Goal: Task Accomplishment & Management: Complete application form

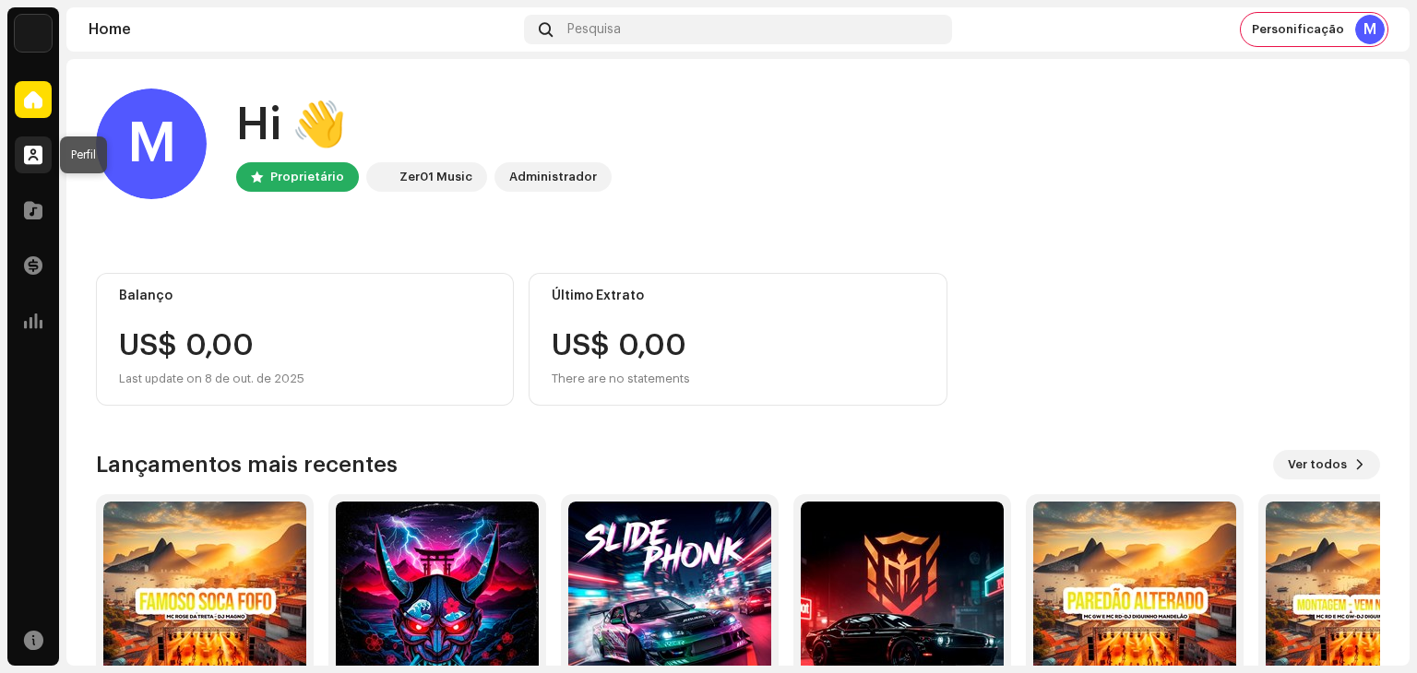
click at [36, 158] on span at bounding box center [33, 155] width 18 height 15
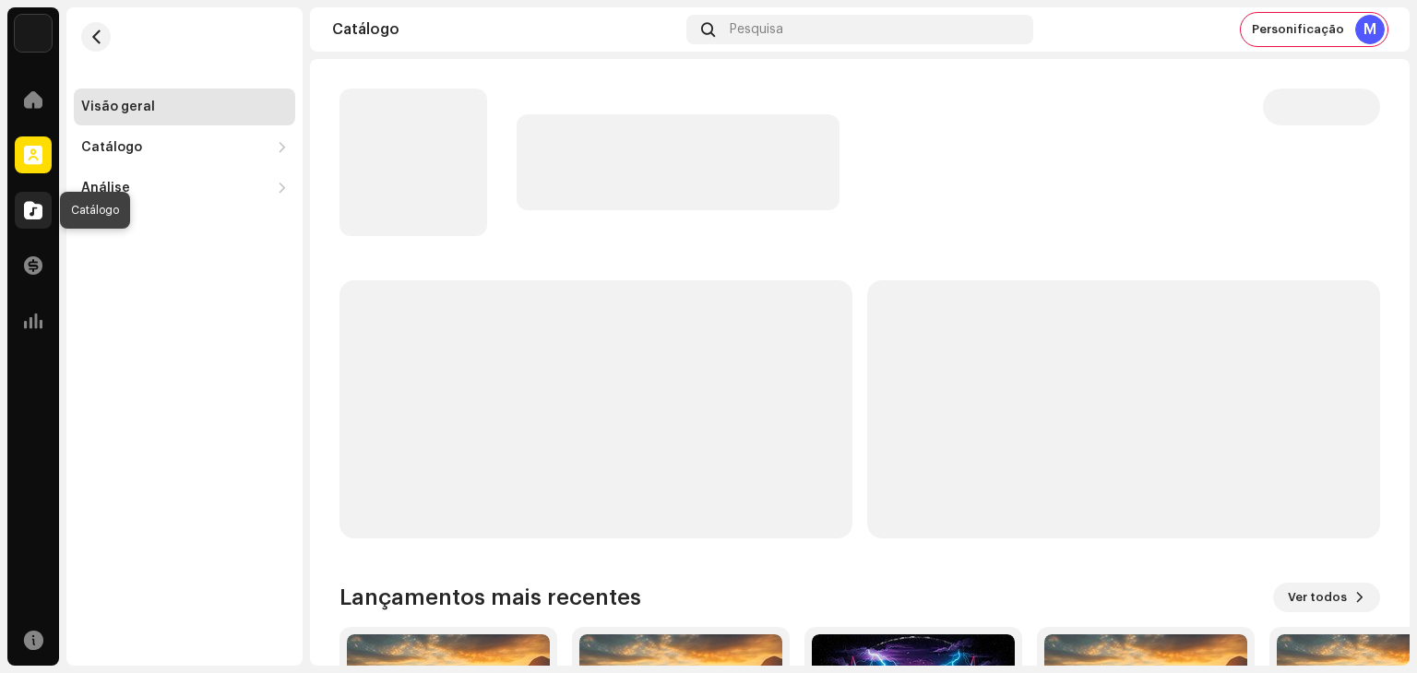
click at [26, 203] on span at bounding box center [33, 210] width 18 height 15
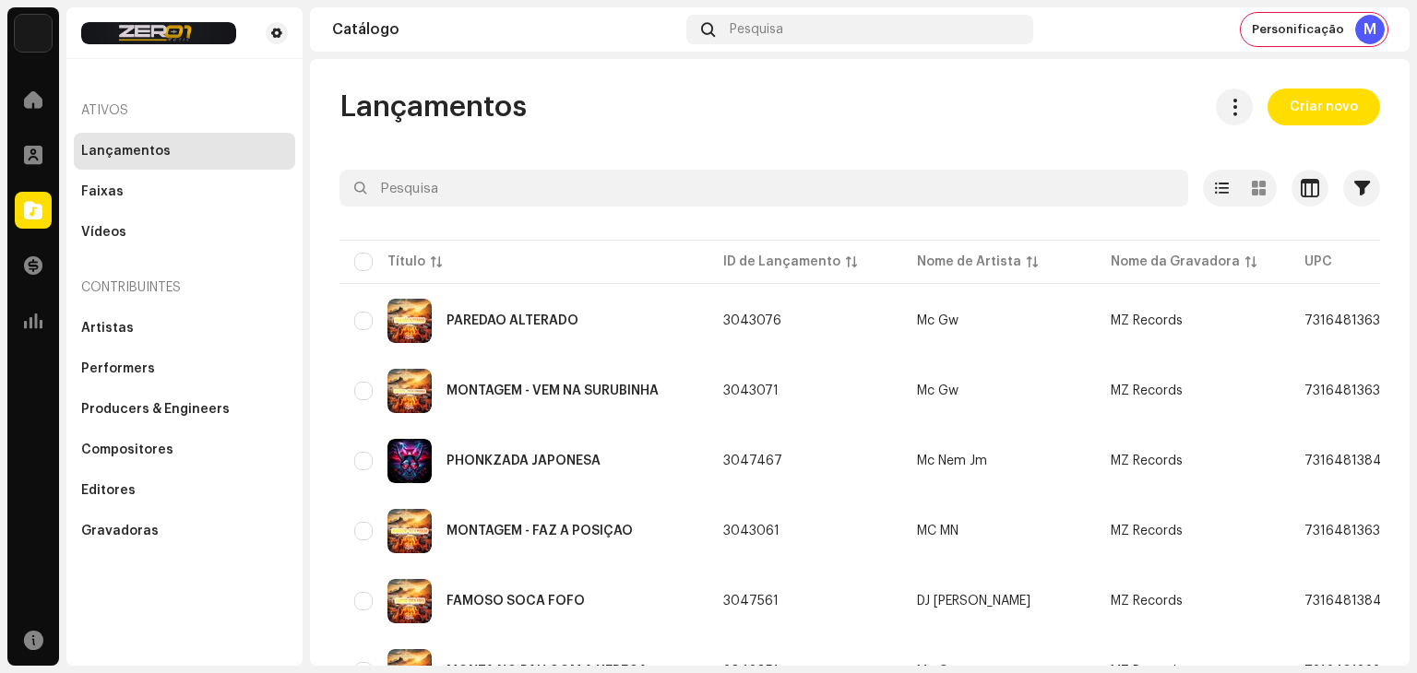
drag, startPoint x: 1324, startPoint y: 126, endPoint x: 1313, endPoint y: 113, distance: 17.2
click at [1324, 125] on div "Lançamentos Criar novo Selecionado 0 Opções Filtros Status de distribuição Nunc…" at bounding box center [859, 666] width 1099 height 1155
click at [1313, 113] on span "Criar novo" at bounding box center [1323, 107] width 68 height 37
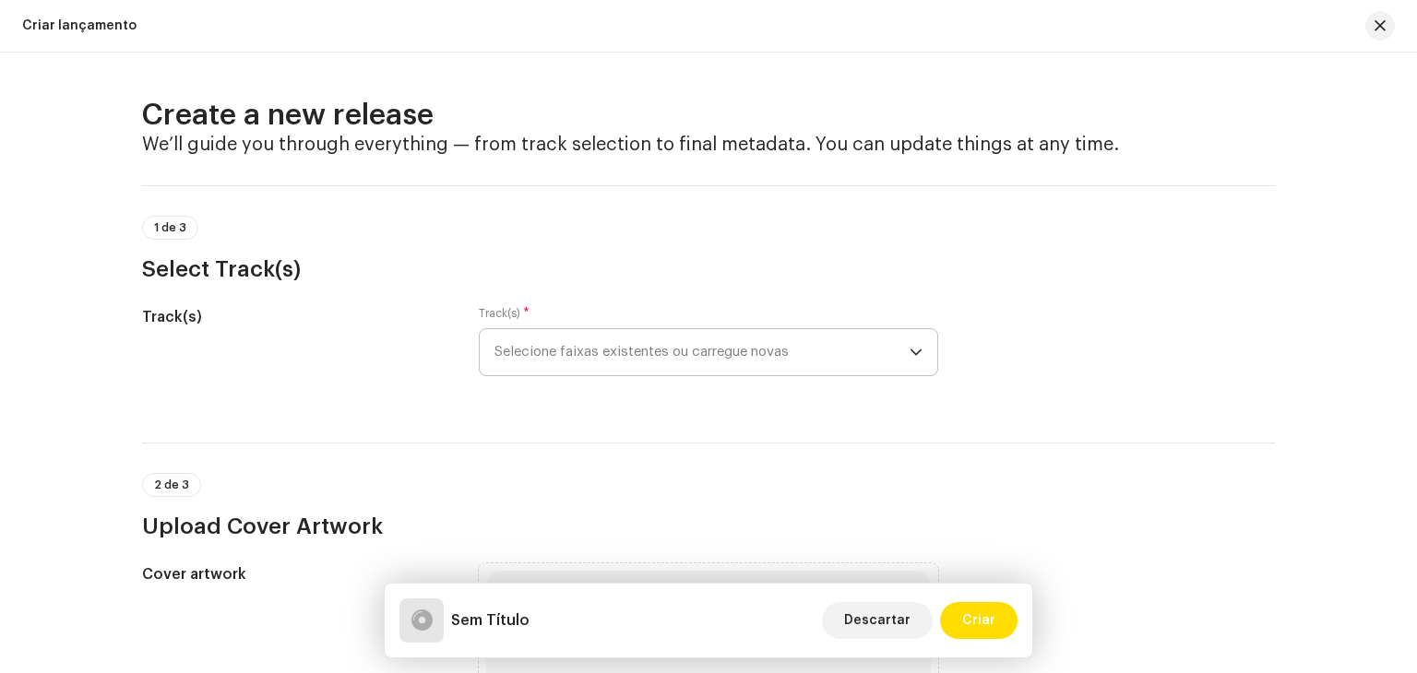
click at [659, 348] on span "Selecione faixas existentes ou carregue novas" at bounding box center [701, 352] width 415 height 46
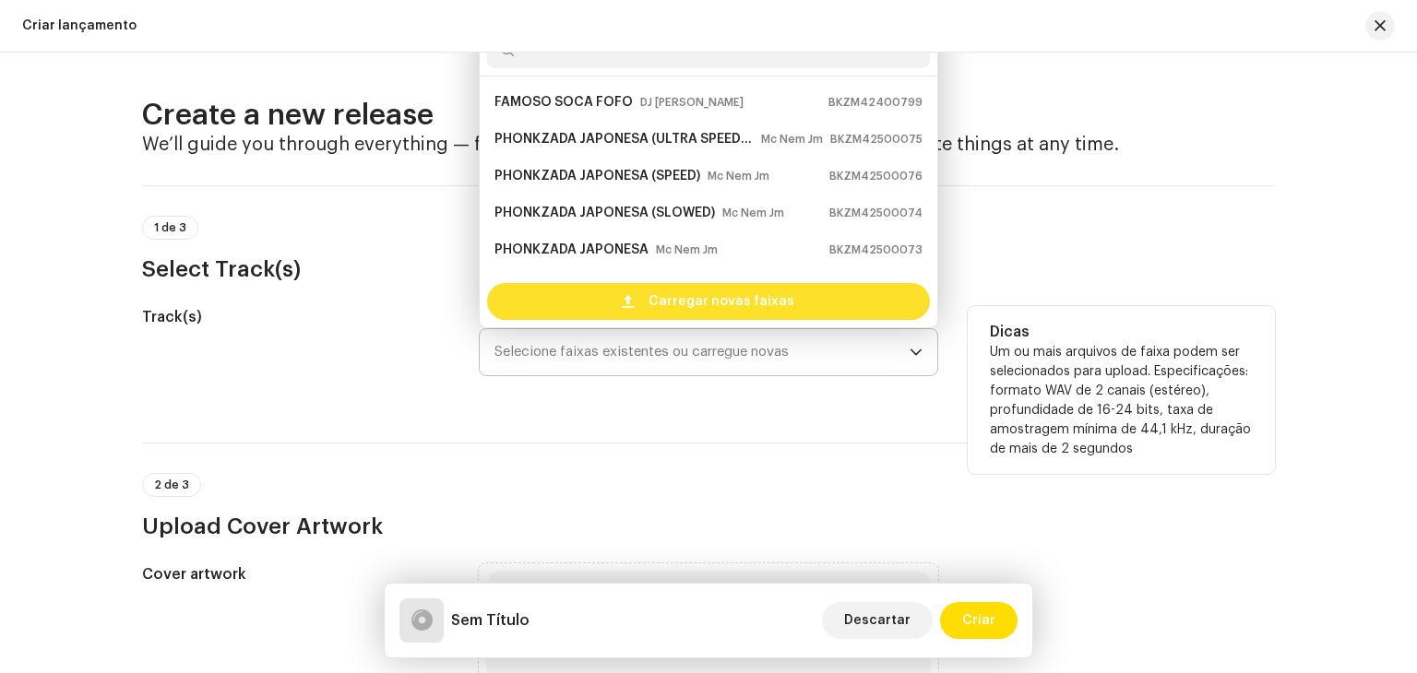
click at [660, 303] on span "Carregar novas faixas" at bounding box center [721, 301] width 146 height 37
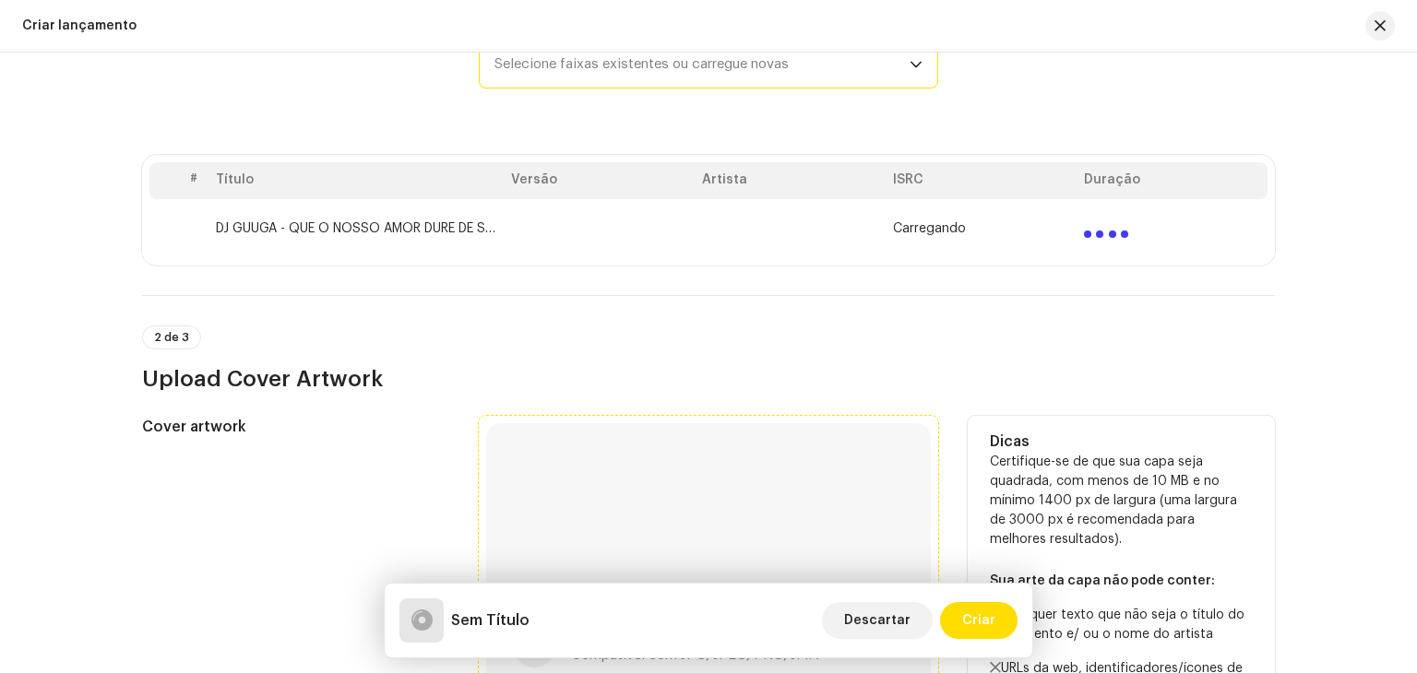
scroll to position [277, 0]
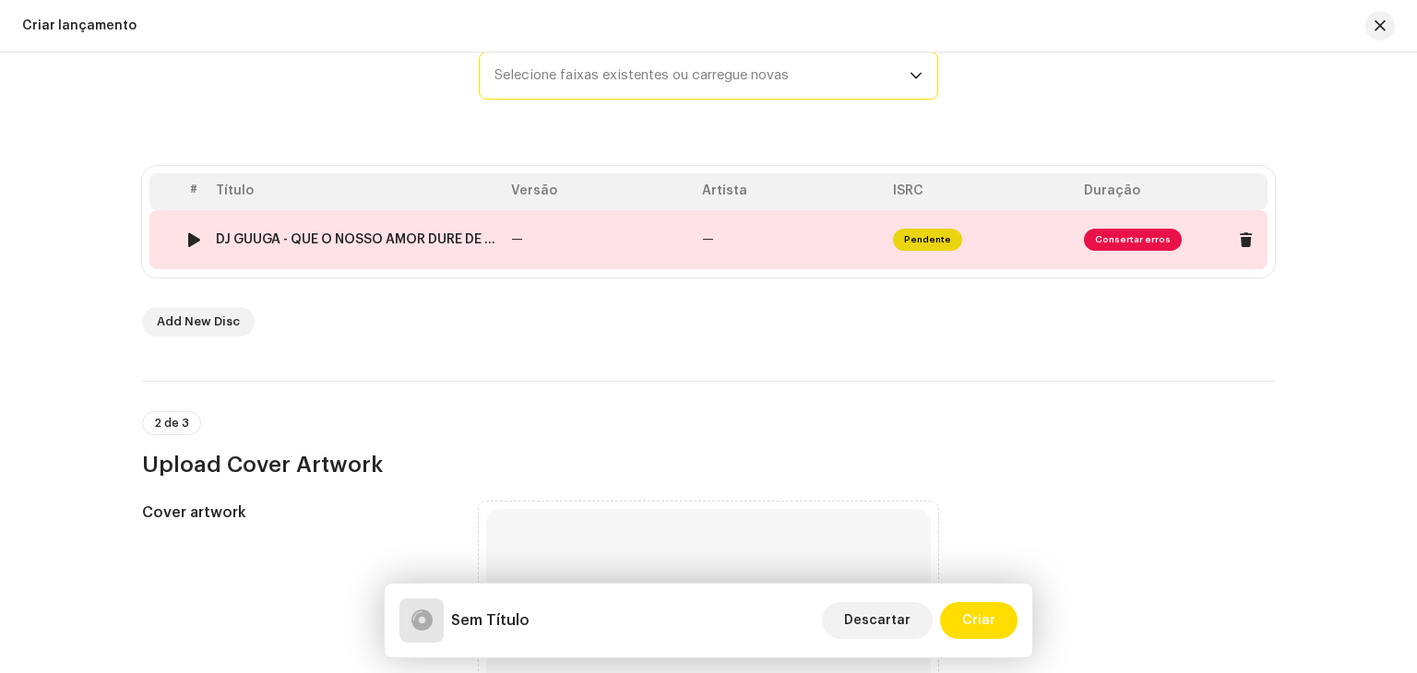
click at [770, 234] on td "—" at bounding box center [790, 239] width 191 height 59
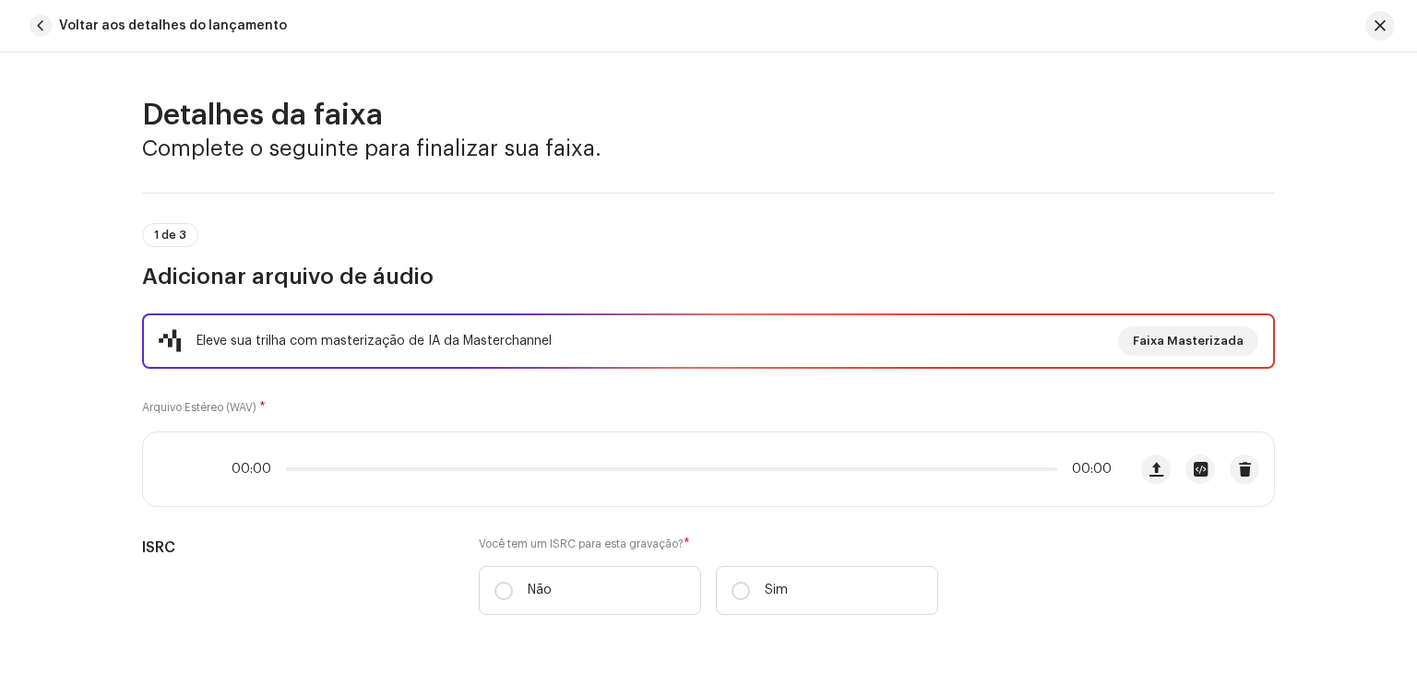
scroll to position [826, 0]
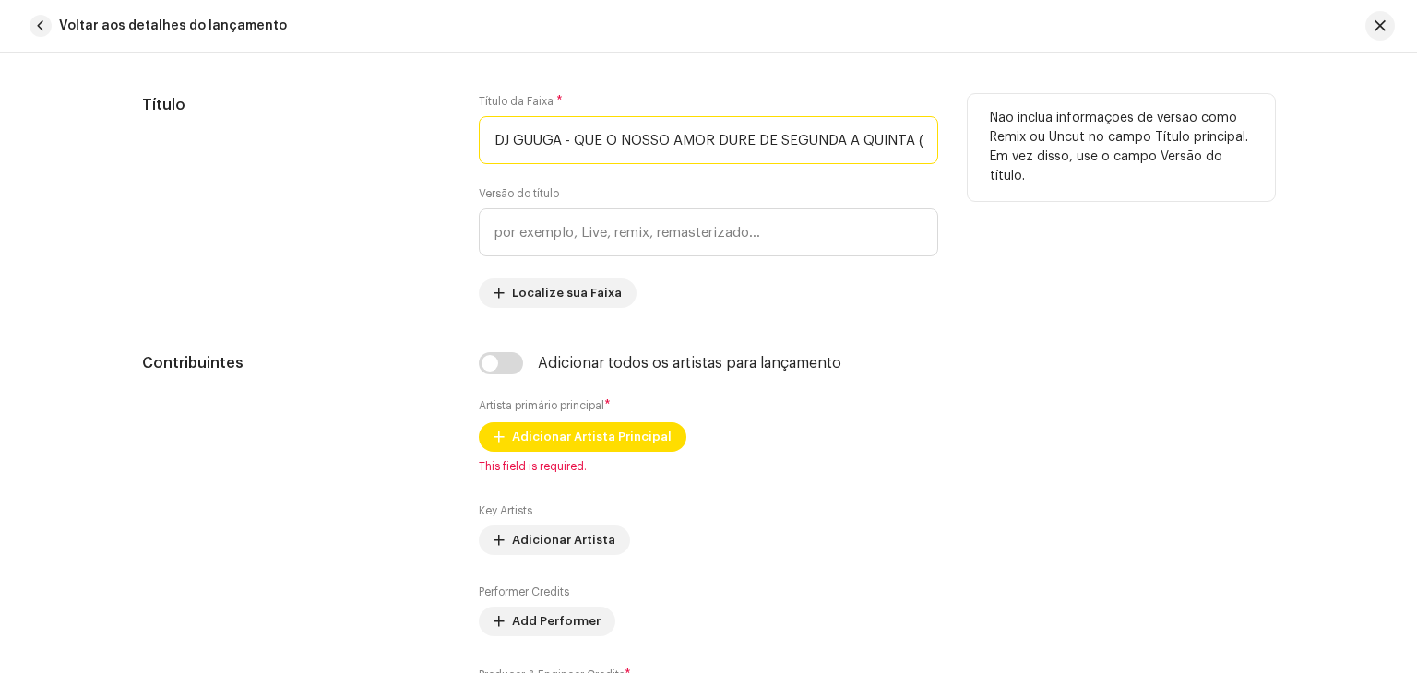
drag, startPoint x: 575, startPoint y: 139, endPoint x: 406, endPoint y: 126, distance: 169.3
click at [406, 126] on div "Título Título da Faixa * DJ GUUGA - QUE O NOSSO AMOR DURE DE SEGUNDA A QUINTA (…" at bounding box center [708, 201] width 1133 height 214
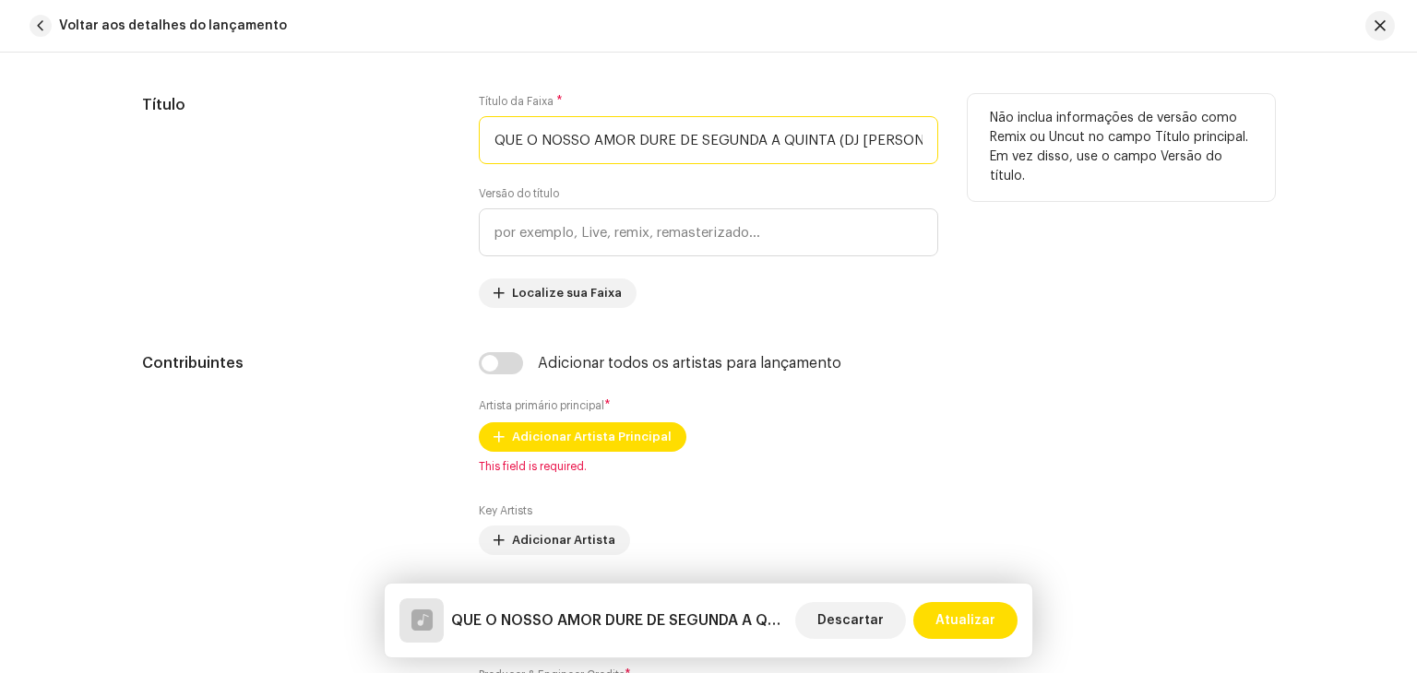
scroll to position [0, 131]
drag, startPoint x: 826, startPoint y: 139, endPoint x: 1001, endPoint y: 140, distance: 174.3
click at [1001, 140] on div "Título Título da Faixa * QUE O NOSSO AMOR DURE DE SEGUNDA A QUINTA (DJ [PERSON_…" at bounding box center [708, 201] width 1133 height 214
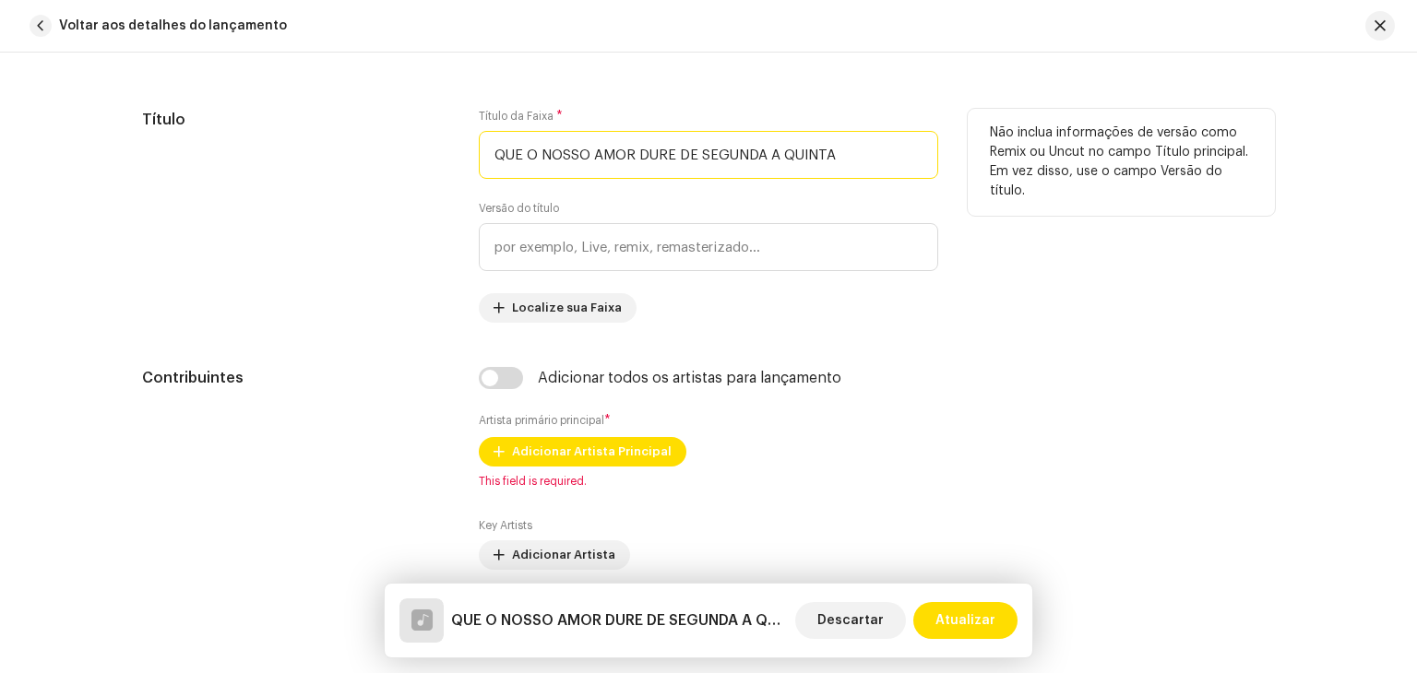
scroll to position [919, 0]
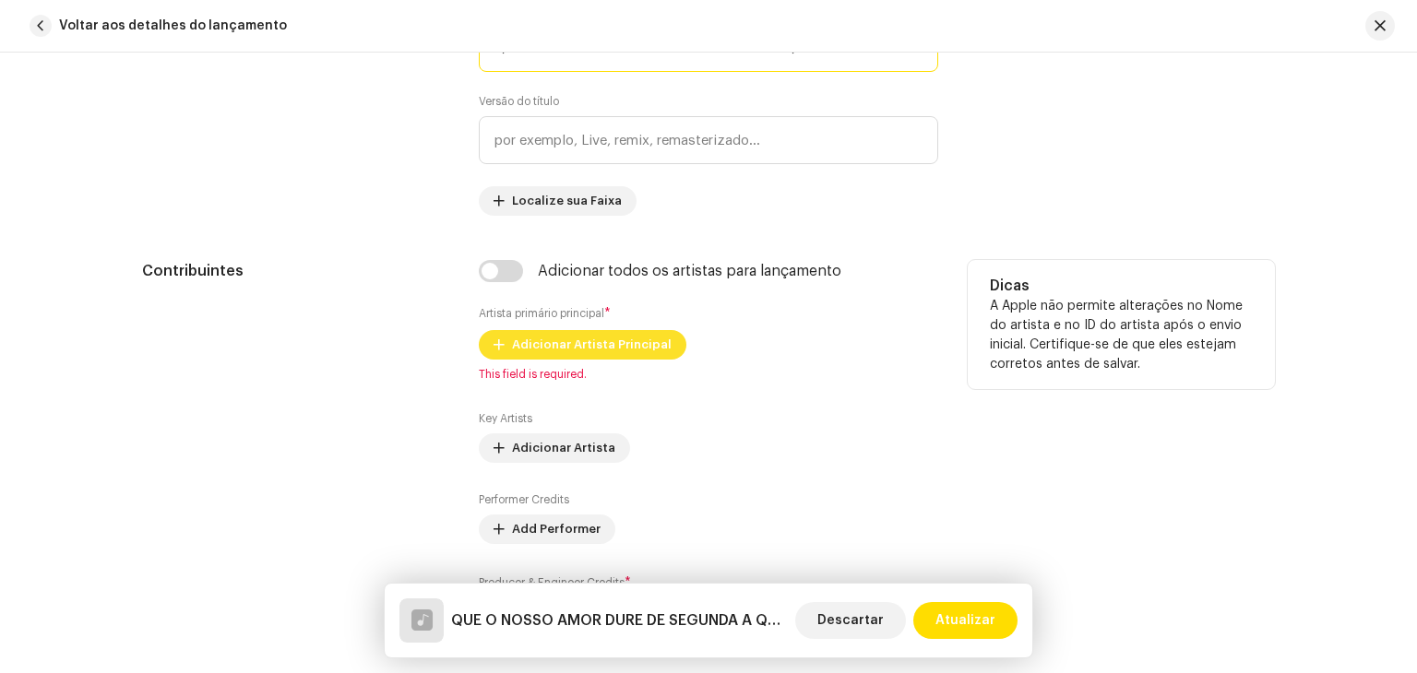
type input "QUE O NOSSO AMOR DURE DE SEGUNDA A QUINTA"
click at [564, 353] on span "Adicionar Artista Principal" at bounding box center [592, 345] width 160 height 37
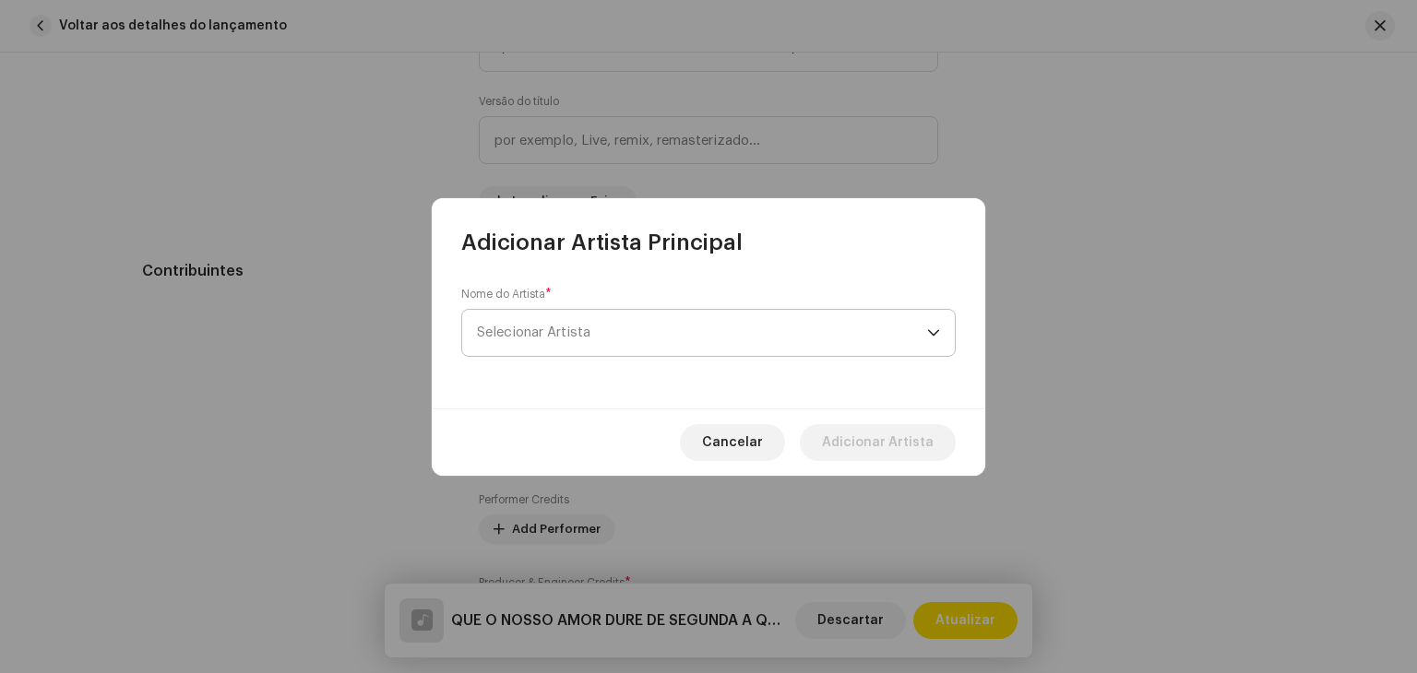
click at [586, 332] on span "Selecionar Artista" at bounding box center [533, 333] width 113 height 14
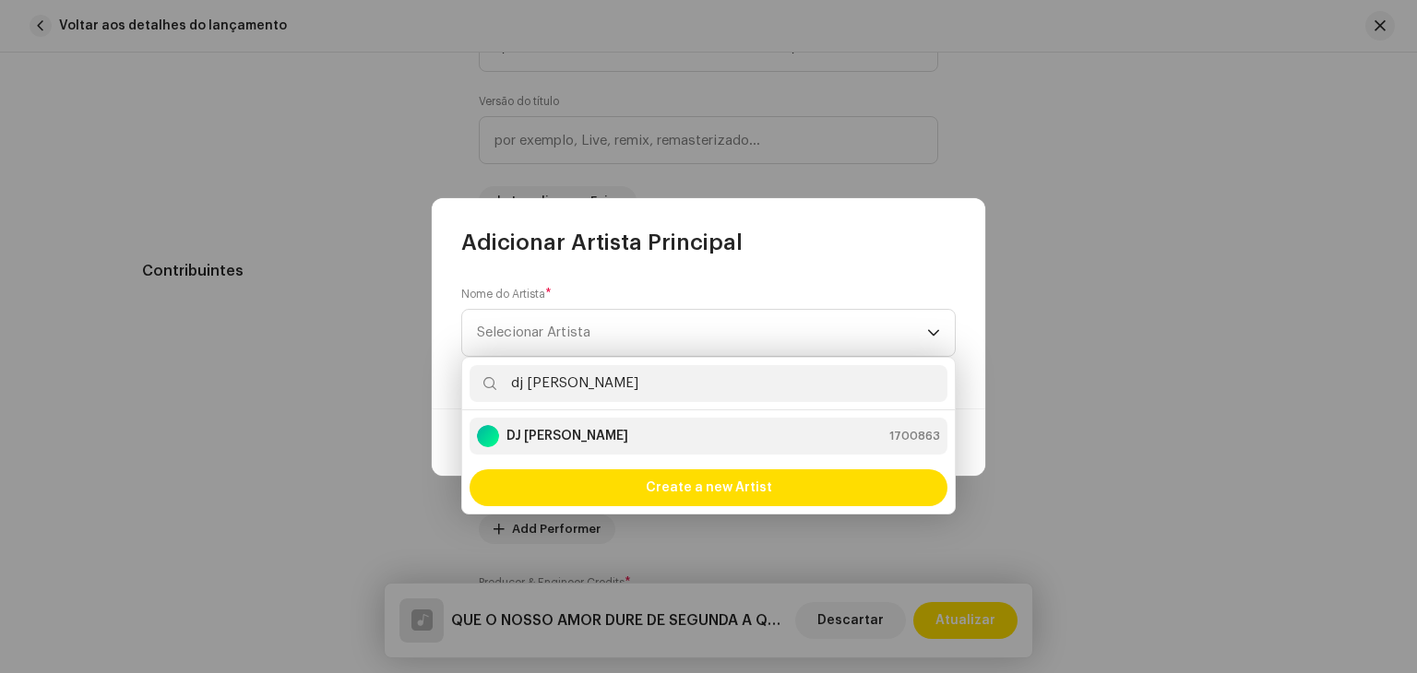
type input "dj [PERSON_NAME]"
click at [590, 425] on div "DJ [PERSON_NAME] 1700863" at bounding box center [708, 436] width 463 height 22
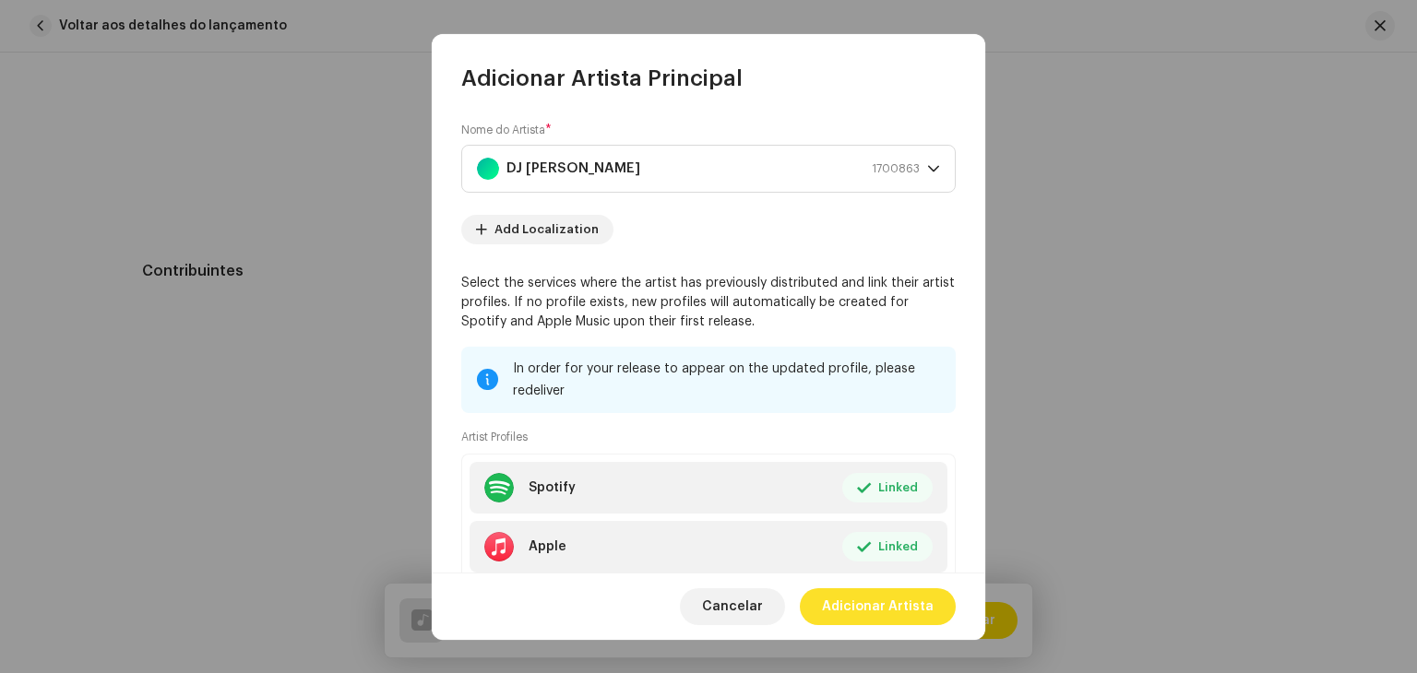
click at [910, 624] on span "Adicionar Artista" at bounding box center [878, 606] width 112 height 37
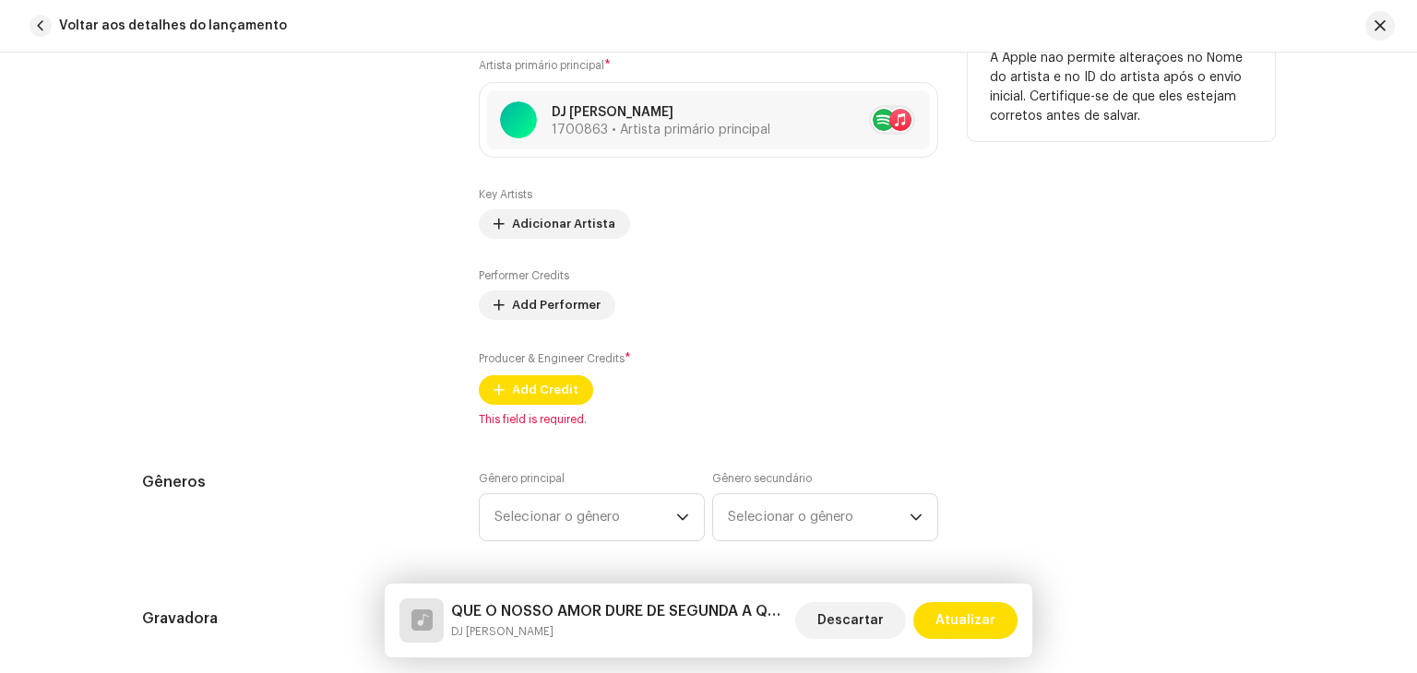
scroll to position [1195, 0]
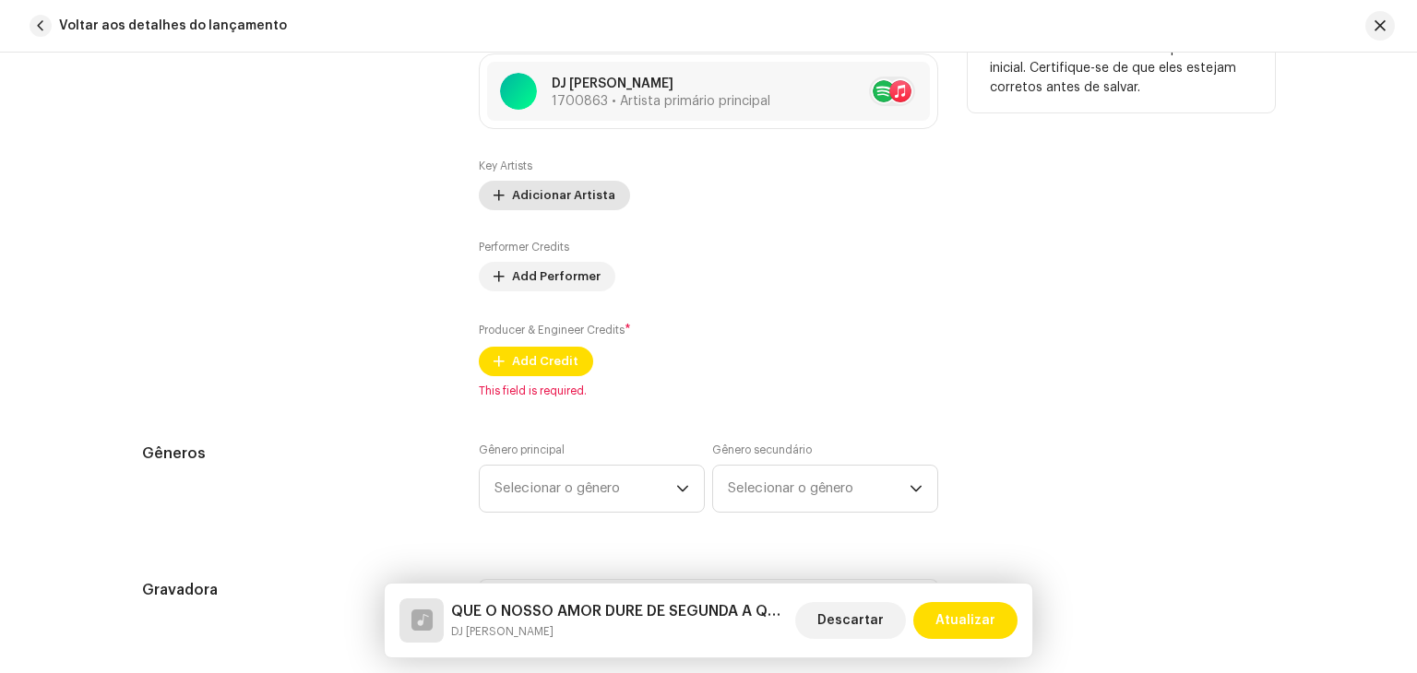
click at [531, 208] on span "Adicionar Artista" at bounding box center [563, 195] width 103 height 37
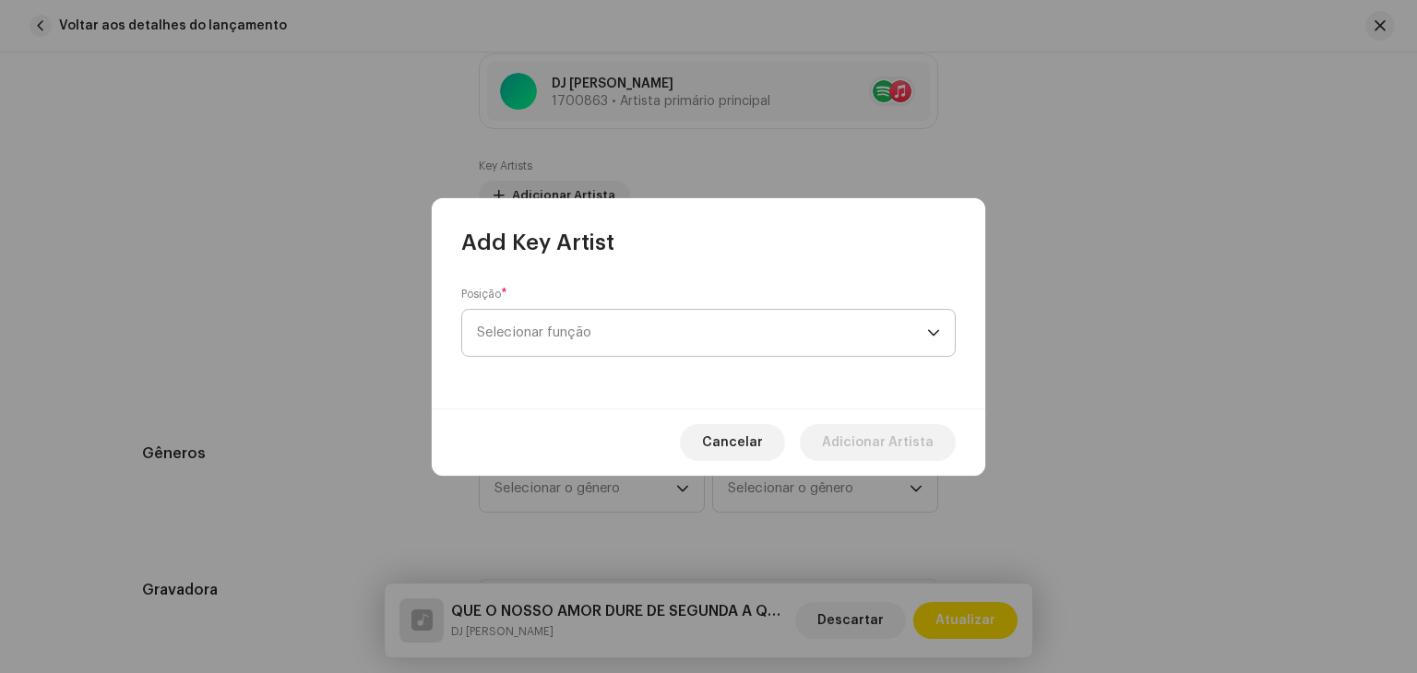
click at [584, 356] on div "Posição * Selecionar função" at bounding box center [708, 322] width 494 height 70
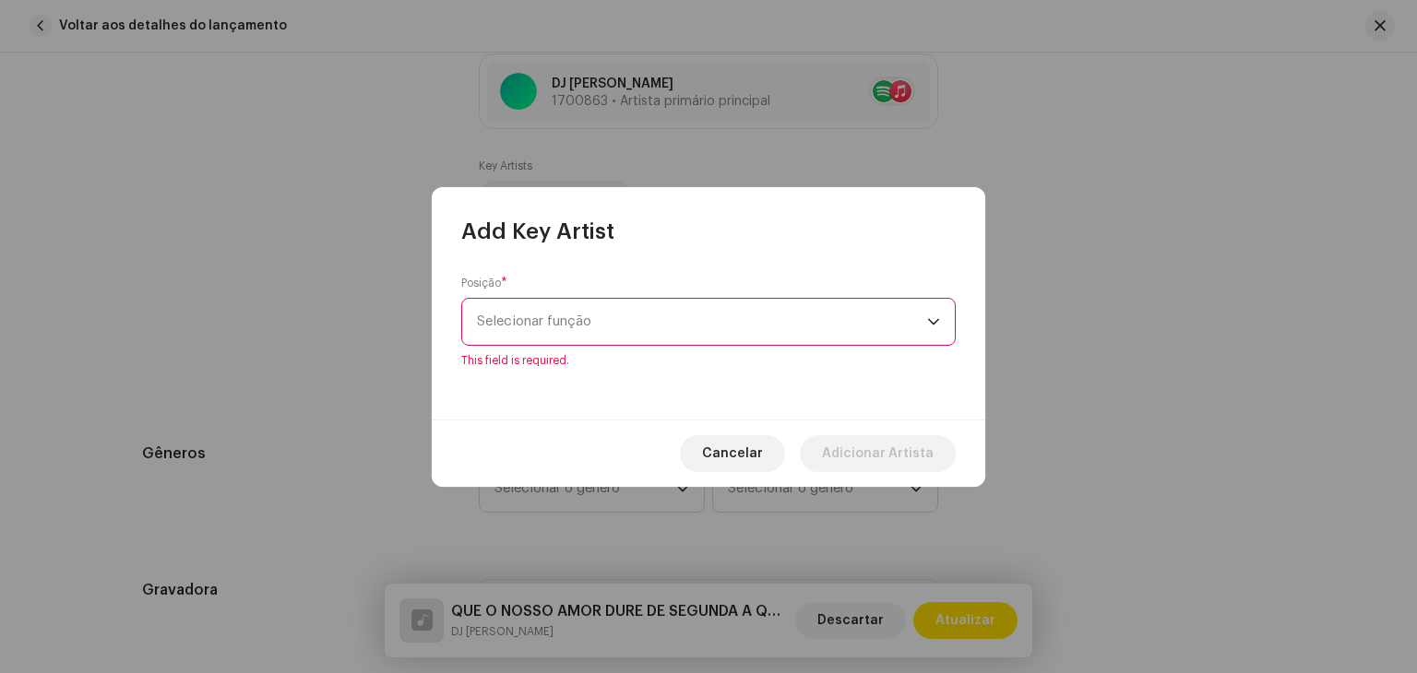
click at [587, 327] on span "Selecionar função" at bounding box center [702, 322] width 450 height 46
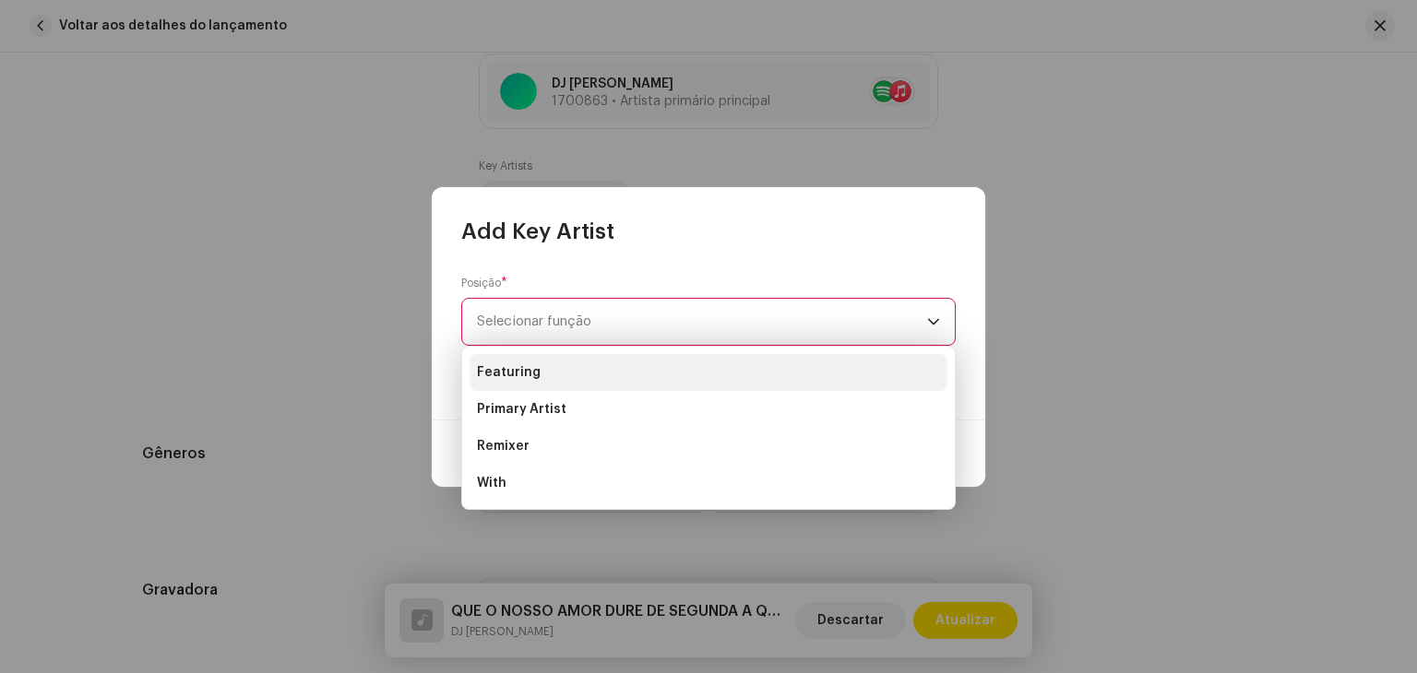
click at [539, 376] on li "Featuring" at bounding box center [708, 372] width 478 height 37
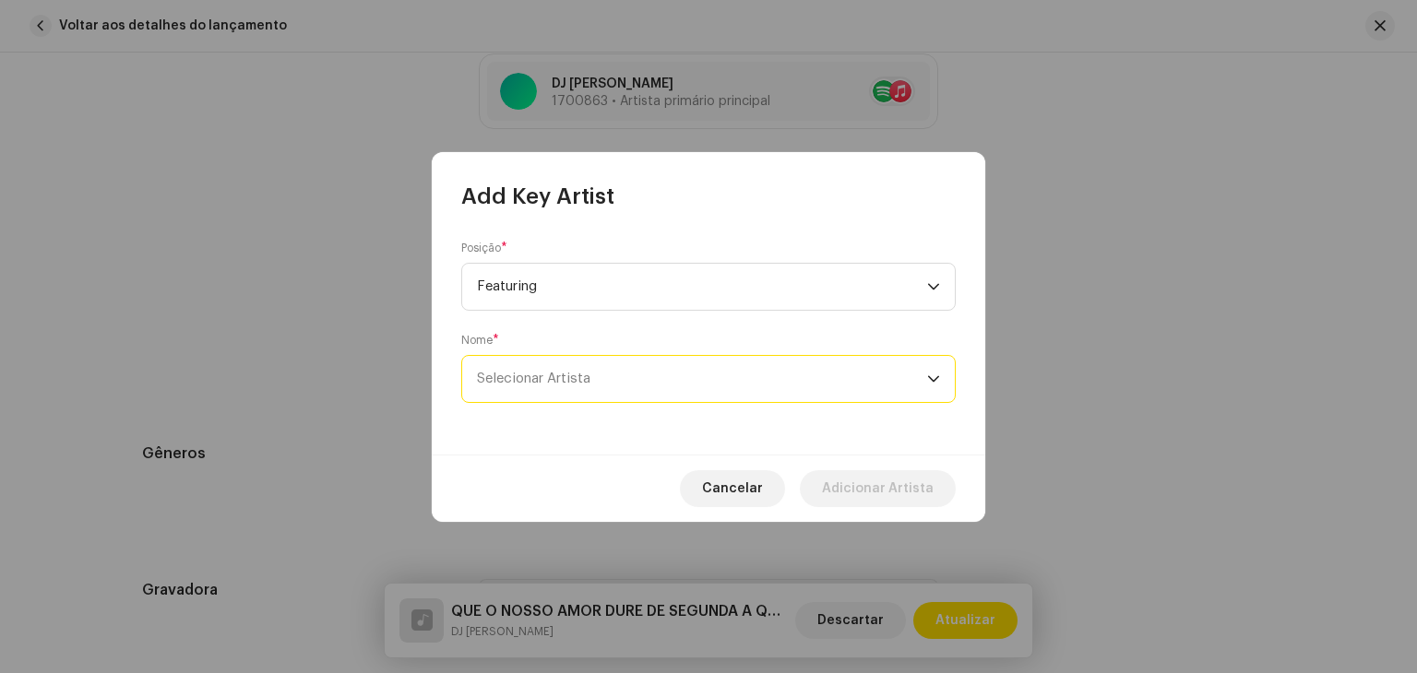
click at [573, 374] on span "Selecionar Artista" at bounding box center [533, 379] width 113 height 14
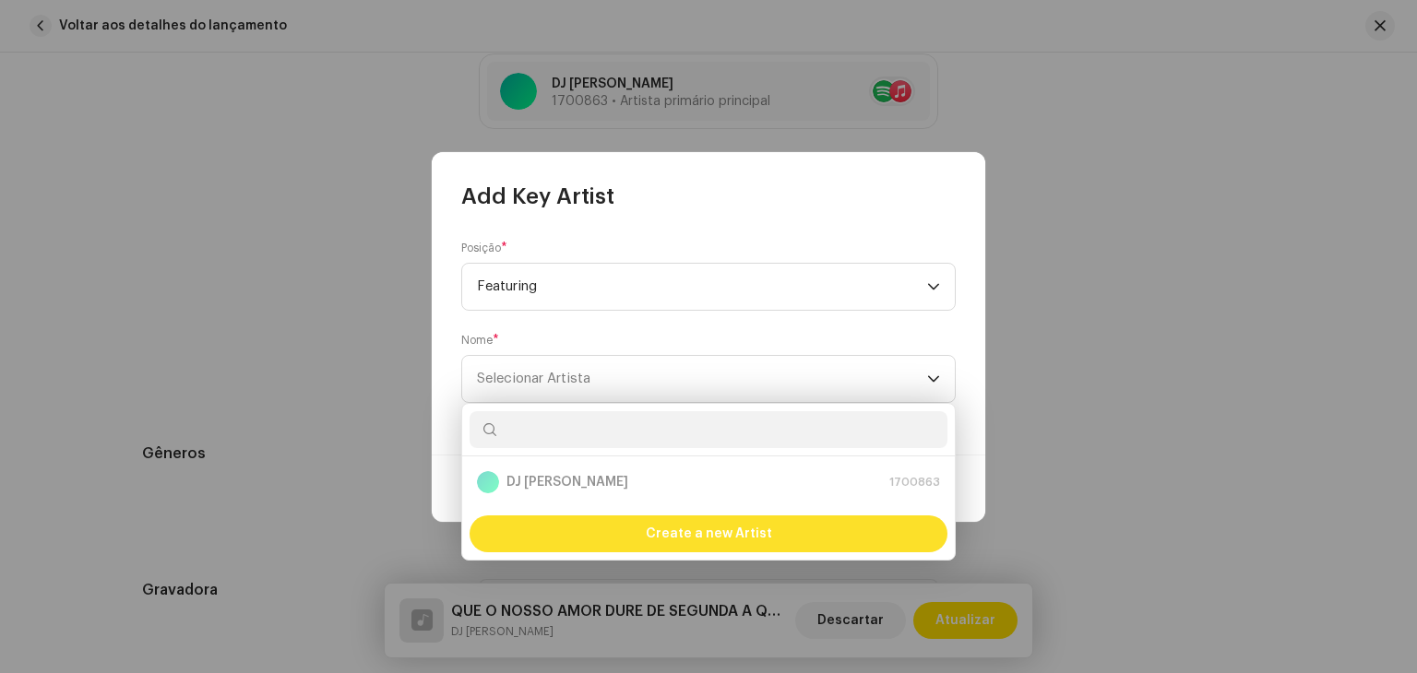
click at [606, 552] on div "Create a new Artist" at bounding box center [708, 534] width 478 height 37
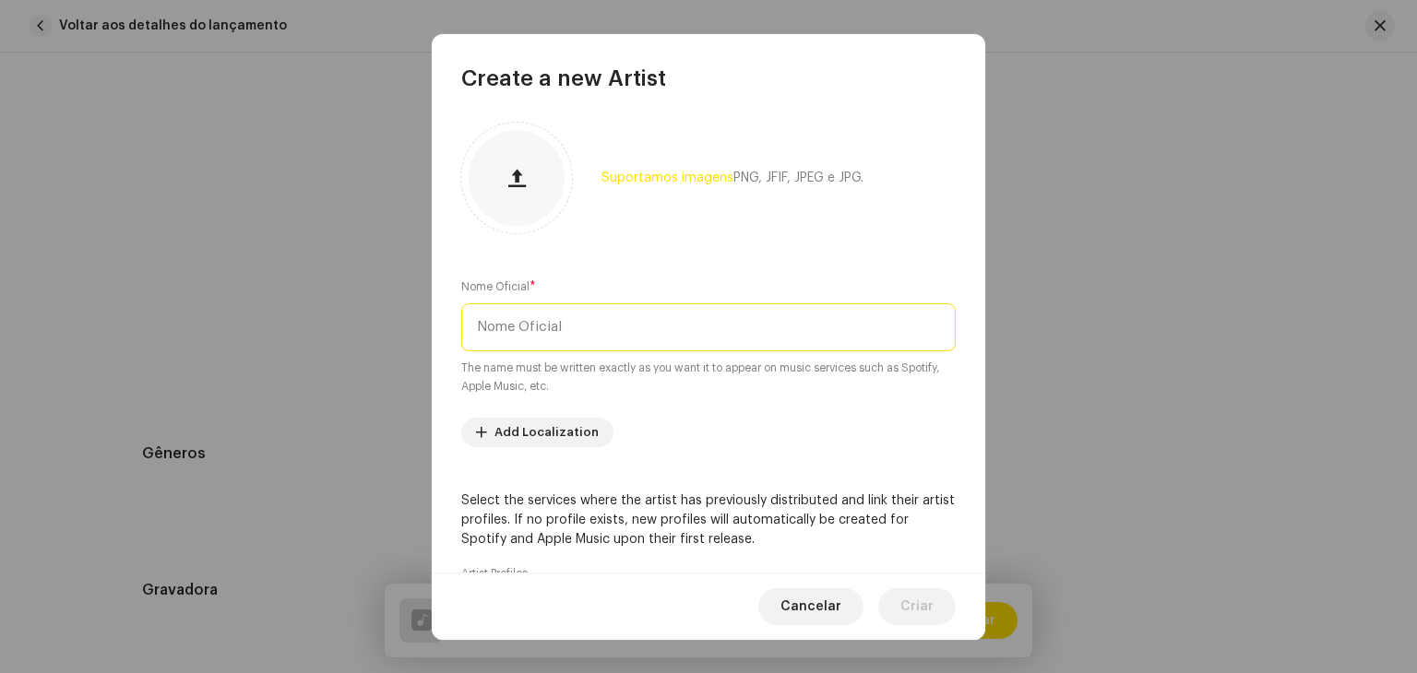
click at [588, 332] on input "text" at bounding box center [708, 327] width 494 height 48
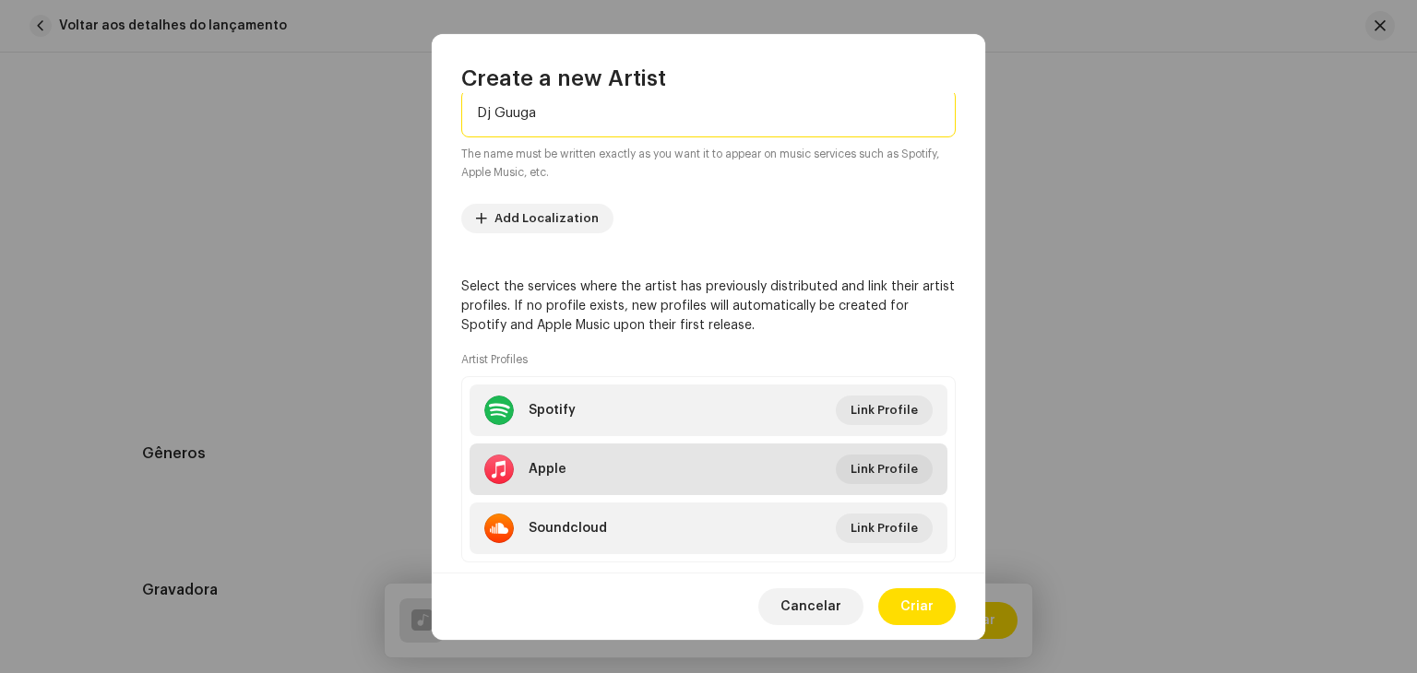
scroll to position [255, 0]
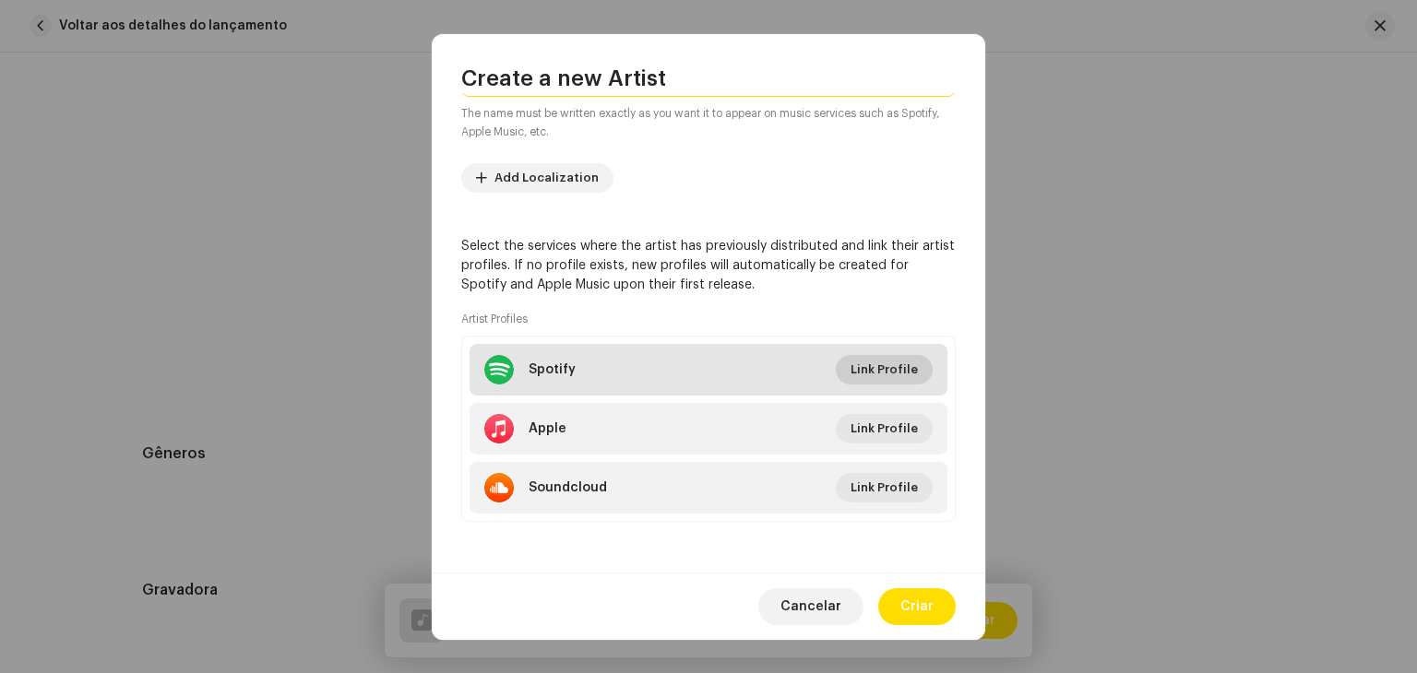
type input "Dj Guuga"
click at [846, 364] on button "Link Profile" at bounding box center [884, 370] width 97 height 30
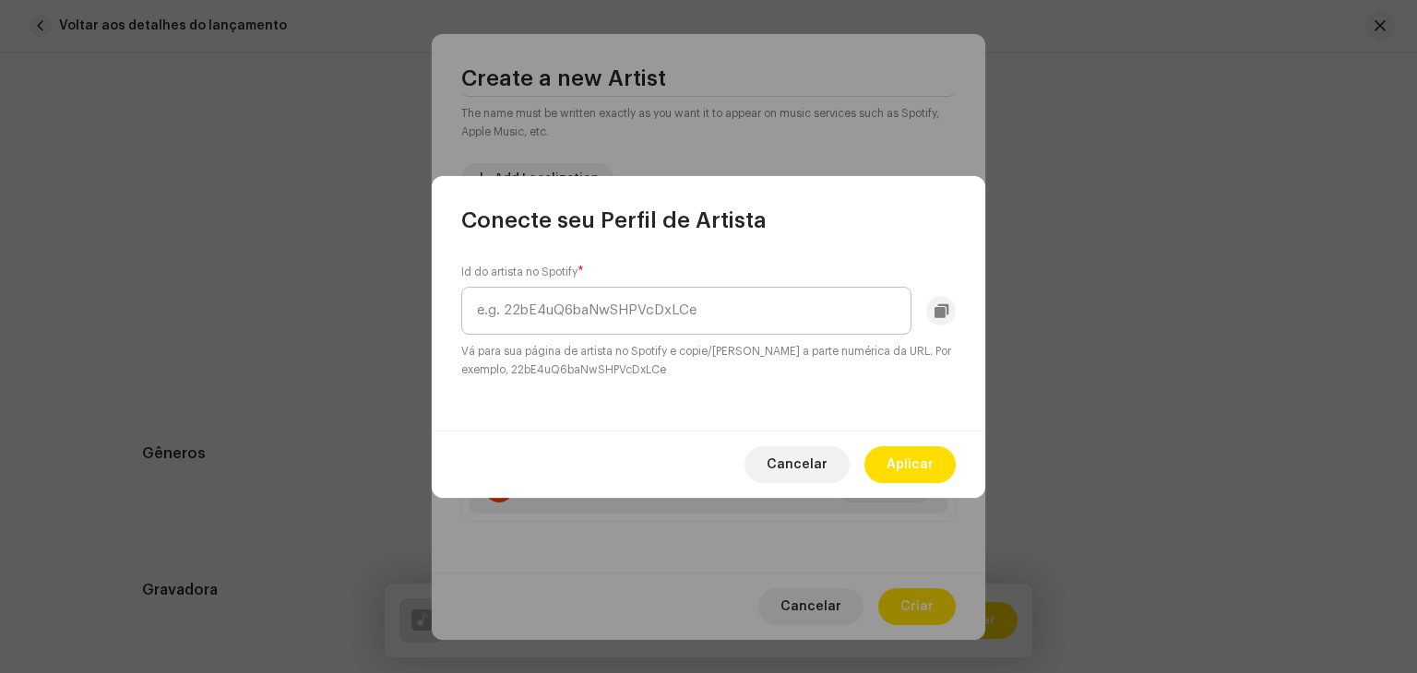
click at [651, 290] on input "text" at bounding box center [686, 311] width 450 height 48
type input "1cNPXWhKfjI0fT5EMCnamR"
click at [914, 465] on span "Aplicar" at bounding box center [909, 464] width 47 height 37
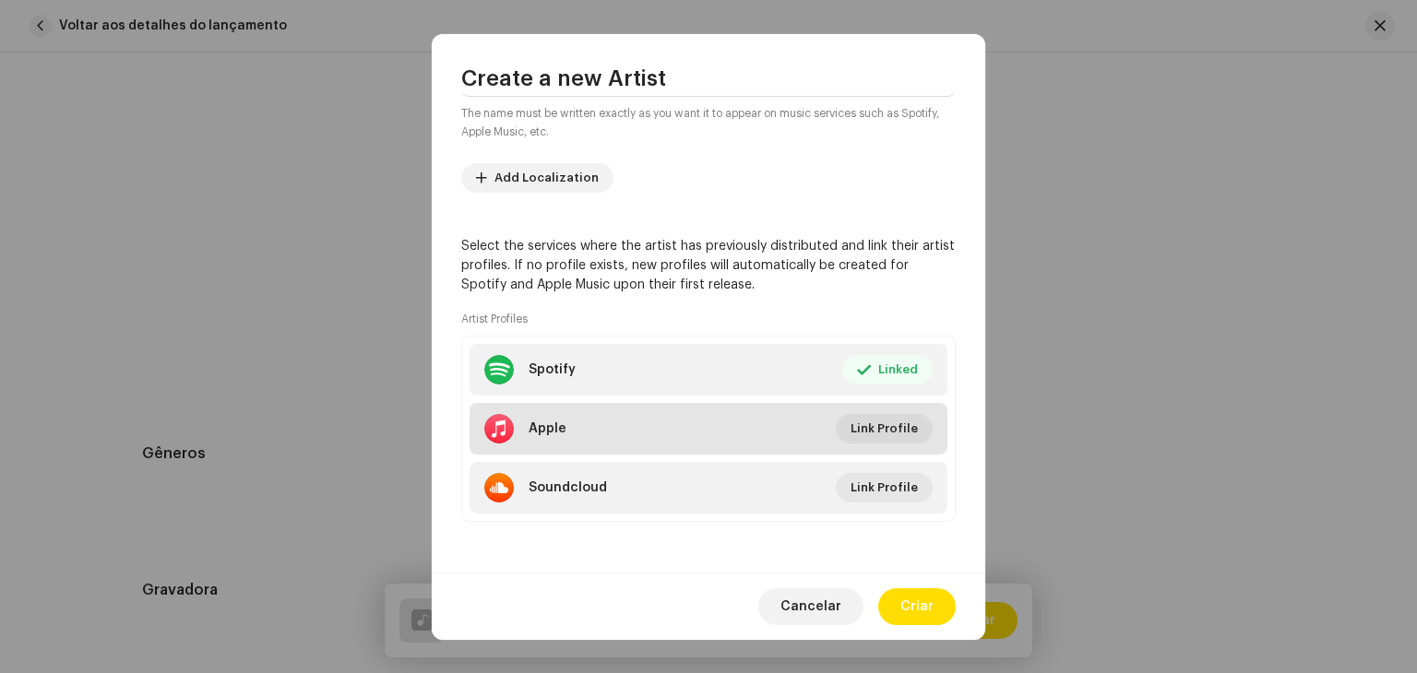
click at [858, 407] on li "Apple Link Profile" at bounding box center [708, 429] width 478 height 52
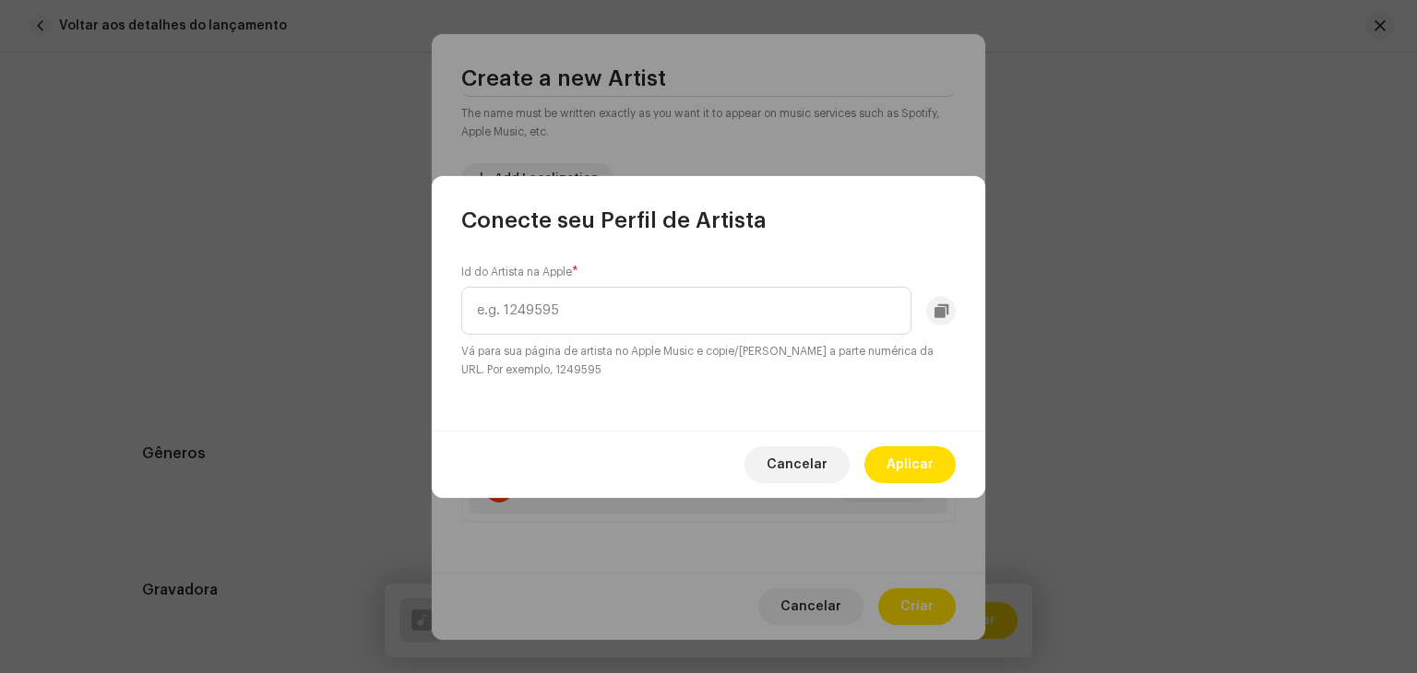
click at [619, 281] on div "Id do Artista na Apple * Vá para sua página de artista no Apple Music e copie/[…" at bounding box center [708, 322] width 494 height 114
click at [644, 311] on input "text" at bounding box center [686, 311] width 450 height 48
paste input "1070659717"
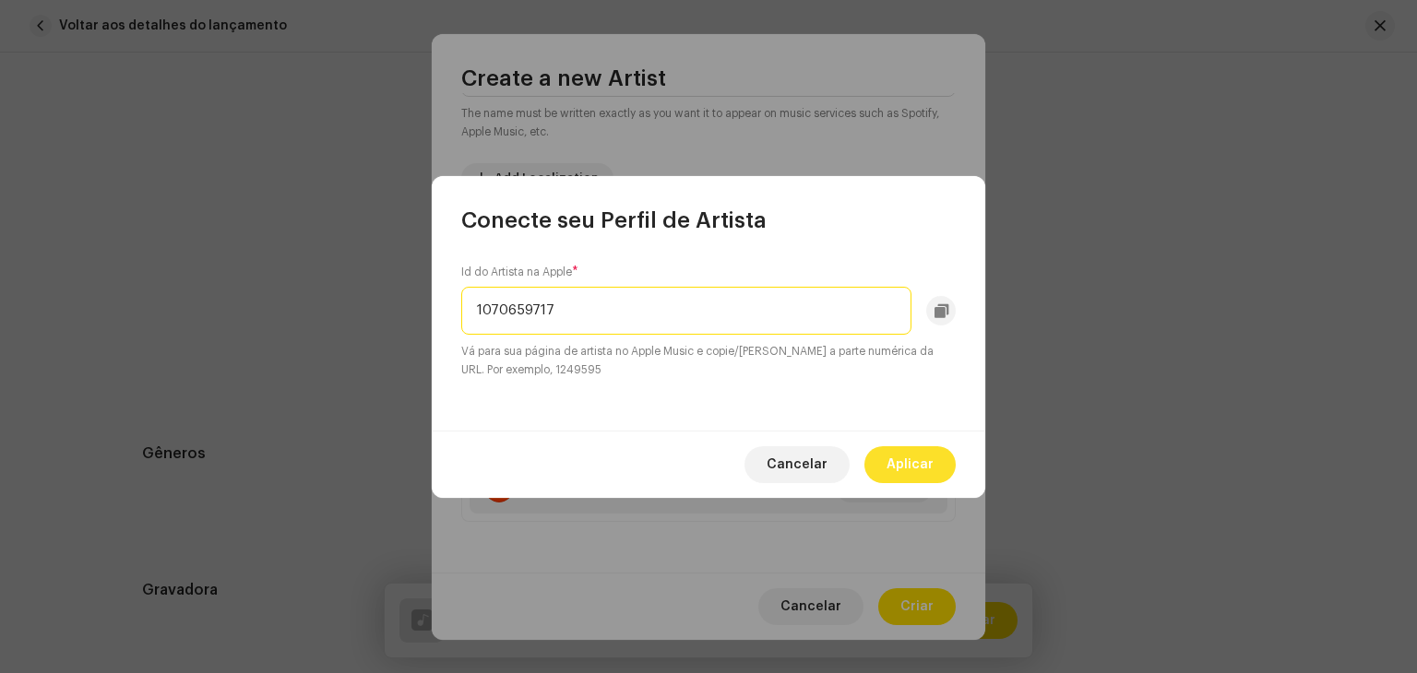
type input "1070659717"
click at [923, 464] on span "Aplicar" at bounding box center [909, 464] width 47 height 37
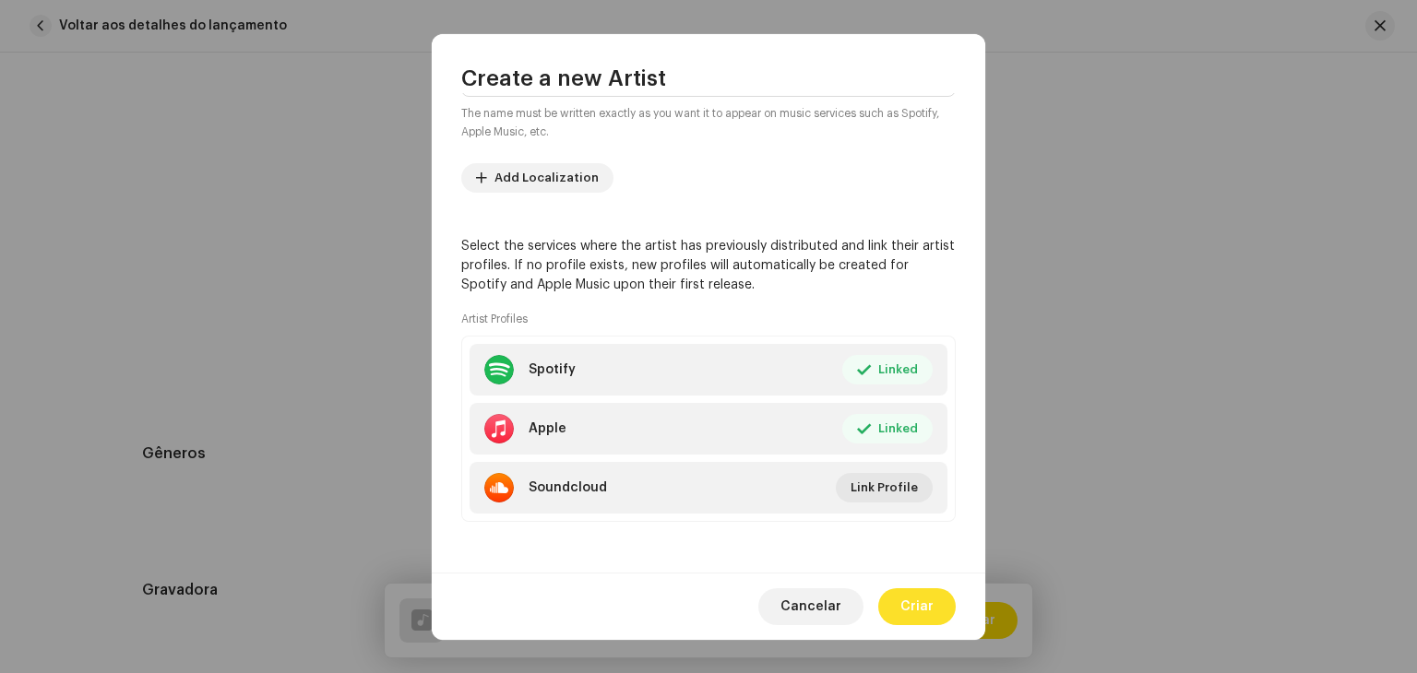
click at [921, 591] on span "Criar" at bounding box center [916, 606] width 33 height 37
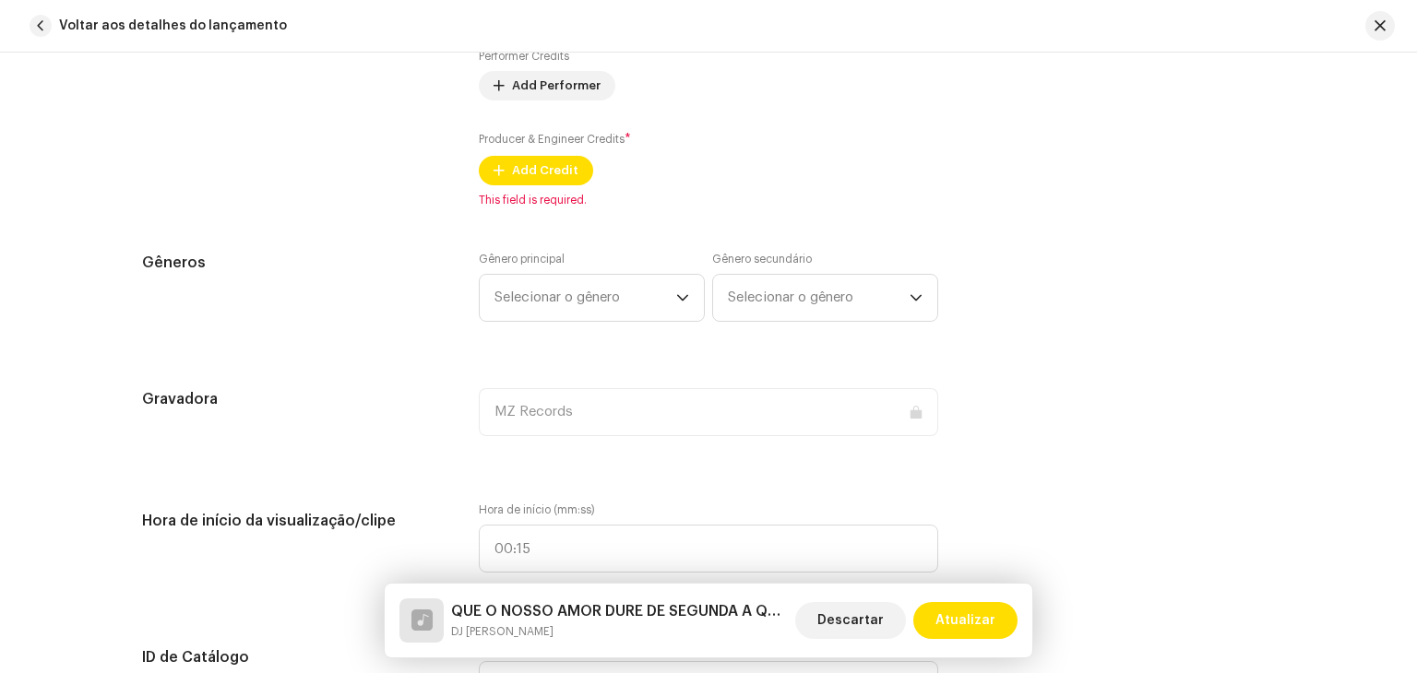
scroll to position [1380, 0]
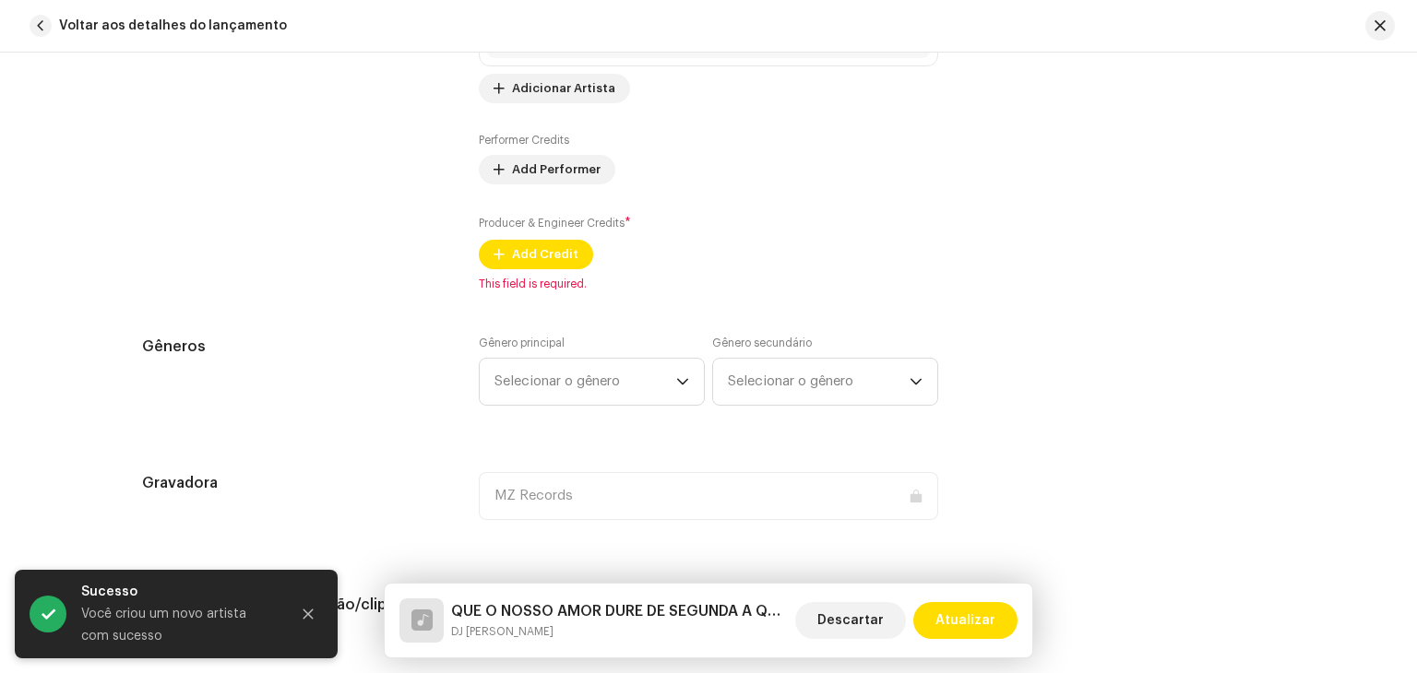
click at [553, 336] on label "Gênero principal" at bounding box center [522, 343] width 86 height 15
click at [553, 398] on span "Selecionar o gênero" at bounding box center [585, 382] width 182 height 46
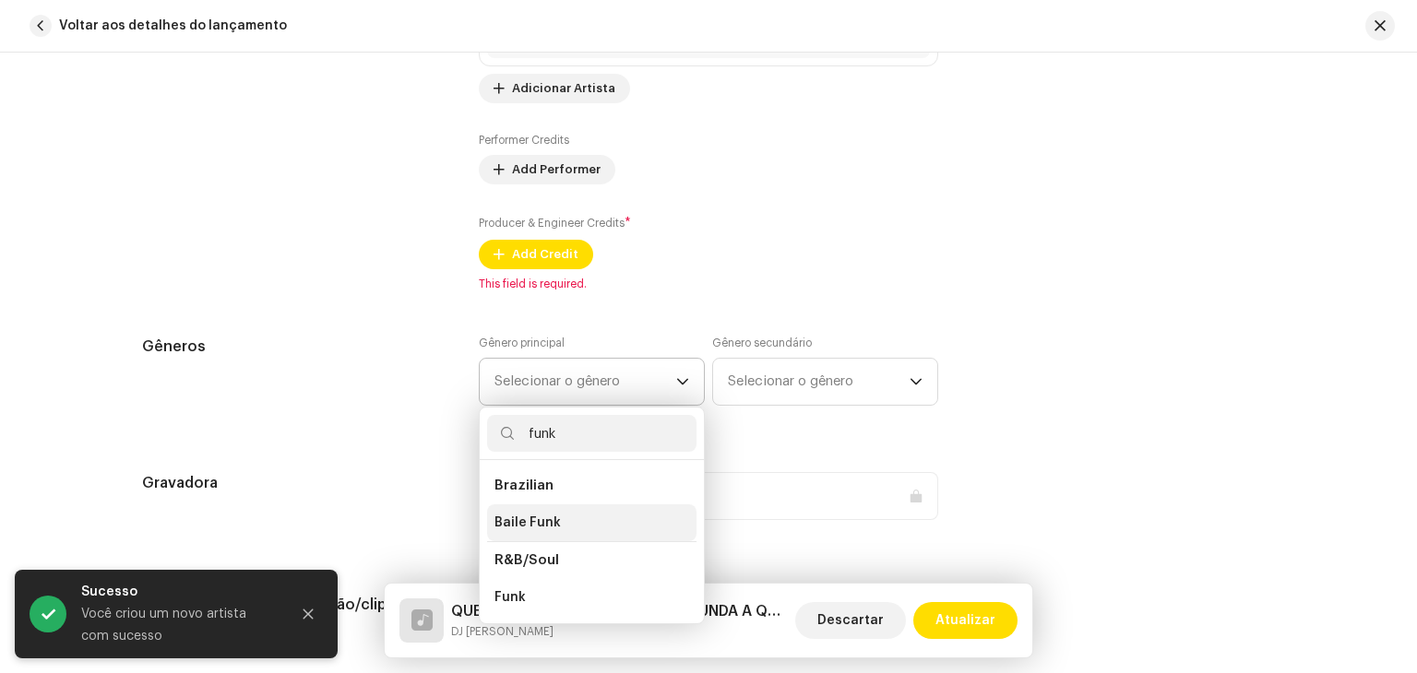
type input "funk"
click at [567, 521] on li "Baile Funk" at bounding box center [591, 523] width 209 height 37
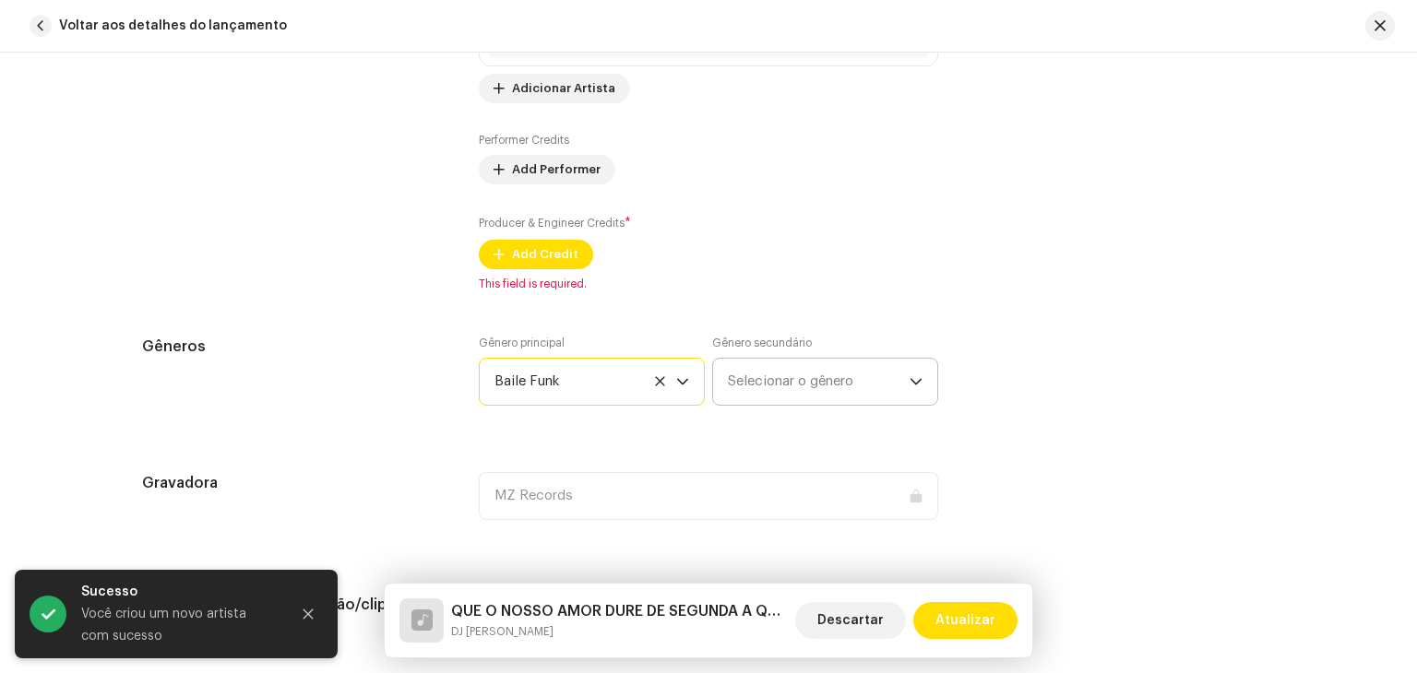
click at [765, 386] on span "Selecionar o gênero" at bounding box center [819, 382] width 182 height 46
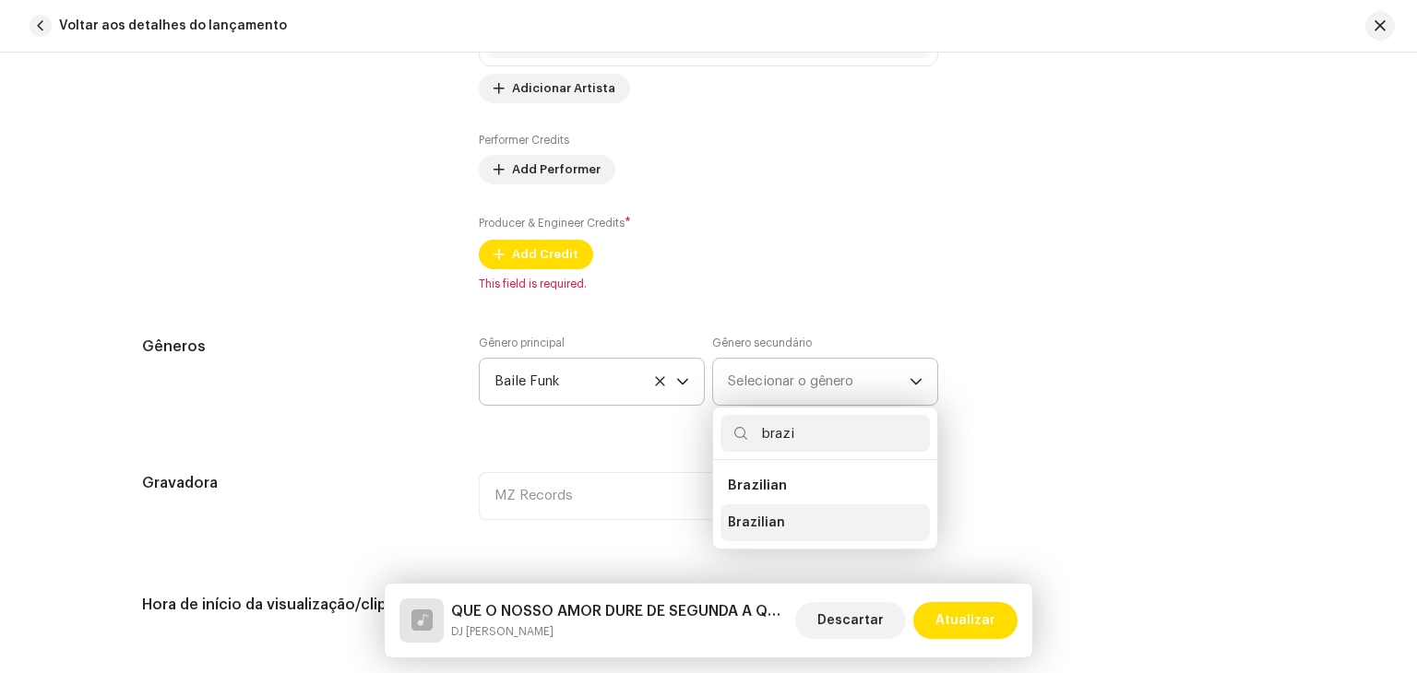
type input "brazi"
click at [739, 519] on span "Brazilian" at bounding box center [756, 523] width 57 height 18
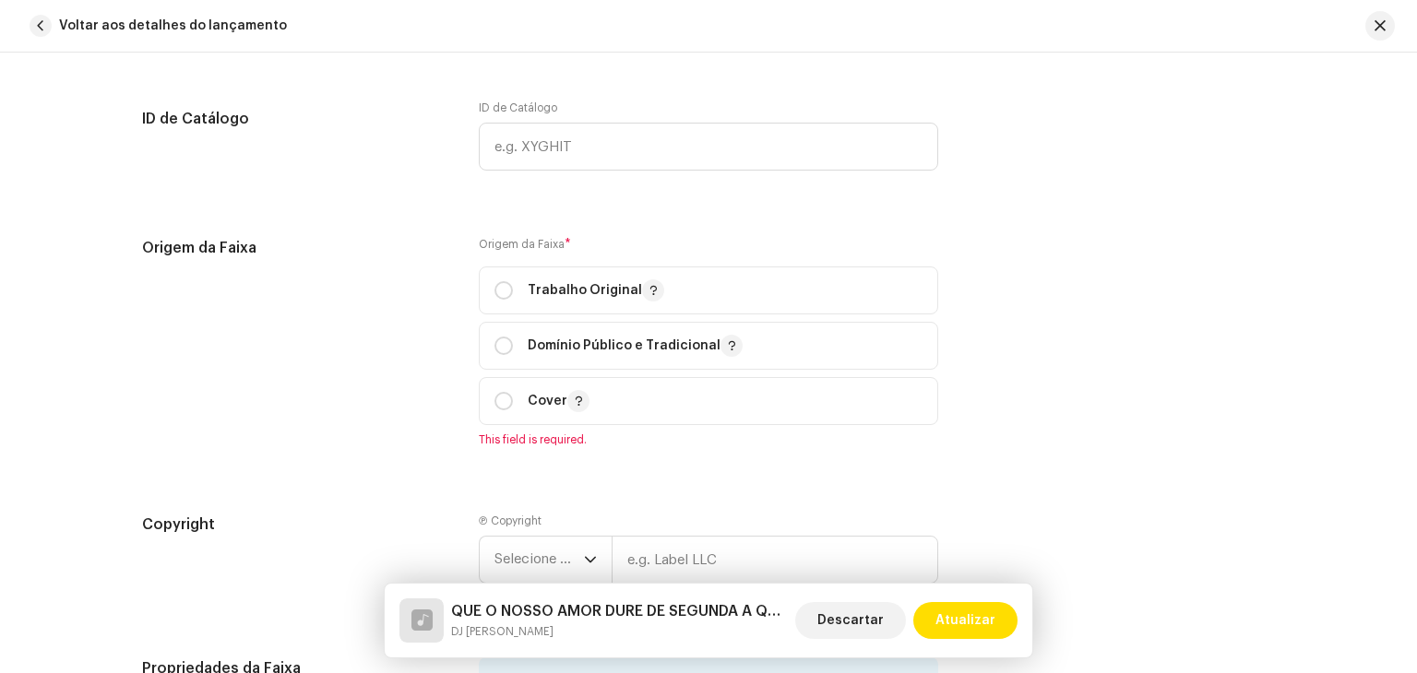
scroll to position [2026, 0]
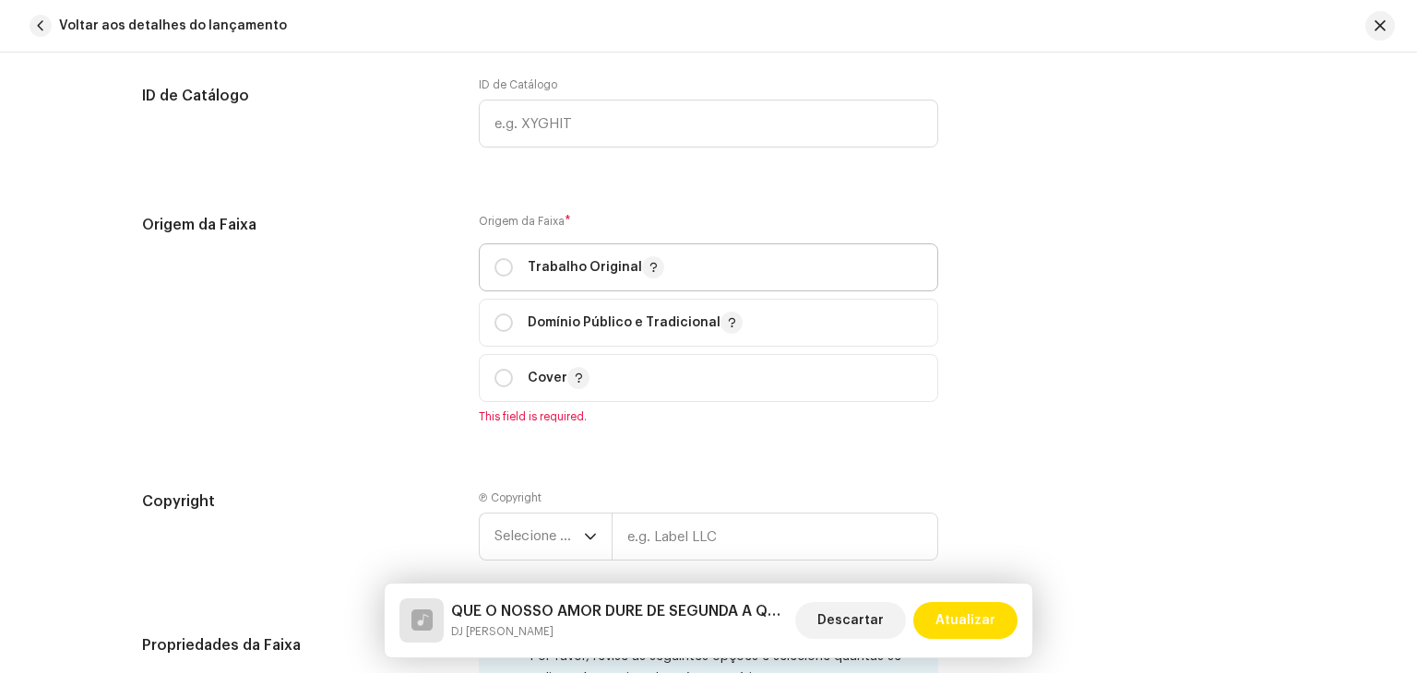
click at [513, 267] on div "Trabalho Original" at bounding box center [579, 267] width 170 height 22
radio input "true"
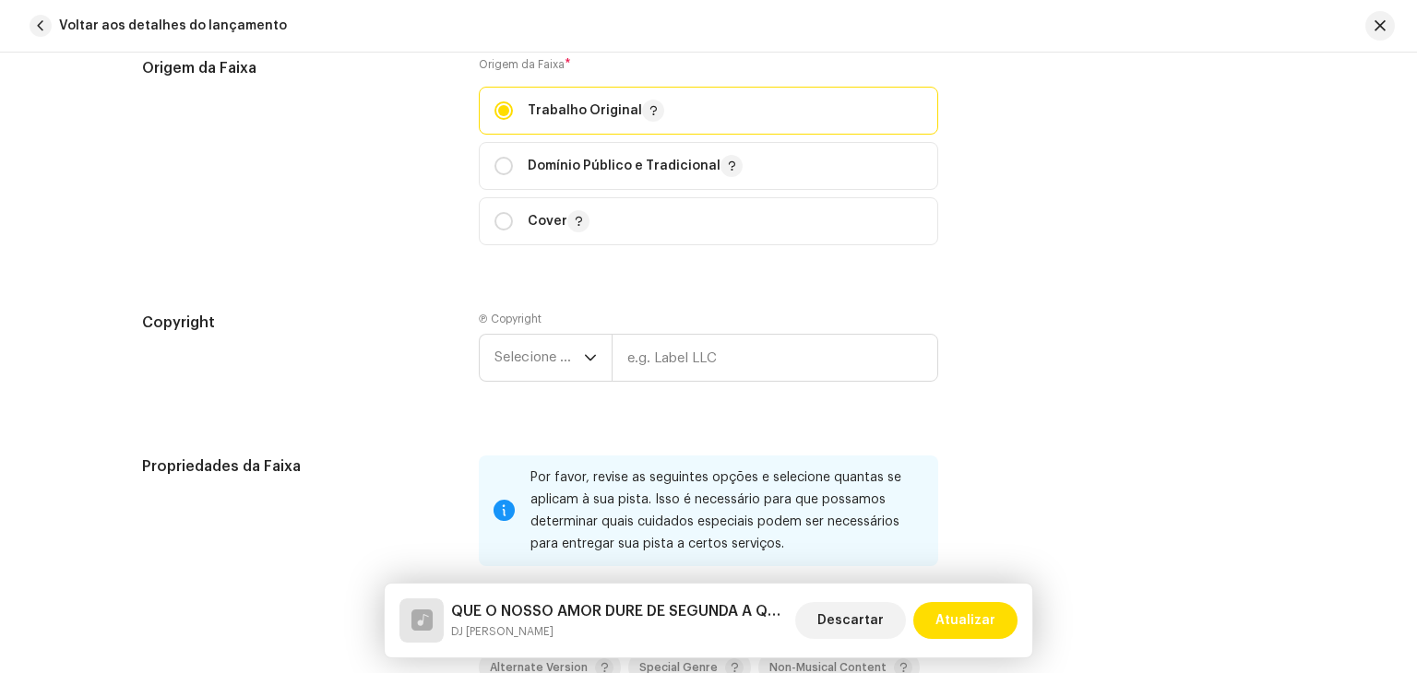
scroll to position [2118, 0]
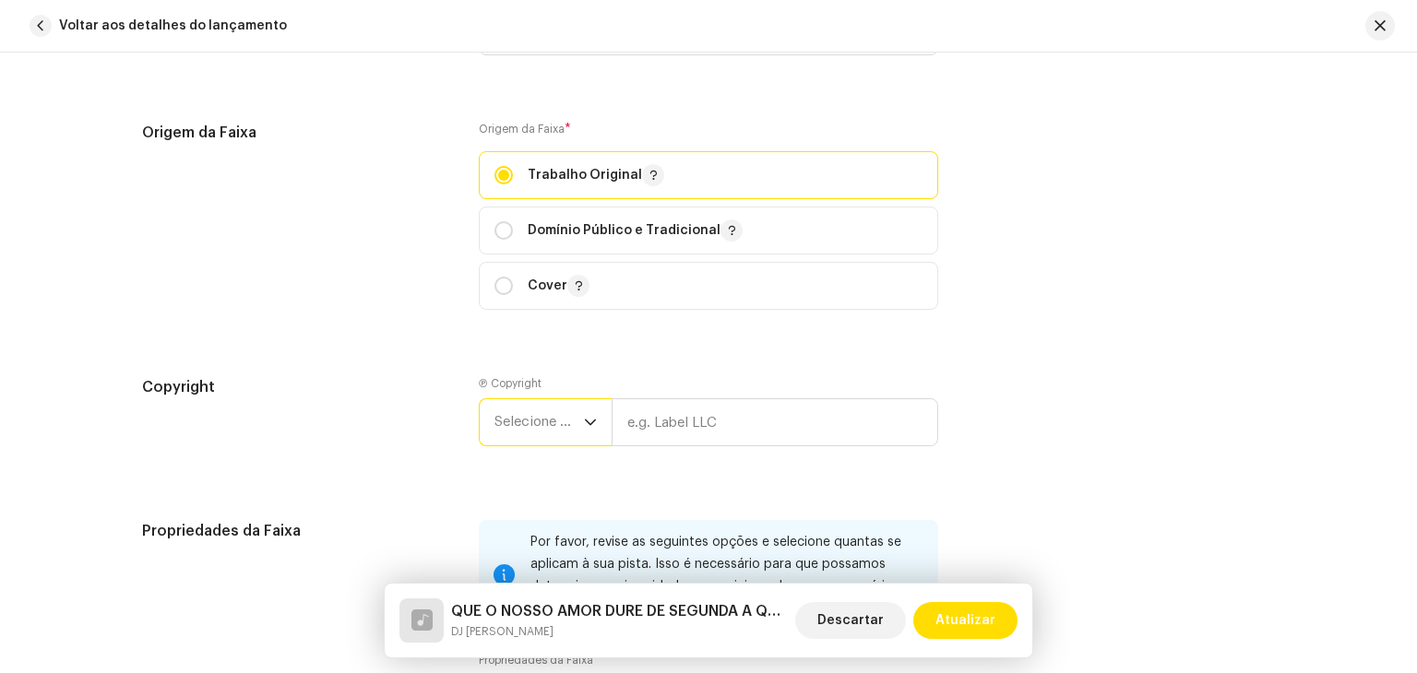
click at [564, 418] on span "Selecione o ano" at bounding box center [538, 422] width 89 height 46
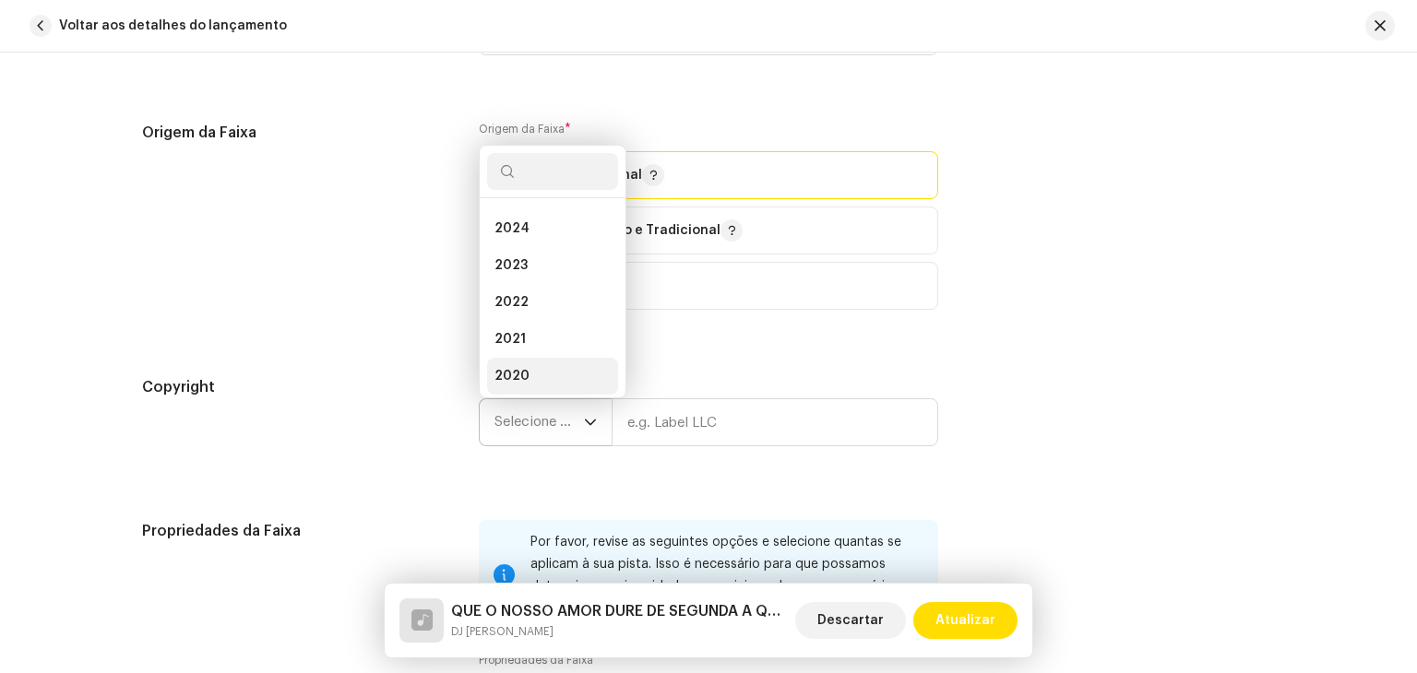
scroll to position [0, 0]
click at [554, 267] on li "2025" at bounding box center [552, 261] width 131 height 37
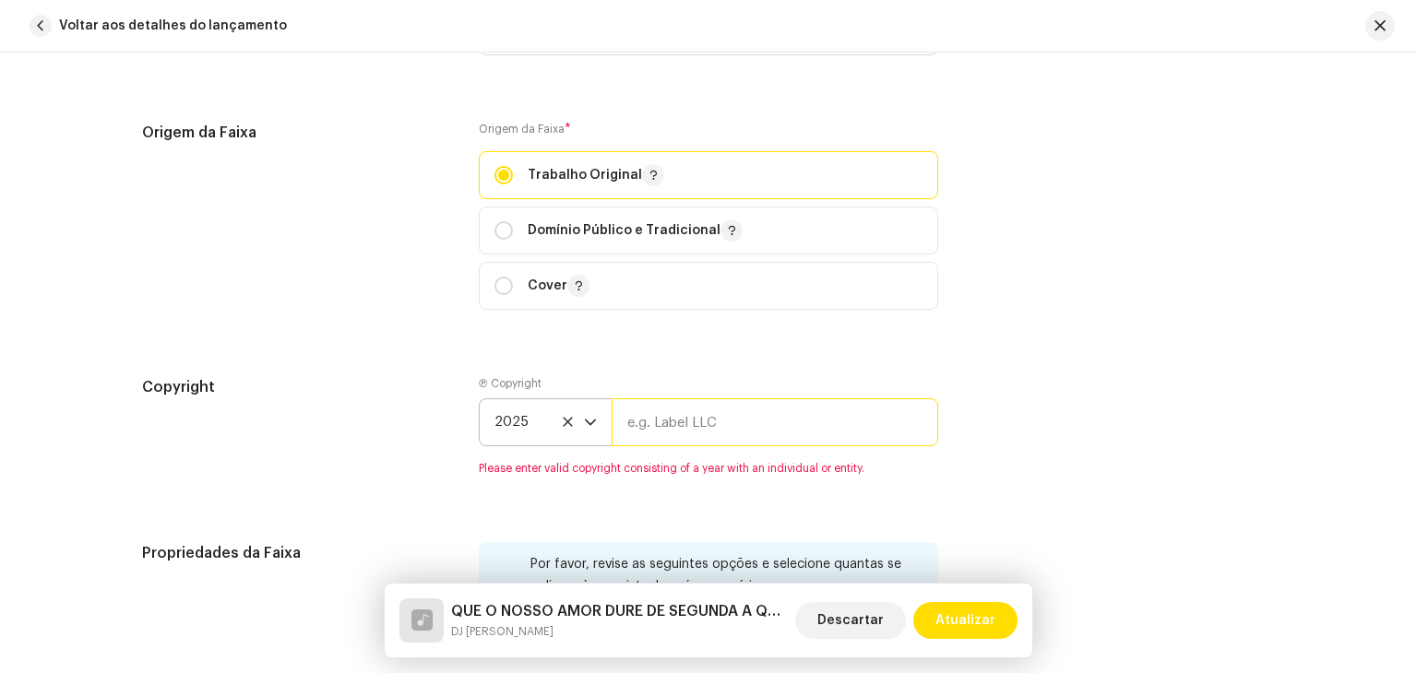
click at [659, 418] on input "text" at bounding box center [775, 422] width 327 height 48
type input "Brasil dos Fluxos"
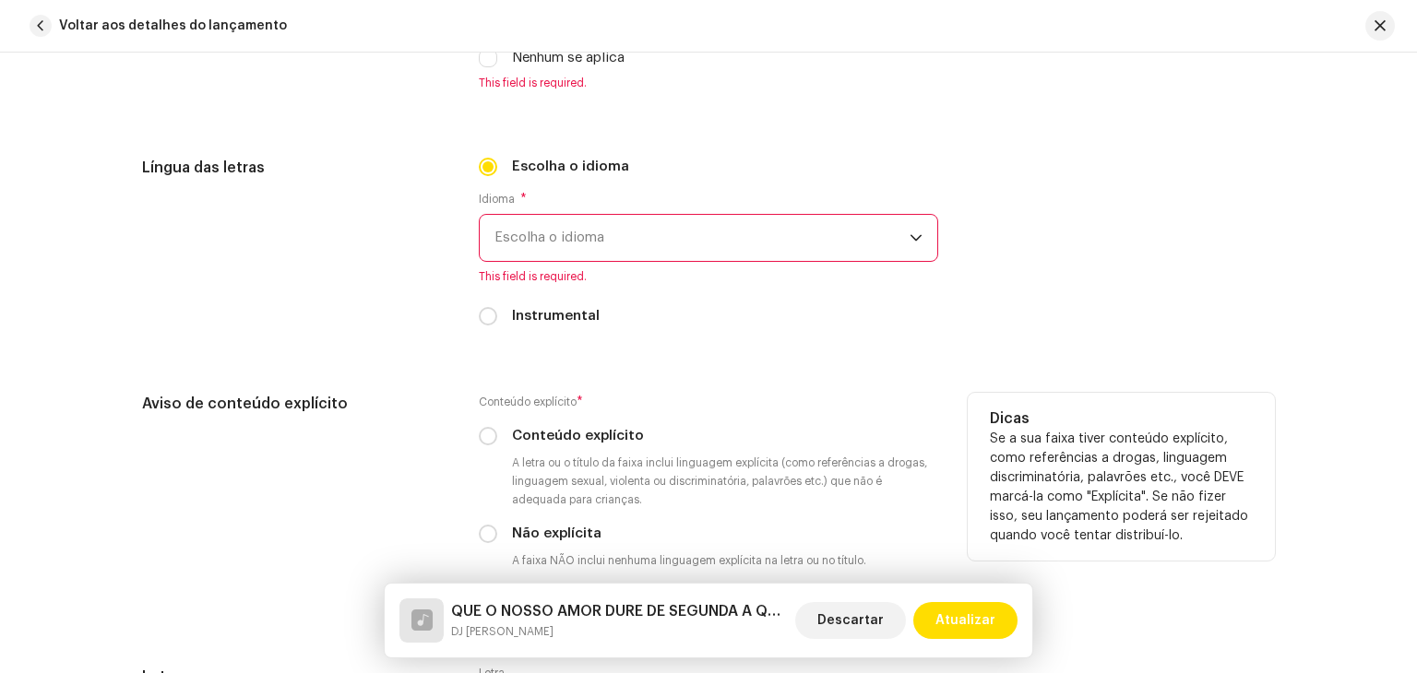
scroll to position [2579, 0]
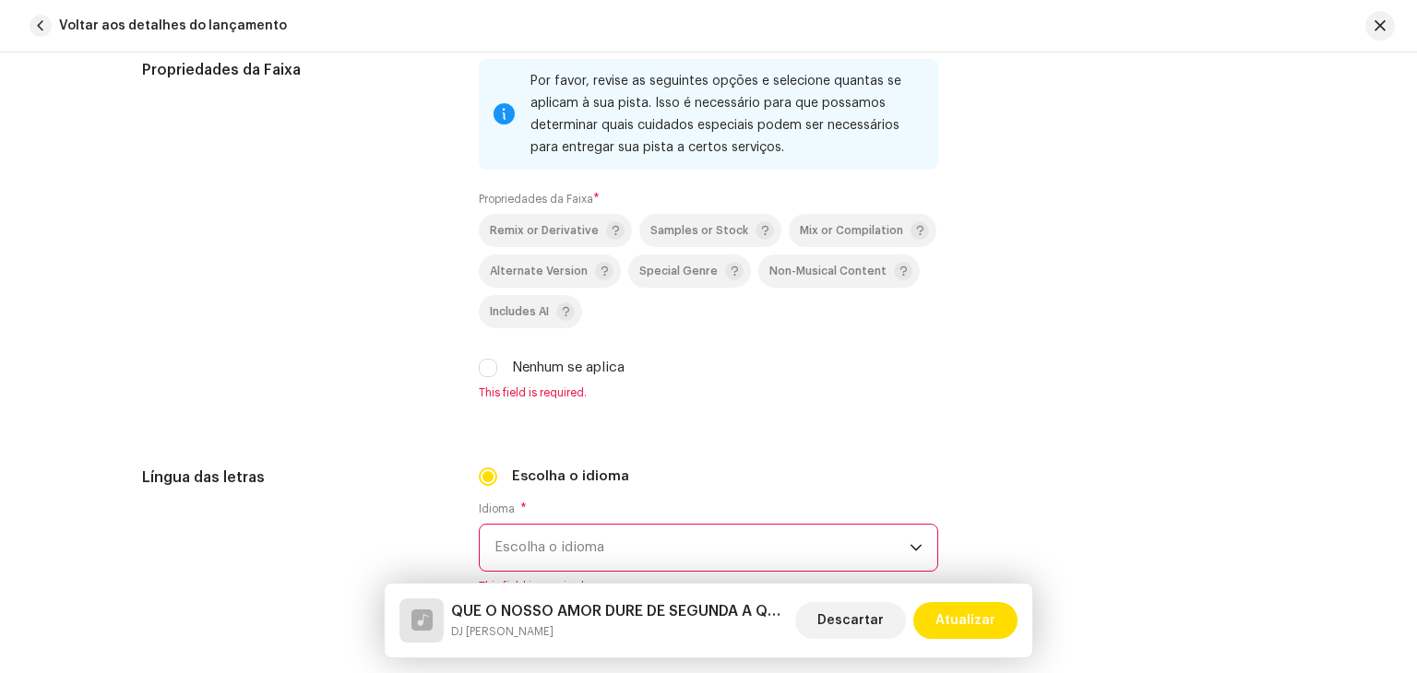
click at [479, 353] on div "Remix or Derivative Samples or Stock Mix or Compilation Alternate Version Speci…" at bounding box center [708, 296] width 459 height 164
click at [491, 395] on span "This field is required." at bounding box center [708, 393] width 459 height 15
click at [488, 362] on input "Nenhum se aplica" at bounding box center [488, 368] width 18 height 18
checkbox input "true"
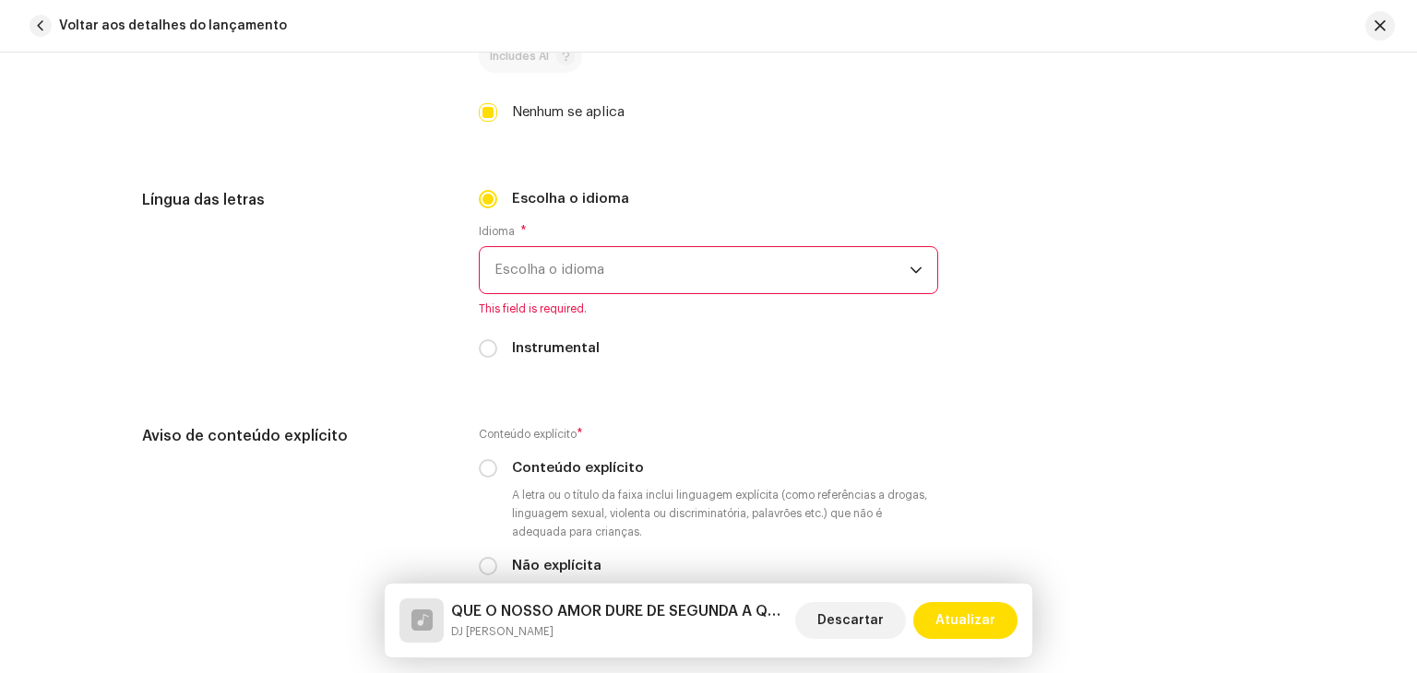
scroll to position [2856, 0]
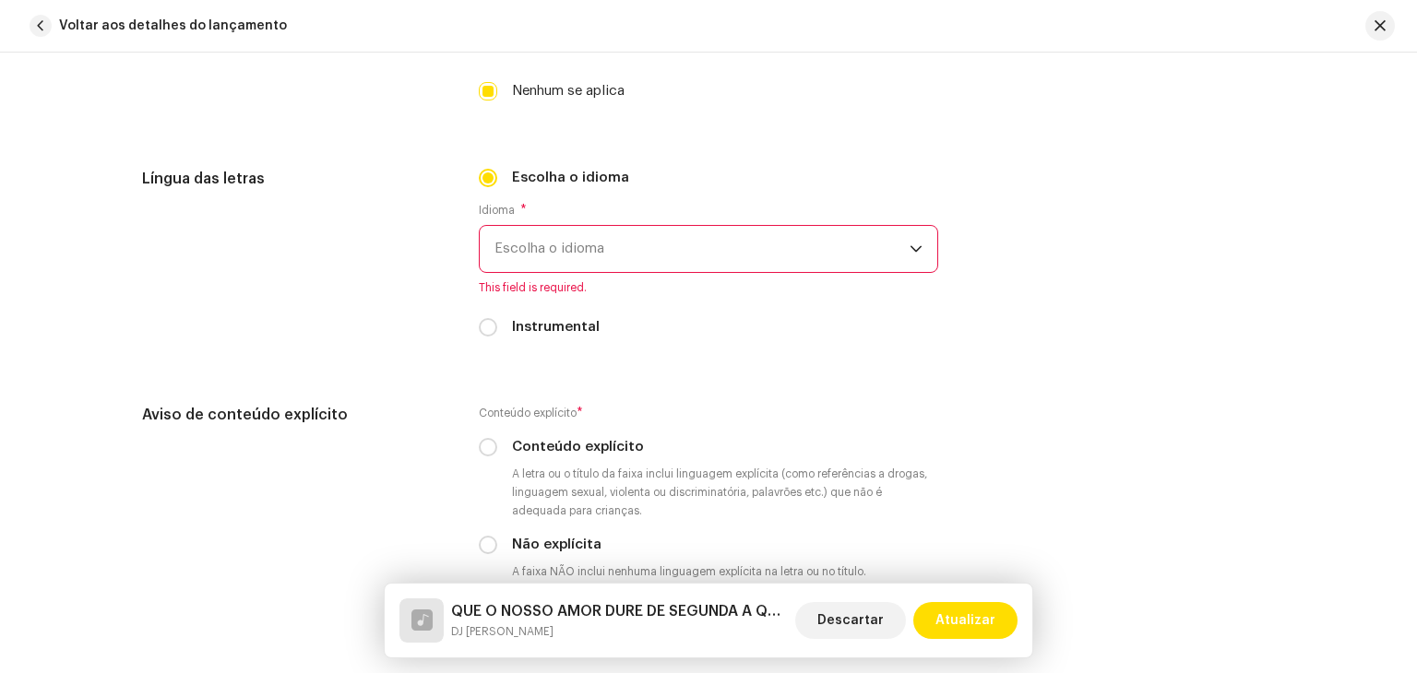
click at [609, 258] on span "Escolha o idioma" at bounding box center [701, 249] width 415 height 46
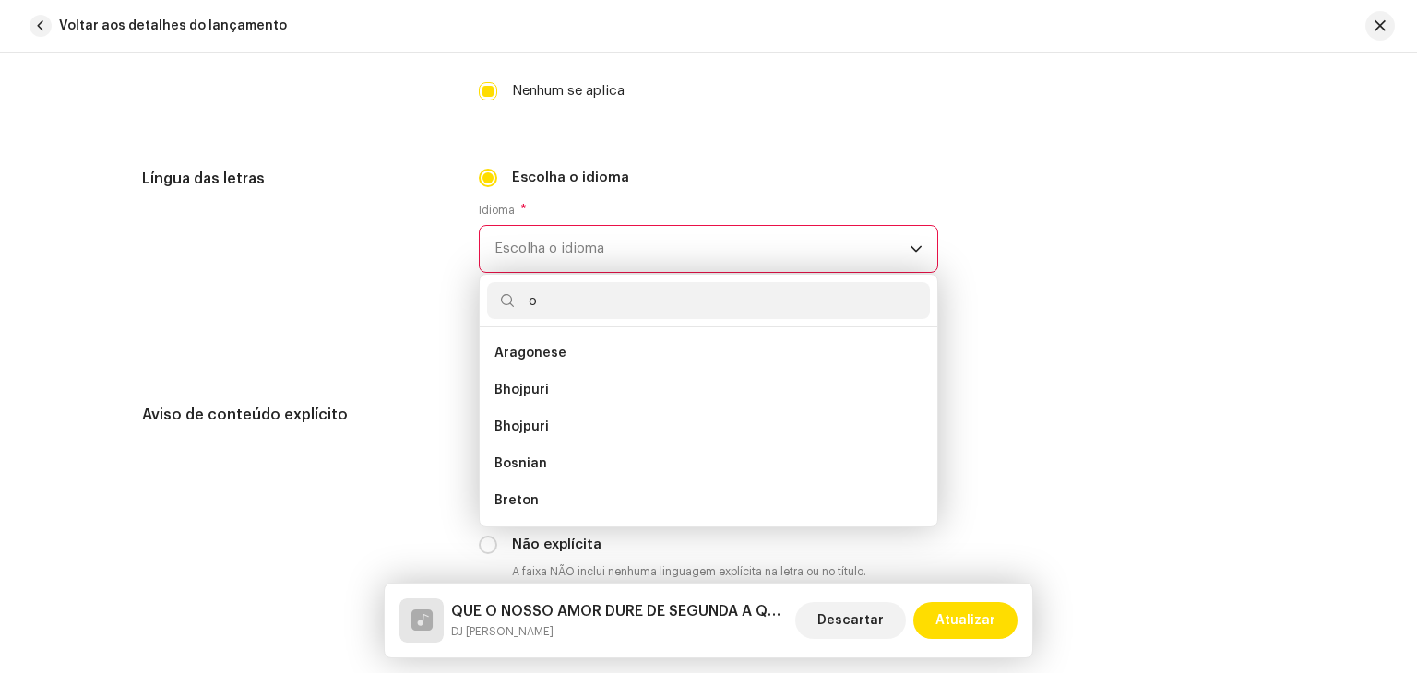
scroll to position [7, 0]
type input "o"
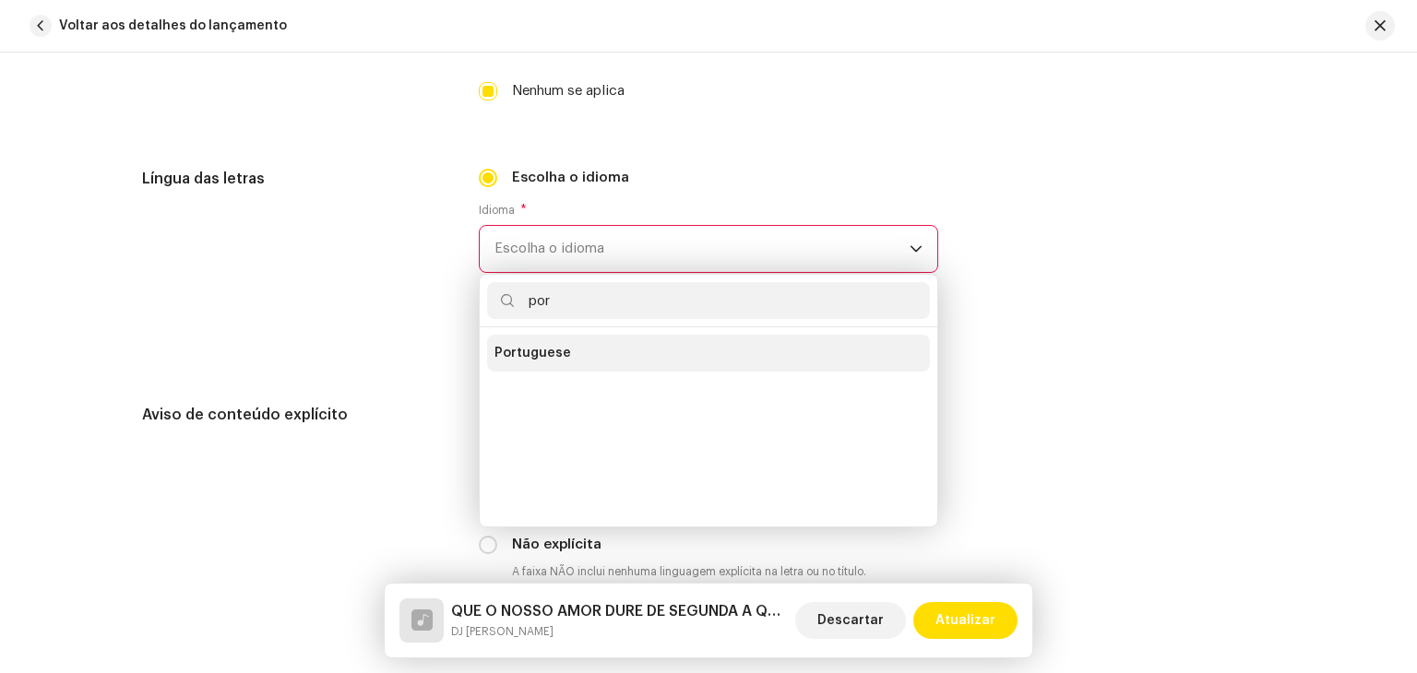
type input "por"
click at [575, 337] on li "Portuguese" at bounding box center [708, 353] width 443 height 37
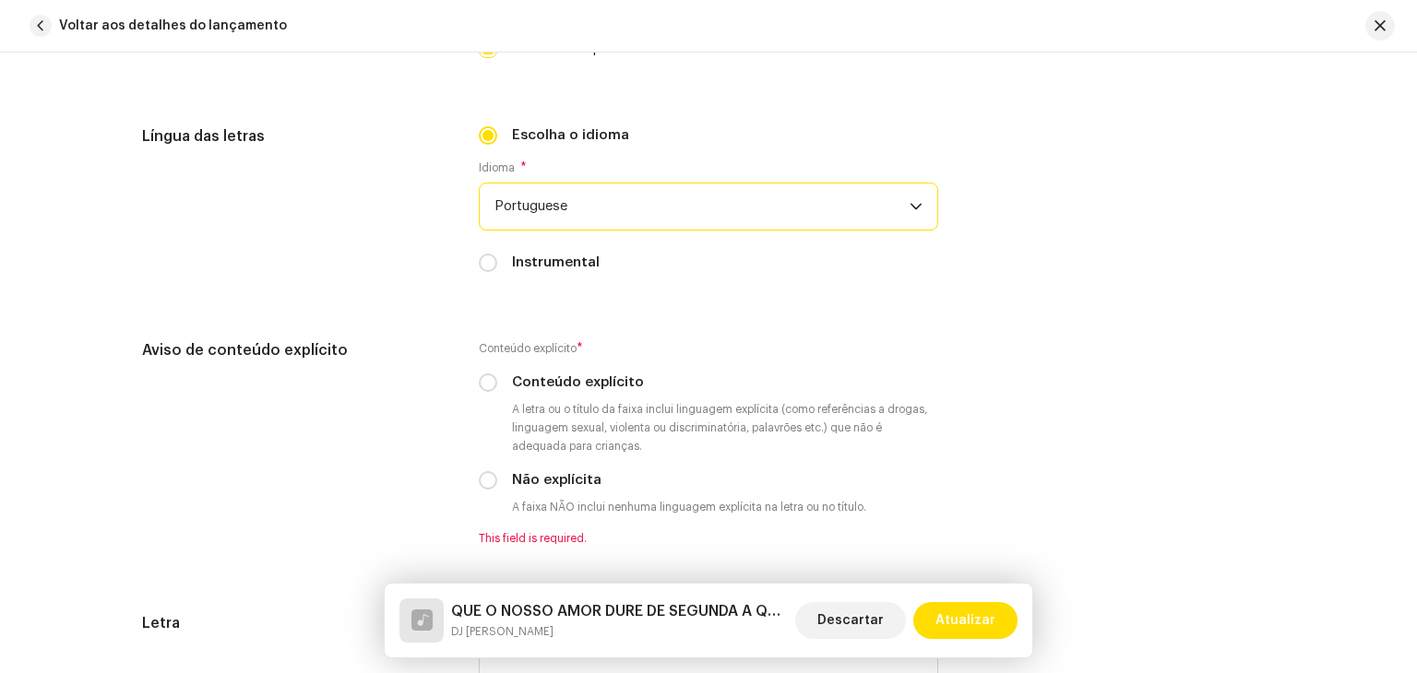
scroll to position [3040, 0]
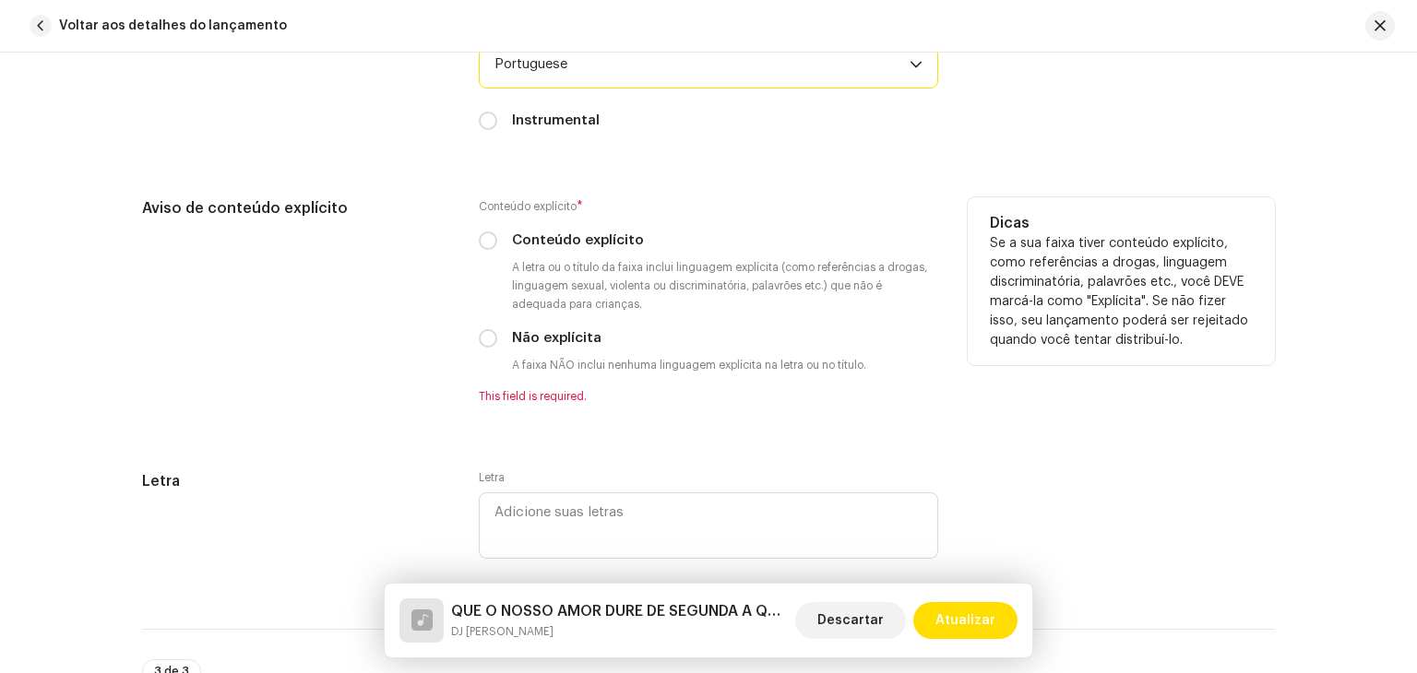
click at [498, 251] on div "Conteúdo explícito" at bounding box center [708, 241] width 459 height 20
click at [479, 242] on input "Conteúdo explícito" at bounding box center [488, 241] width 18 height 18
radio input "true"
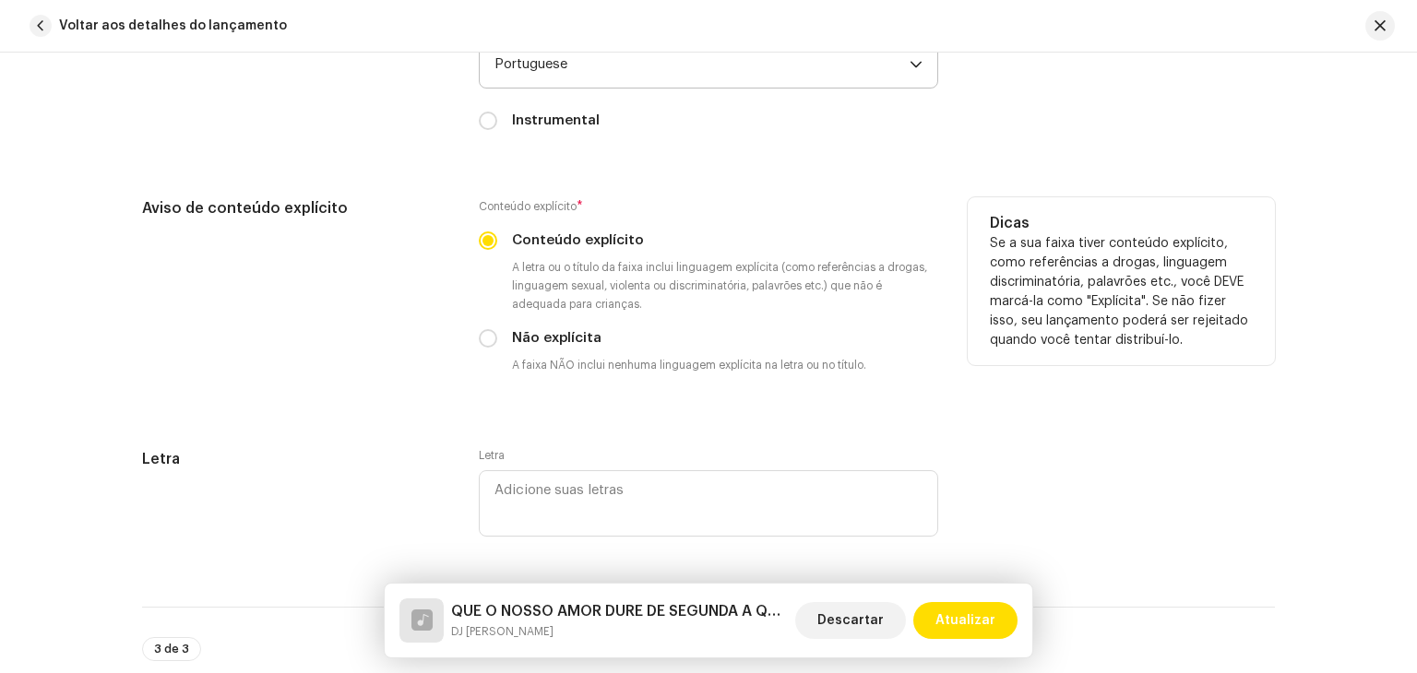
click at [500, 362] on div "Conteúdo explícito * Conteúdo explícito A letra ou o título da faixa inclui lin…" at bounding box center [708, 289] width 459 height 184
click at [487, 345] on input "Não explícita" at bounding box center [488, 338] width 18 height 18
radio input "true"
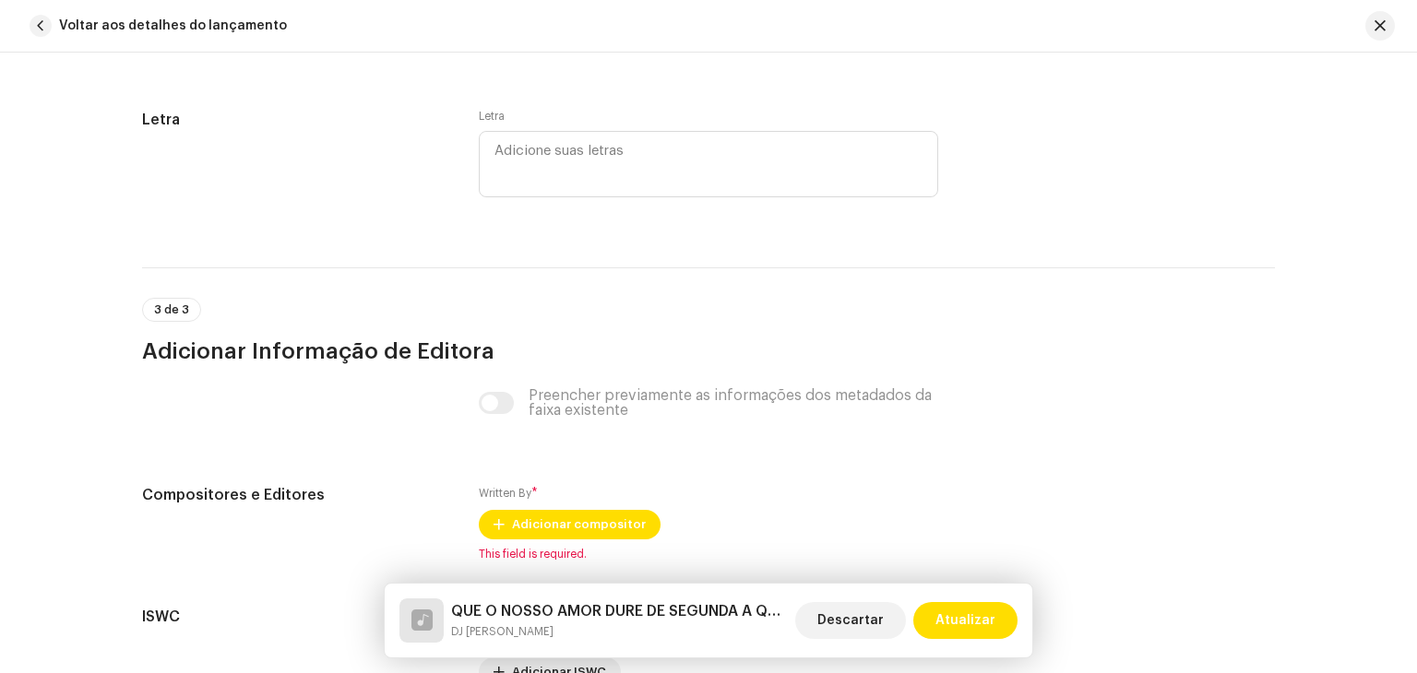
scroll to position [3575, 0]
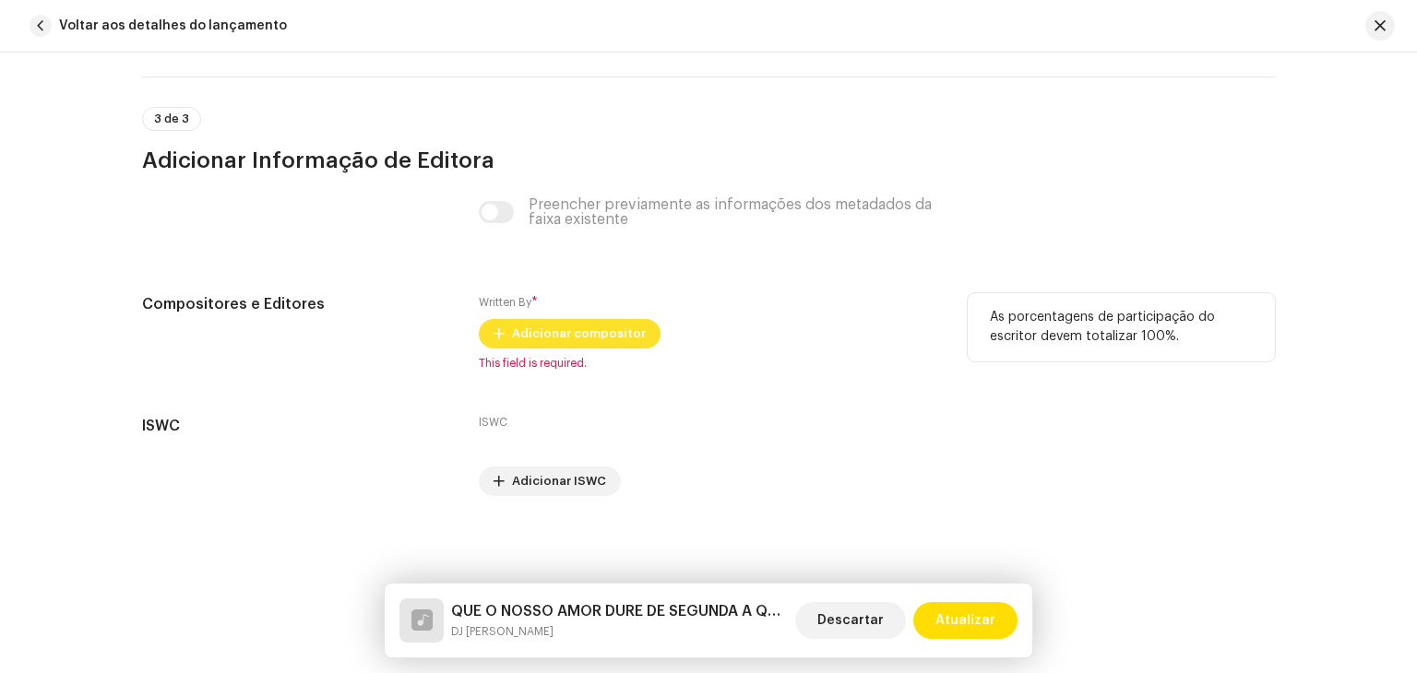
click at [547, 326] on span "Adicionar compositor" at bounding box center [579, 333] width 134 height 37
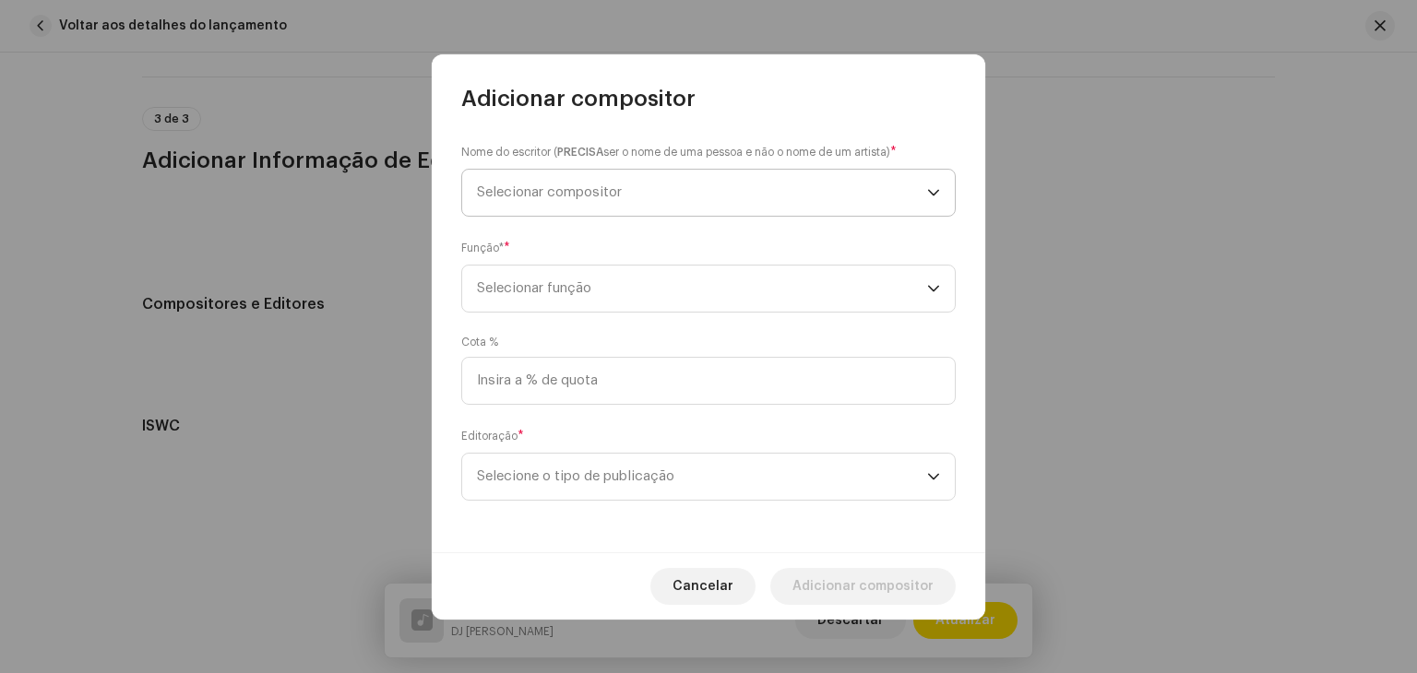
click at [682, 203] on span "Selecionar compositor" at bounding box center [702, 193] width 450 height 46
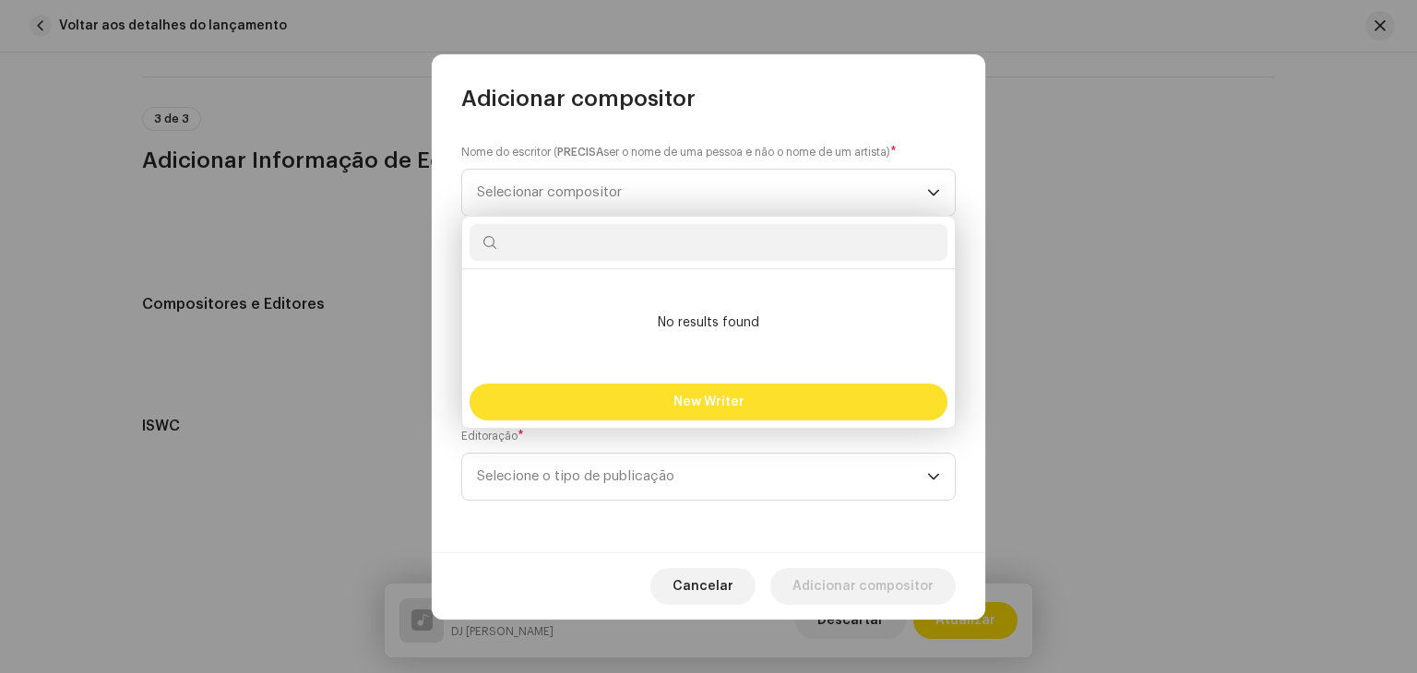
click at [602, 403] on button "New Writer" at bounding box center [708, 402] width 478 height 37
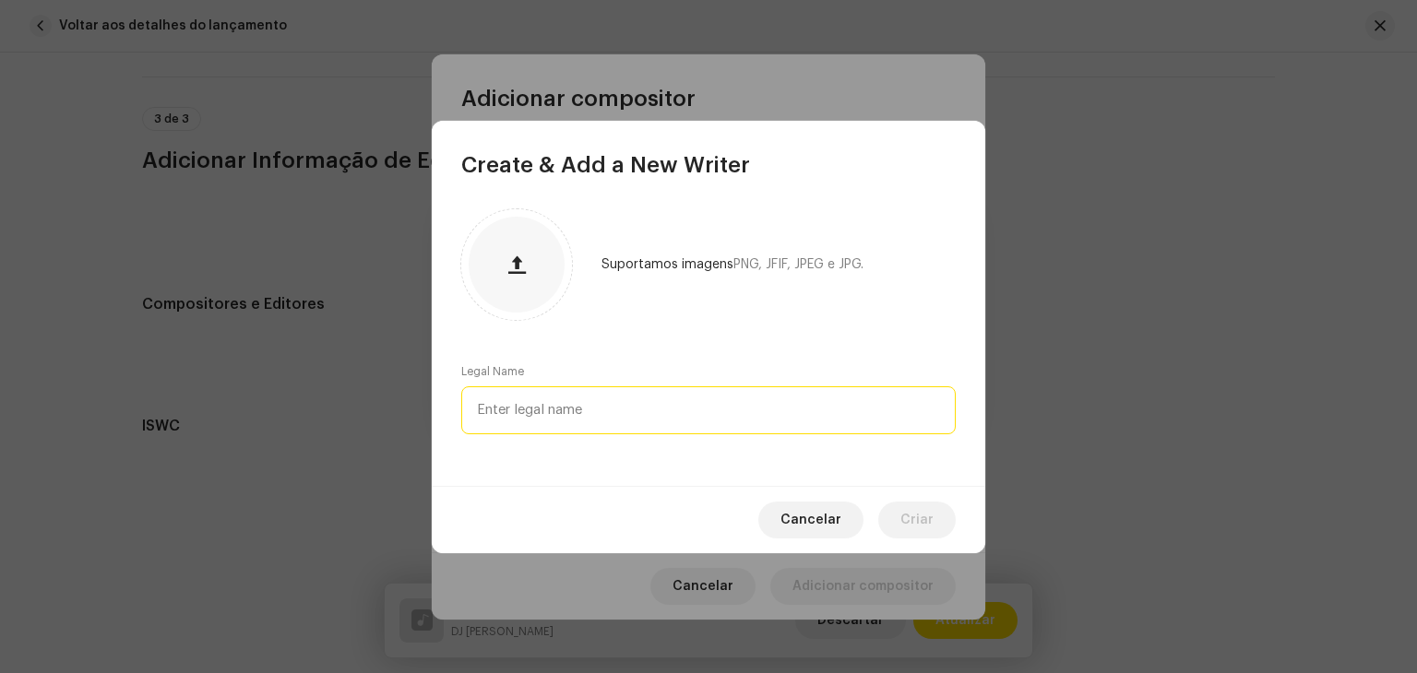
click at [621, 414] on input "text" at bounding box center [708, 410] width 494 height 48
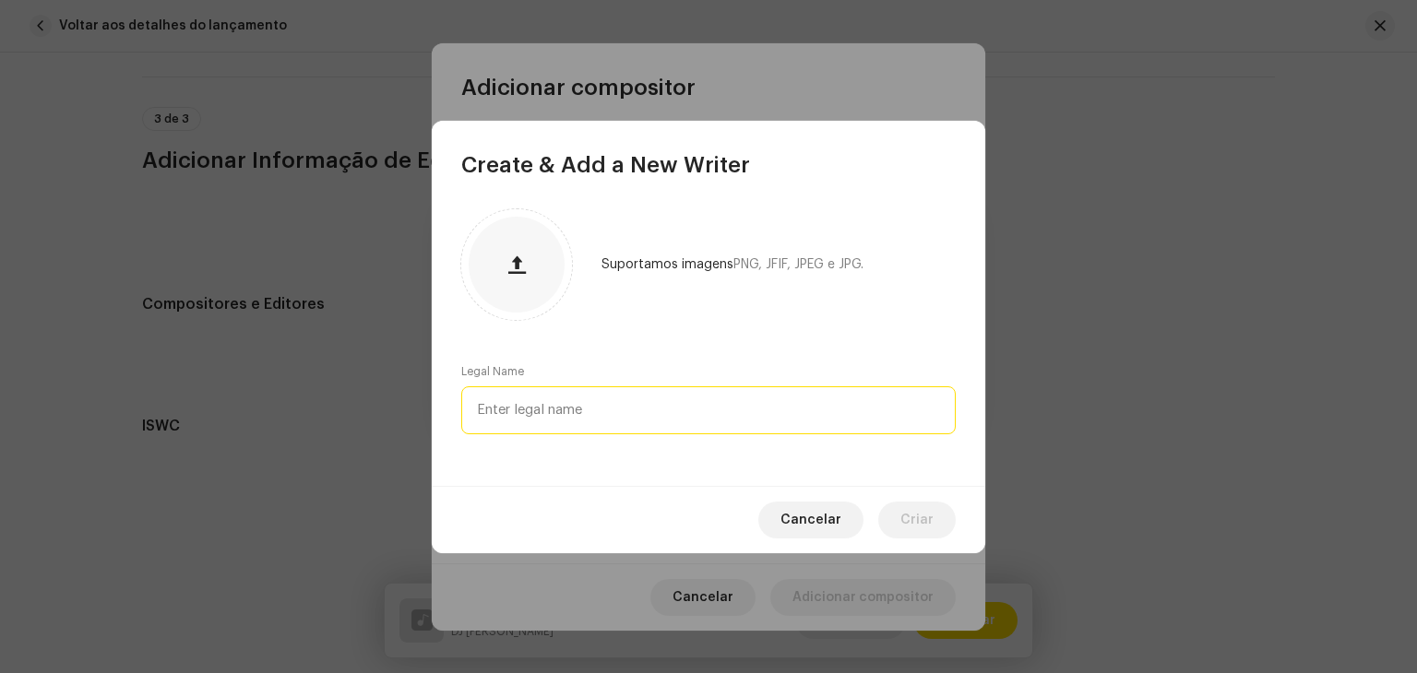
paste input "[PERSON_NAME] de [PERSON_NAME]"
type input "[PERSON_NAME] de [PERSON_NAME]"
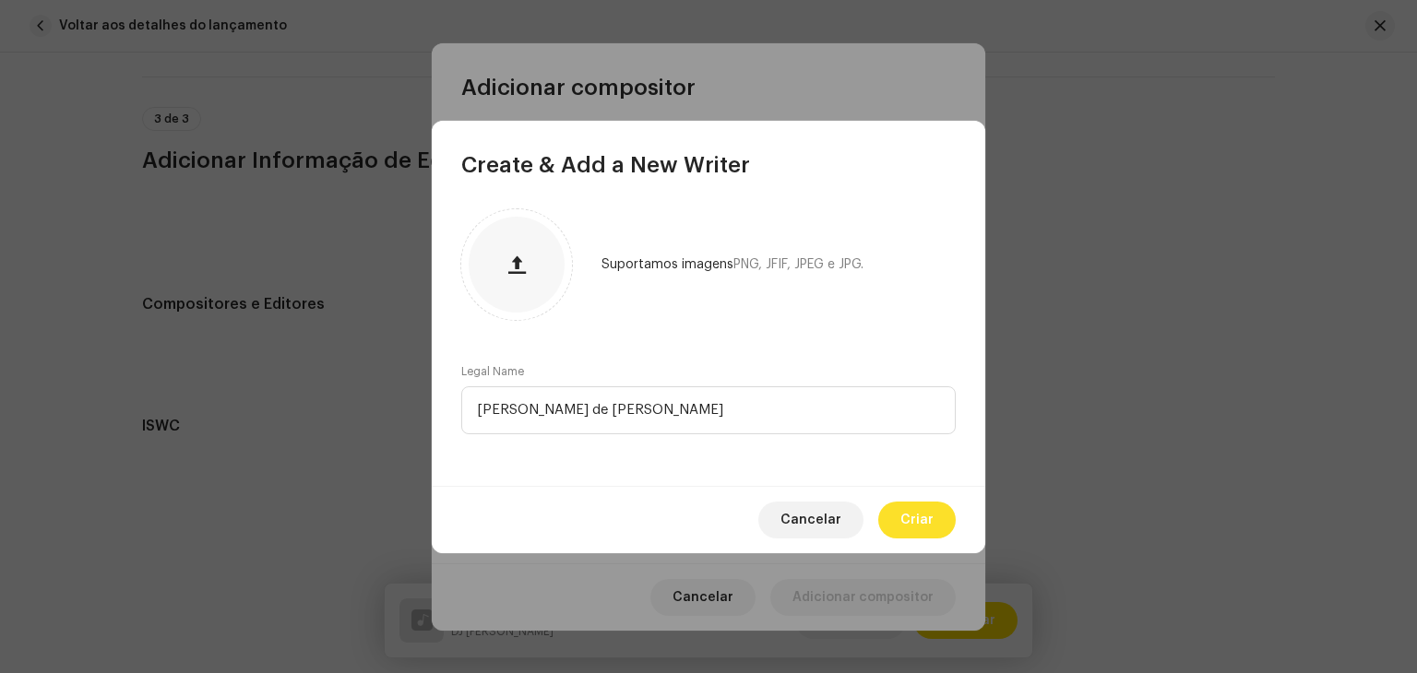
click at [931, 517] on span "Criar" at bounding box center [916, 520] width 33 height 37
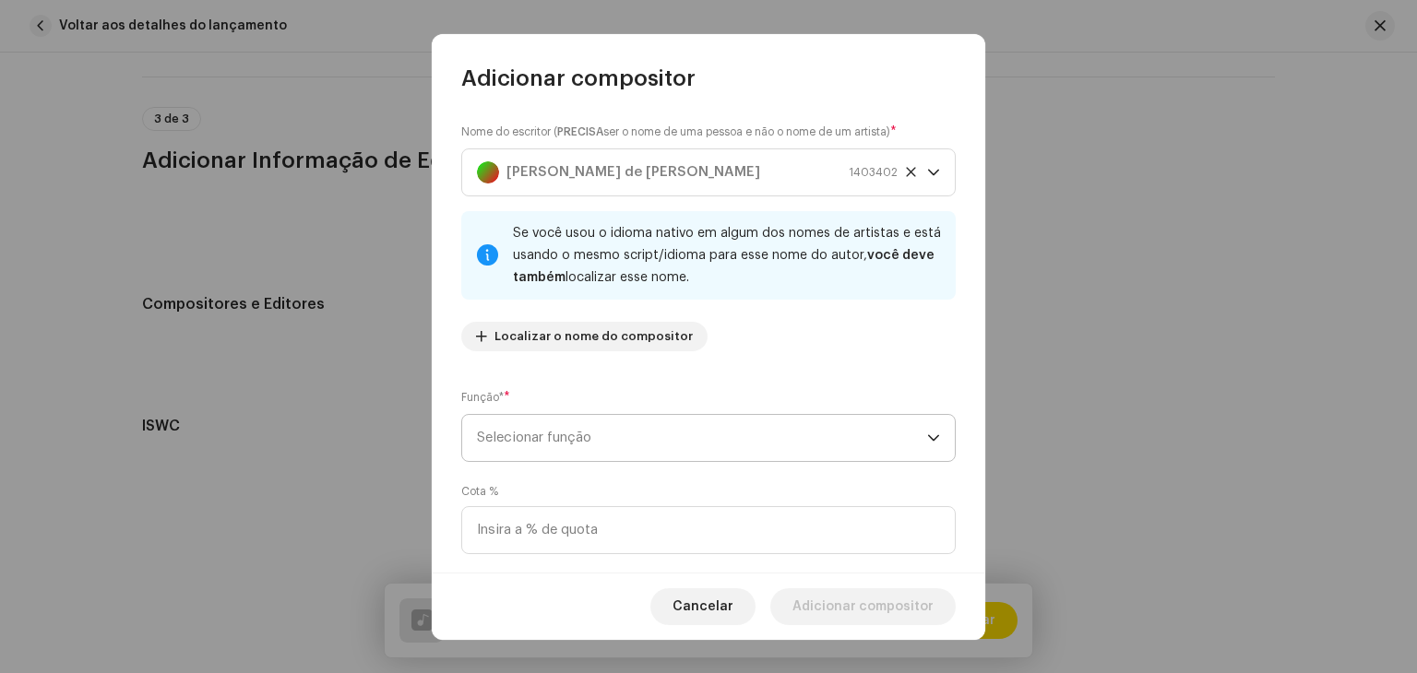
click at [612, 432] on span "Selecionar função" at bounding box center [702, 438] width 450 height 46
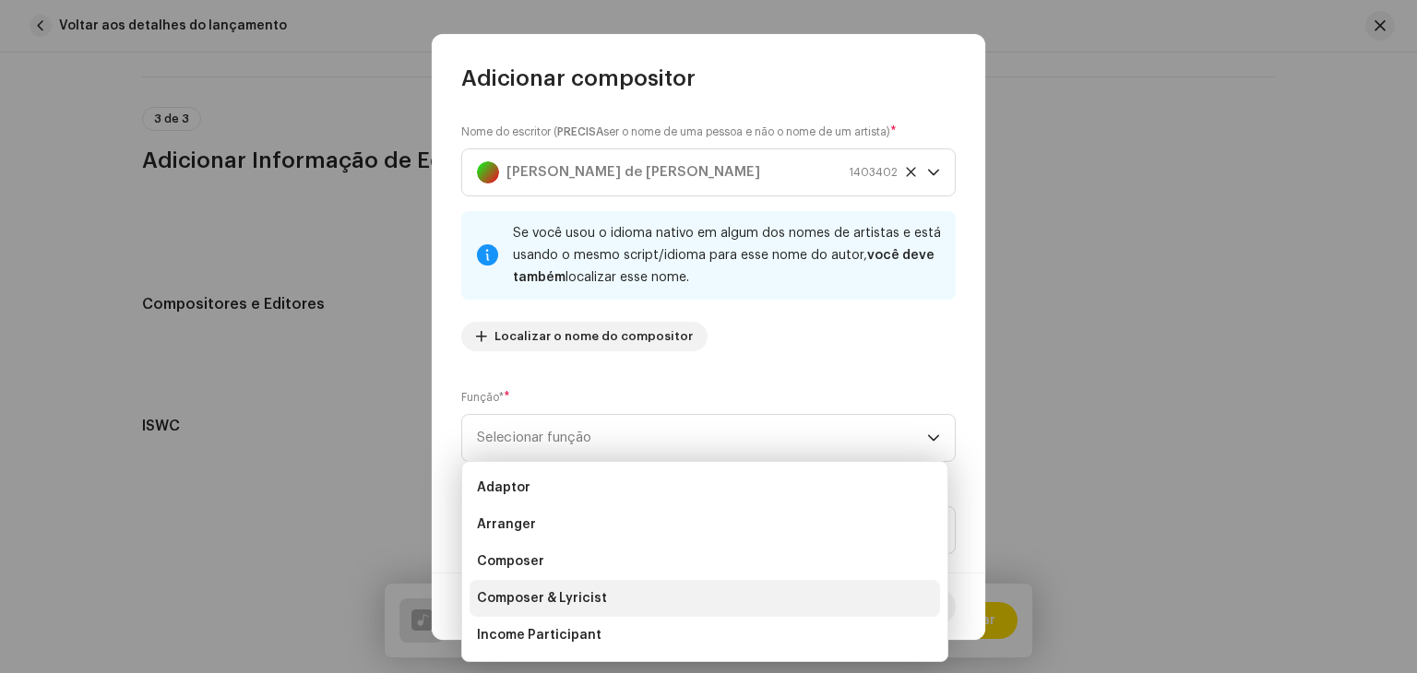
click at [607, 587] on li "Composer & Lyricist" at bounding box center [704, 598] width 470 height 37
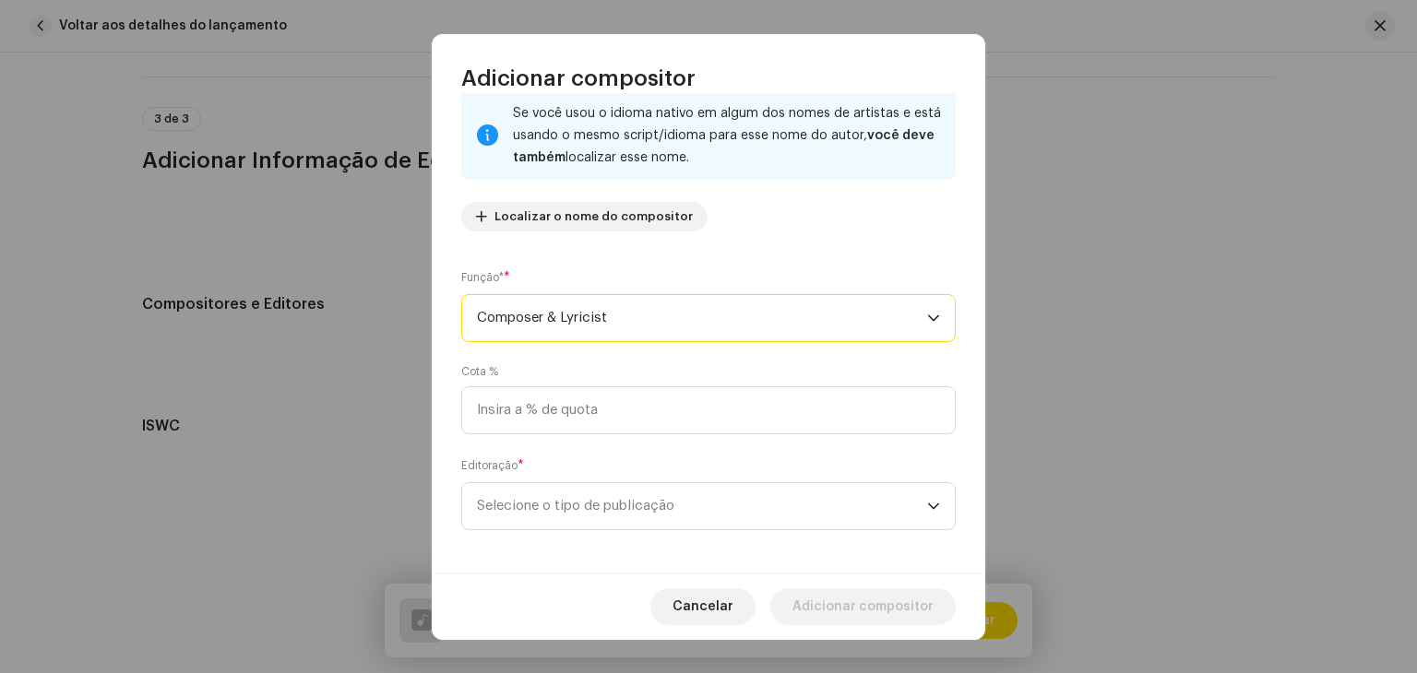
scroll to position [129, 0]
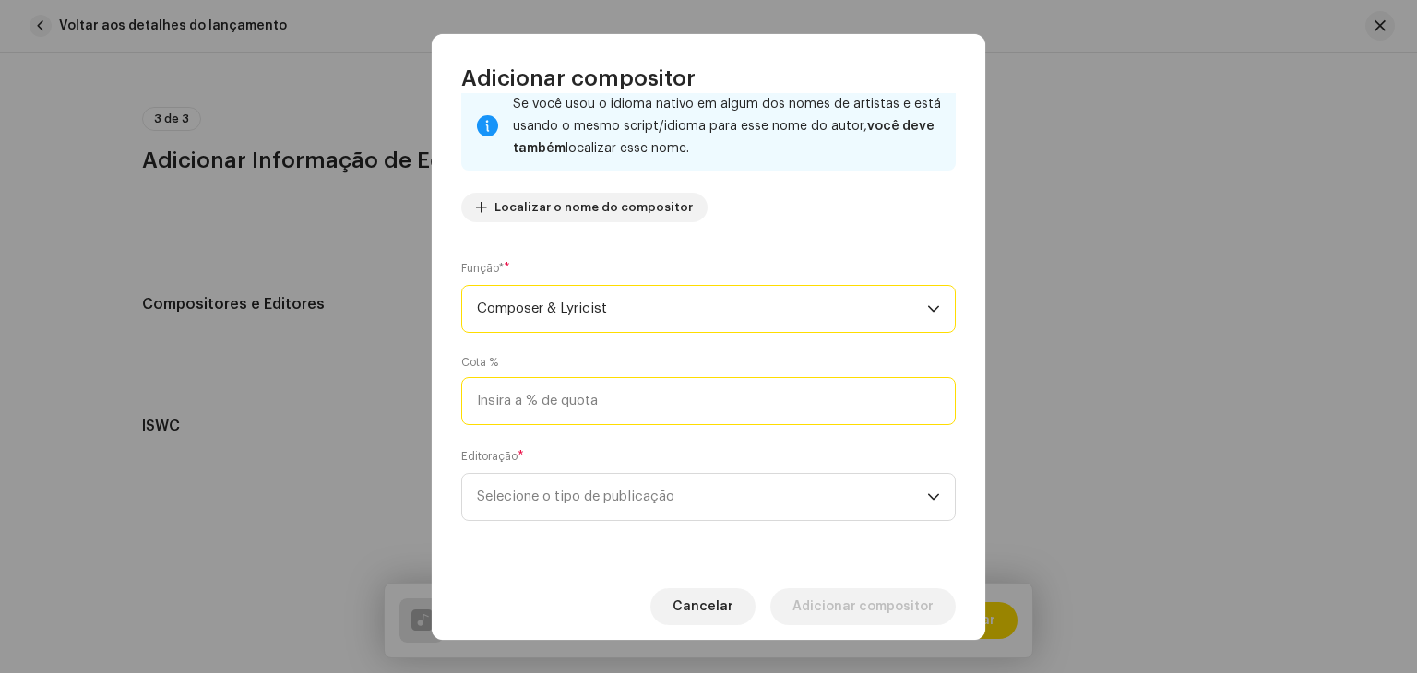
click at [631, 418] on input at bounding box center [708, 401] width 494 height 48
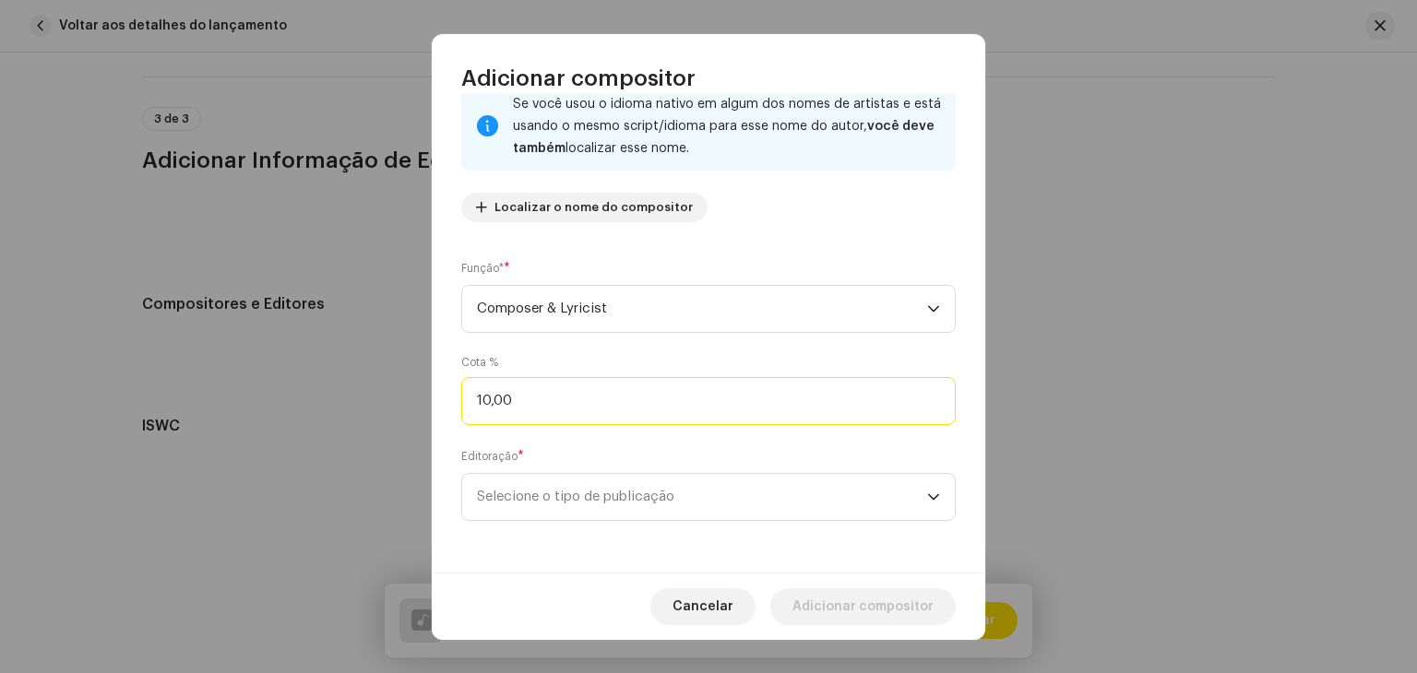
type input "100,00"
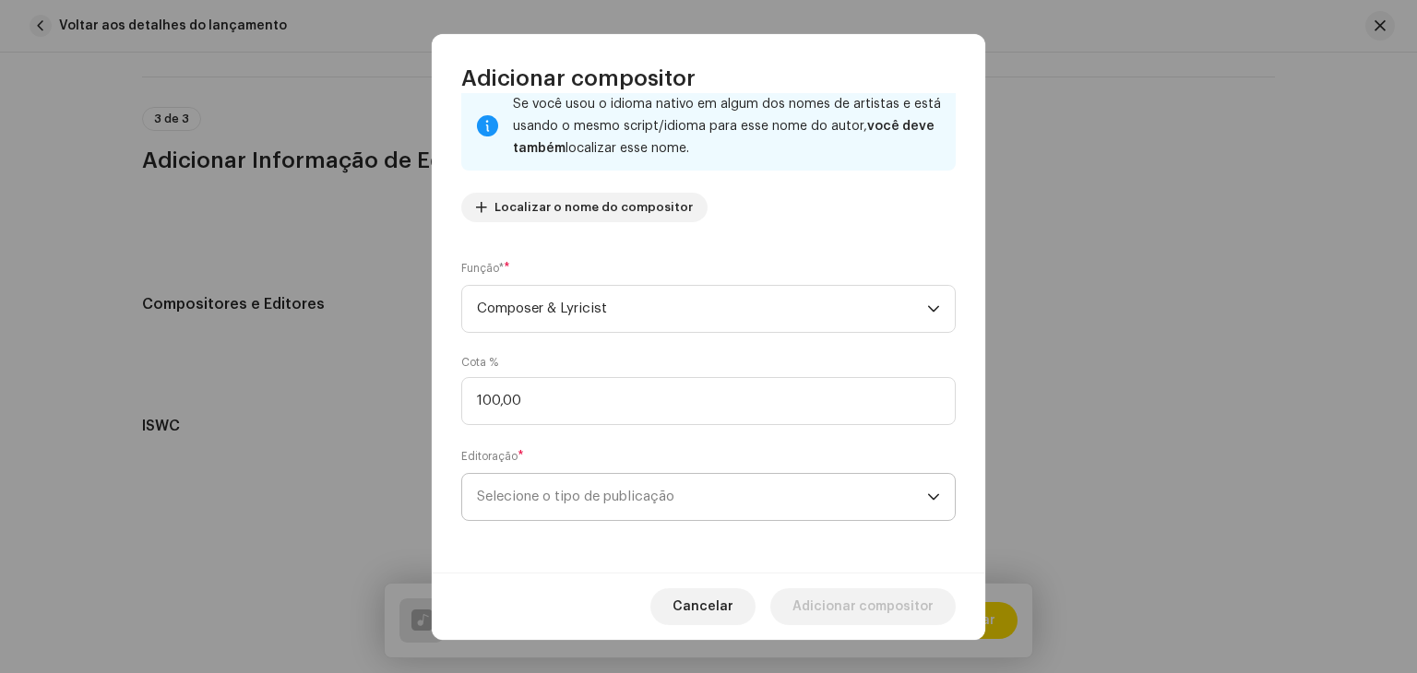
click at [640, 485] on span "Selecione o tipo de publicação" at bounding box center [702, 497] width 450 height 46
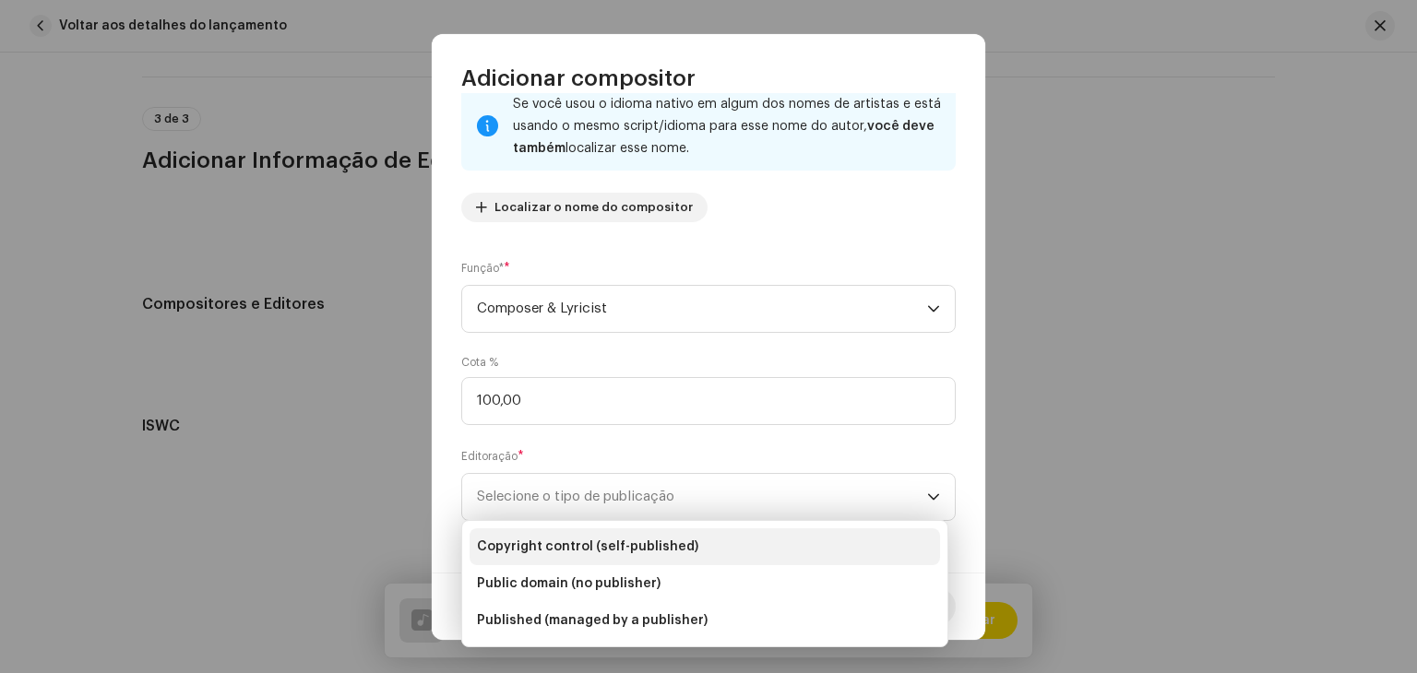
click at [642, 540] on span "Copyright control (self-published)" at bounding box center [587, 547] width 221 height 18
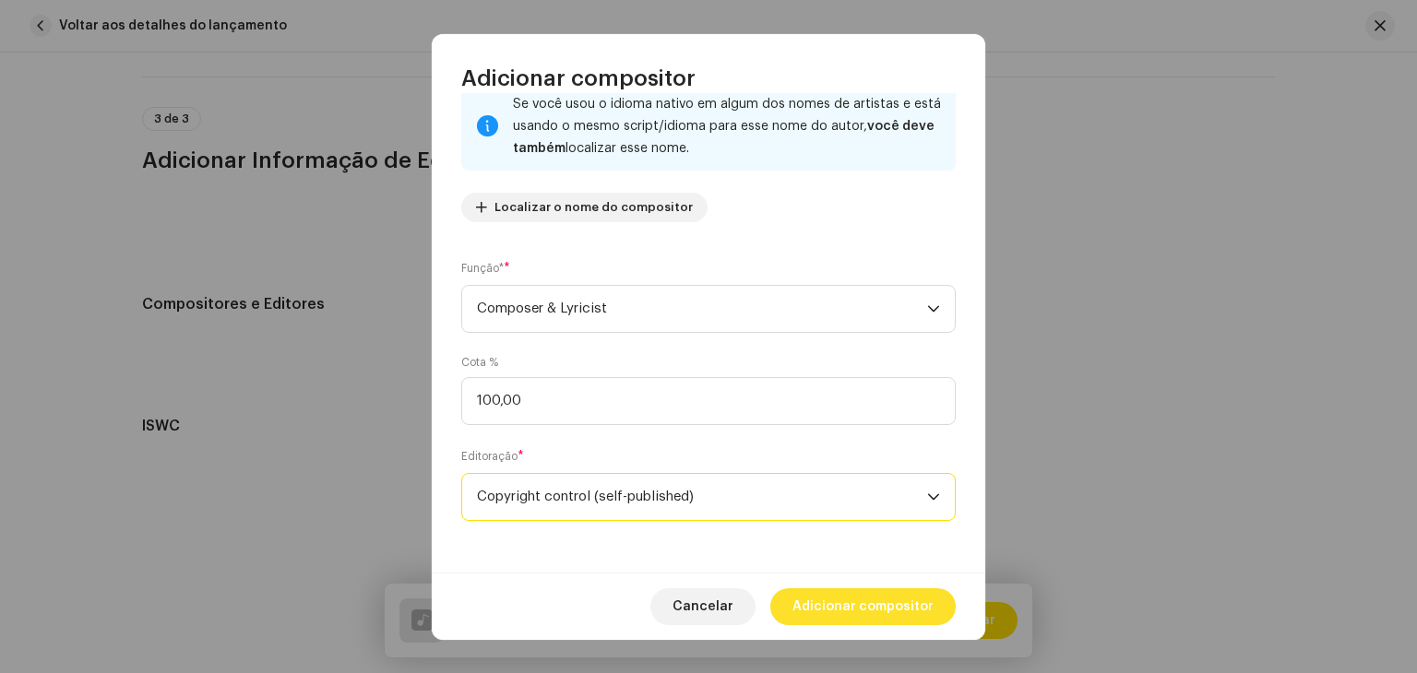
click at [905, 595] on span "Adicionar compositor" at bounding box center [862, 606] width 141 height 37
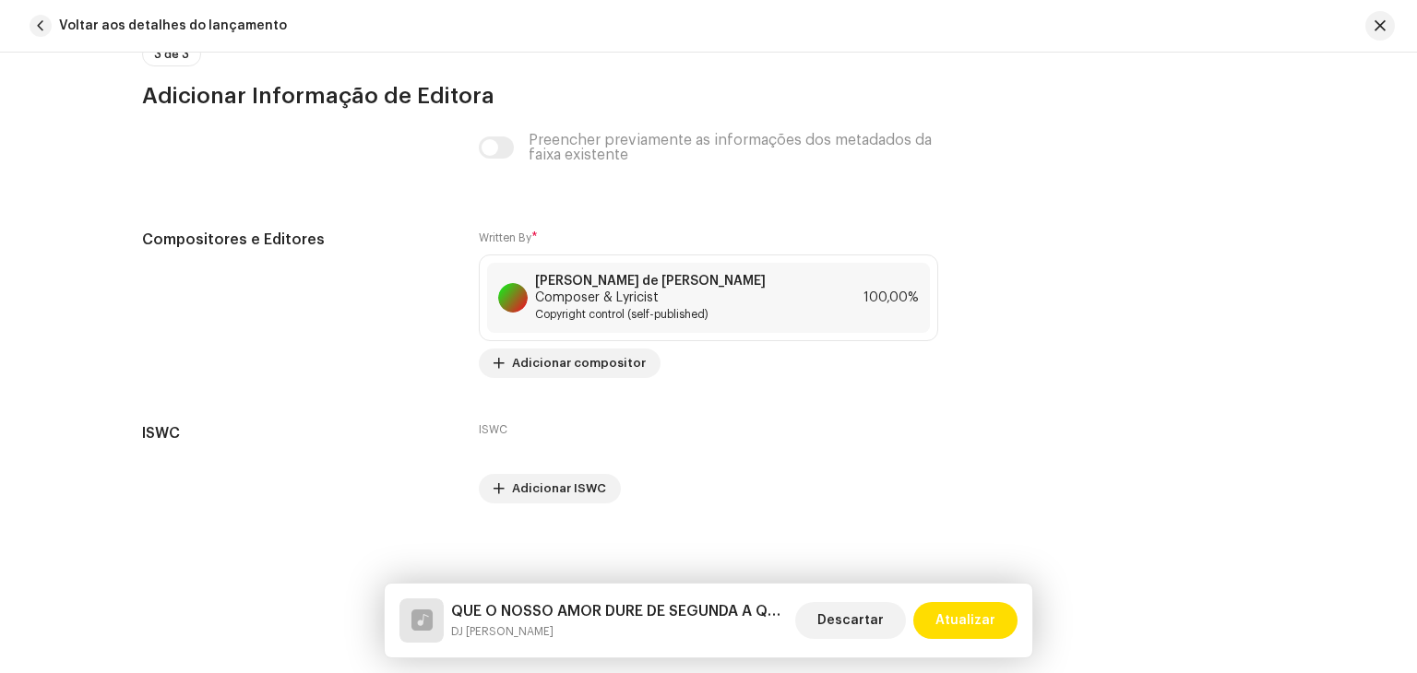
scroll to position [3646, 0]
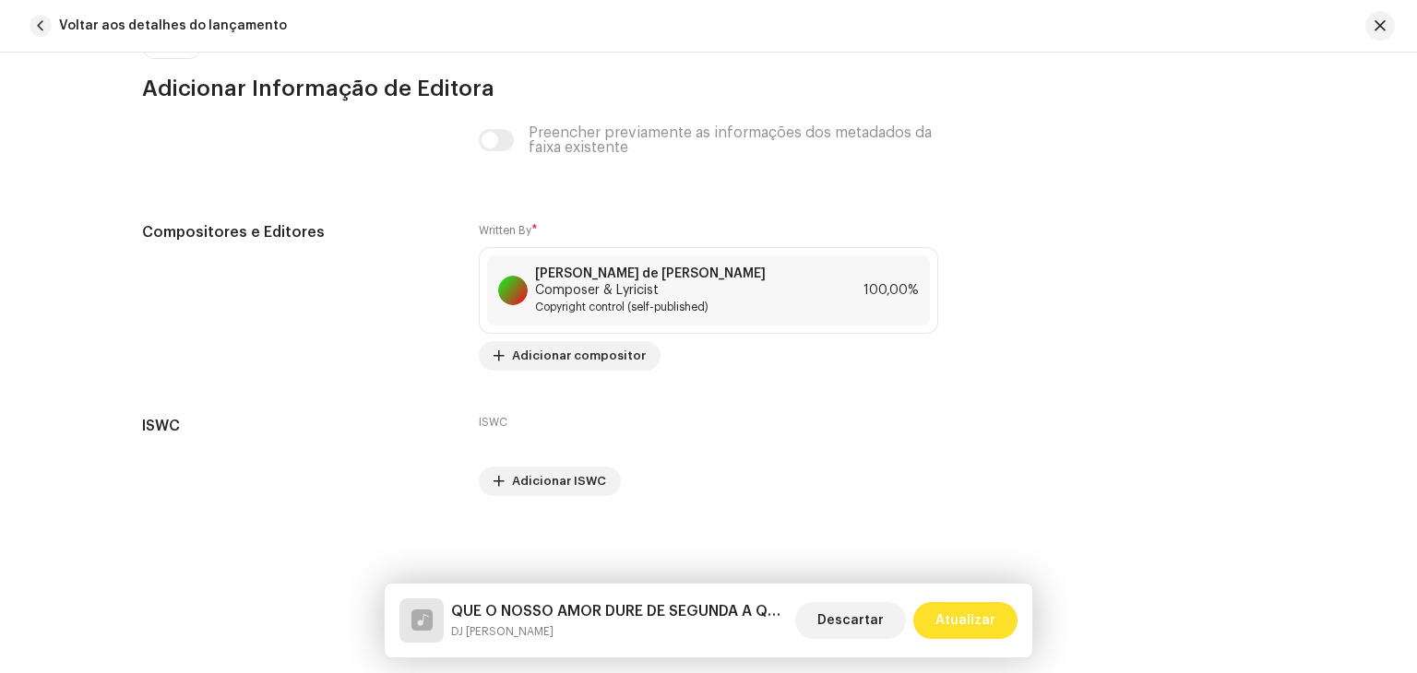
click at [945, 619] on span "Atualizar" at bounding box center [965, 620] width 60 height 37
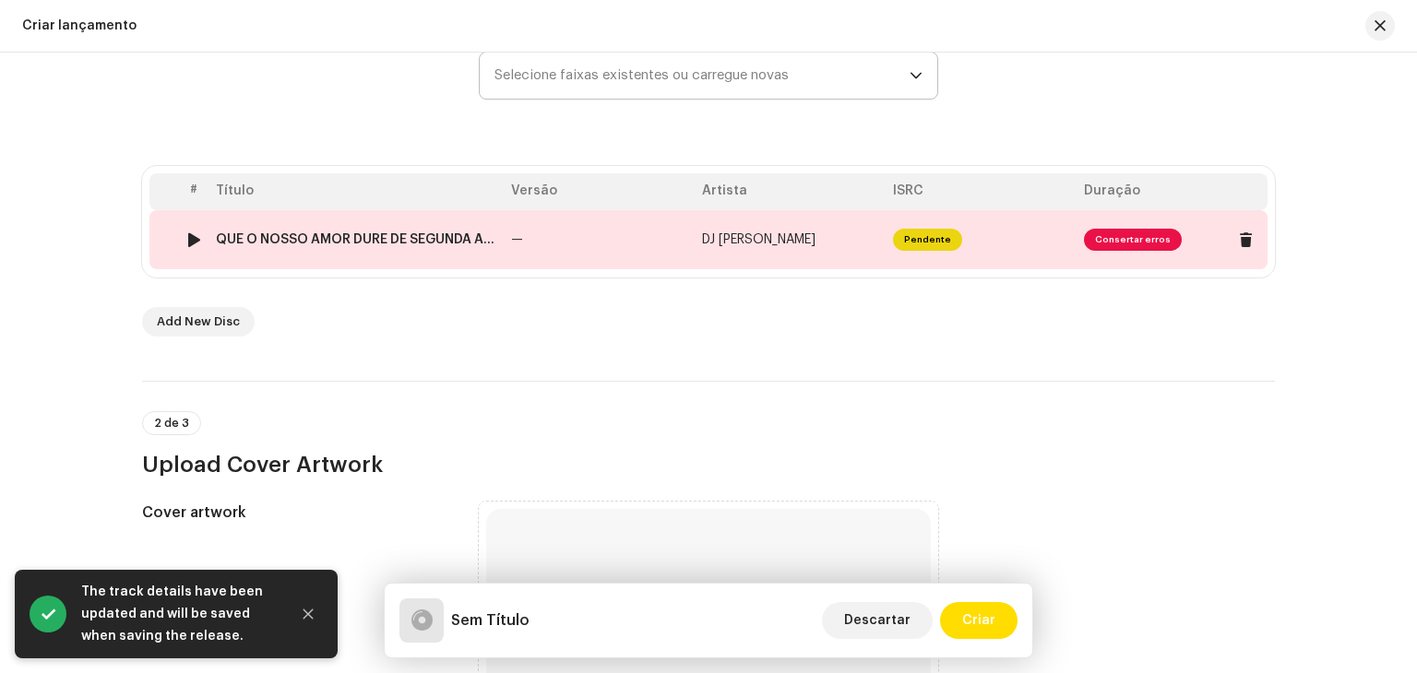
click at [605, 241] on td "—" at bounding box center [599, 239] width 191 height 59
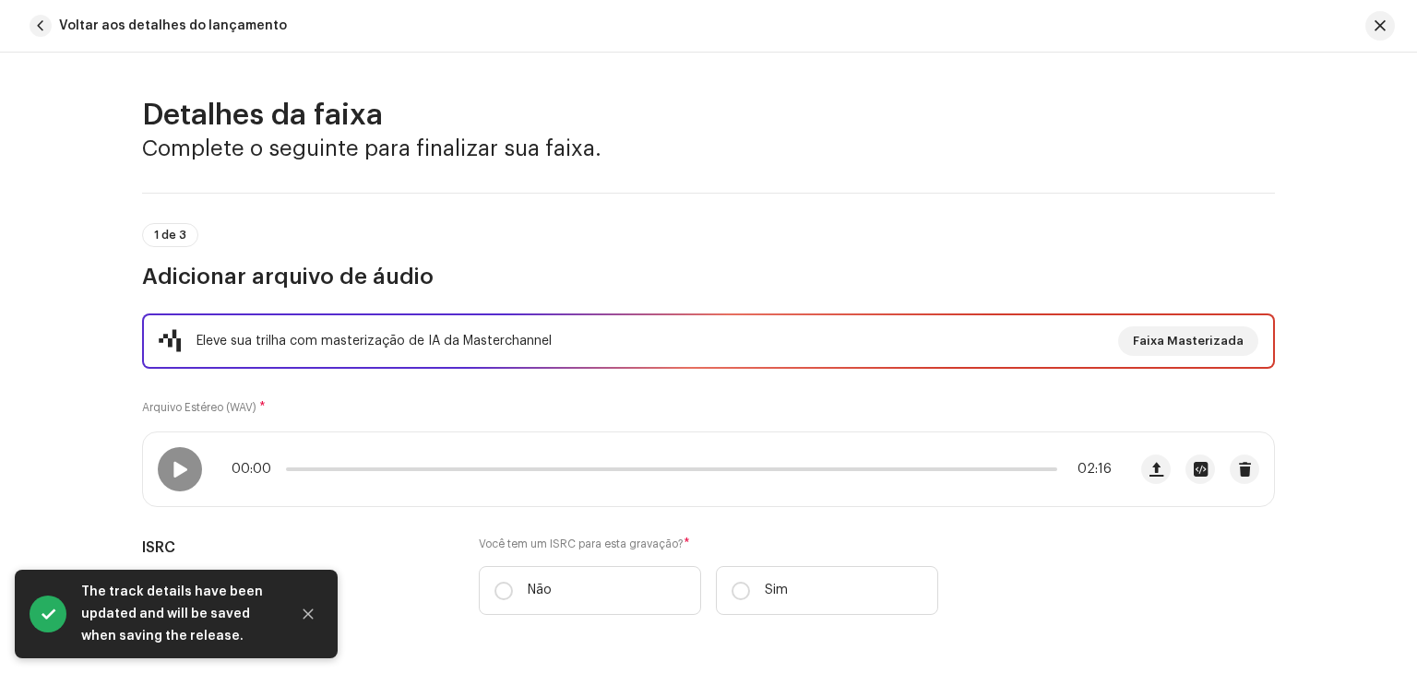
scroll to position [277, 0]
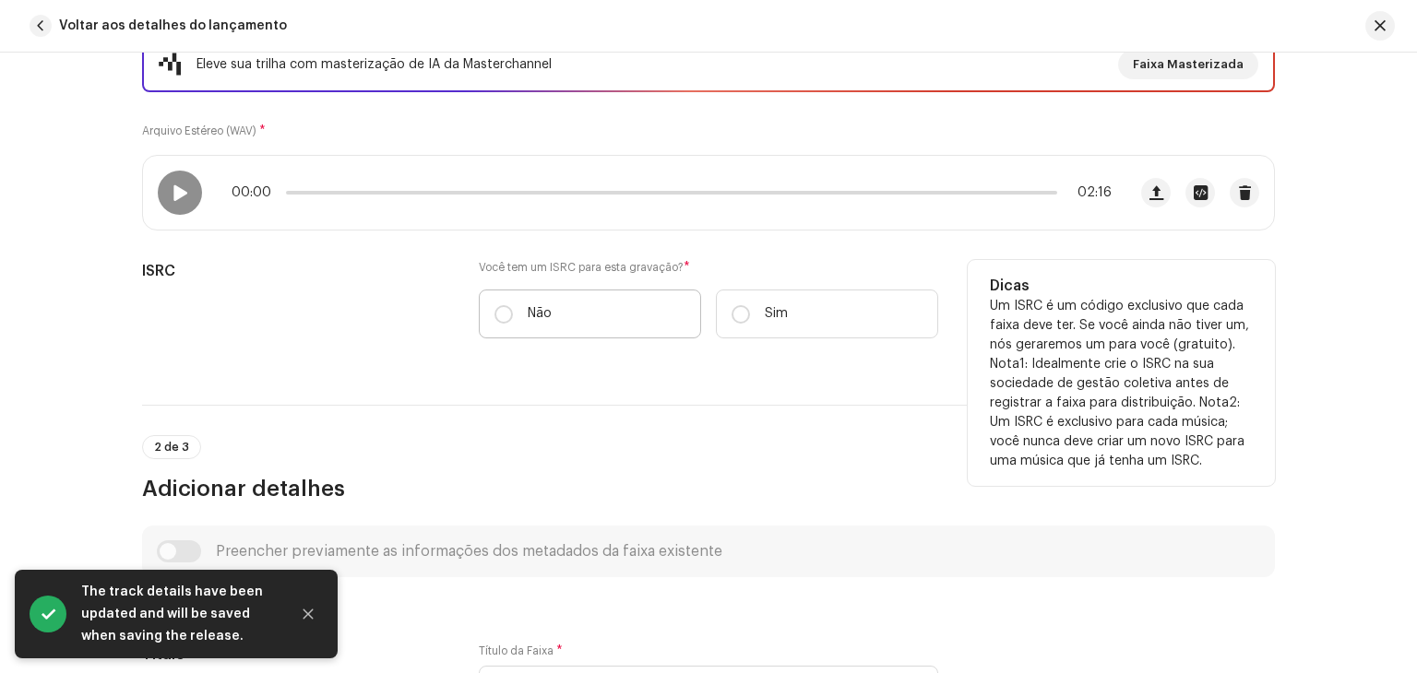
click at [509, 329] on label "Não" at bounding box center [590, 314] width 222 height 49
click at [509, 324] on input "Não" at bounding box center [503, 314] width 18 height 18
radio input "true"
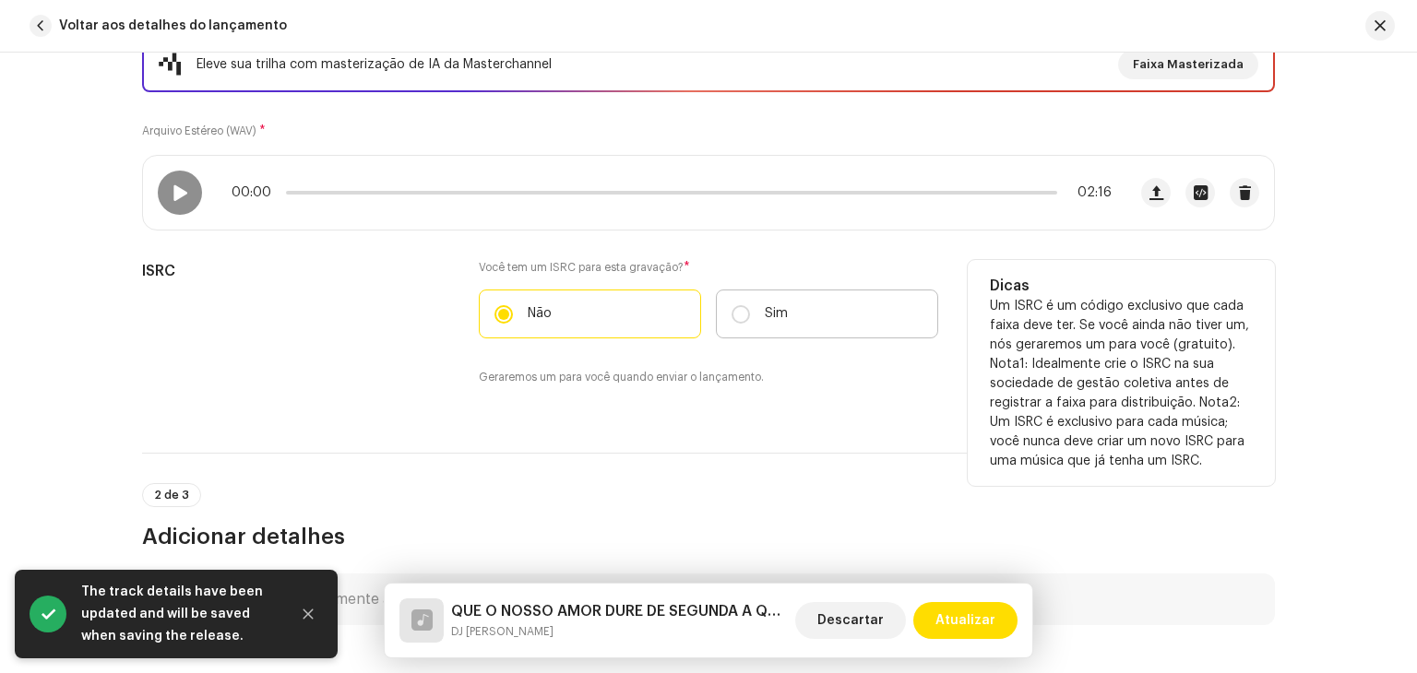
click at [763, 295] on label "Sim" at bounding box center [827, 314] width 222 height 49
click at [750, 305] on input "Sim" at bounding box center [740, 314] width 18 height 18
radio input "true"
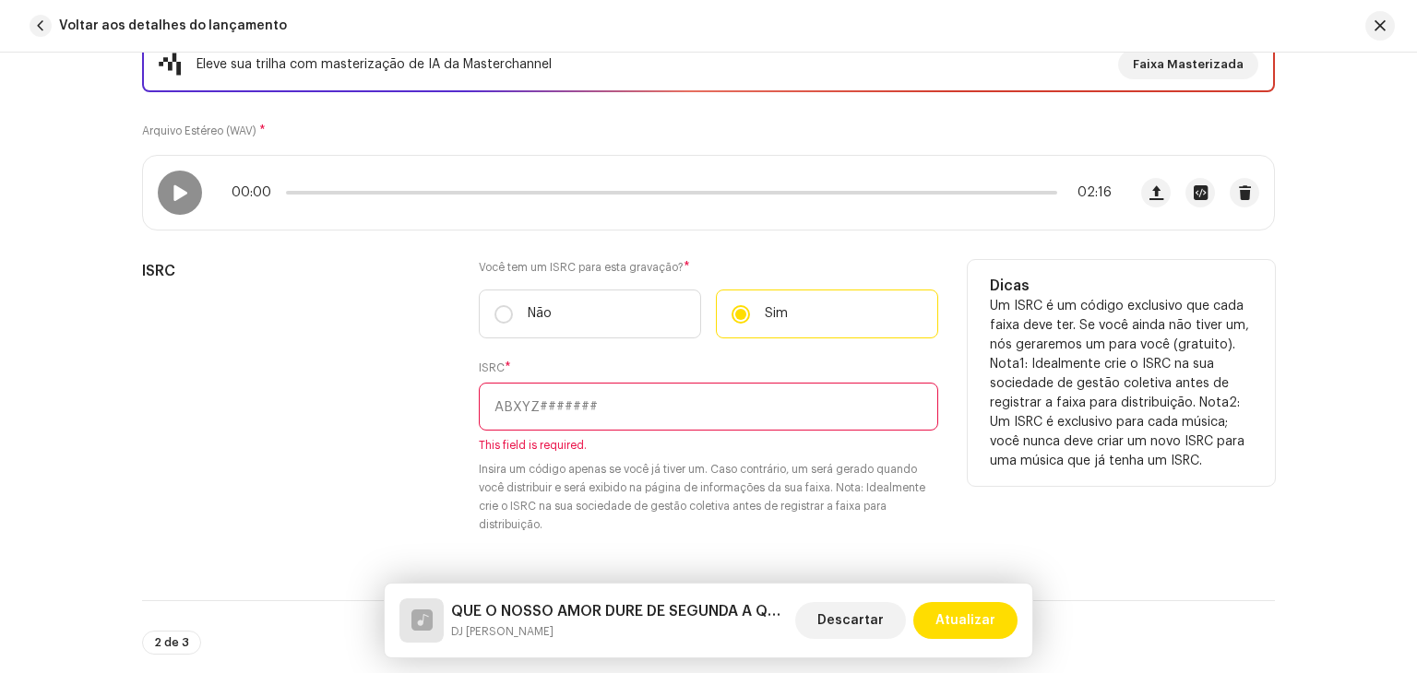
click at [602, 396] on input "text" at bounding box center [708, 407] width 459 height 48
paste input "BKZM42500086"
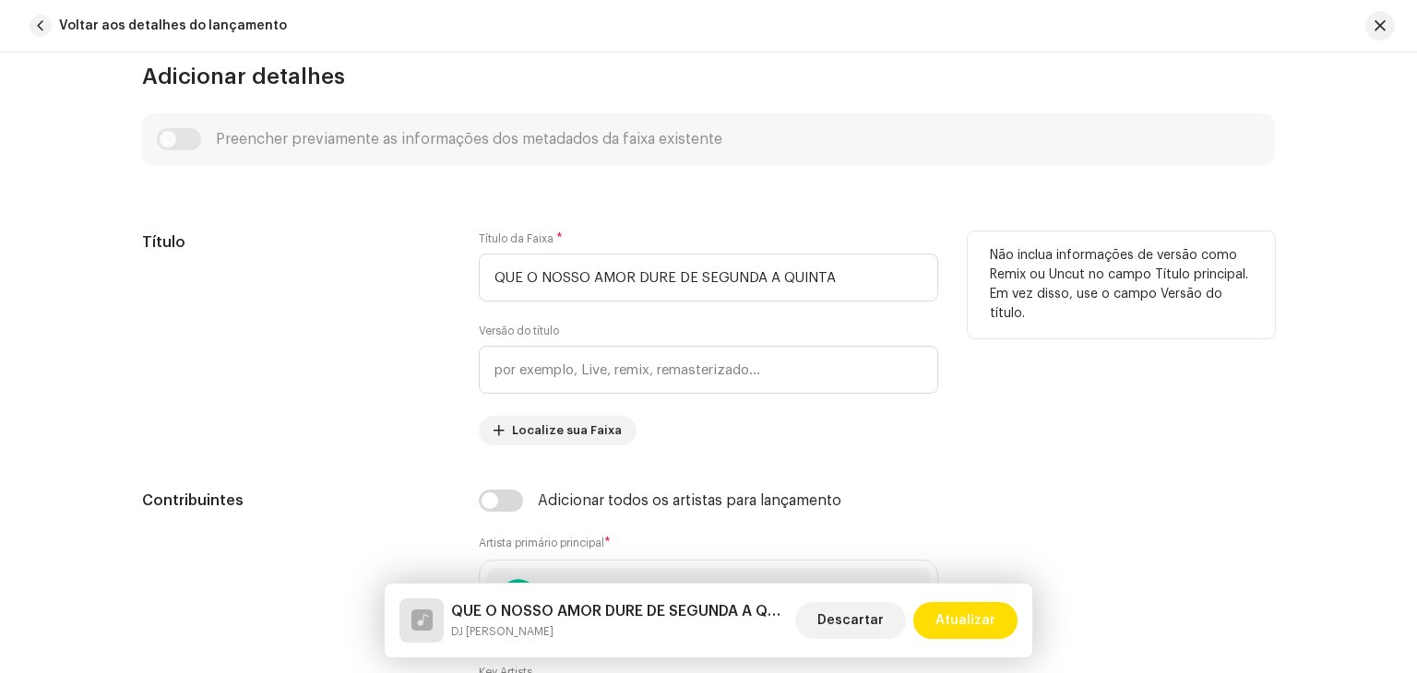
scroll to position [830, 0]
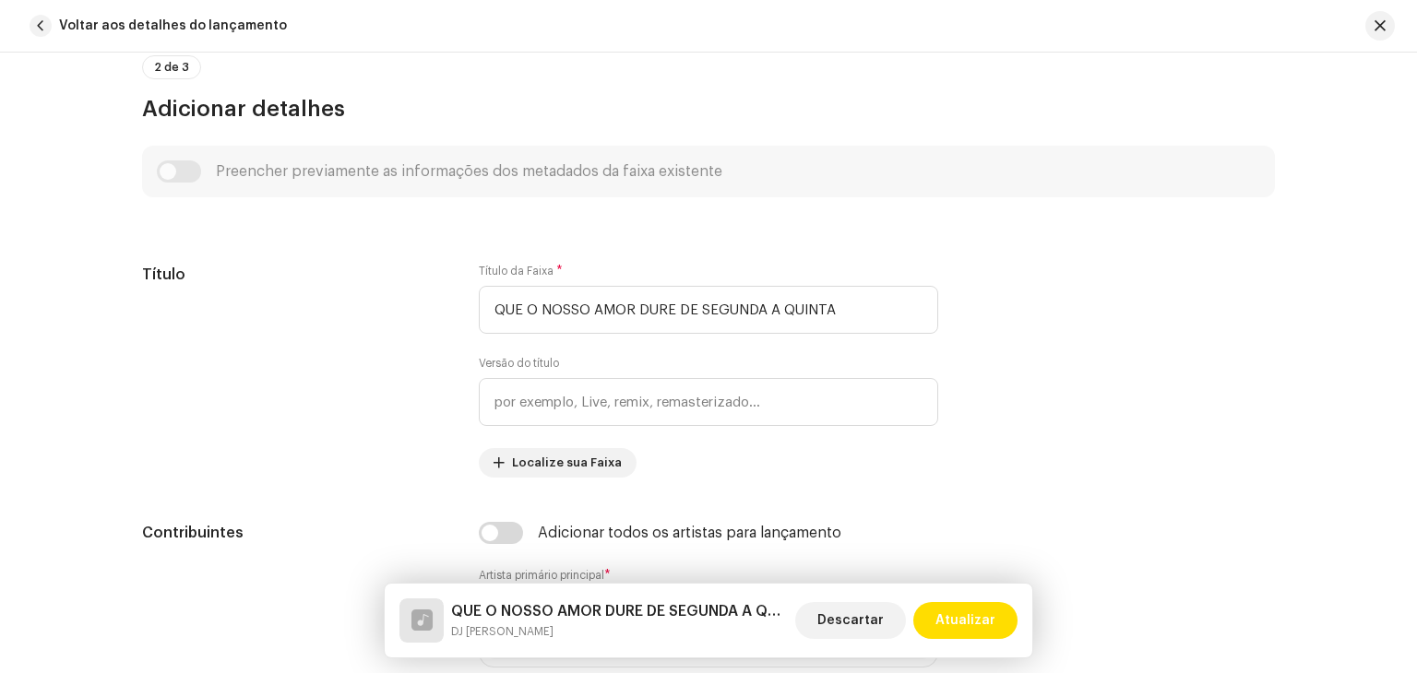
type input "BKZM42500086"
click at [181, 165] on div "Preencher previamente as informações dos metadados da faixa existente" at bounding box center [708, 171] width 1103 height 22
click at [180, 173] on div "Preencher previamente as informações dos metadados da faixa existente" at bounding box center [708, 171] width 1103 height 22
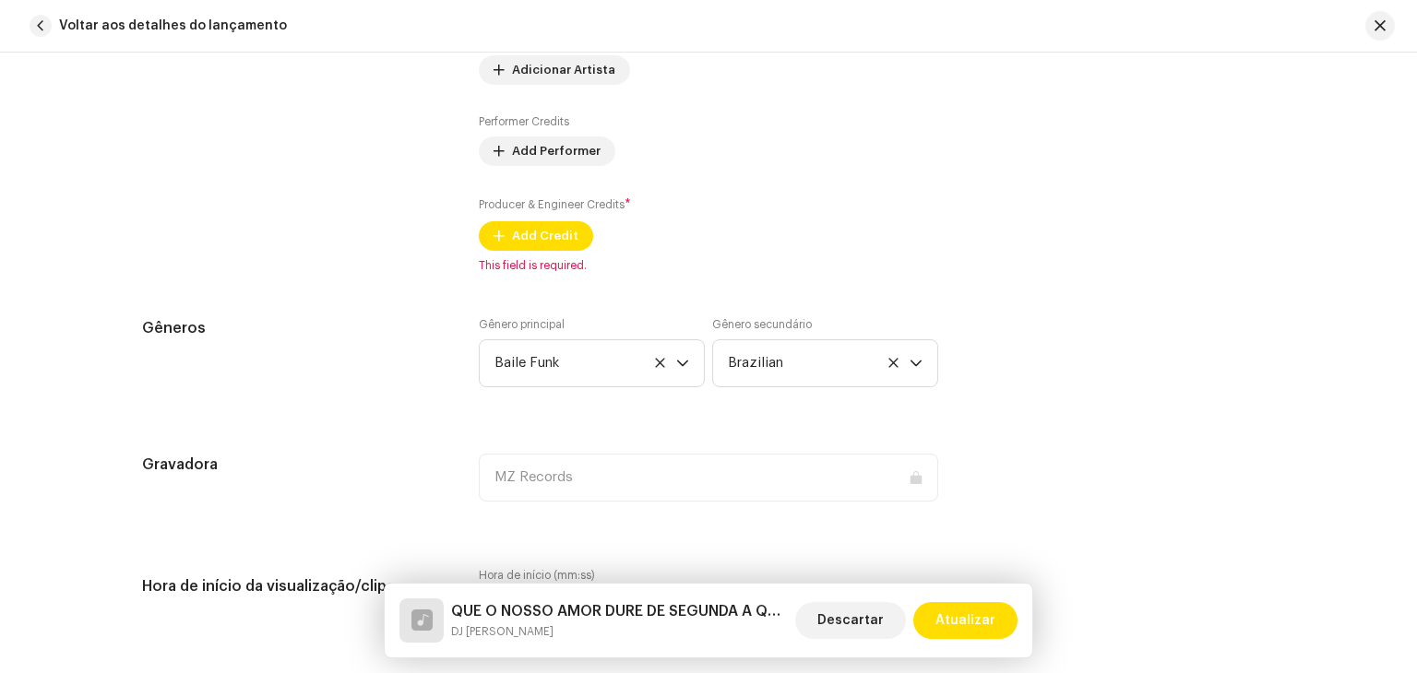
scroll to position [1568, 0]
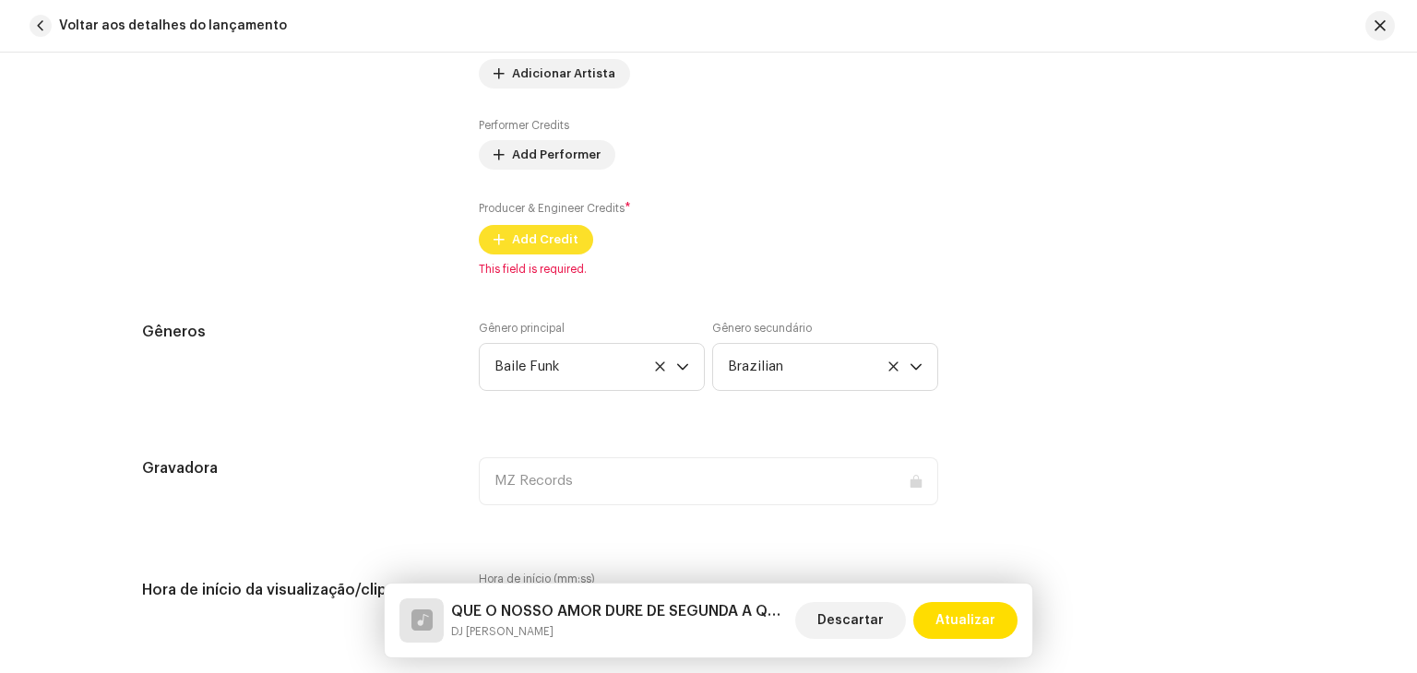
click at [533, 234] on span "Add Credit" at bounding box center [545, 239] width 66 height 37
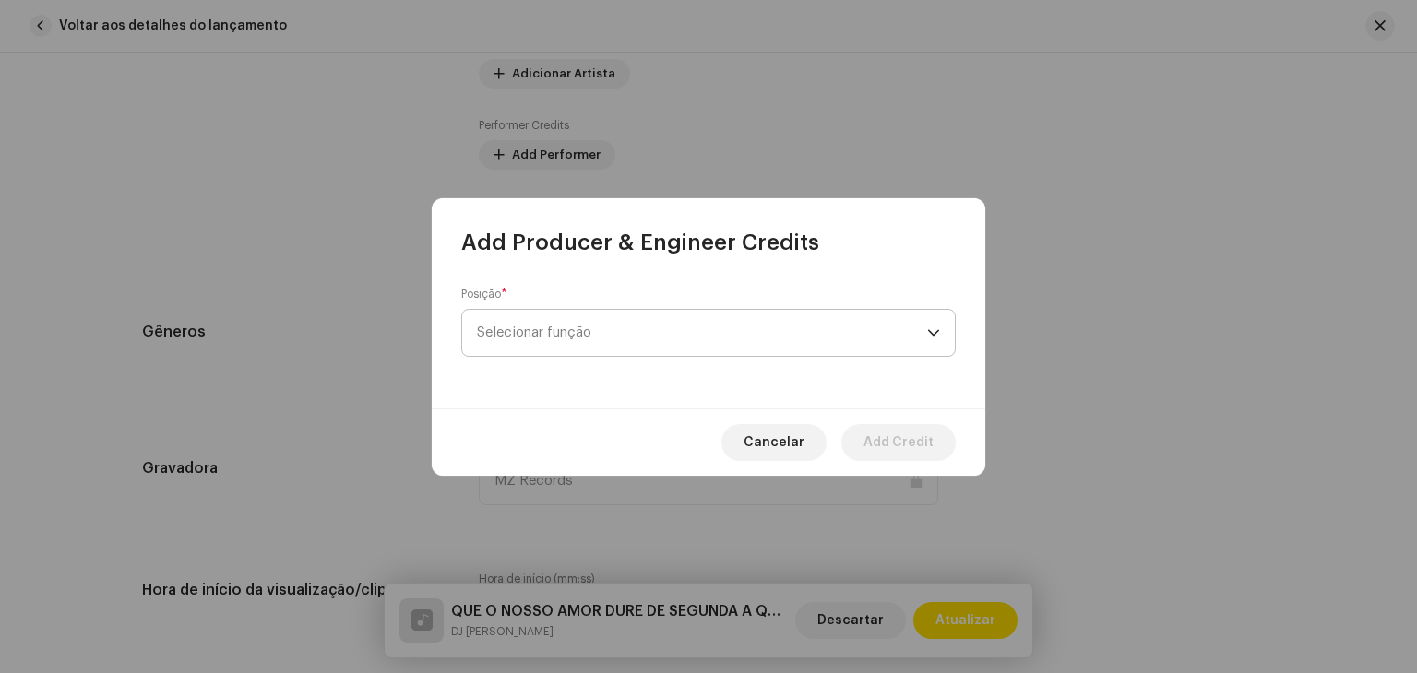
click at [633, 318] on span "Selecionar função" at bounding box center [702, 333] width 450 height 46
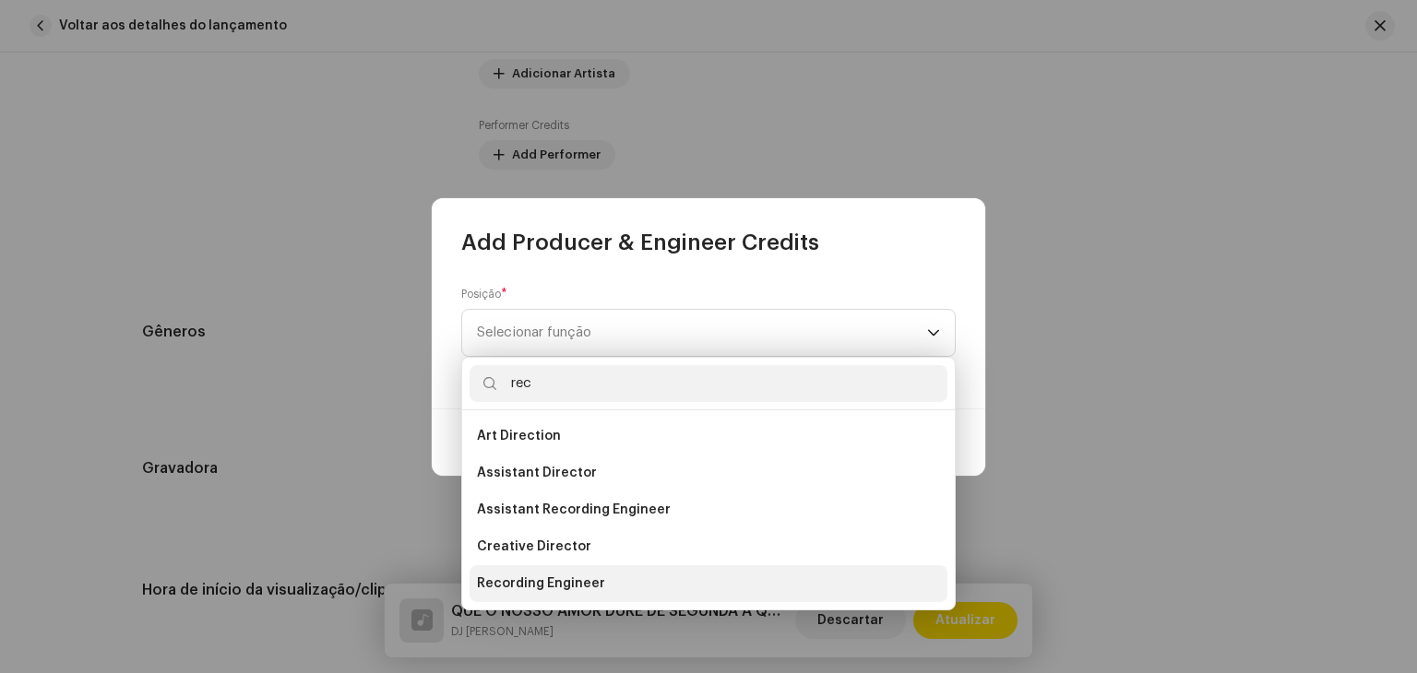
type input "rec"
click at [590, 593] on li "Recording Engineer" at bounding box center [708, 583] width 478 height 37
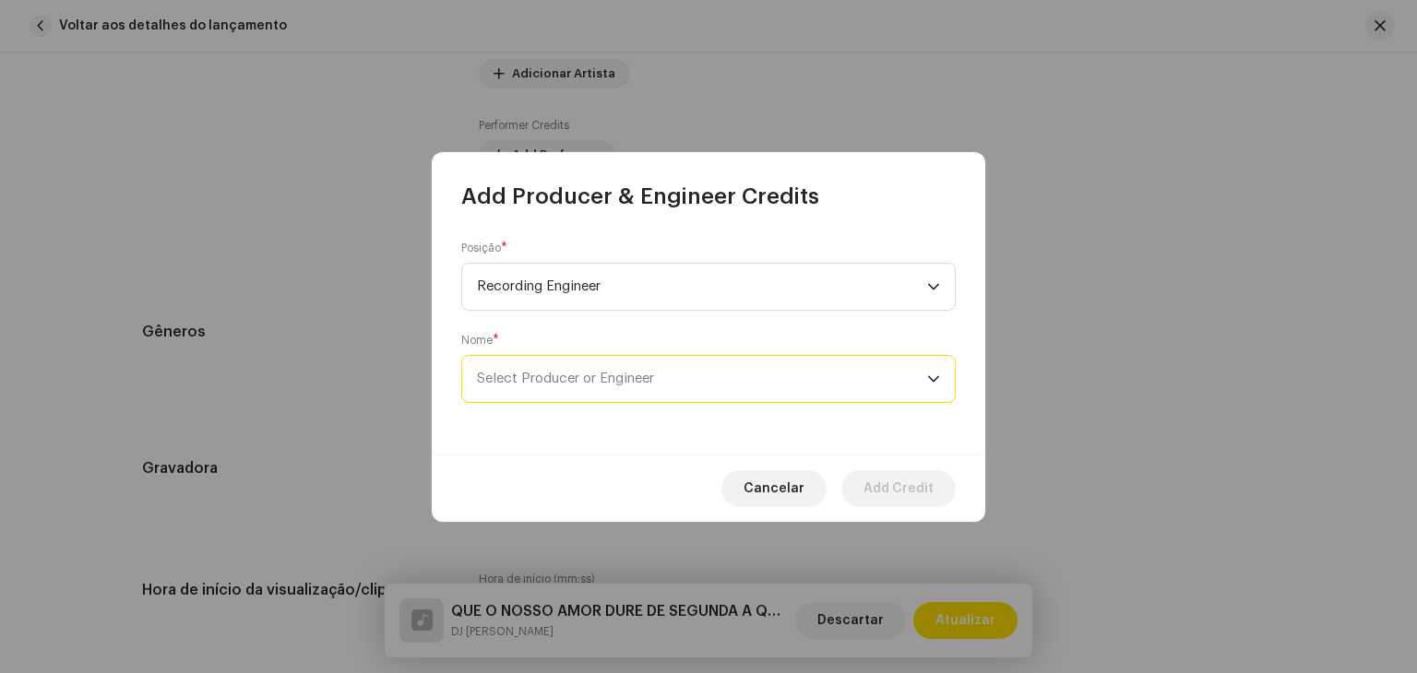
click at [654, 385] on span "Select Producer or Engineer" at bounding box center [565, 379] width 177 height 14
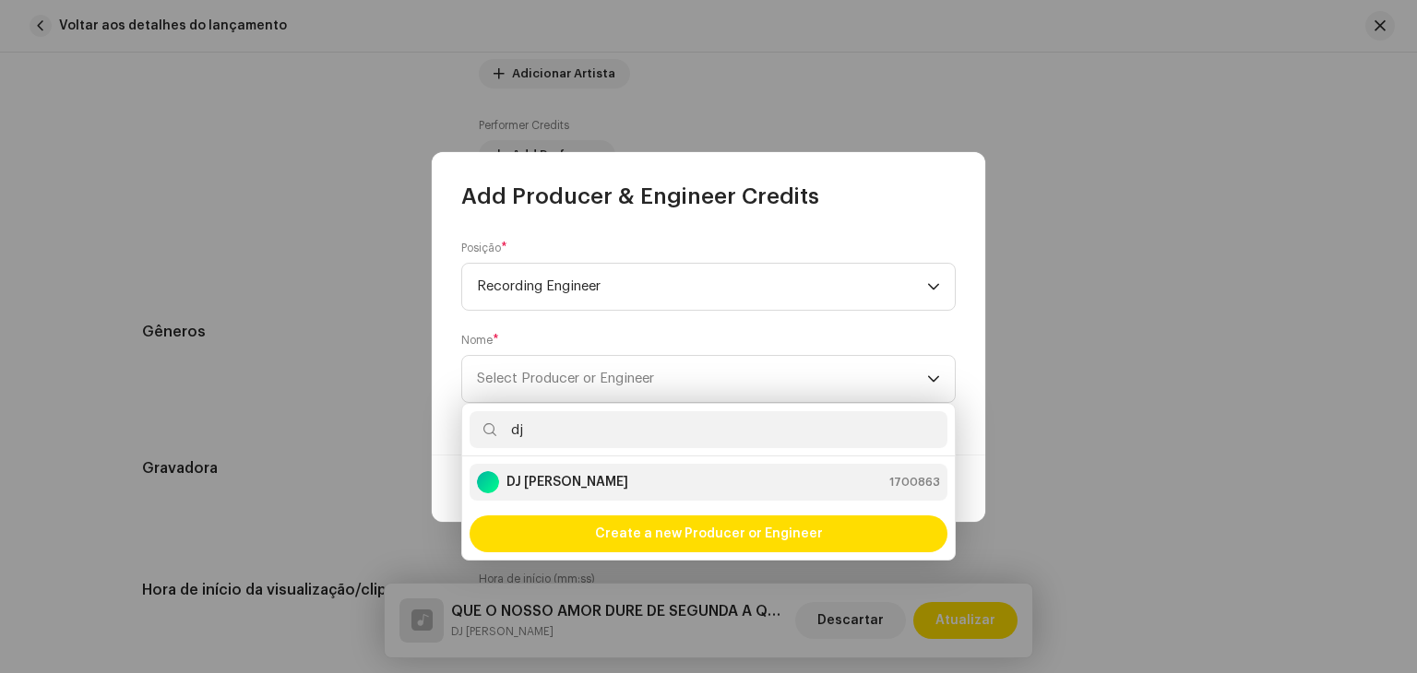
type input "dj"
click at [625, 469] on li "DJ [PERSON_NAME] 1700863" at bounding box center [708, 482] width 478 height 37
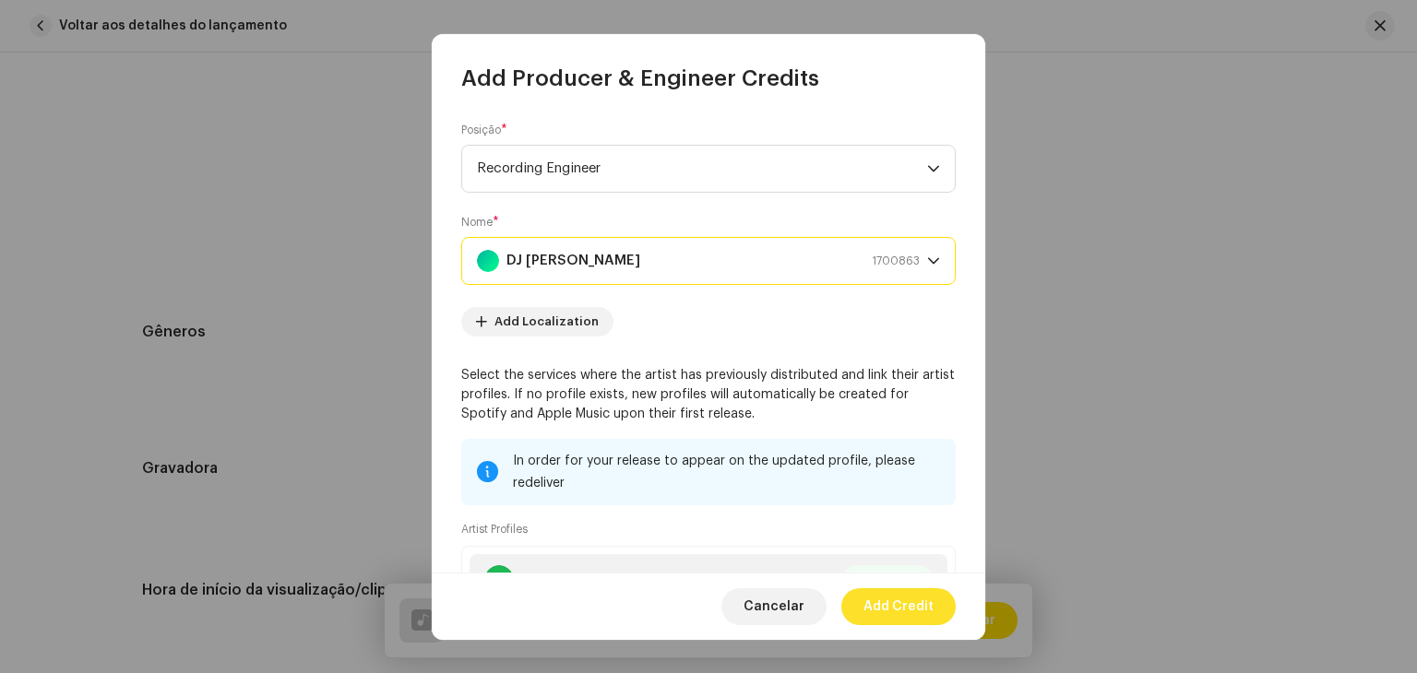
click at [897, 595] on span "Add Credit" at bounding box center [898, 606] width 70 height 37
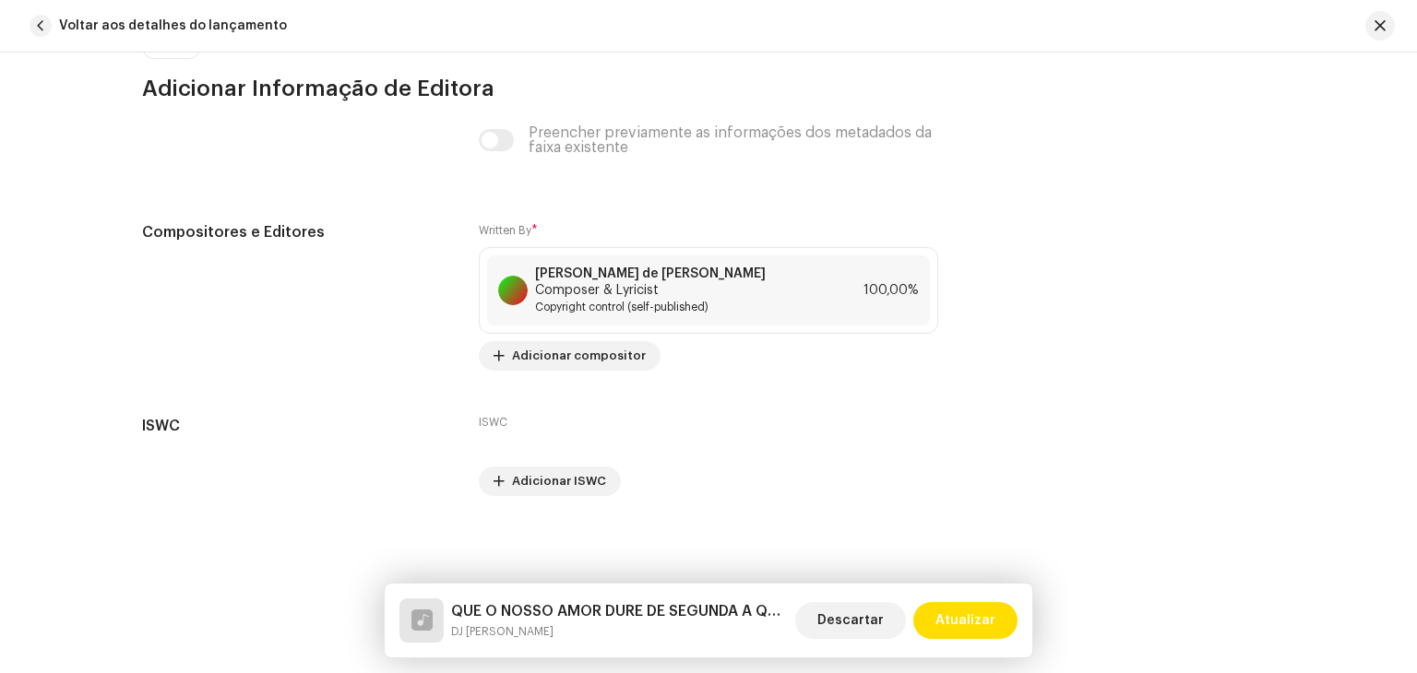
scroll to position [3875, 0]
click at [1007, 628] on button "Atualizar" at bounding box center [965, 620] width 104 height 37
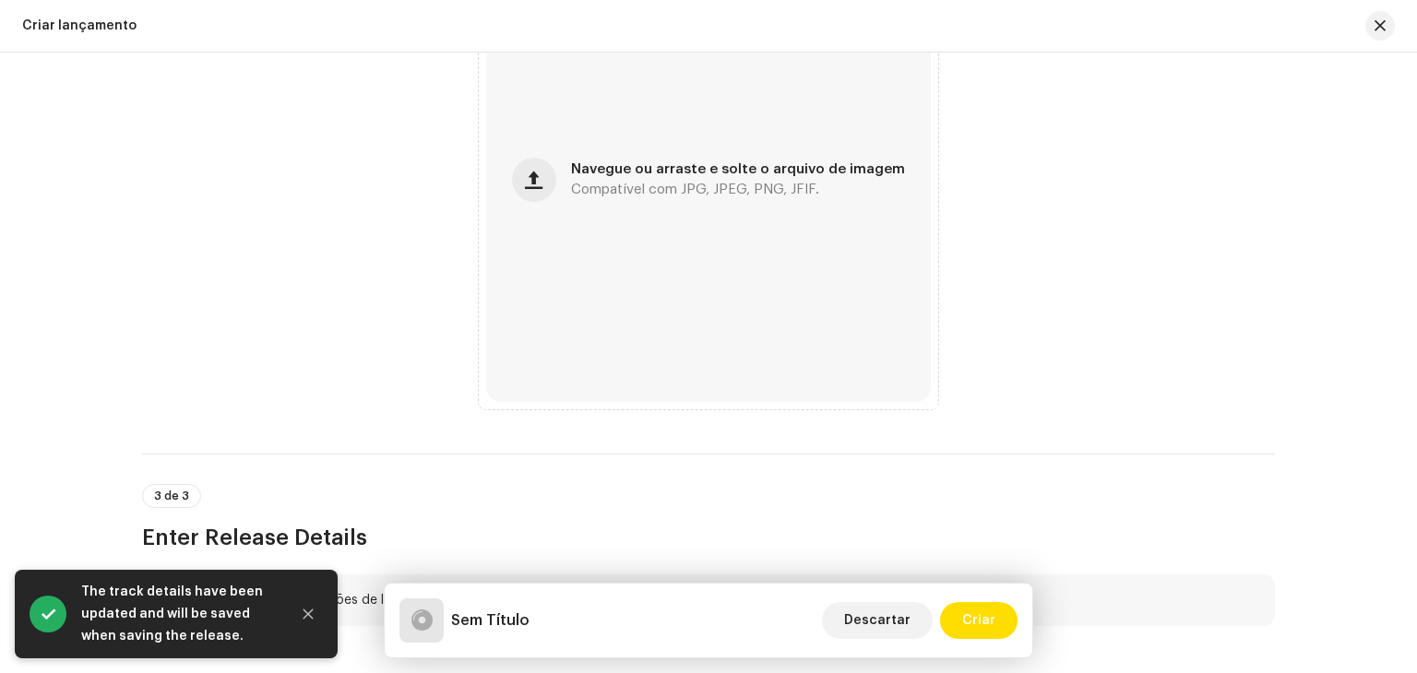
scroll to position [830, 0]
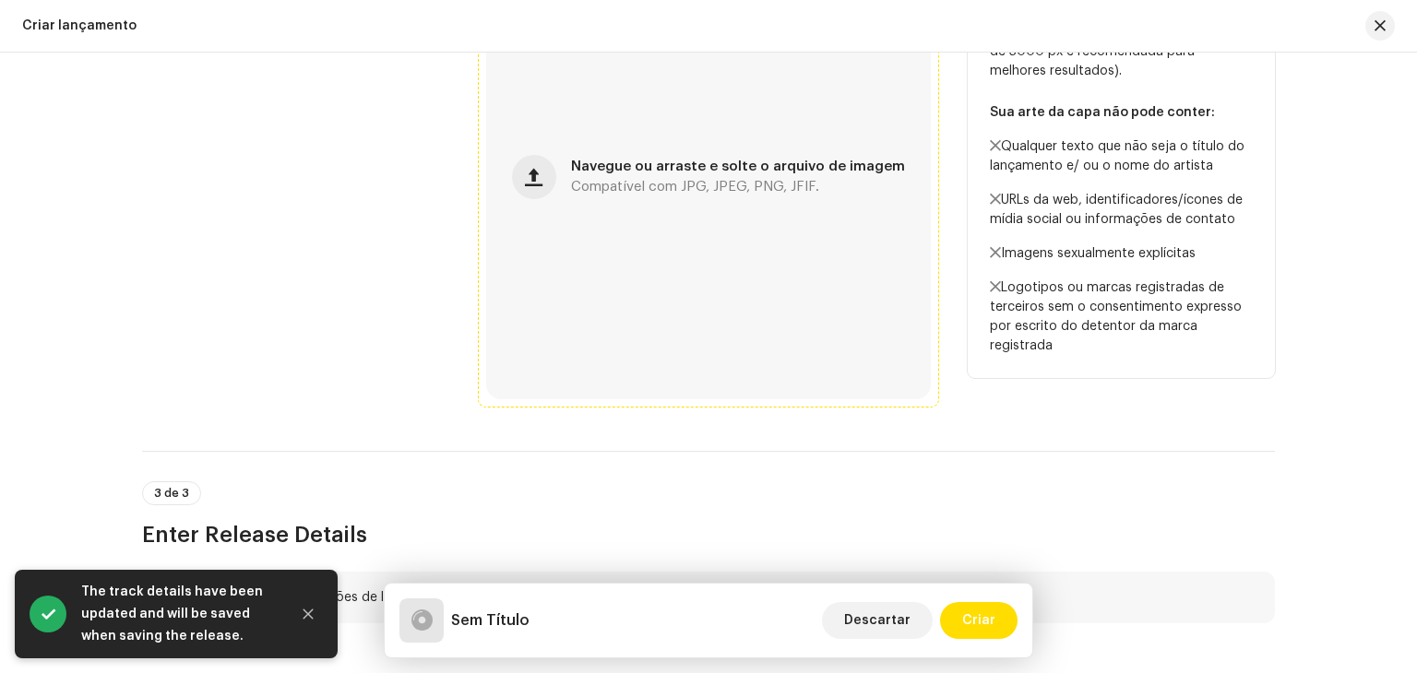
click at [730, 259] on div "Navegue ou arraste e solte o arquivo de imagem Compatível com JPG, JPEG, PNG, J…" at bounding box center [708, 177] width 445 height 445
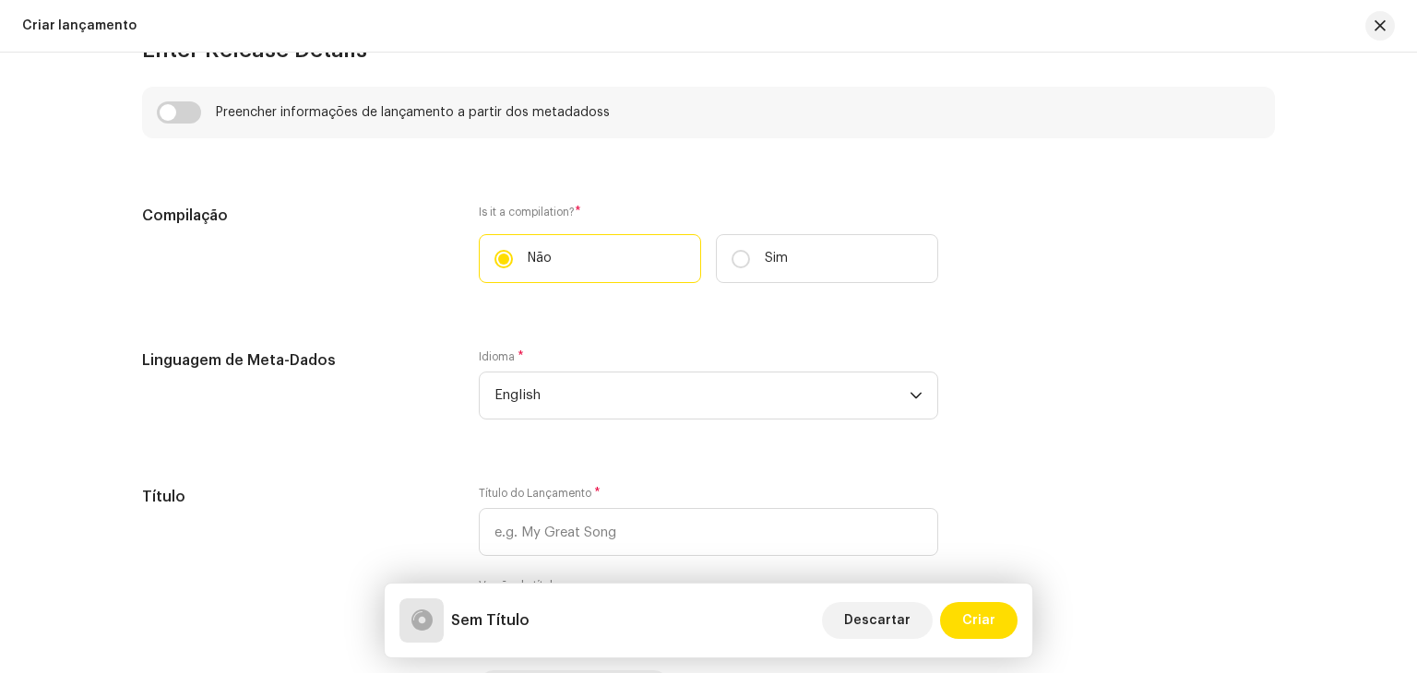
scroll to position [1568, 0]
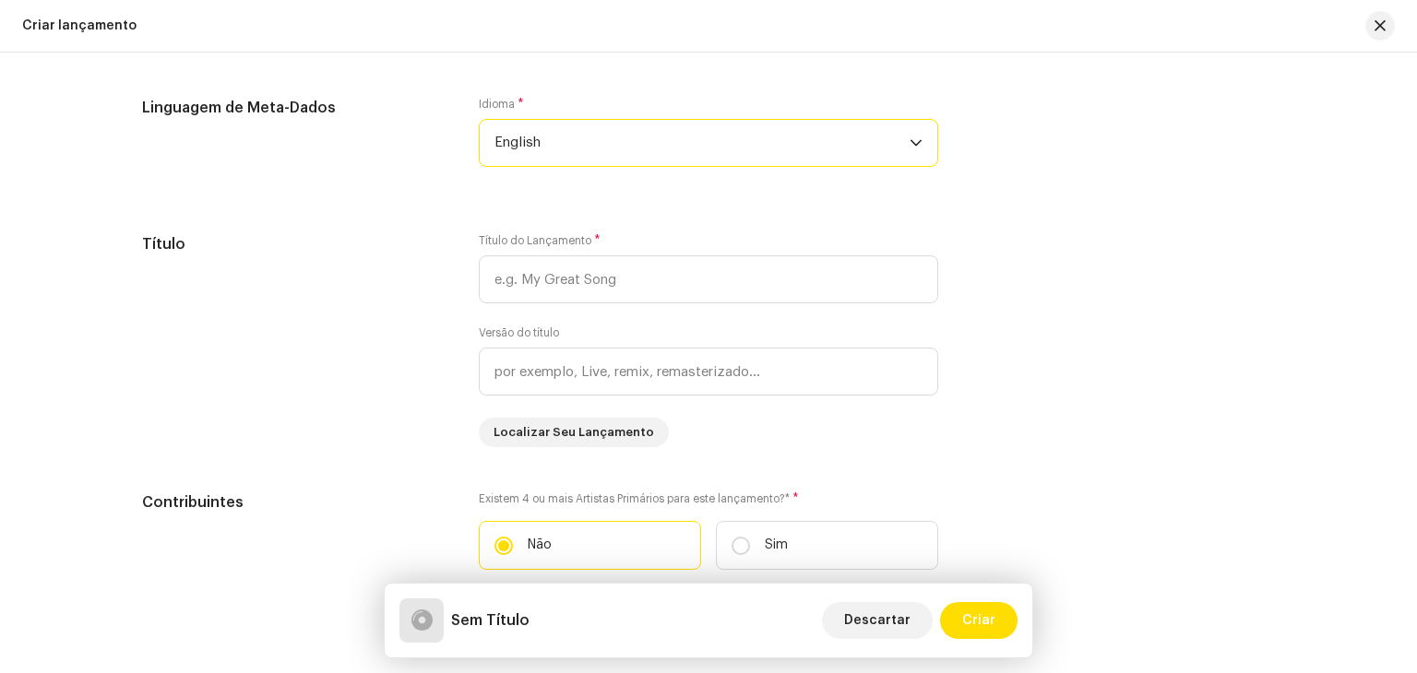
click at [589, 154] on span "English" at bounding box center [701, 143] width 415 height 46
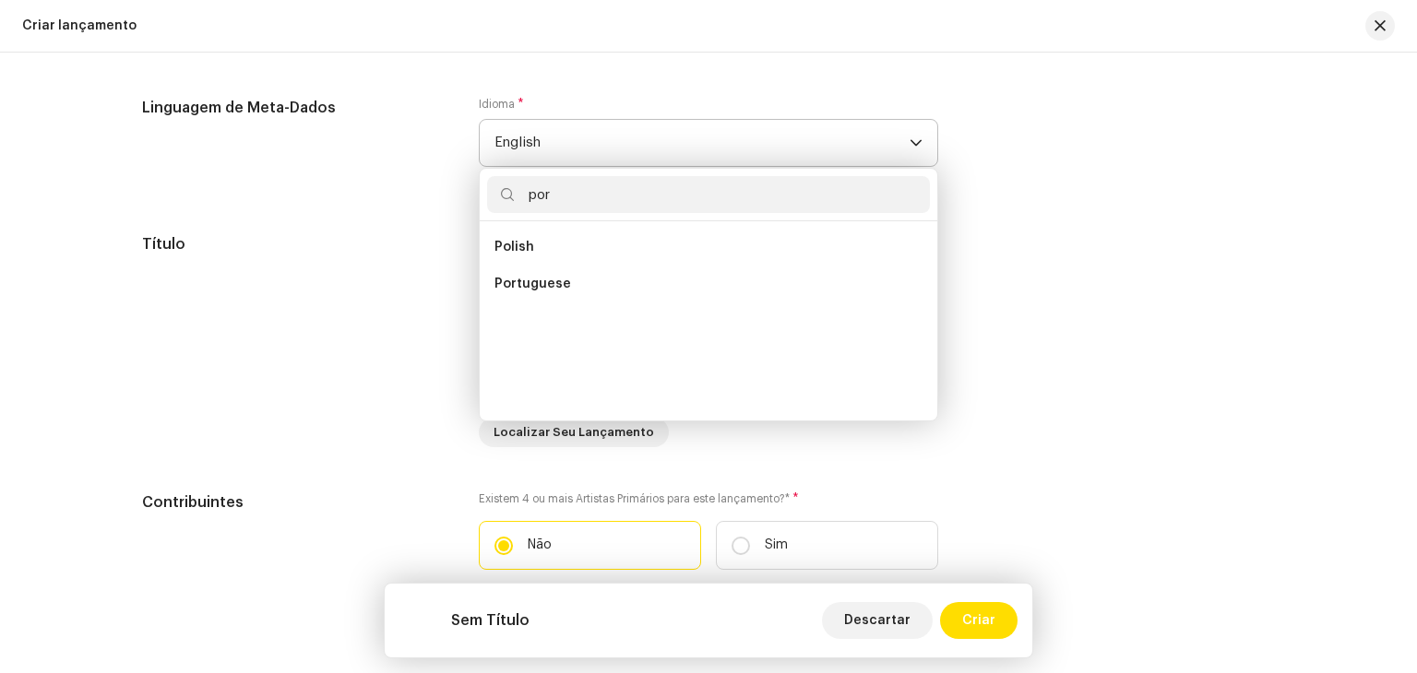
scroll to position [0, 0]
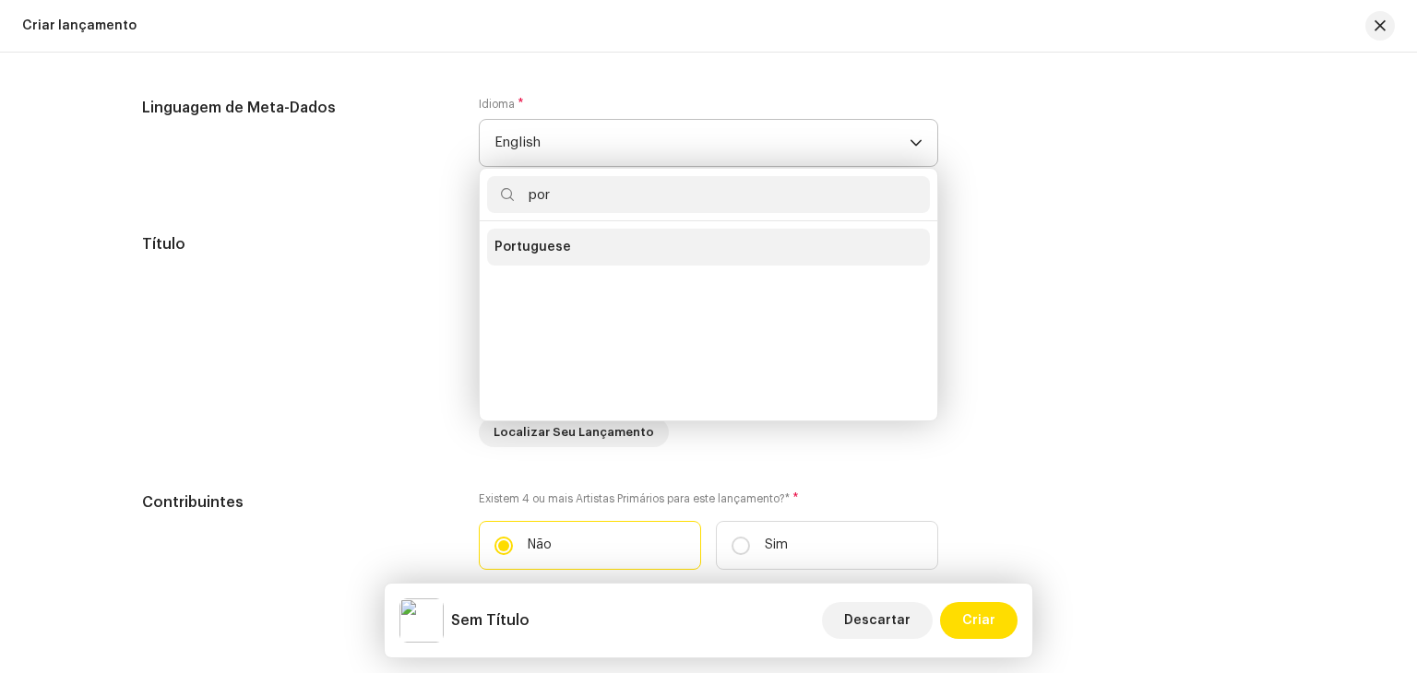
type input "por"
click at [533, 230] on li "Portuguese" at bounding box center [708, 247] width 443 height 37
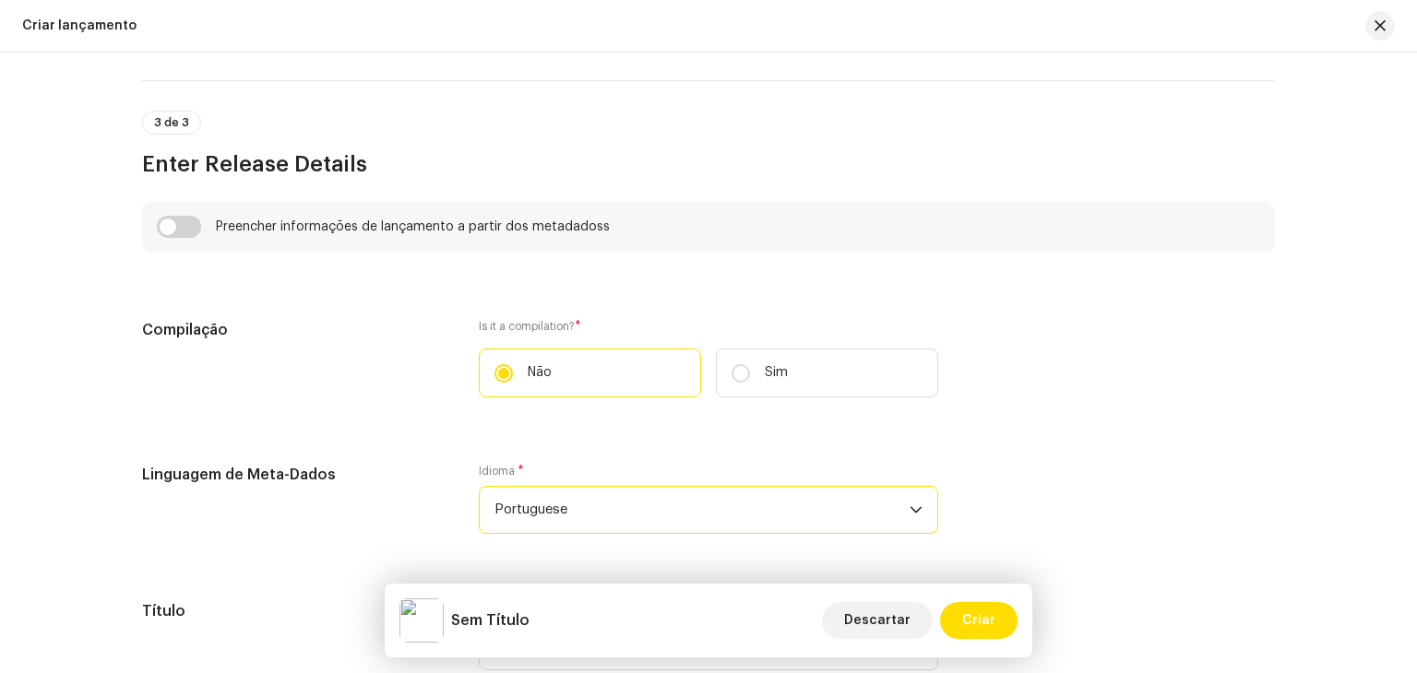
scroll to position [1199, 0]
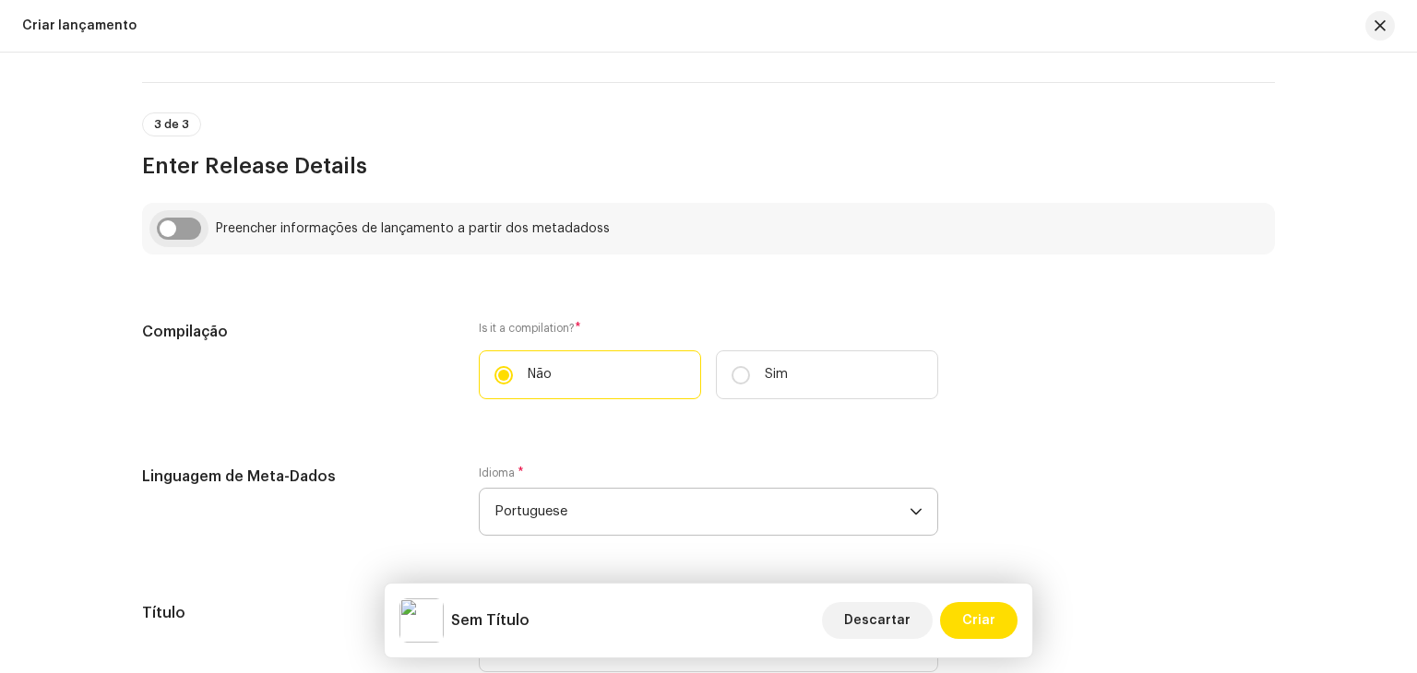
click at [179, 233] on input "checkbox" at bounding box center [179, 229] width 44 height 22
checkbox input "true"
type input "QUE O NOSSO AMOR DURE DE SEGUNDA A QUINTA"
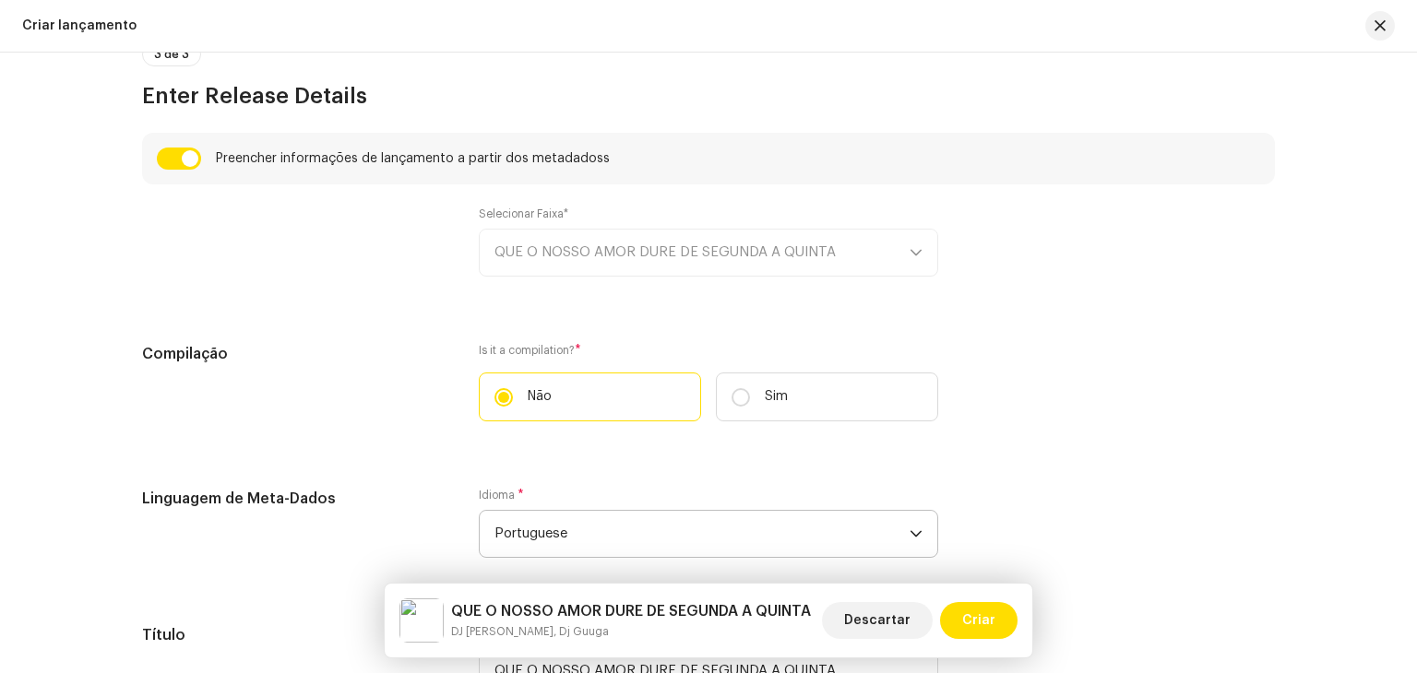
scroll to position [1291, 0]
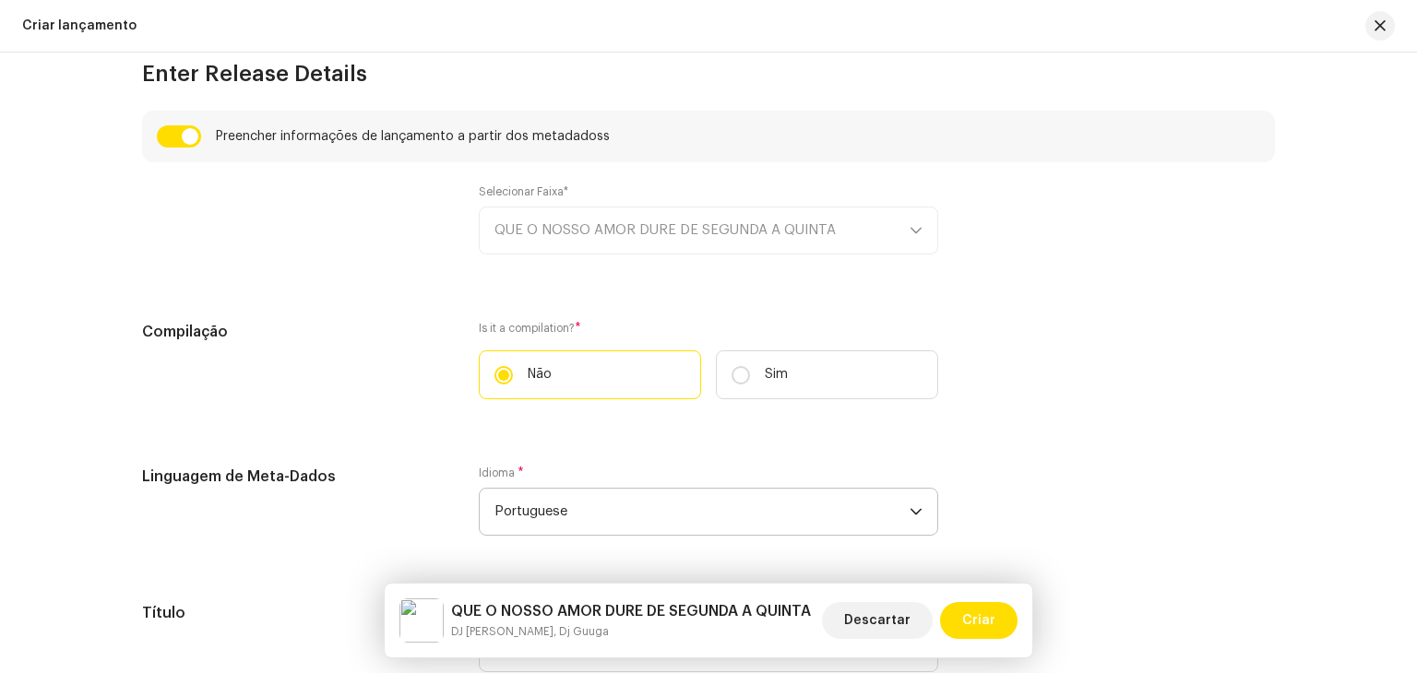
click at [883, 232] on div "Selecionar Faixa* QUE O NOSSO AMOR DURE DE SEGUNDA A QUINTA" at bounding box center [708, 219] width 459 height 70
click at [922, 223] on div "Selecionar Faixa* QUE O NOSSO AMOR DURE DE SEGUNDA A QUINTA" at bounding box center [708, 219] width 459 height 70
click at [912, 228] on div "Selecionar Faixa* QUE O NOSSO AMOR DURE DE SEGUNDA A QUINTA" at bounding box center [708, 219] width 459 height 70
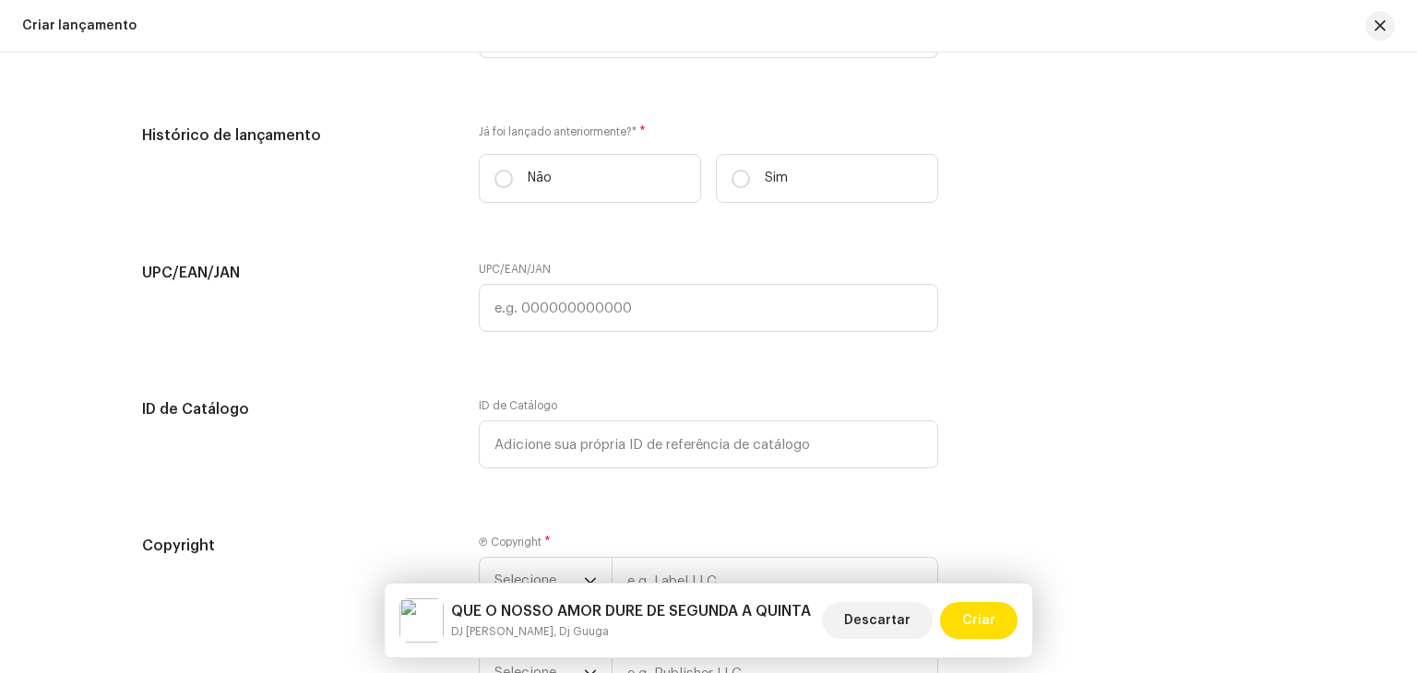
scroll to position [2767, 0]
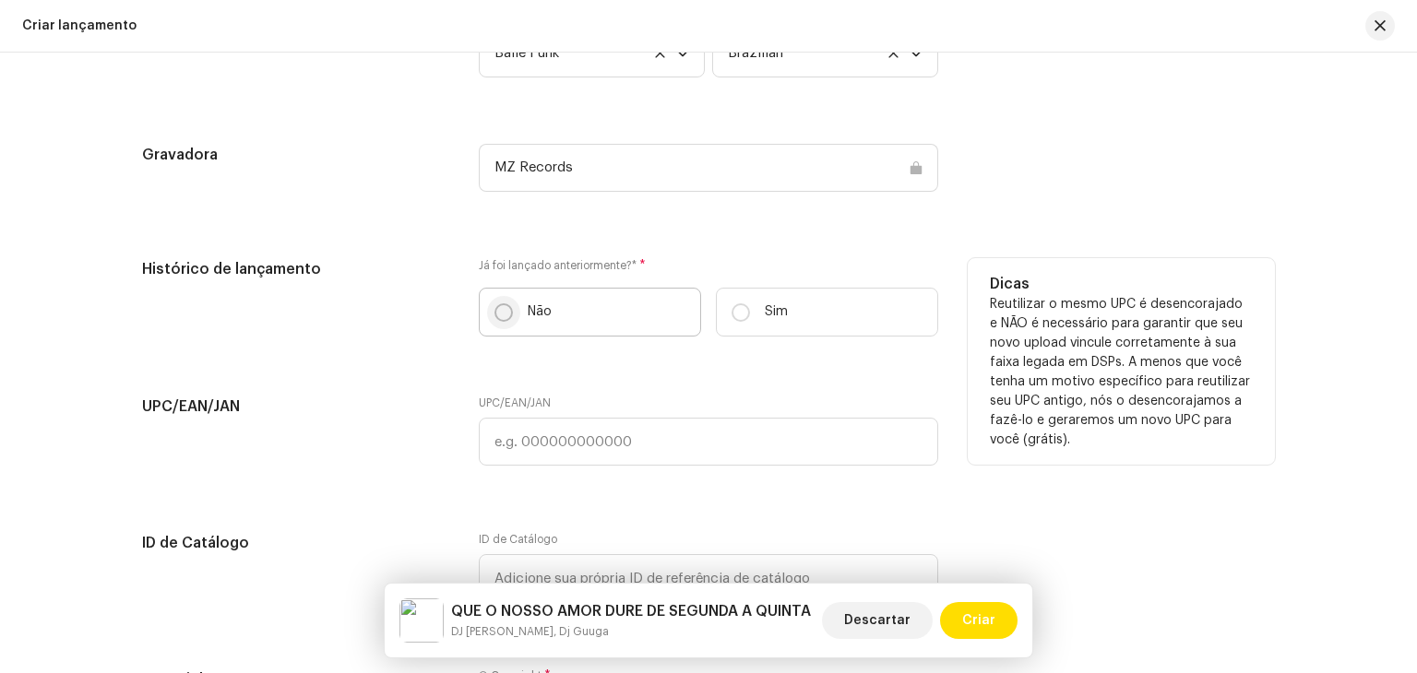
click at [494, 311] on input "Não" at bounding box center [503, 312] width 18 height 18
radio input "true"
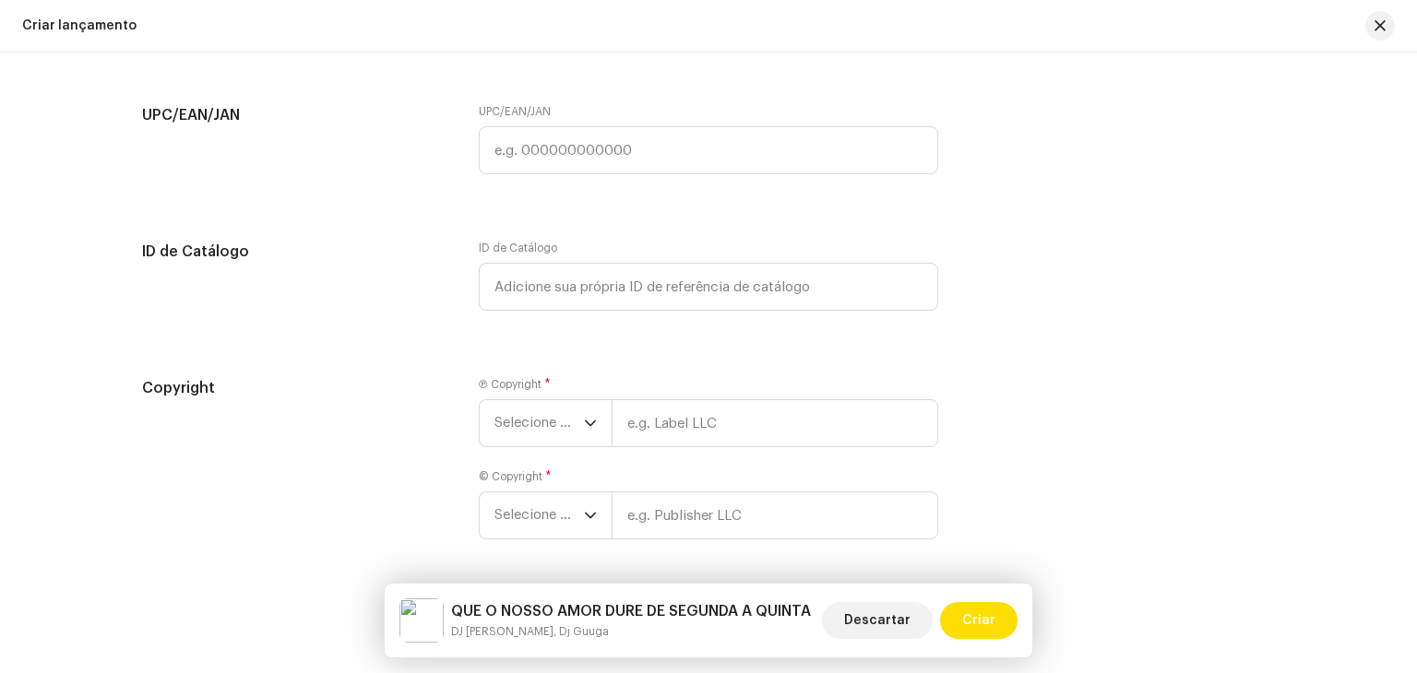
scroll to position [3131, 0]
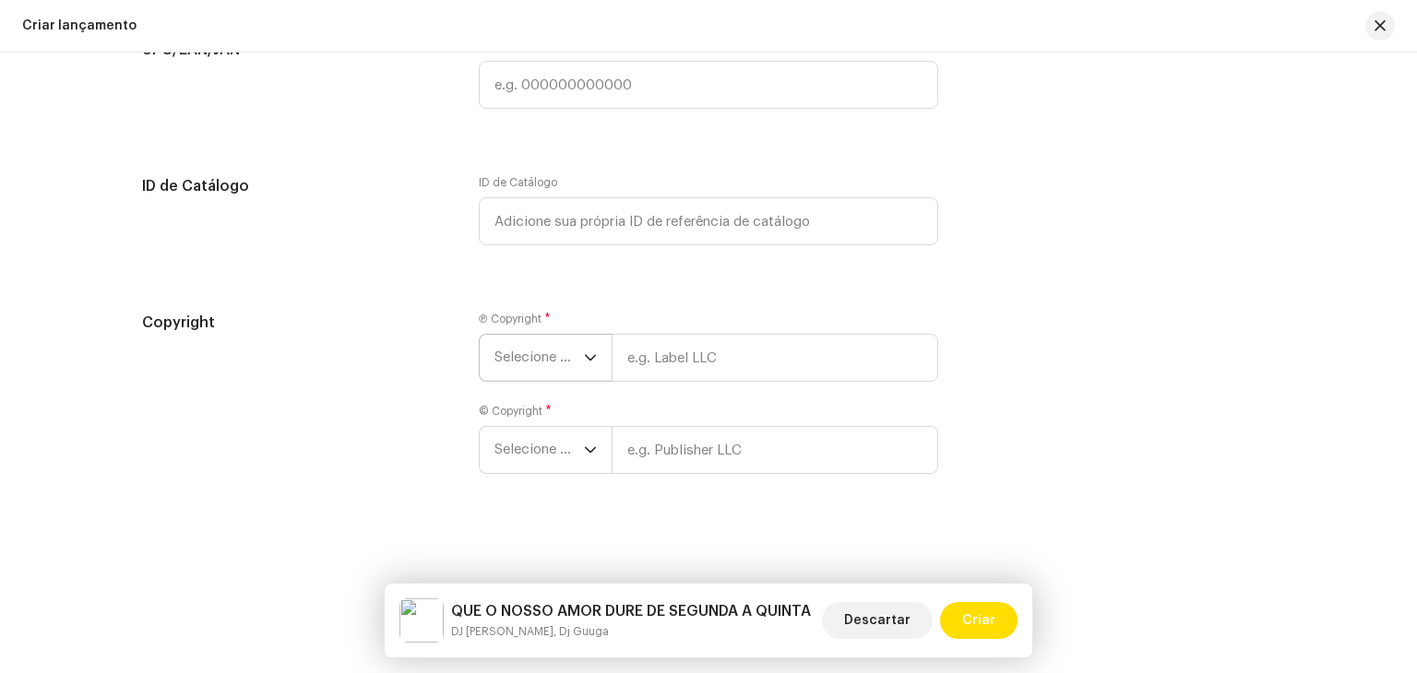
click at [536, 362] on span "Selecione o ano" at bounding box center [538, 358] width 89 height 46
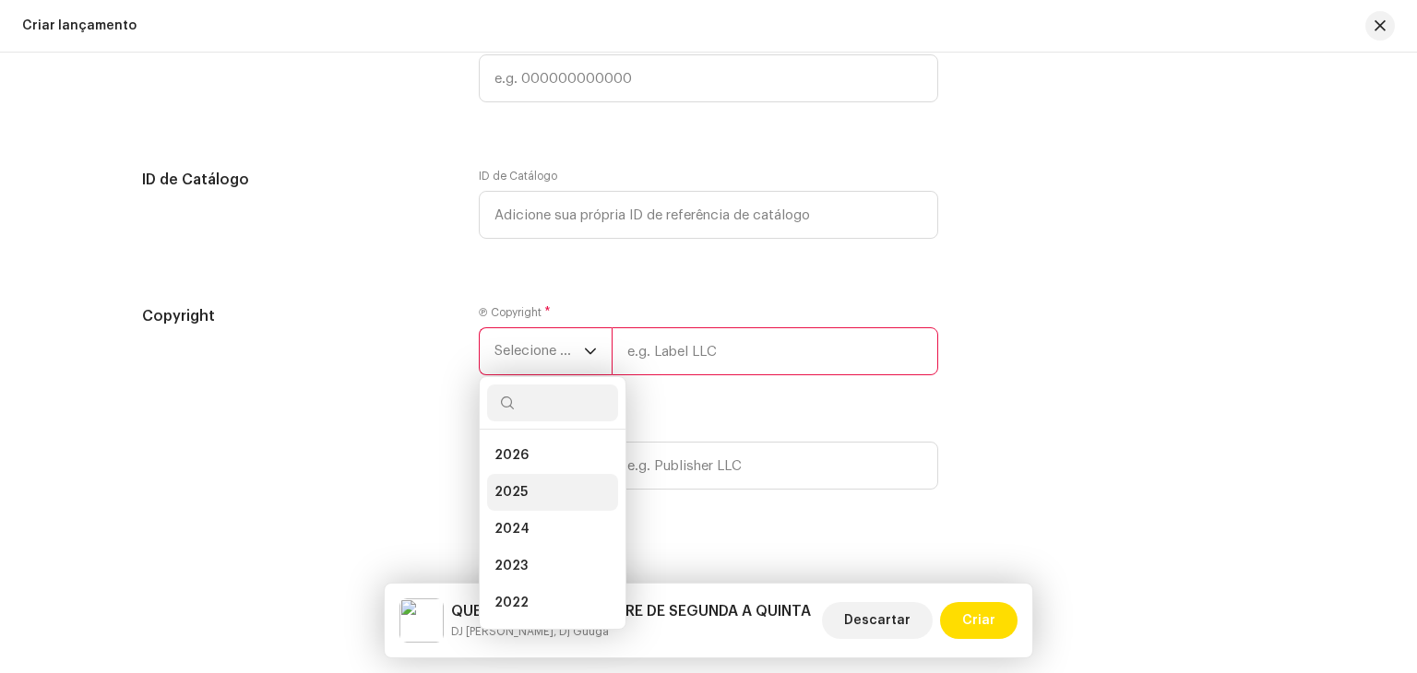
click at [529, 499] on li "2025" at bounding box center [552, 492] width 131 height 37
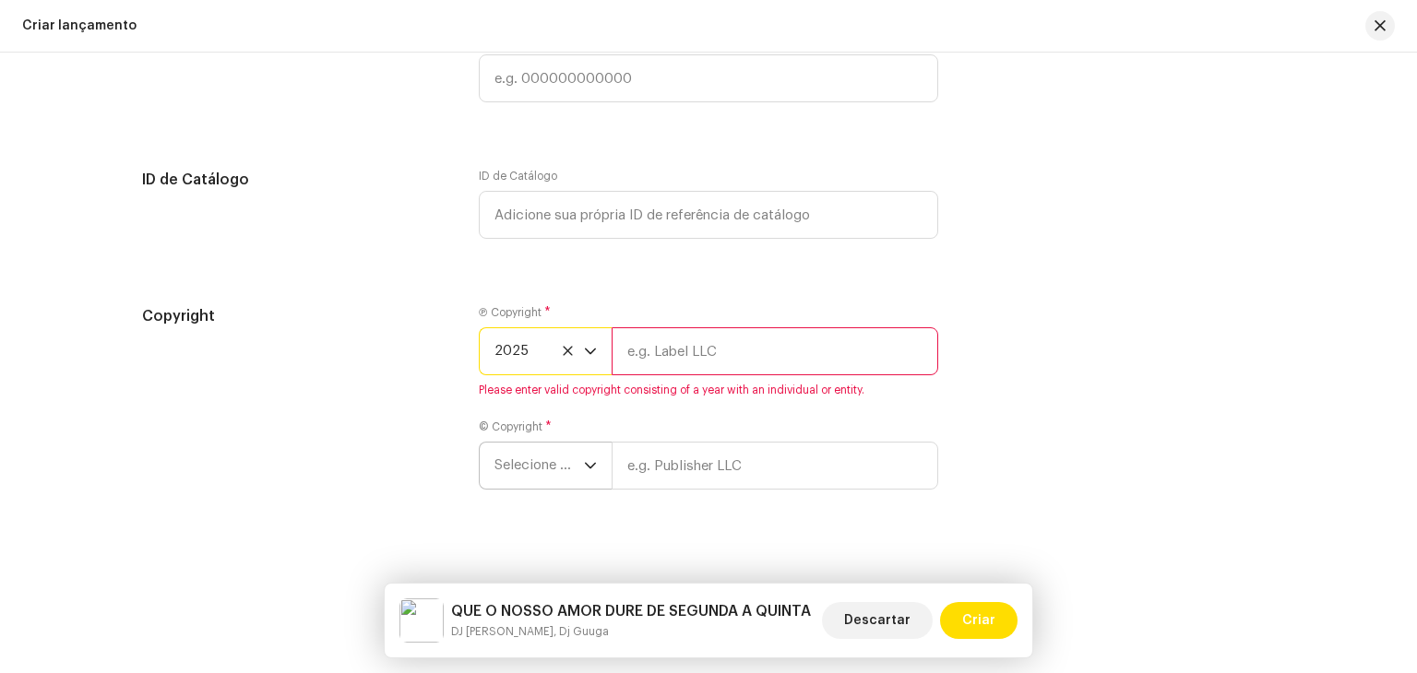
click at [526, 479] on span "Selecione o ano" at bounding box center [538, 466] width 89 height 46
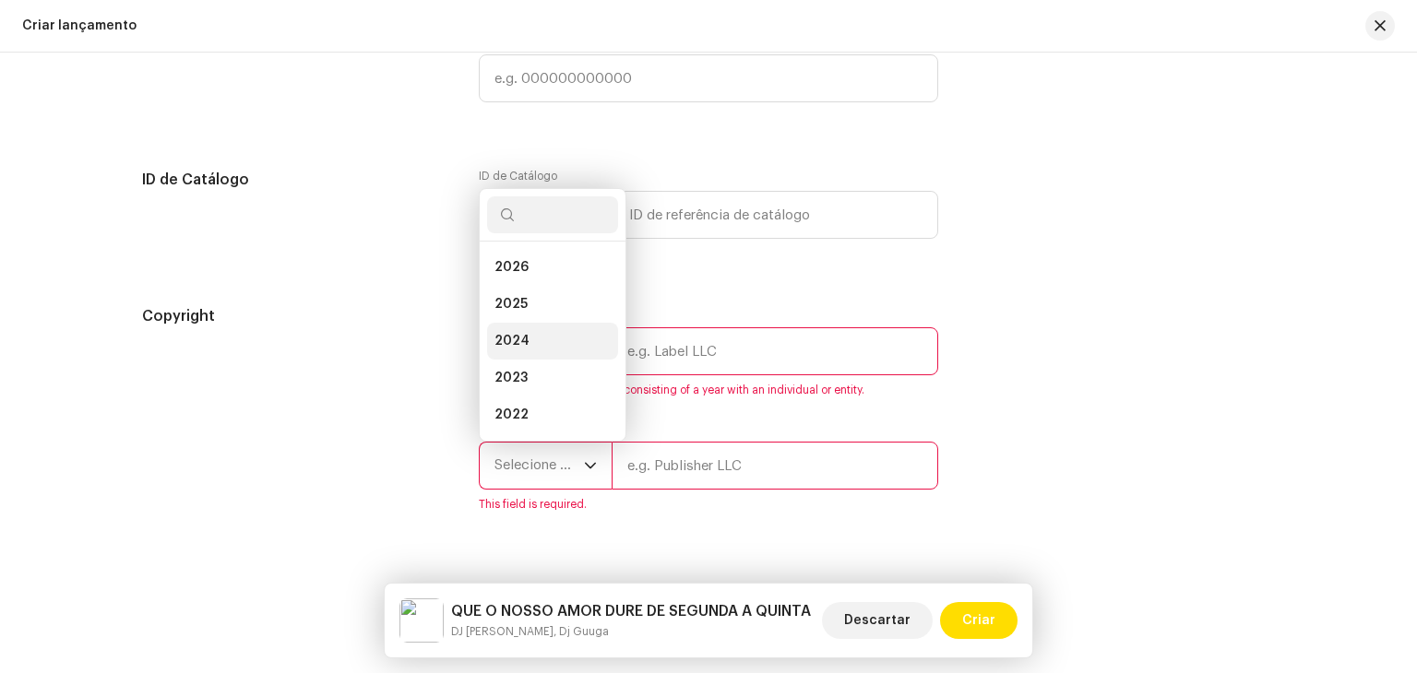
scroll to position [30, 0]
click at [540, 280] on li "2025" at bounding box center [552, 274] width 131 height 37
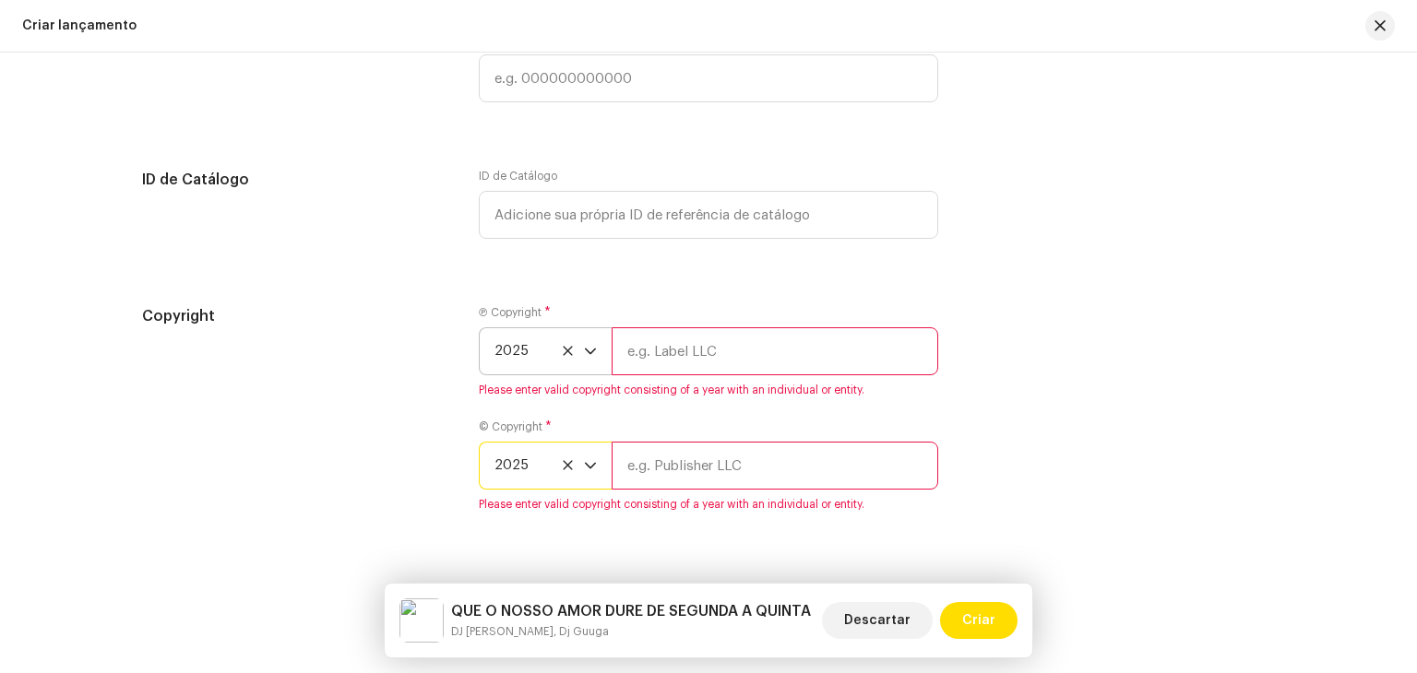
click at [686, 344] on input "text" at bounding box center [775, 351] width 327 height 48
type input "Brasil dos Fluxos"
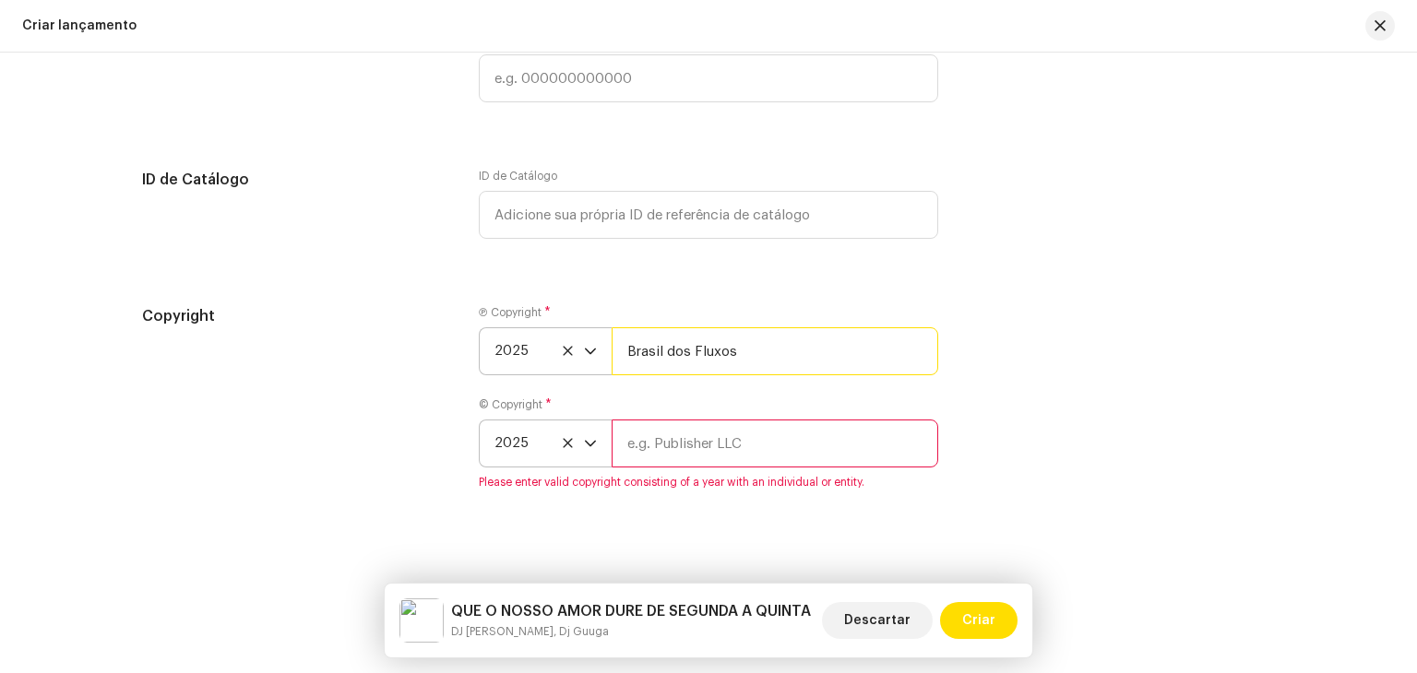
click at [692, 370] on input "Brasil dos Fluxos" at bounding box center [775, 351] width 327 height 48
click at [681, 446] on input "text" at bounding box center [775, 444] width 327 height 48
paste input "Brasil dos Fluxos"
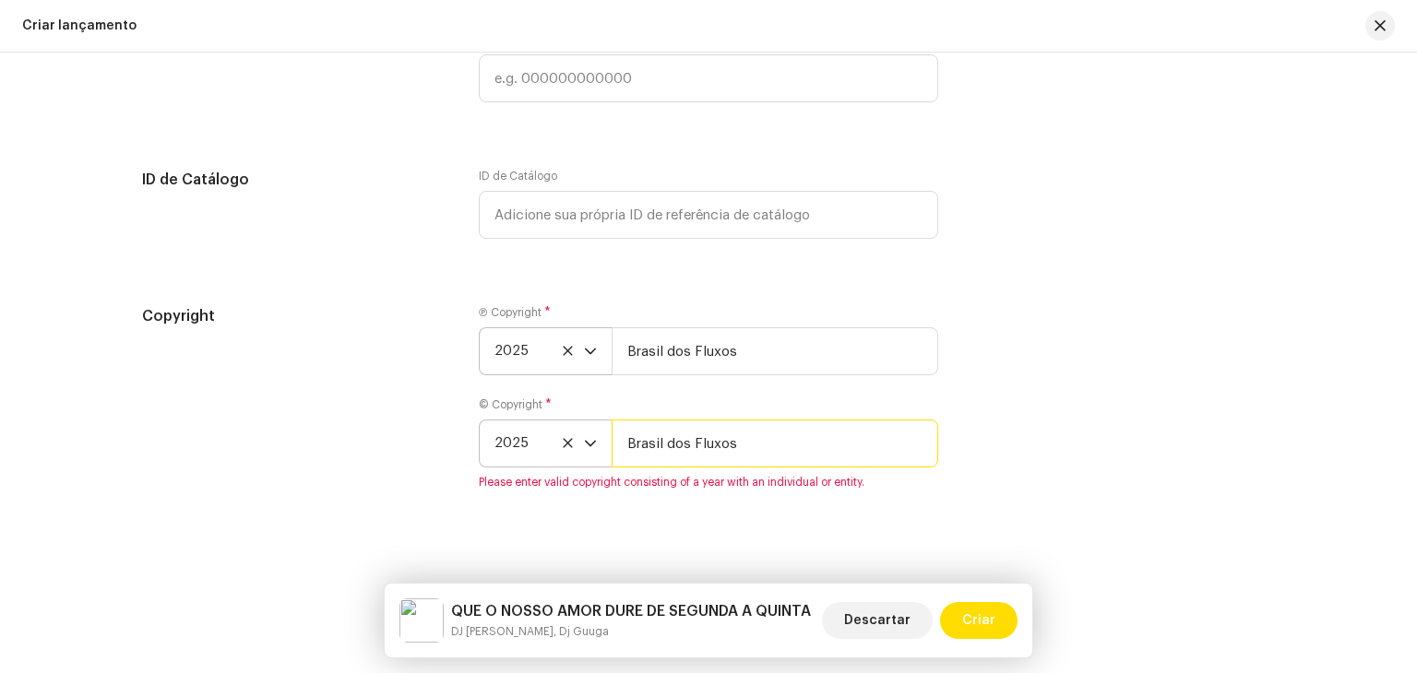
type input "Brasil dos Fluxos"
click at [947, 554] on div "Create a new release We’ll guide you through everything — from track selection …" at bounding box center [708, 363] width 1417 height 621
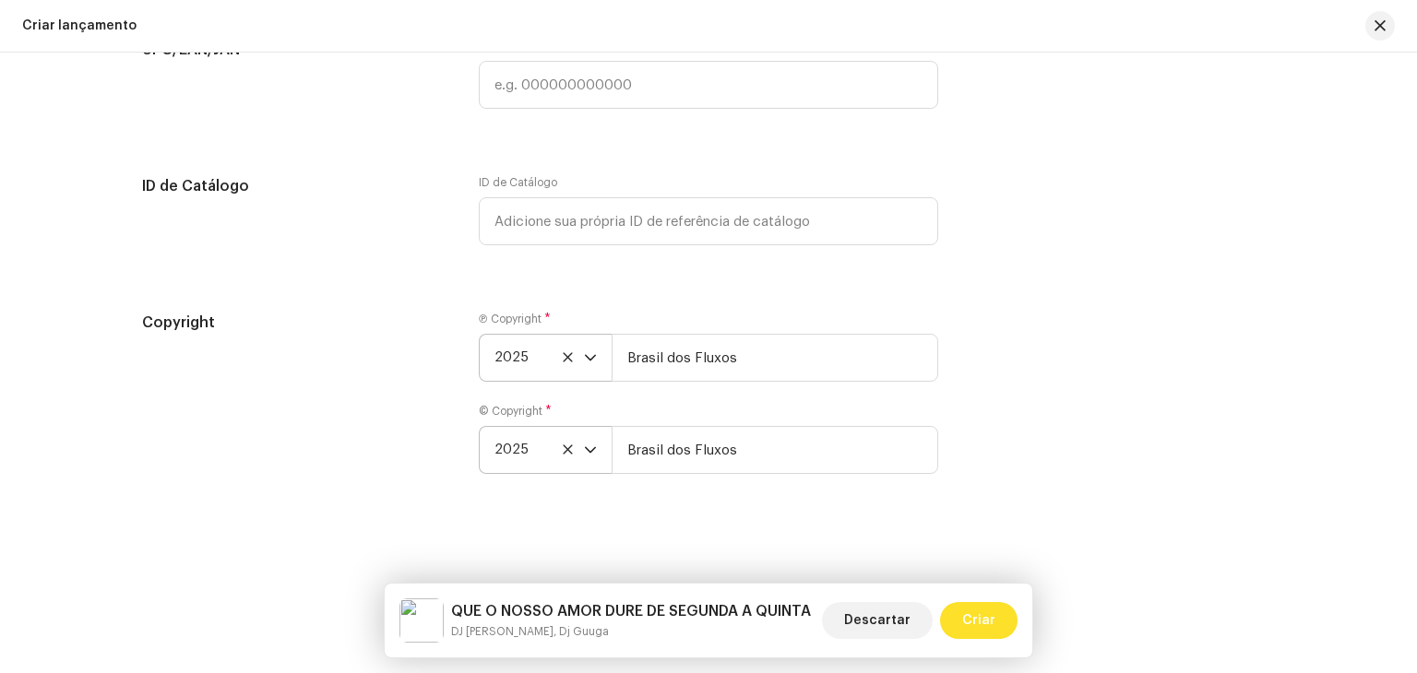
click at [981, 626] on span "Criar" at bounding box center [978, 620] width 33 height 37
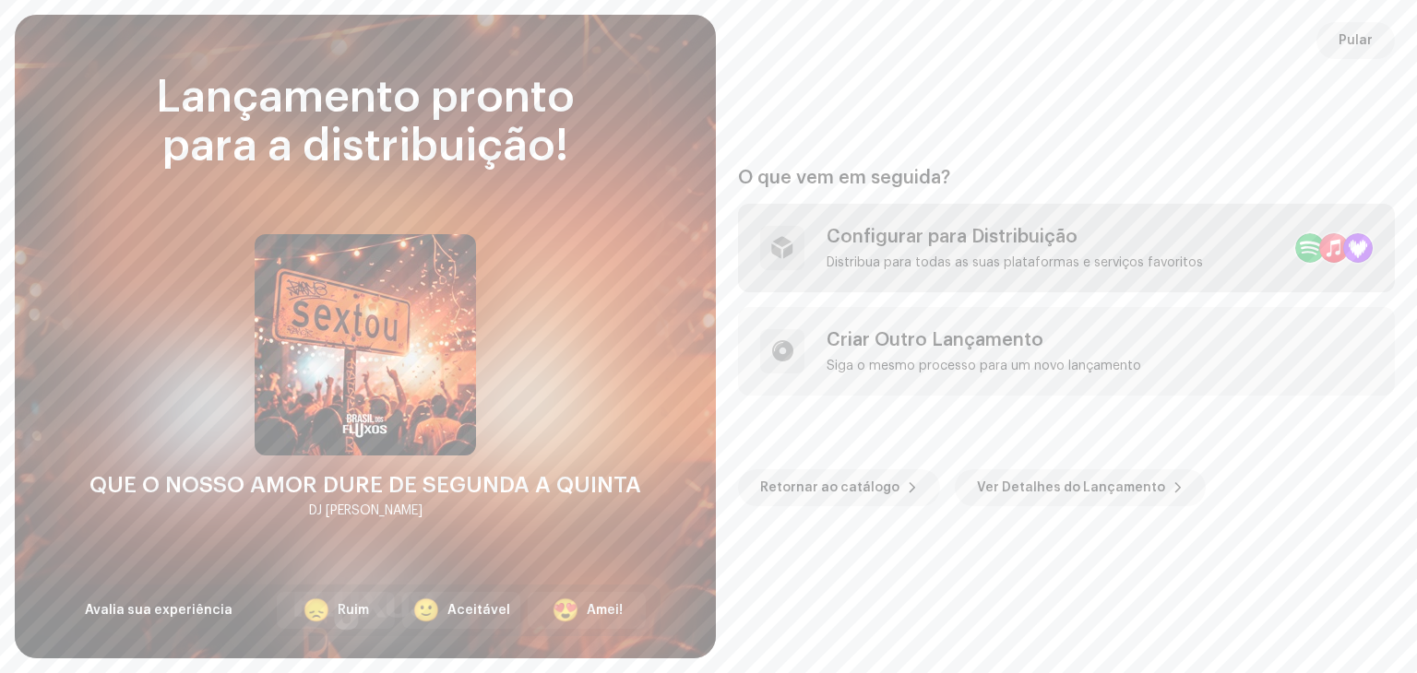
click at [985, 226] on div "Configurar para Distribuição" at bounding box center [1014, 237] width 376 height 22
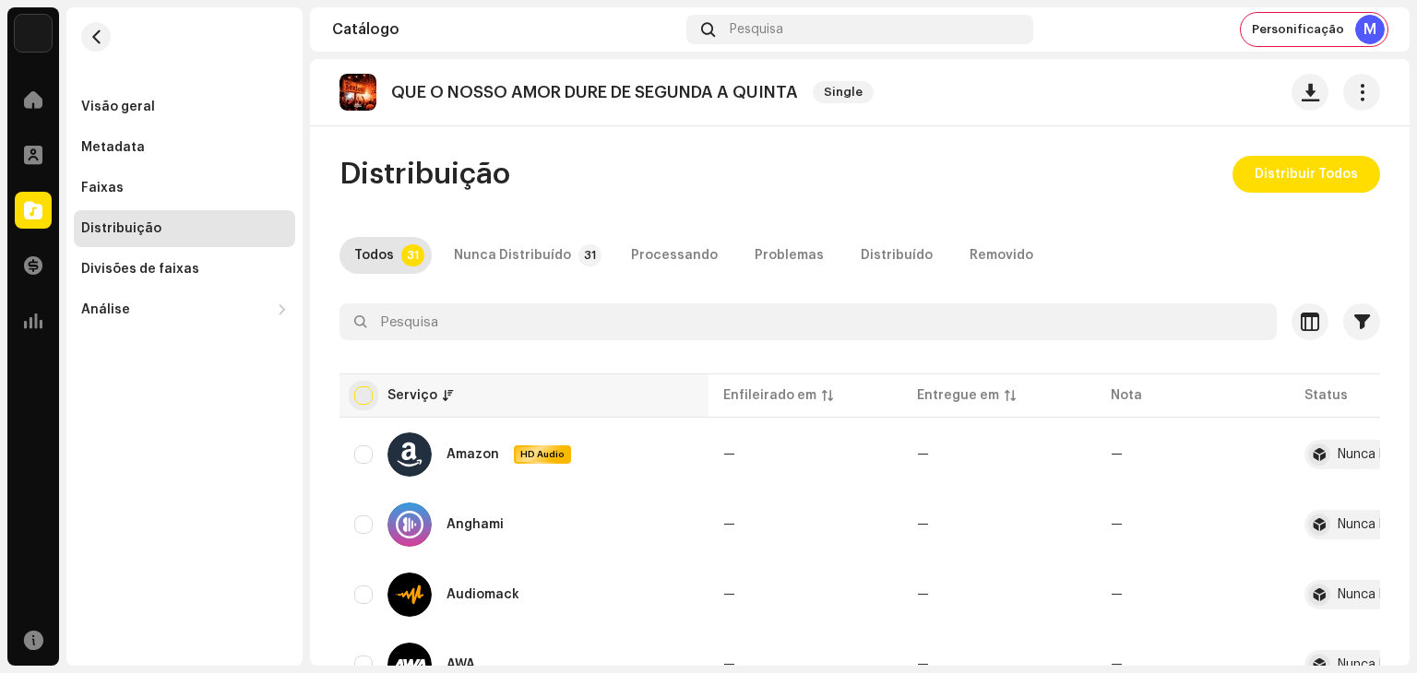
click at [369, 401] on input "checkbox" at bounding box center [363, 395] width 18 height 18
checkbox input "true"
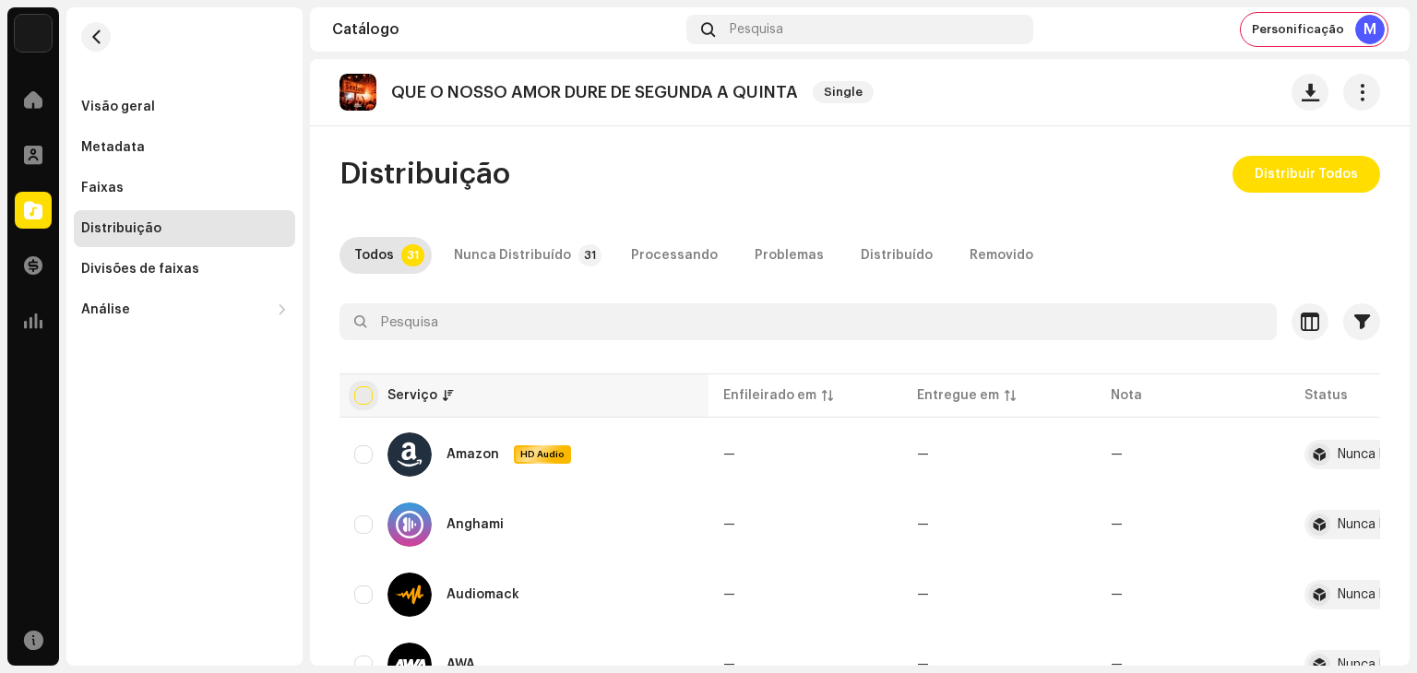
checkbox input "true"
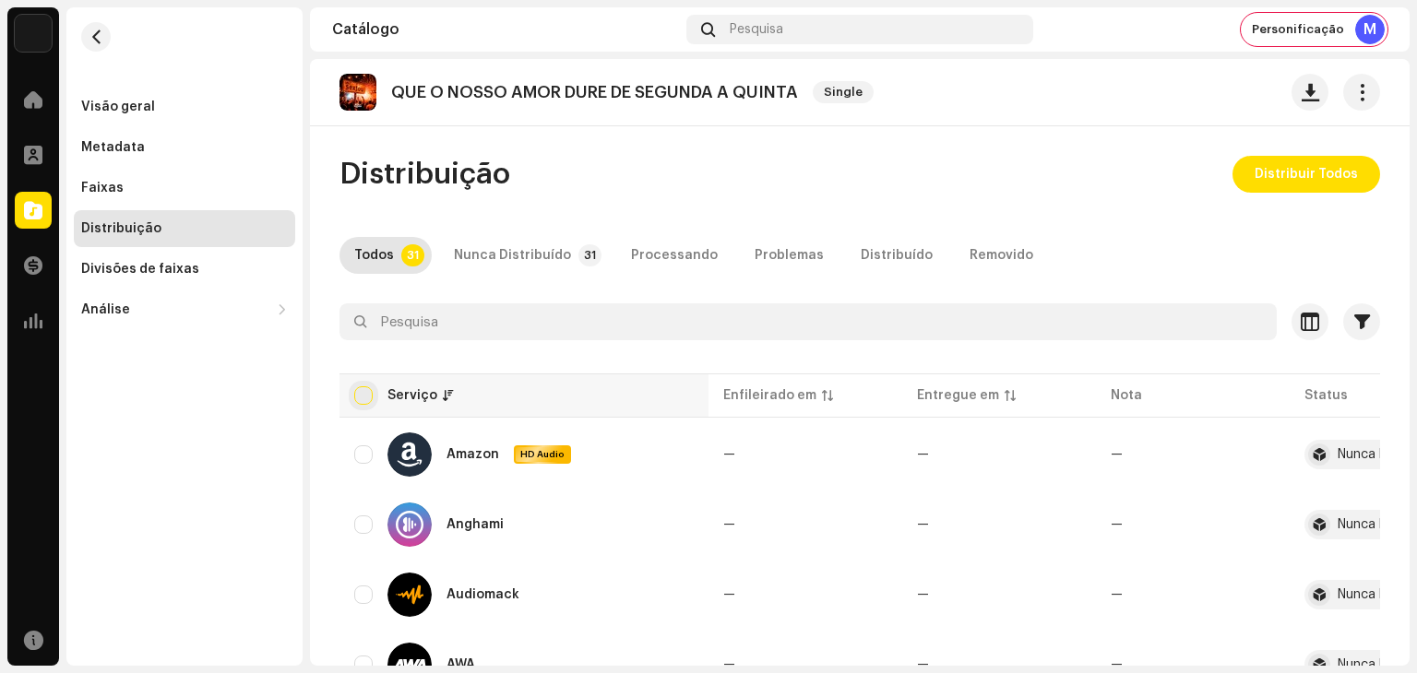
checkbox input "true"
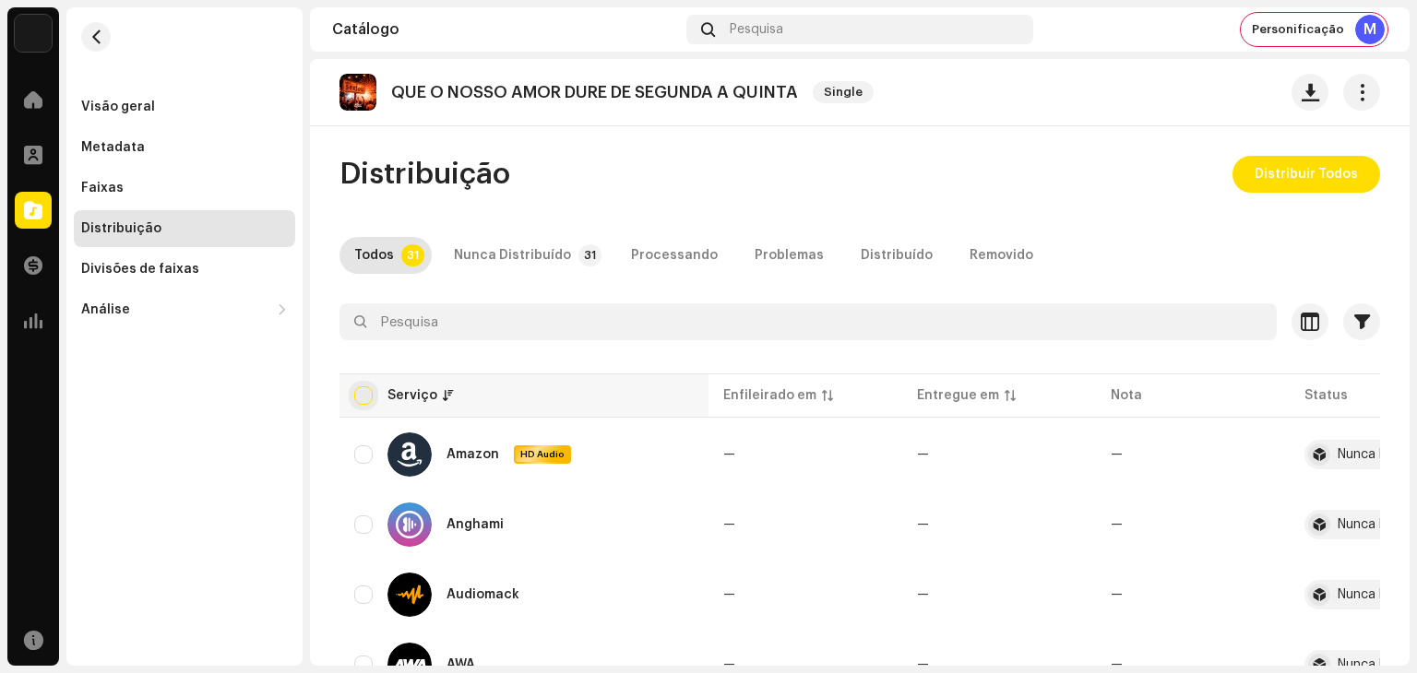
checkbox input "true"
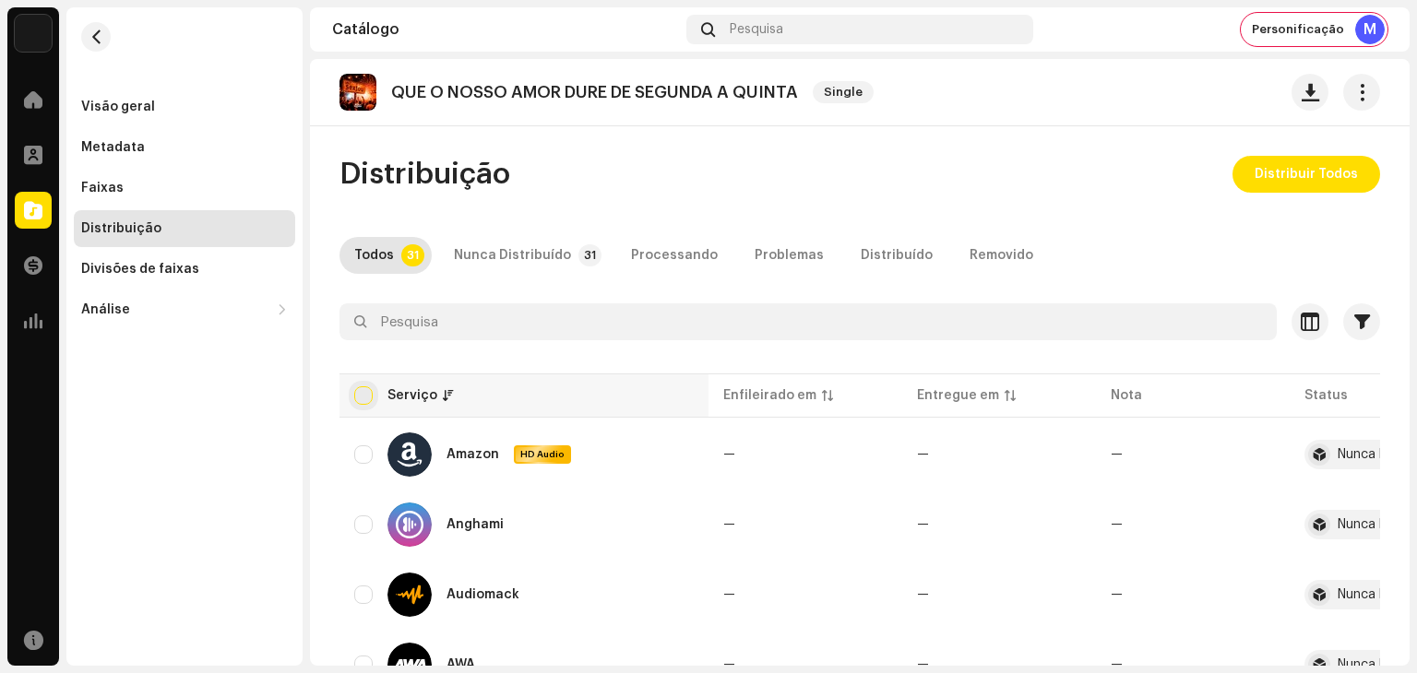
checkbox input "true"
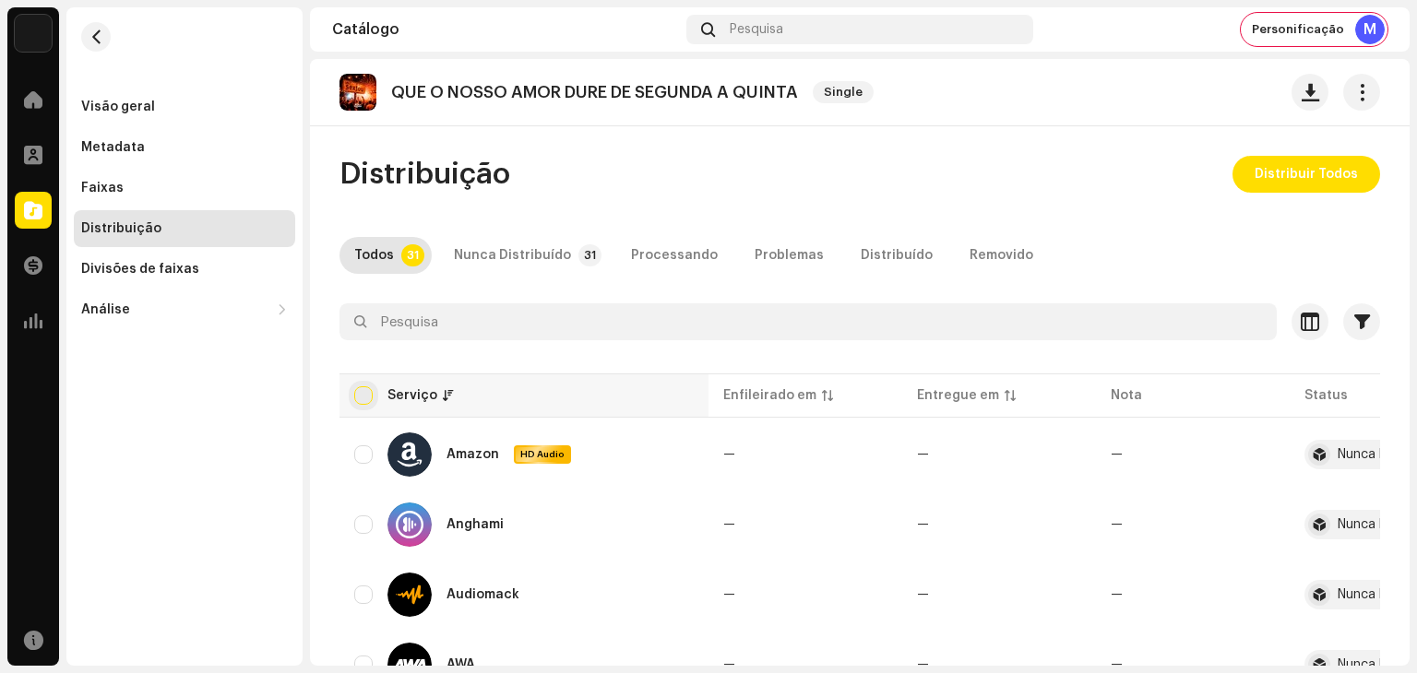
checkbox input "true"
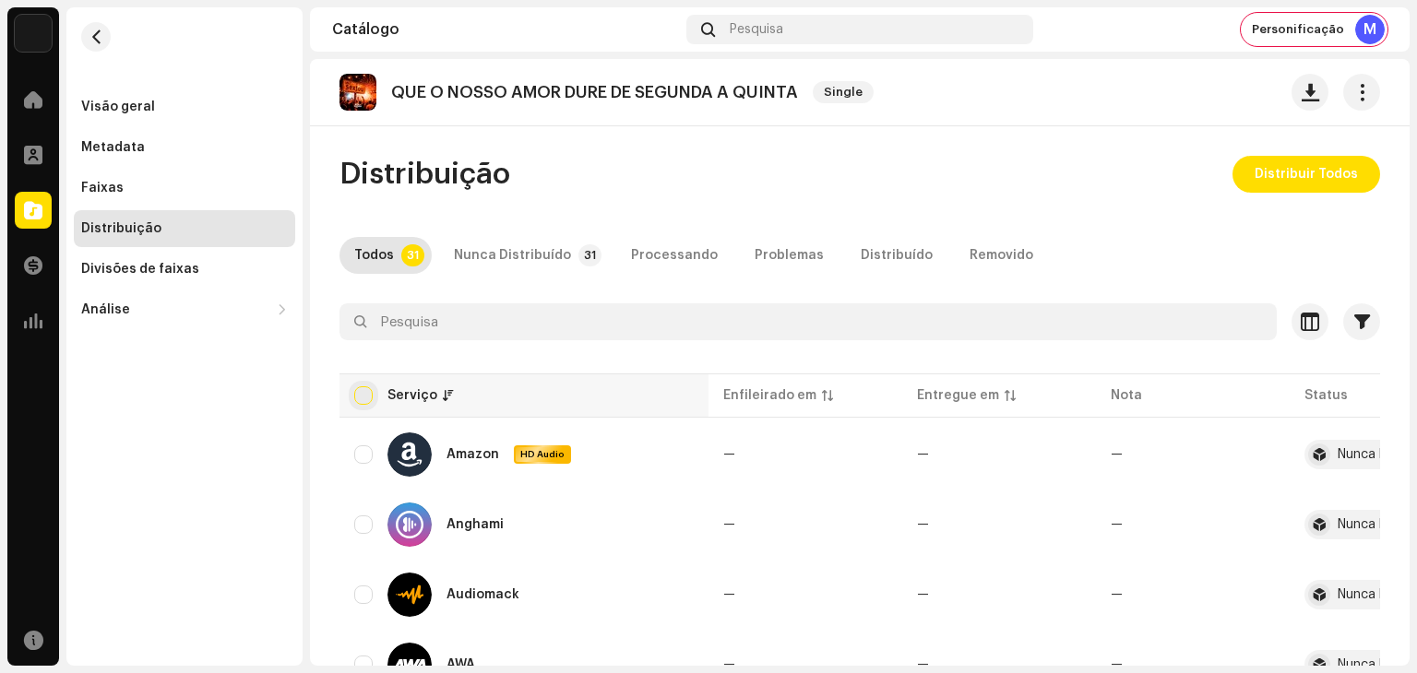
checkbox input "true"
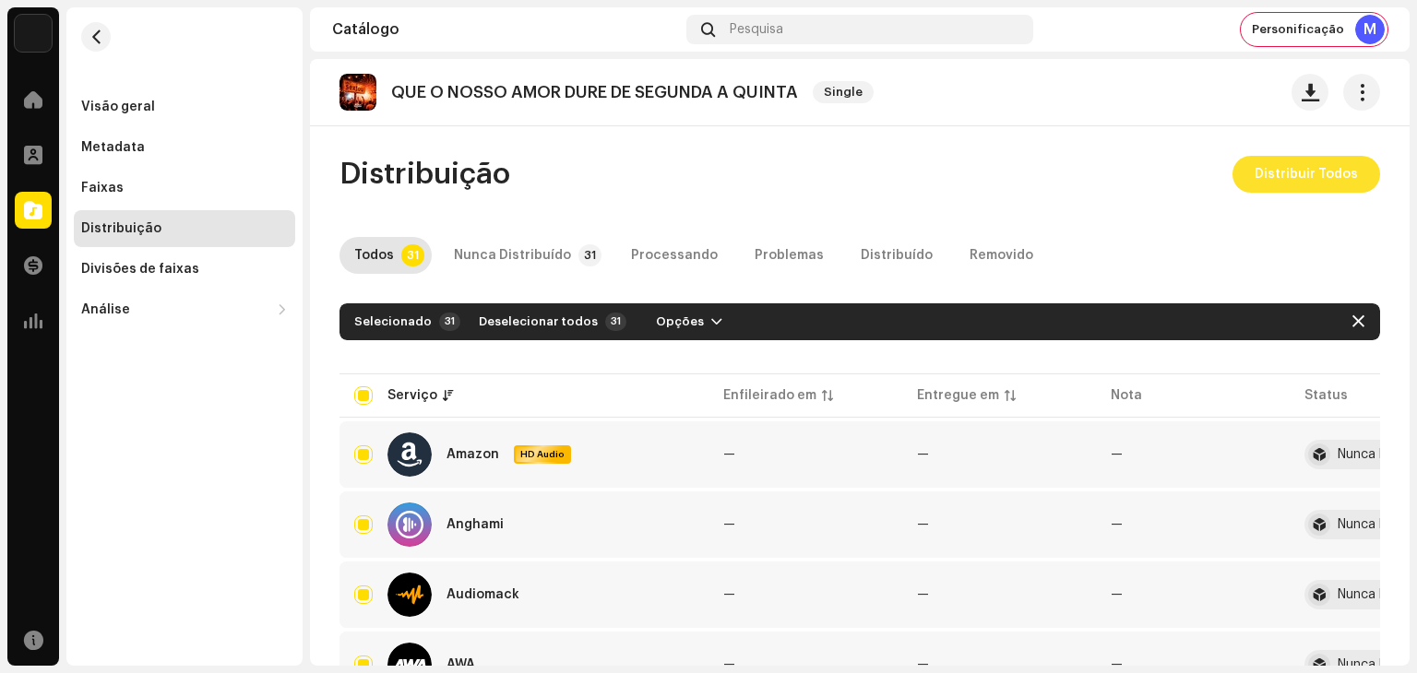
click at [1247, 174] on button "Distribuir Todos" at bounding box center [1306, 174] width 148 height 37
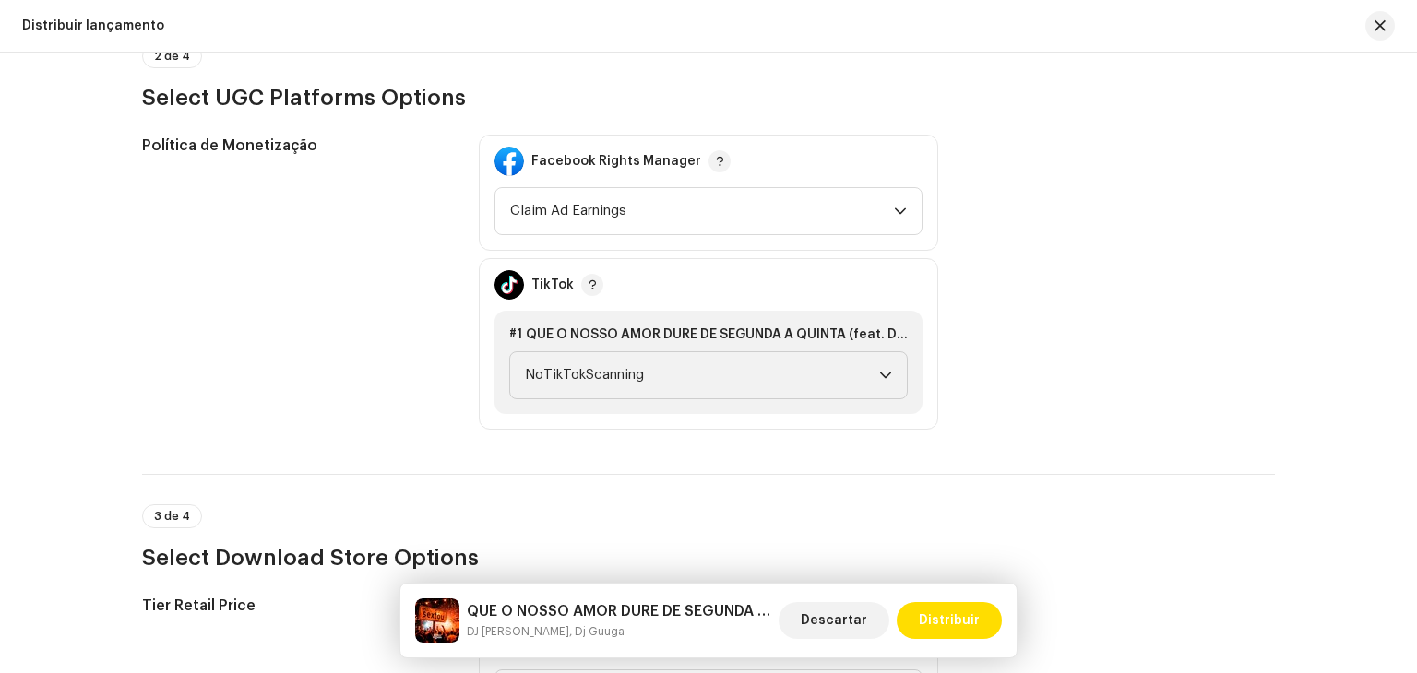
scroll to position [2042, 0]
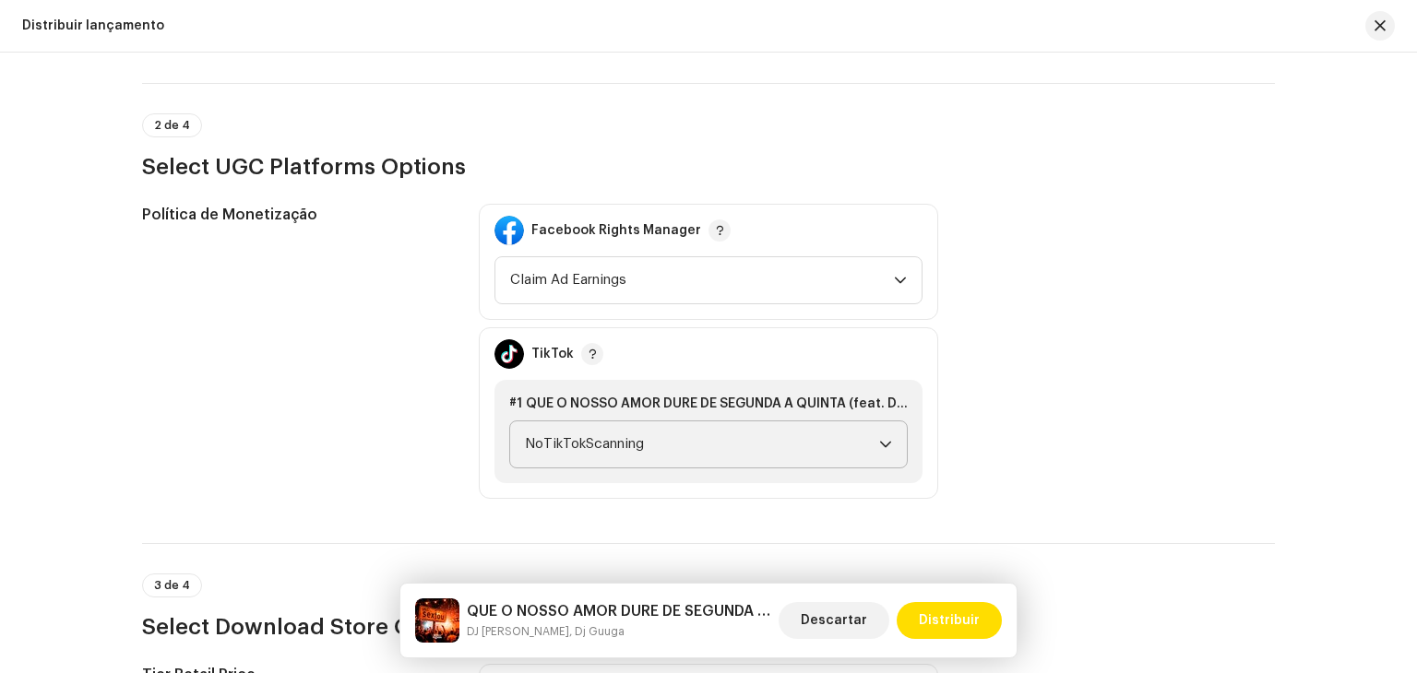
click at [641, 437] on span "NoTikTokScanning" at bounding box center [702, 445] width 354 height 46
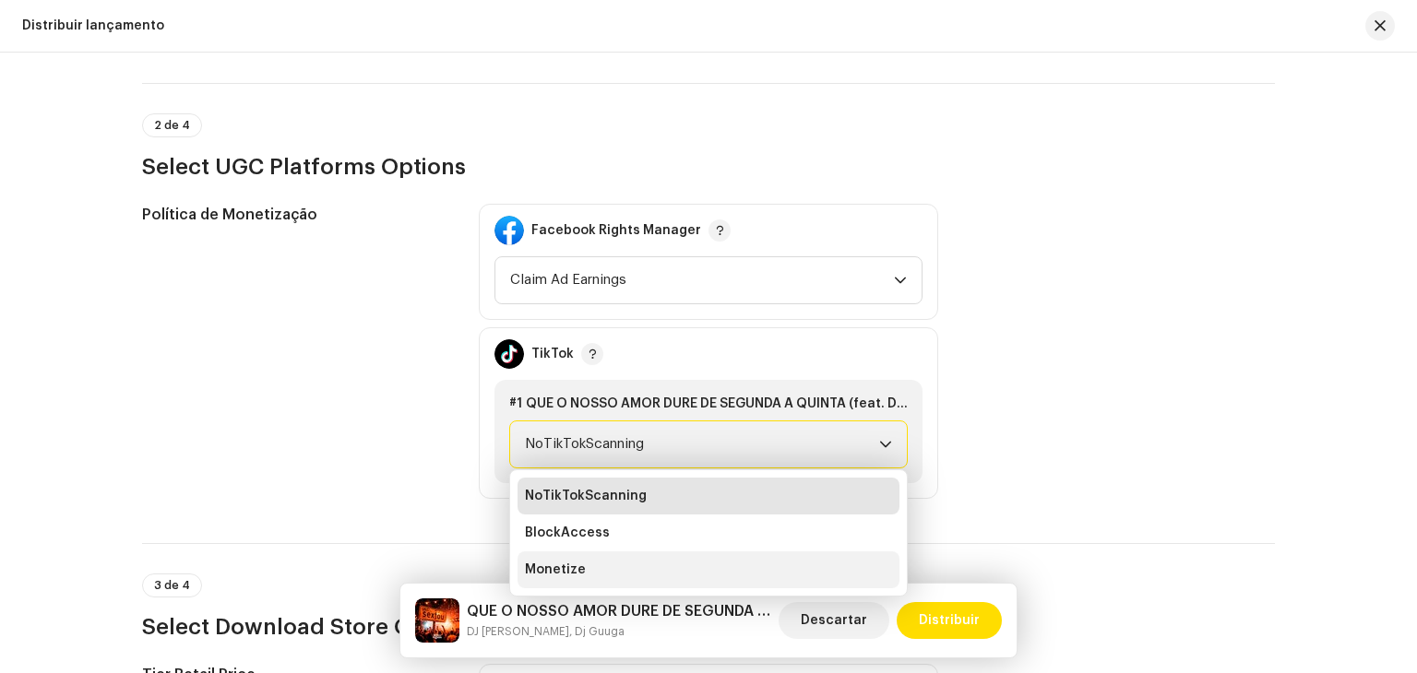
click at [651, 567] on li "Monetize" at bounding box center [708, 570] width 382 height 37
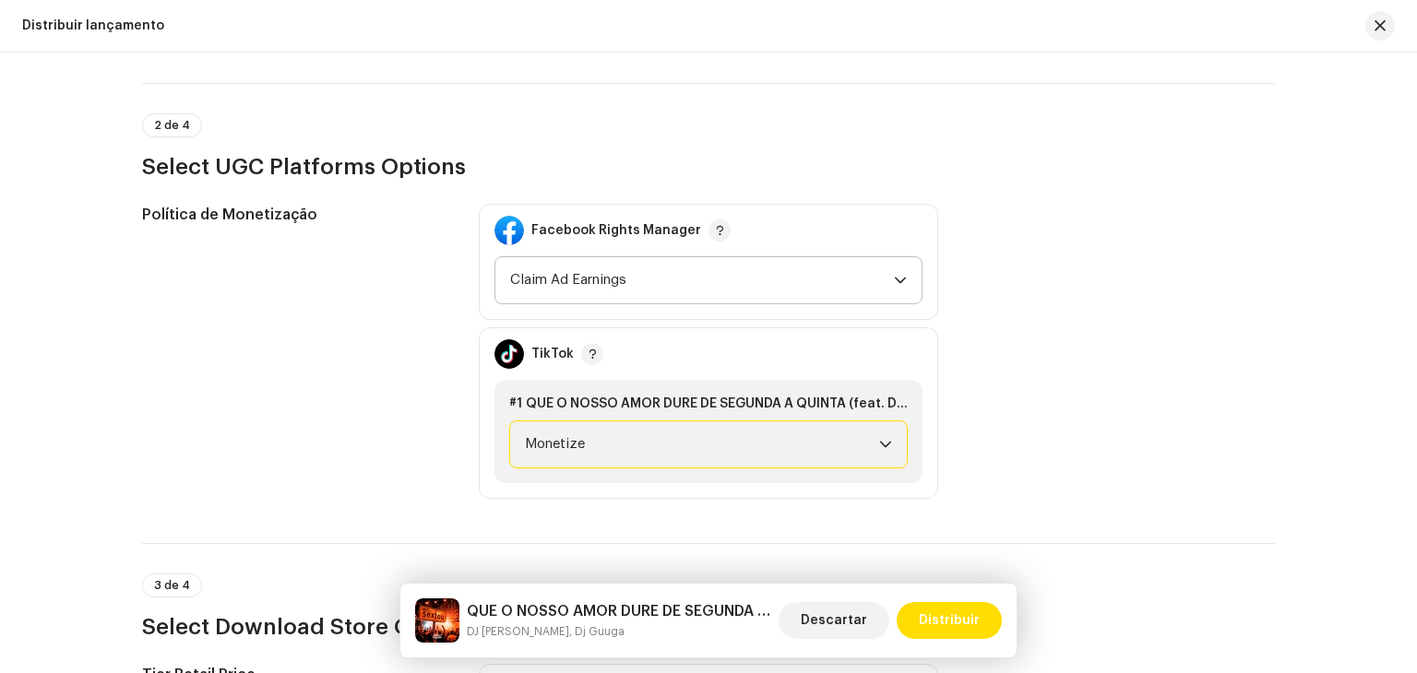
click at [650, 300] on span "Claim Ad Earnings" at bounding box center [702, 280] width 384 height 46
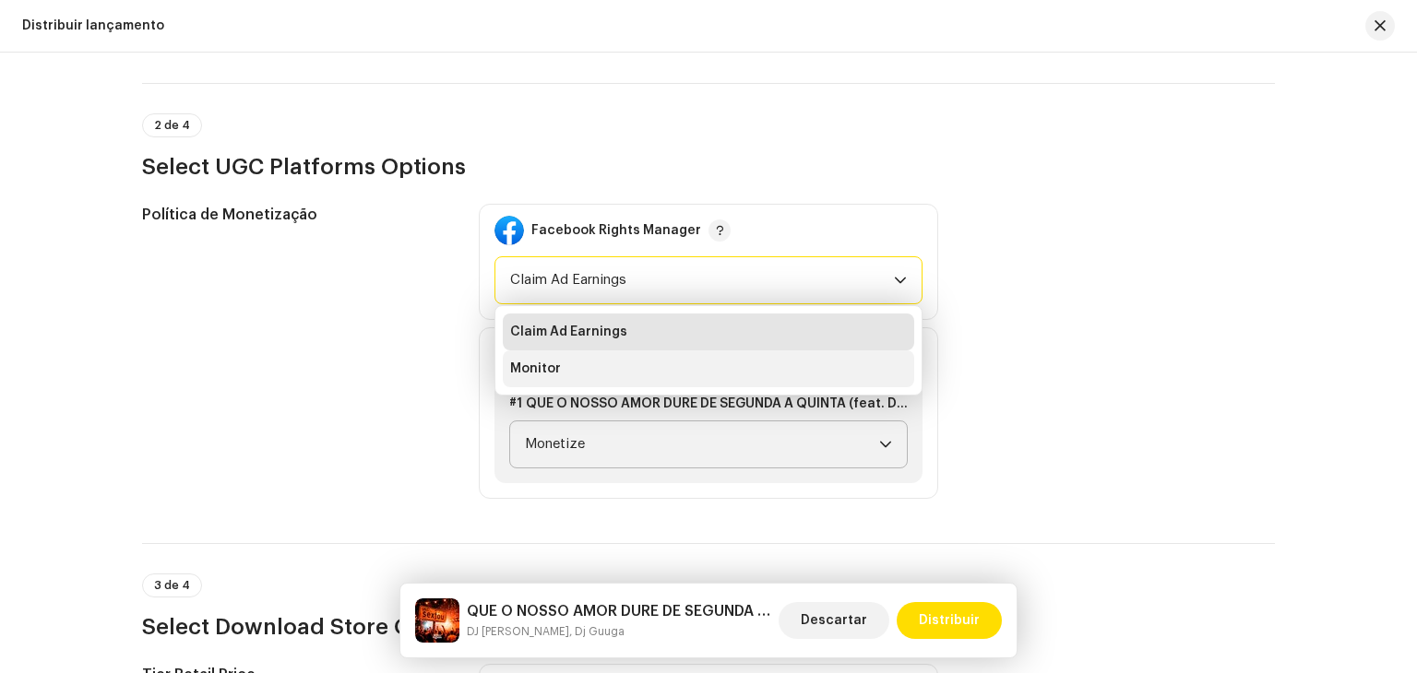
click at [609, 362] on li "Monitor" at bounding box center [708, 369] width 411 height 37
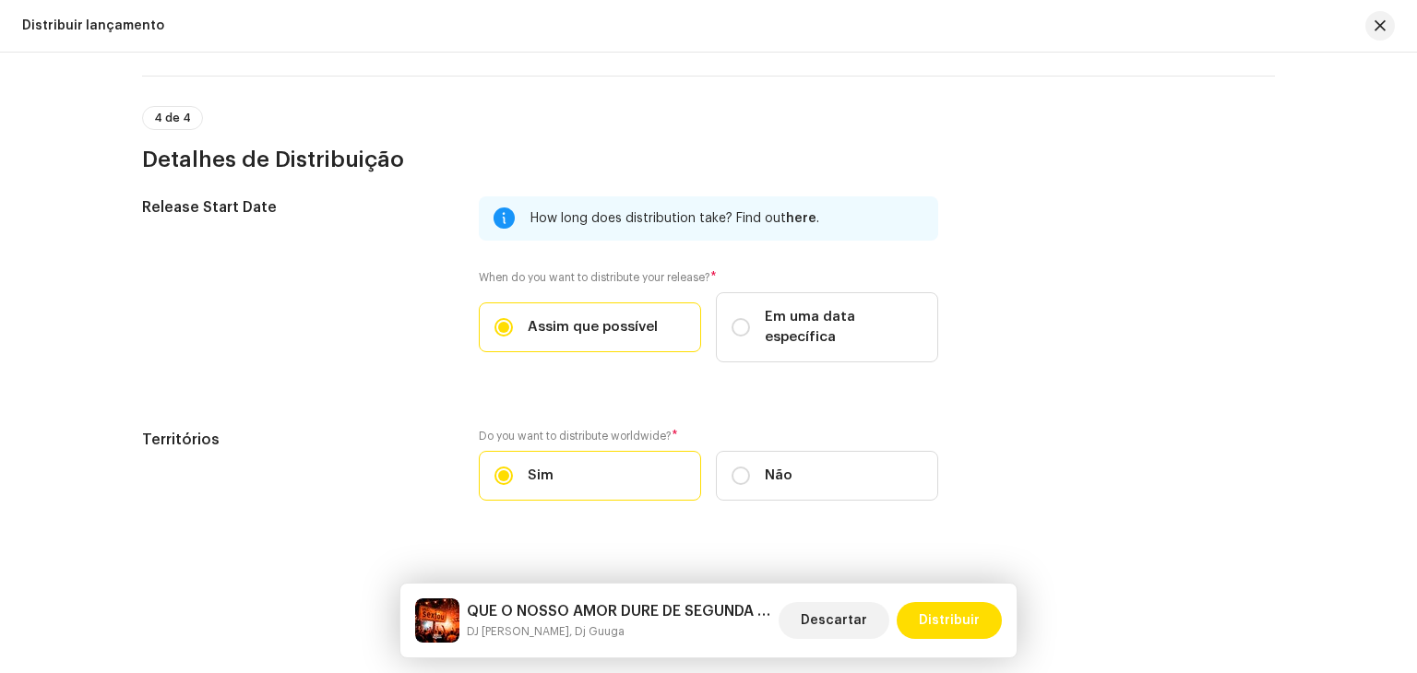
scroll to position [2965, 0]
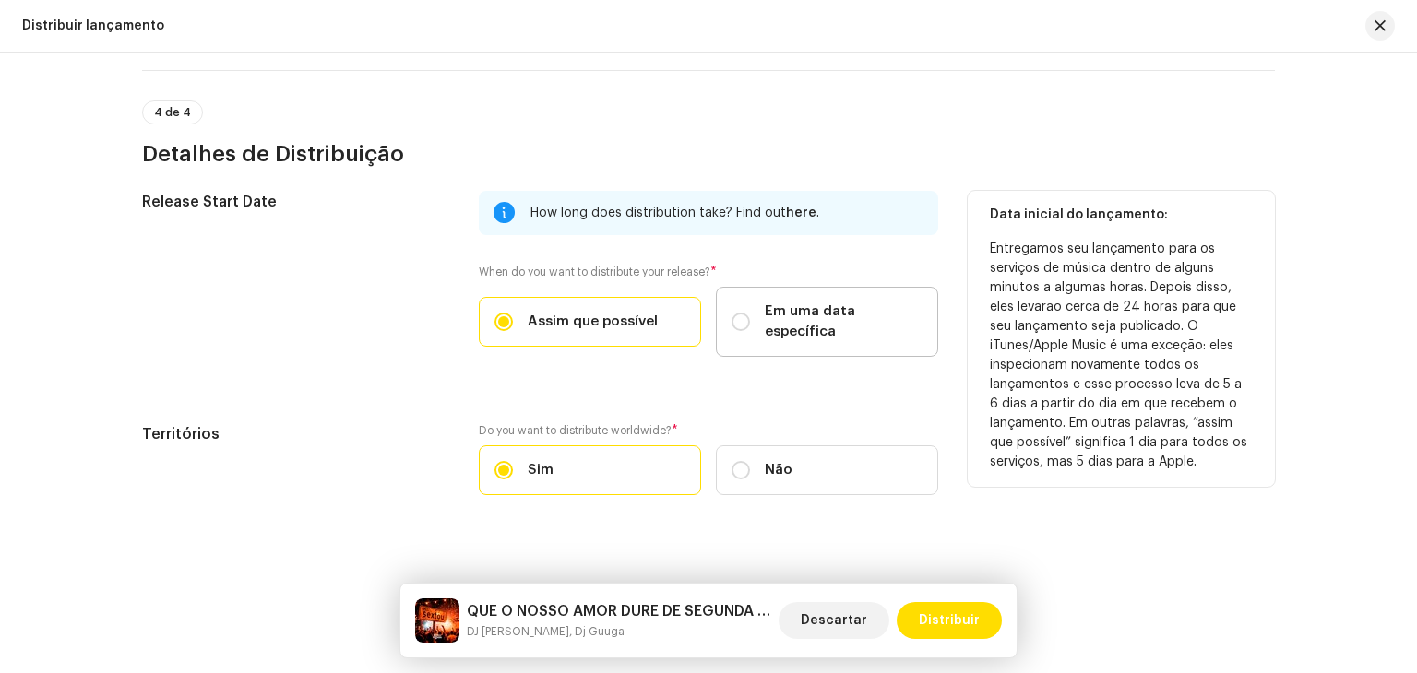
click at [753, 297] on label "Em uma data específica" at bounding box center [827, 322] width 222 height 70
click at [750, 313] on input "Em uma data específica" at bounding box center [740, 322] width 18 height 18
radio input "true"
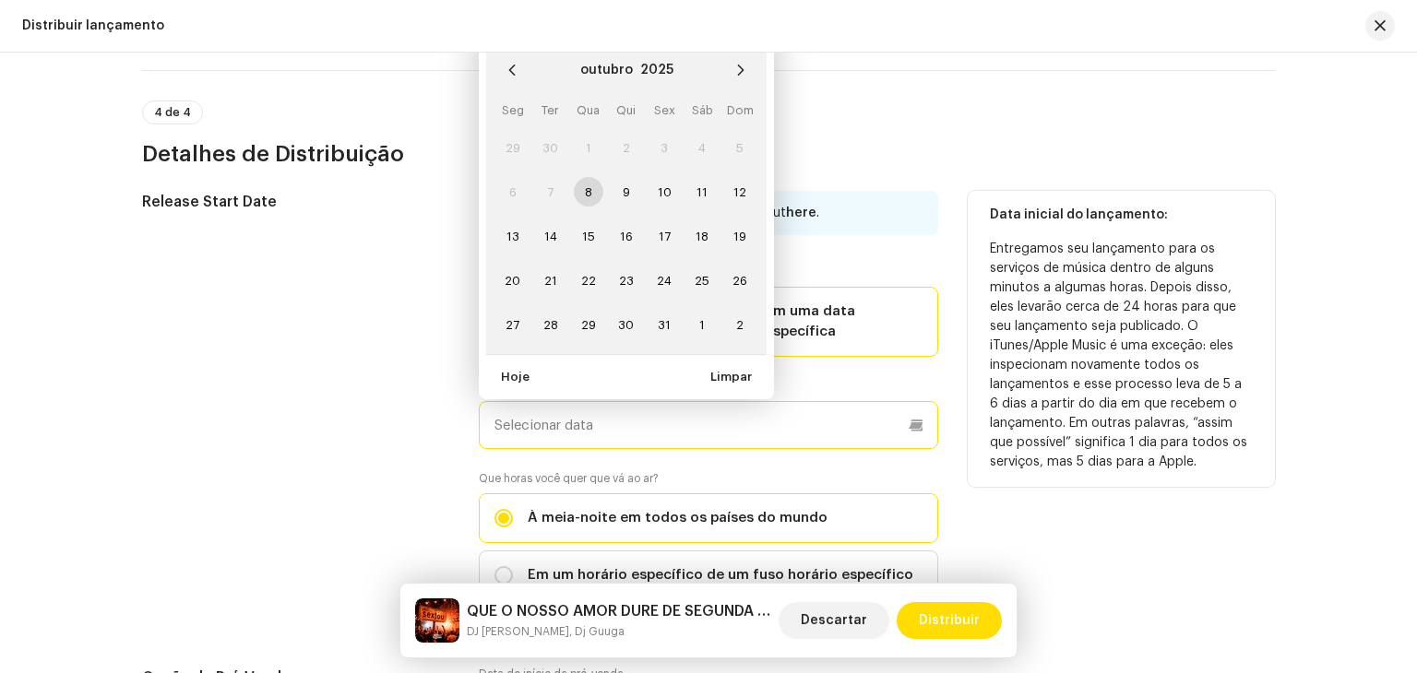
click at [605, 410] on input "text" at bounding box center [708, 425] width 459 height 48
paste input "[DATE]"
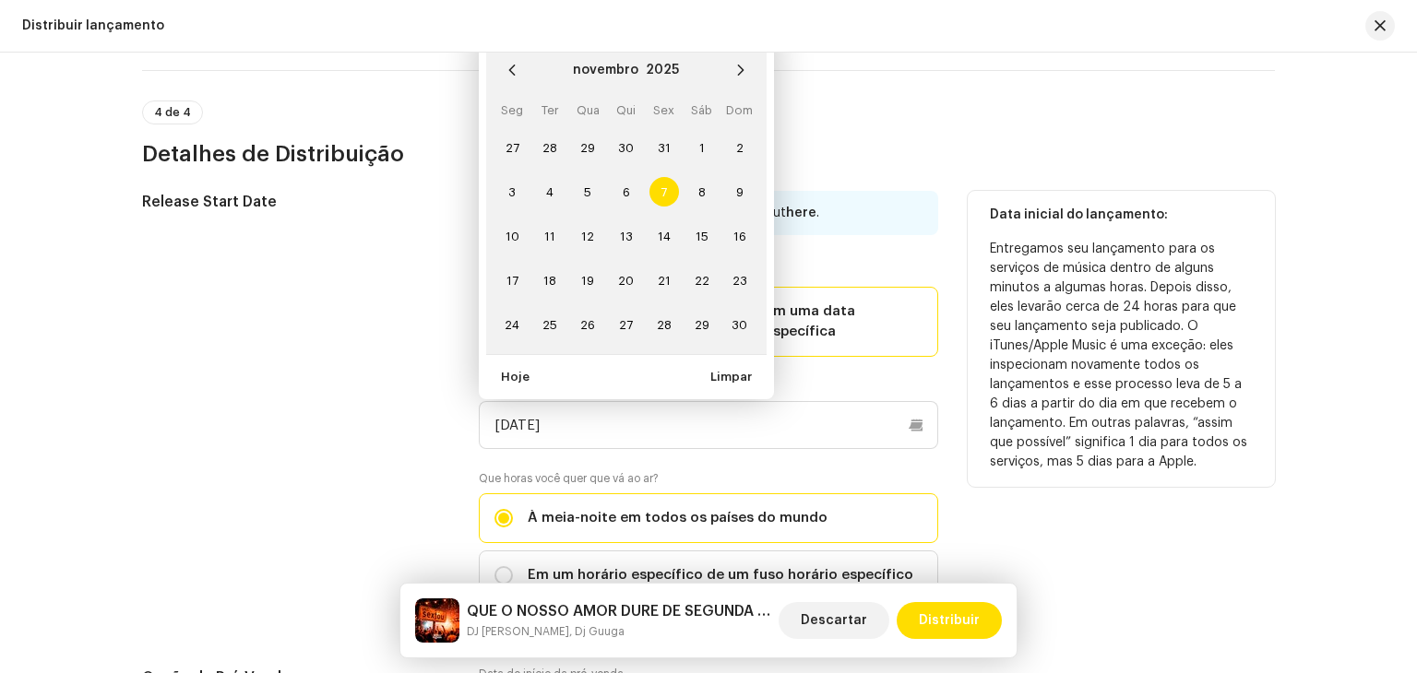
type input "[DATE]"
click at [658, 177] on span "7" at bounding box center [664, 192] width 30 height 30
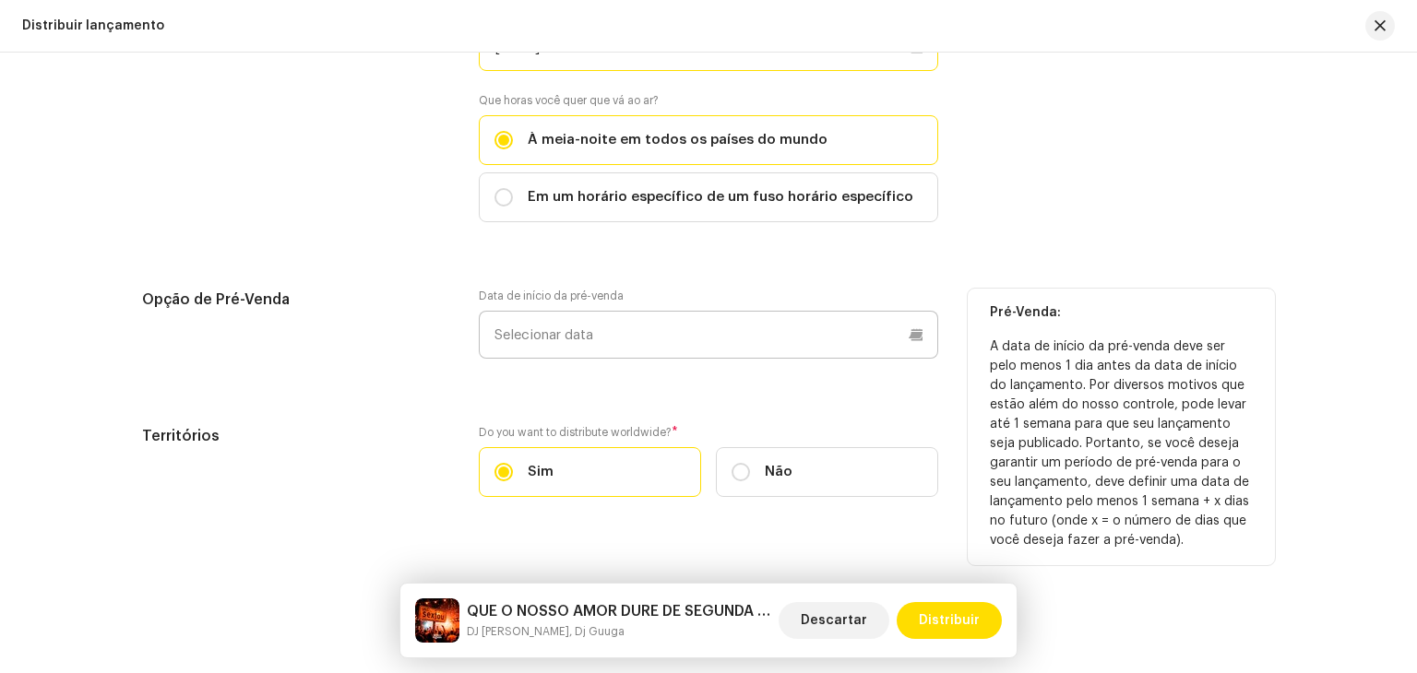
scroll to position [3345, 0]
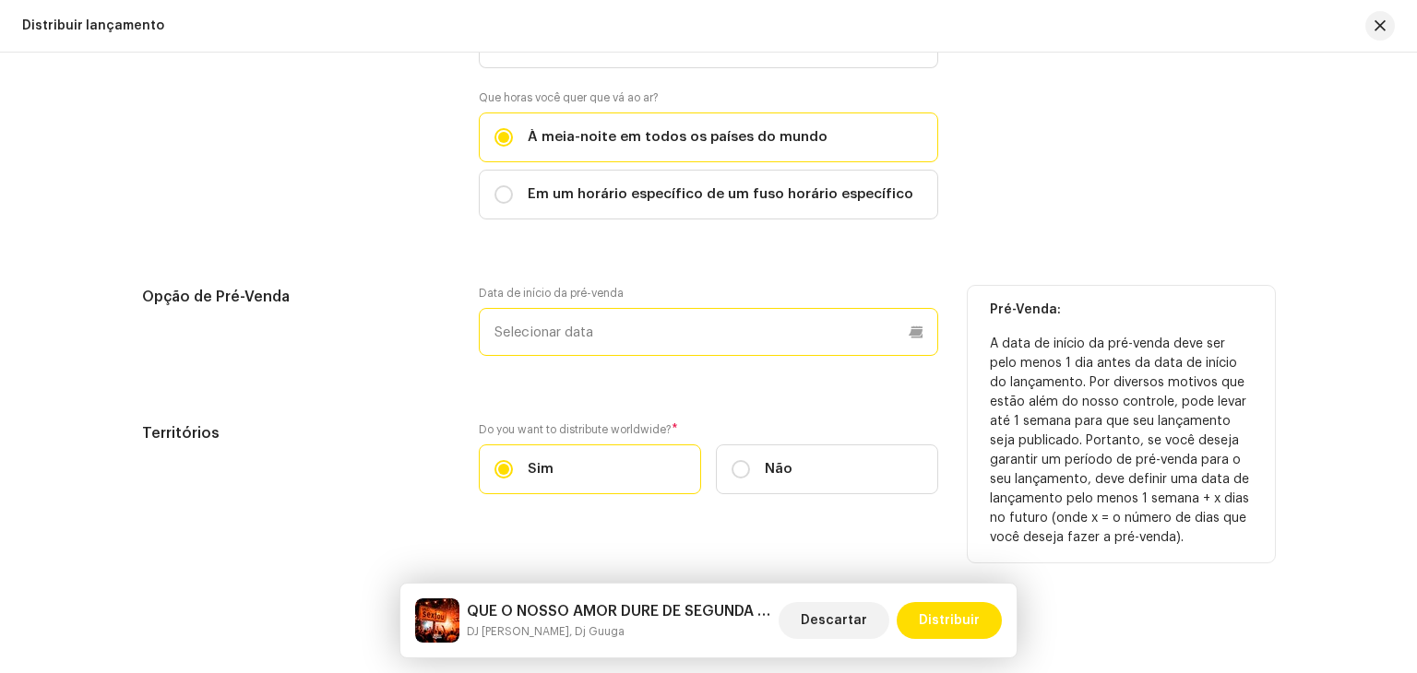
click at [561, 315] on p-datepicker at bounding box center [708, 332] width 459 height 48
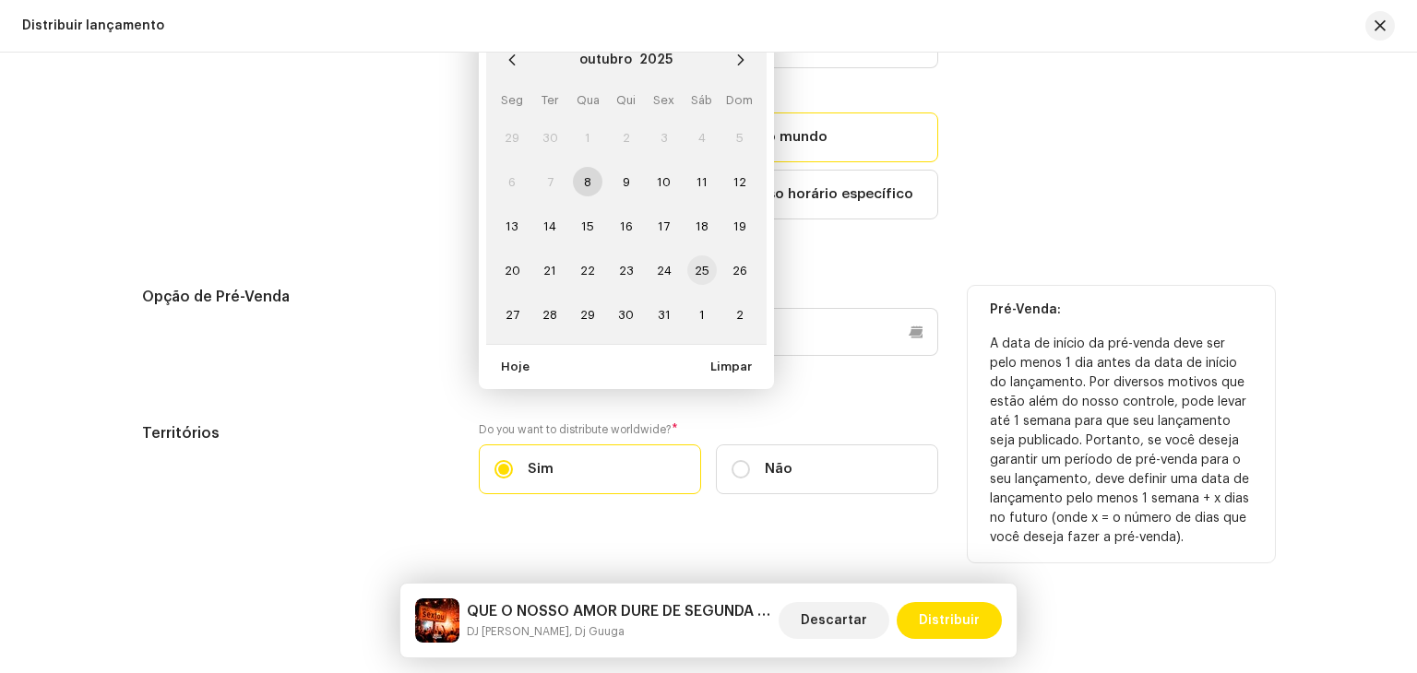
click at [687, 255] on span "25" at bounding box center [702, 270] width 30 height 30
type input "[DATE]"
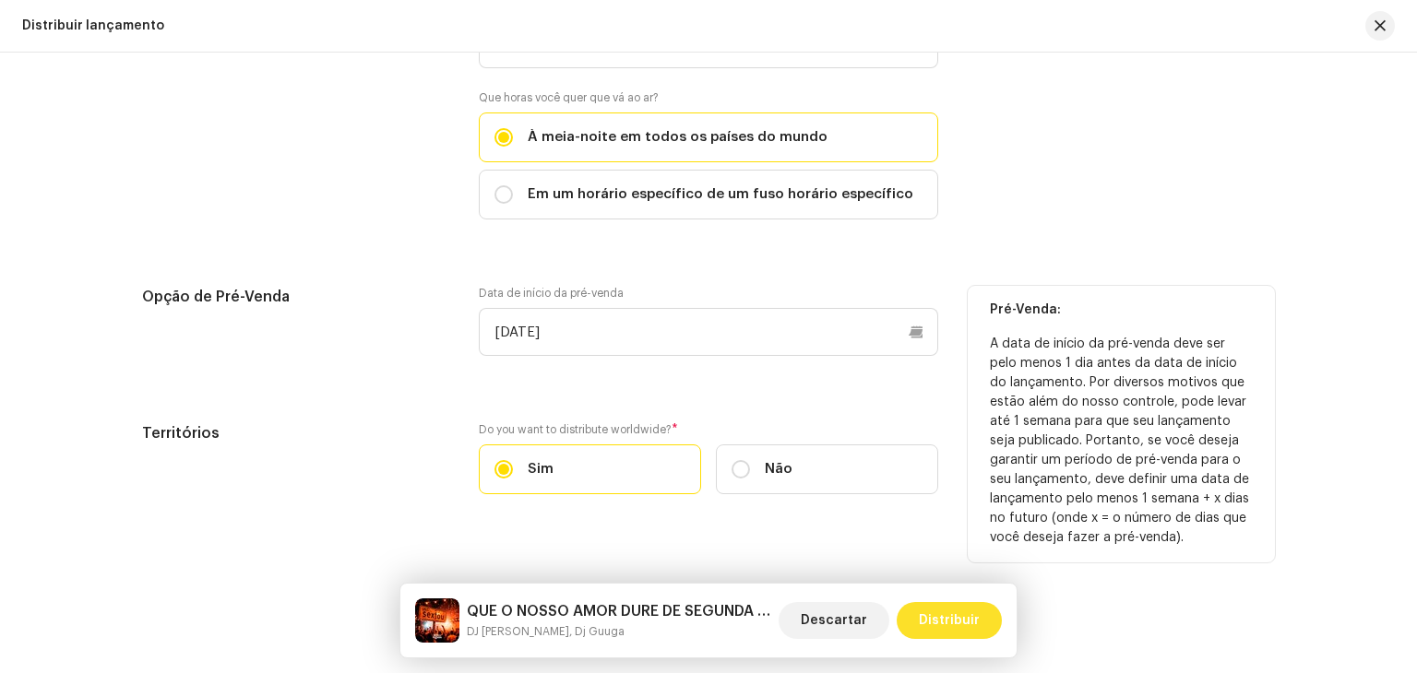
click at [959, 606] on span "Distribuir" at bounding box center [949, 620] width 61 height 37
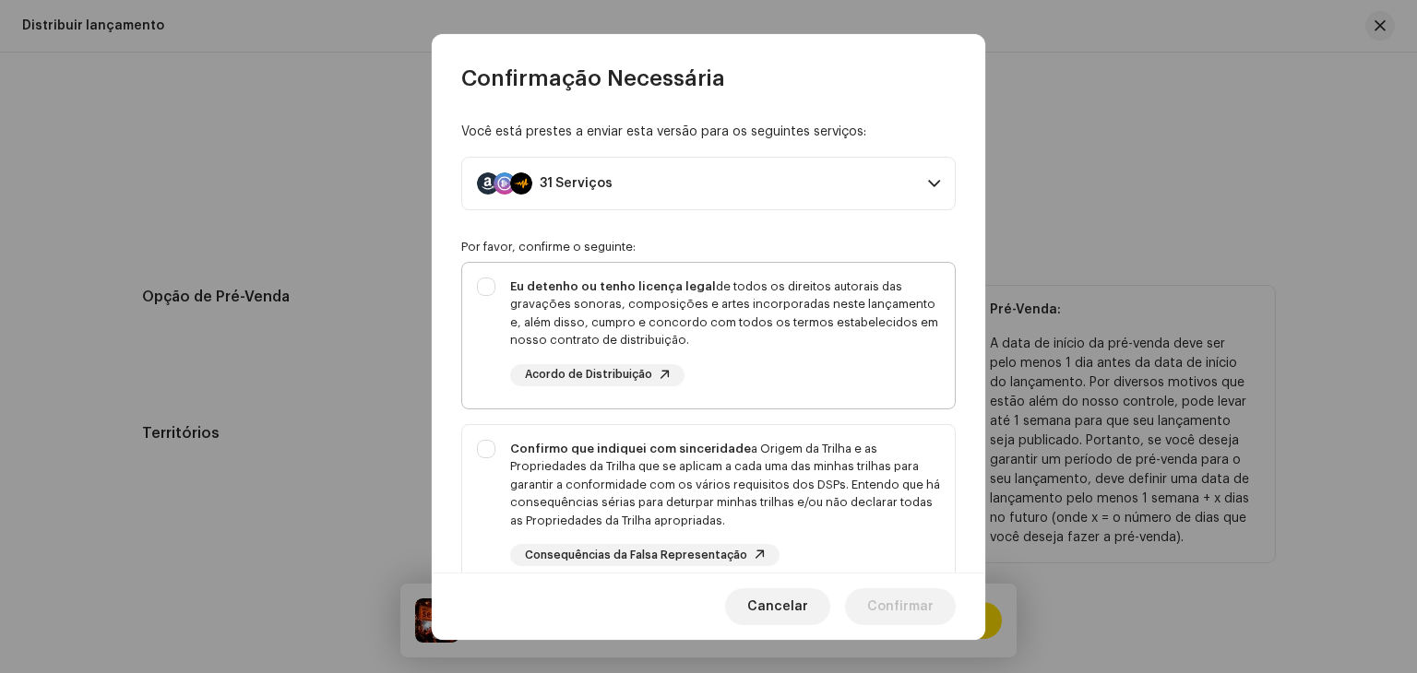
click at [583, 315] on div "Eu detenho ou tenho licença legal de todos os direitos autorais das gravações s…" at bounding box center [725, 314] width 430 height 72
checkbox input "true"
click at [568, 463] on div "Confirmo que indiquei com sinceridade a Origem da Trilha e as Propriedades da T…" at bounding box center [725, 485] width 430 height 90
checkbox input "true"
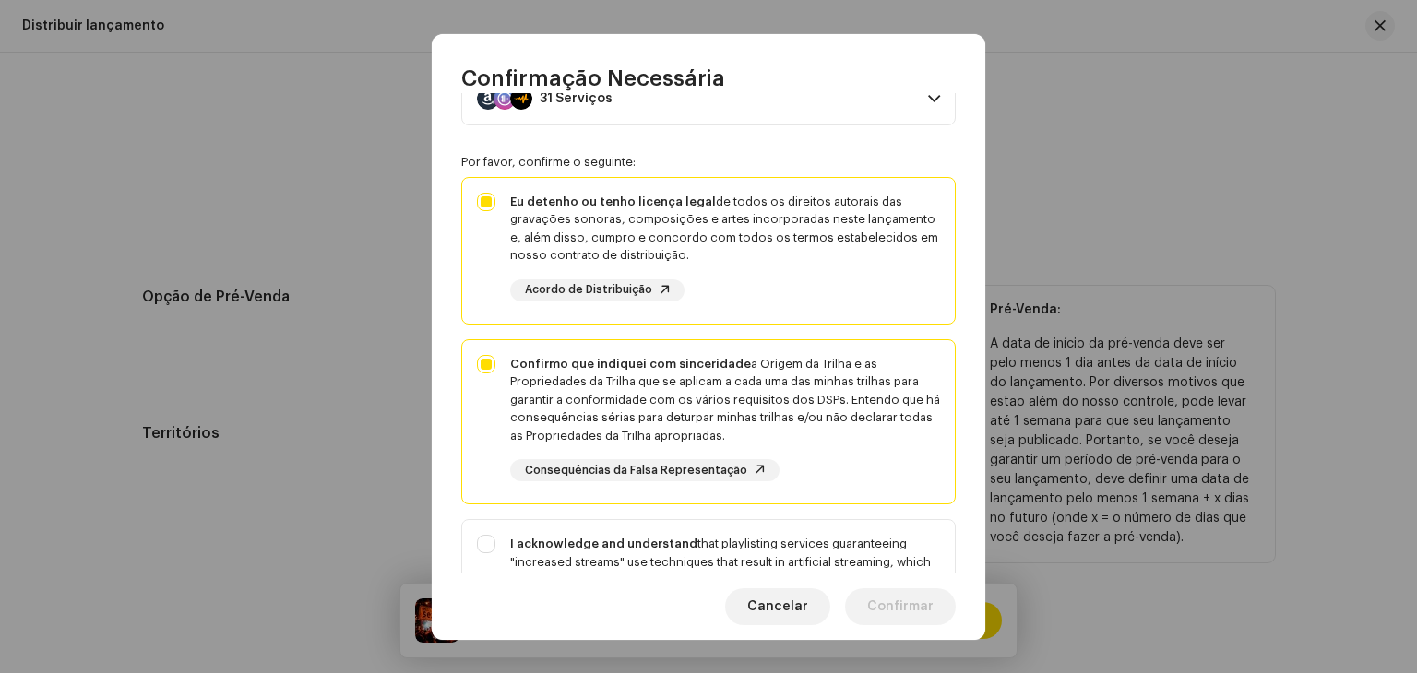
scroll to position [332, 0]
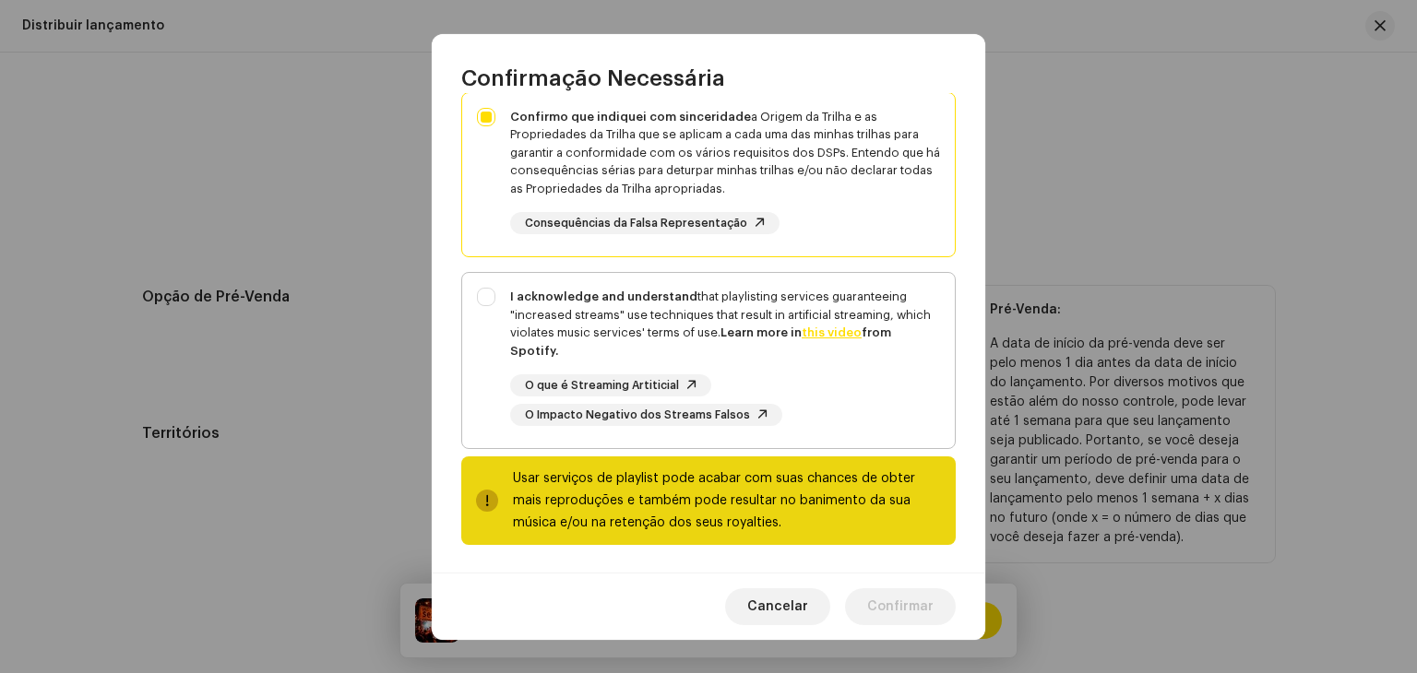
click at [575, 311] on div "I acknowledge and understand that playlisting services guaranteeing "increased …" at bounding box center [725, 324] width 430 height 72
checkbox input "true"
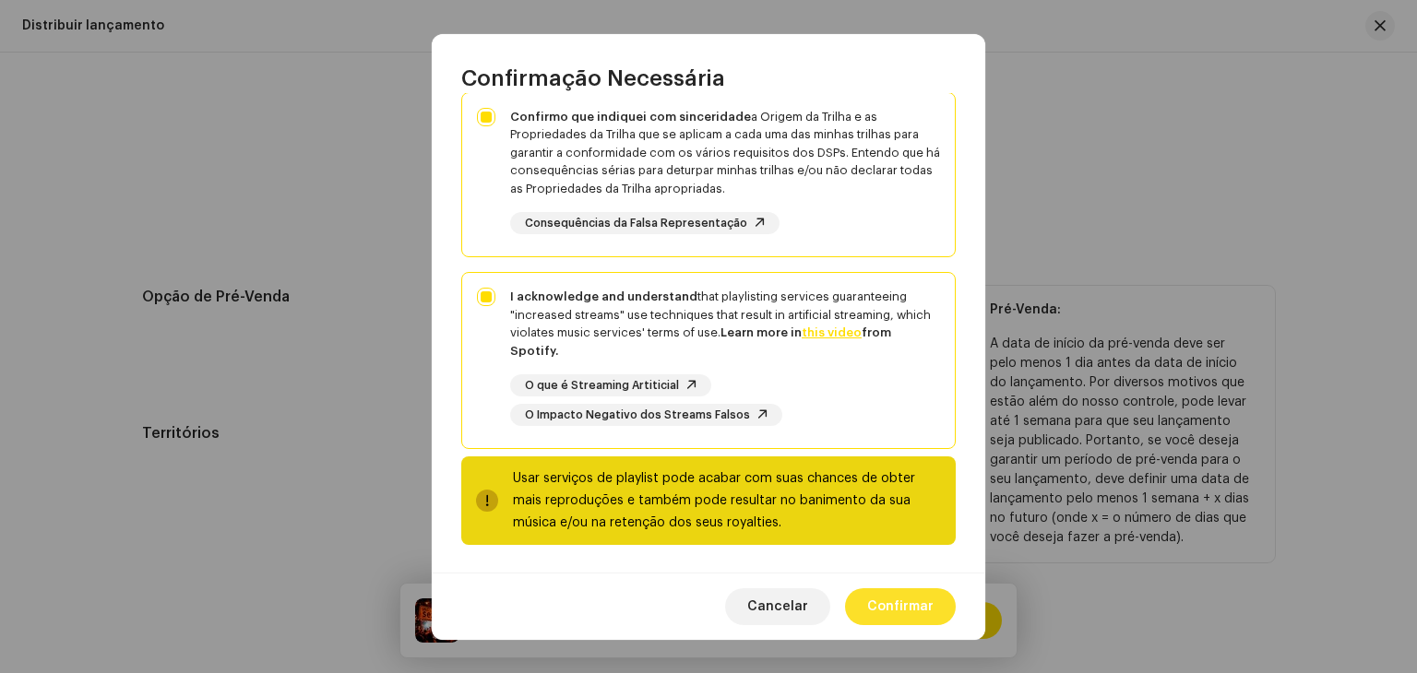
click at [892, 610] on span "Confirmar" at bounding box center [900, 606] width 66 height 37
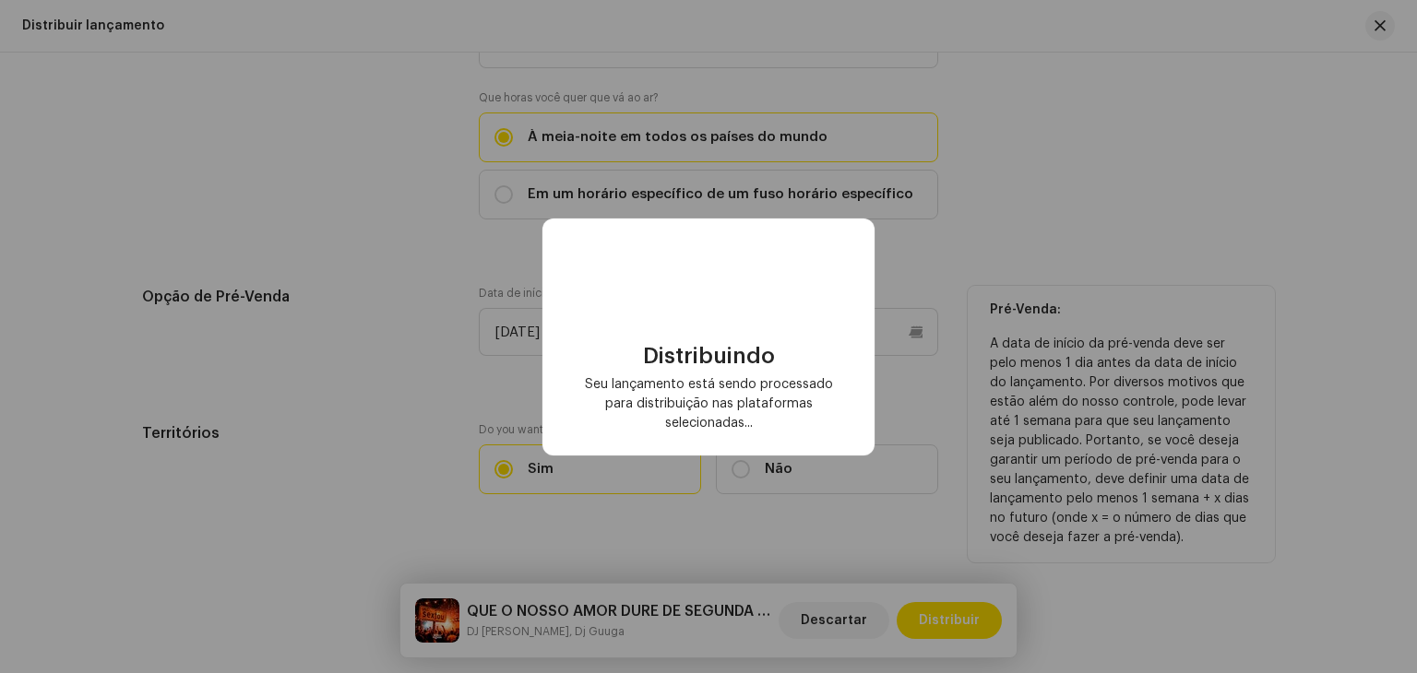
checkbox input "false"
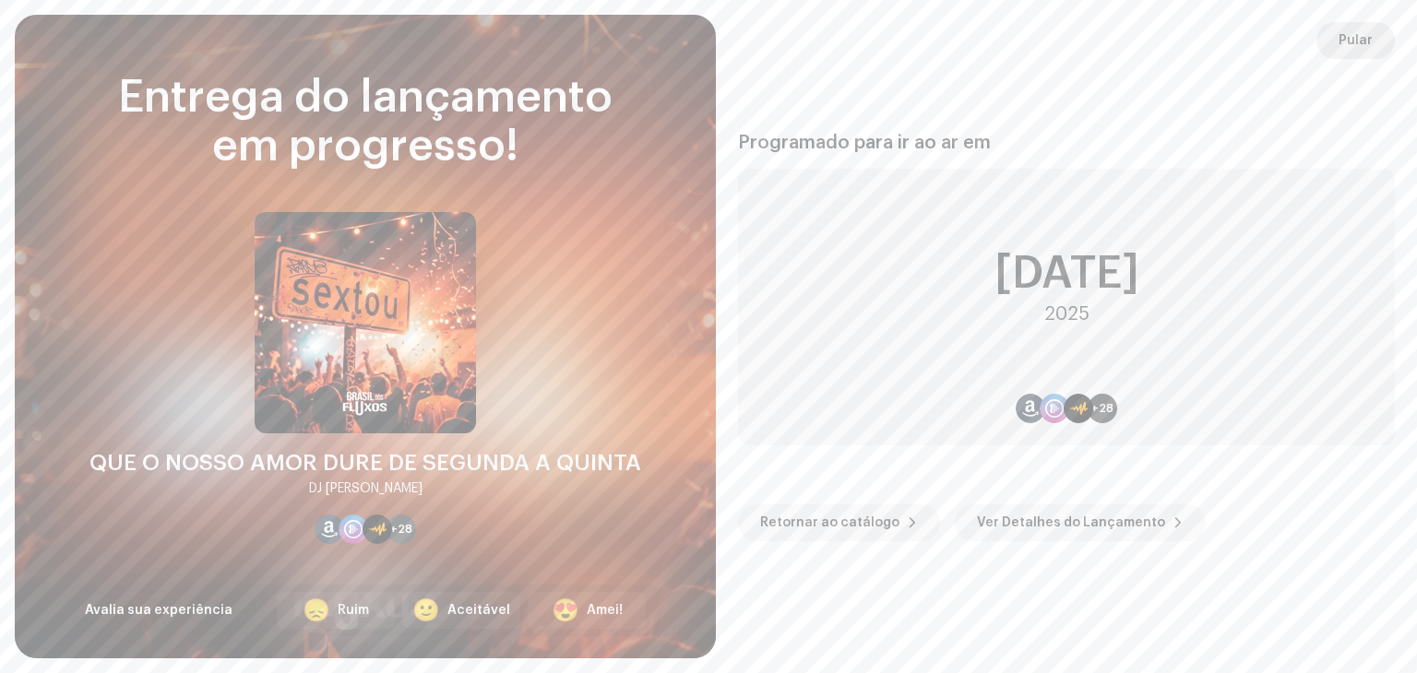
click at [1379, 38] on button "Pular" at bounding box center [1355, 40] width 78 height 37
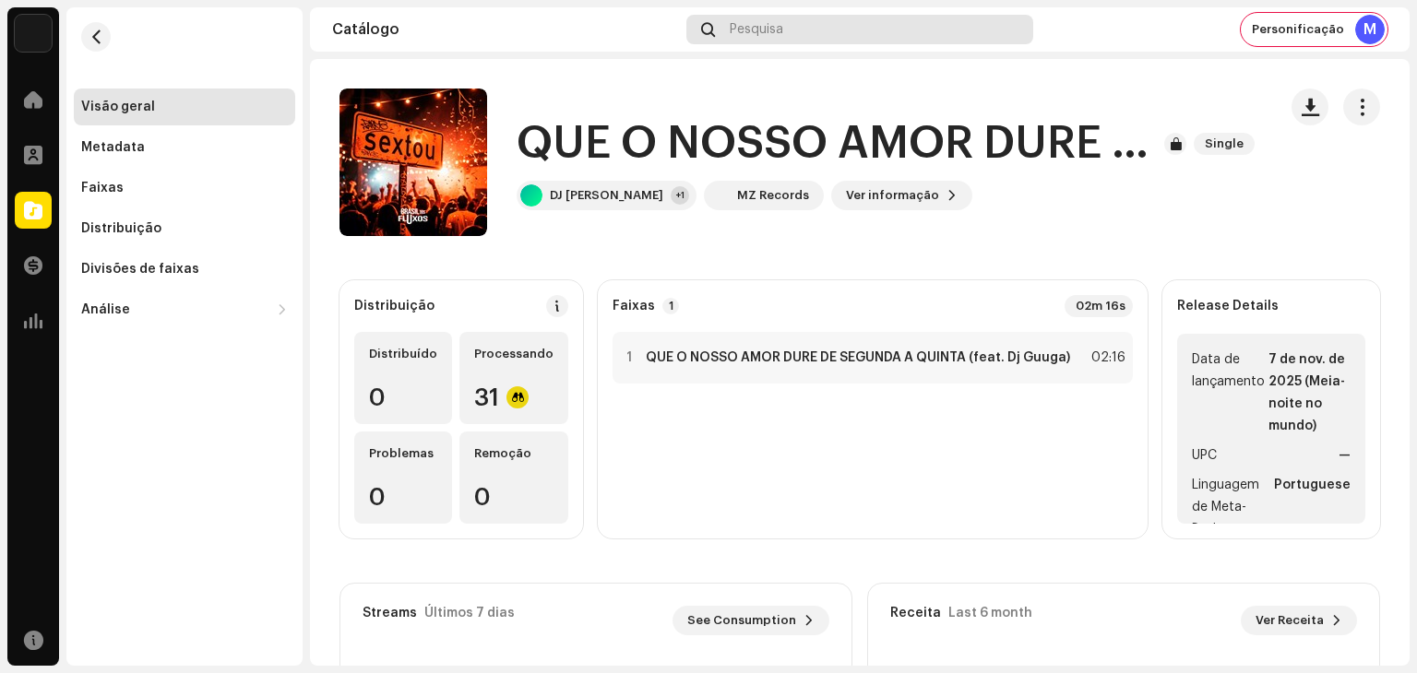
click at [789, 35] on div "Pesquisa" at bounding box center [859, 30] width 347 height 30
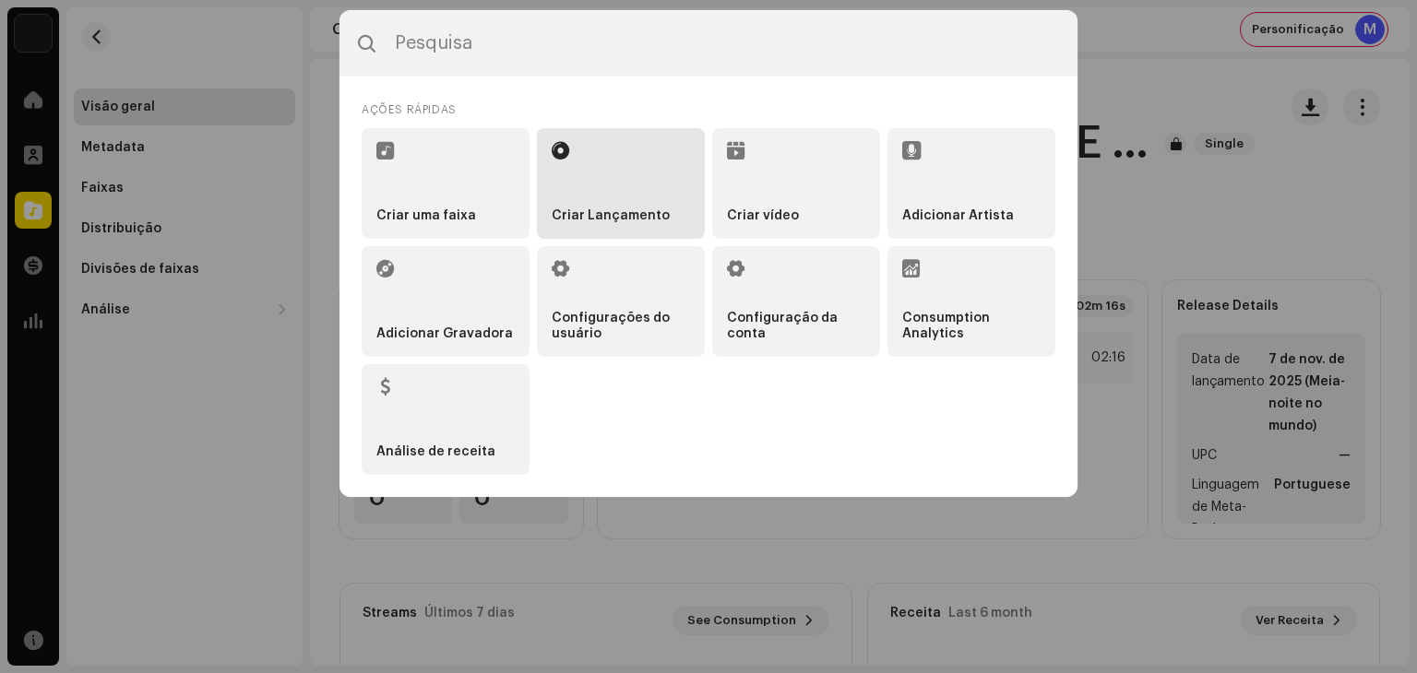
click at [636, 168] on li "Criar Lançamento" at bounding box center [621, 183] width 168 height 111
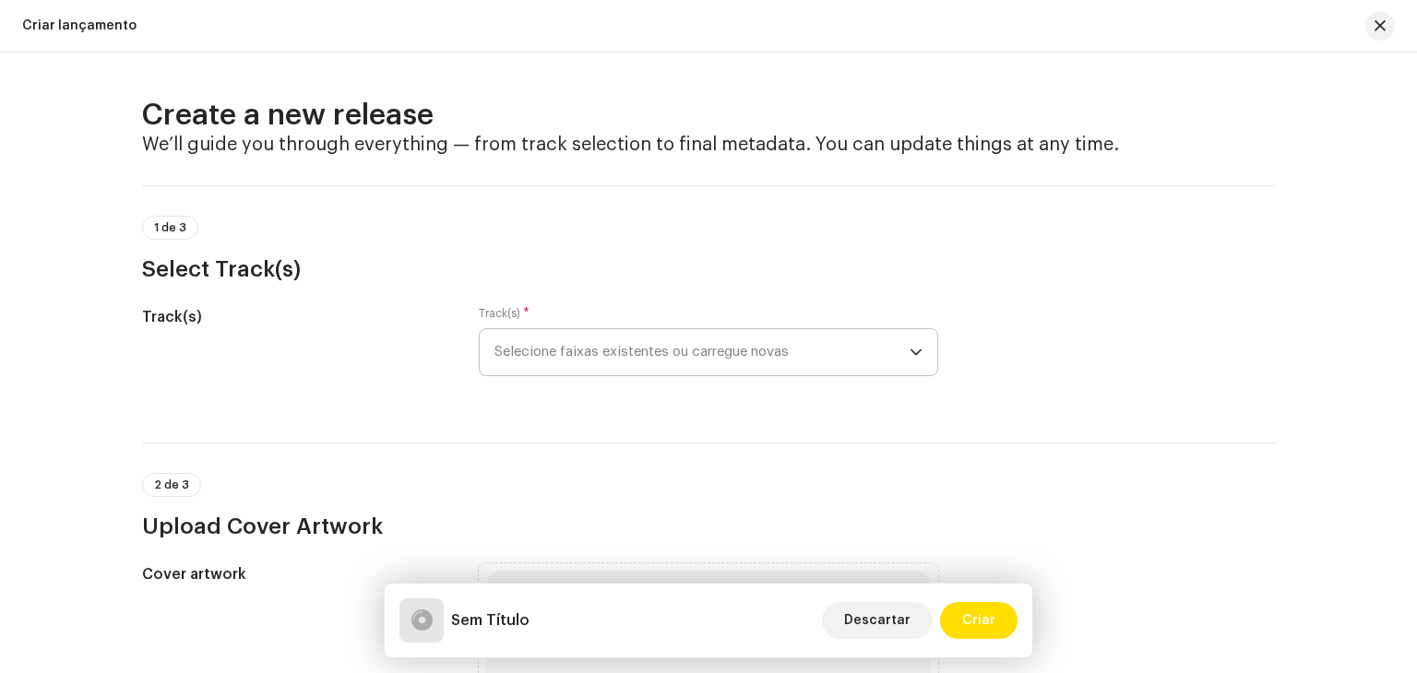
click at [636, 361] on span "Selecione faixas existentes ou carregue novas" at bounding box center [701, 352] width 415 height 46
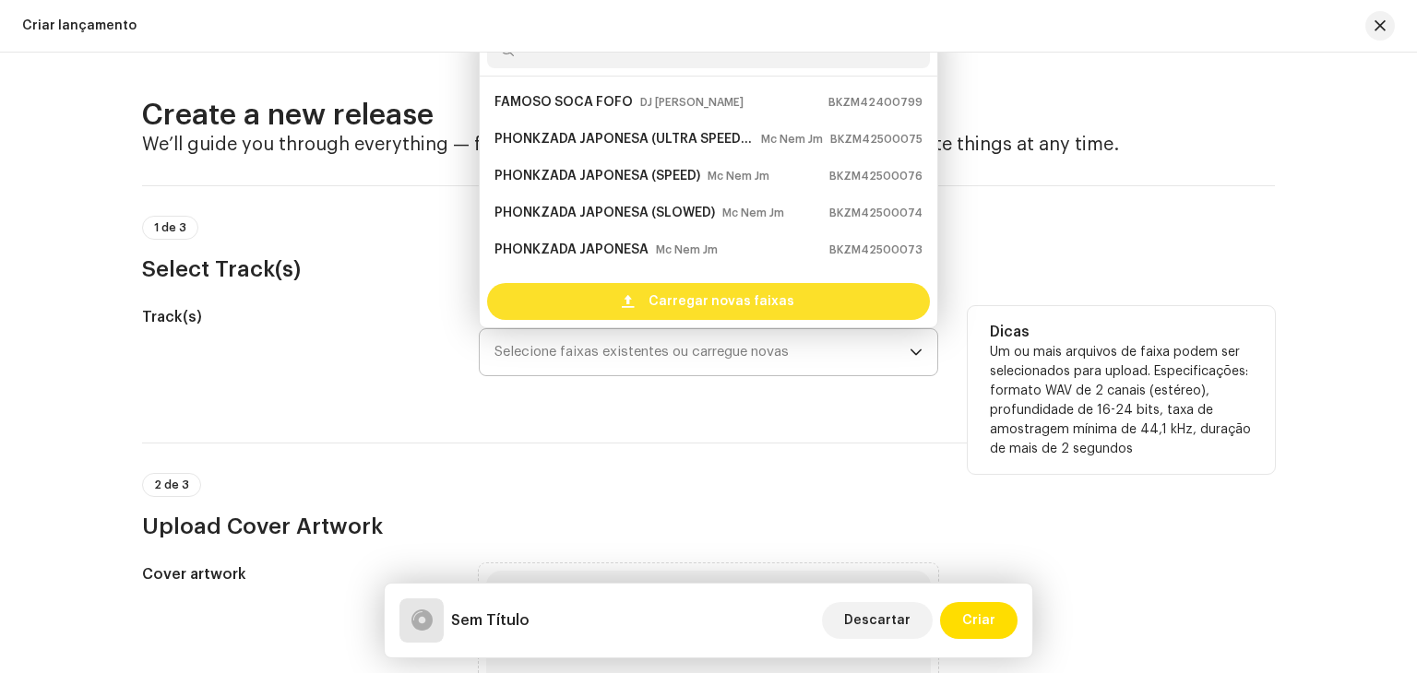
click at [657, 298] on span "Carregar novas faixas" at bounding box center [721, 301] width 146 height 37
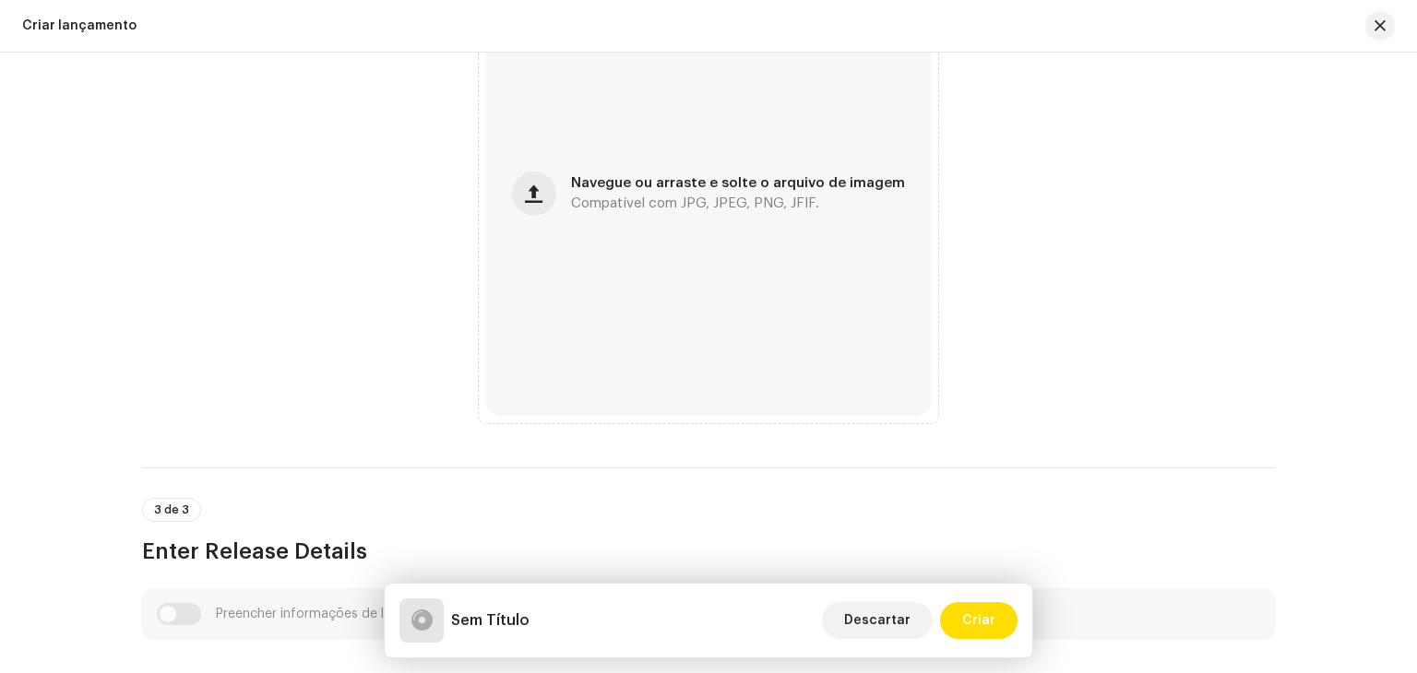
scroll to position [738, 0]
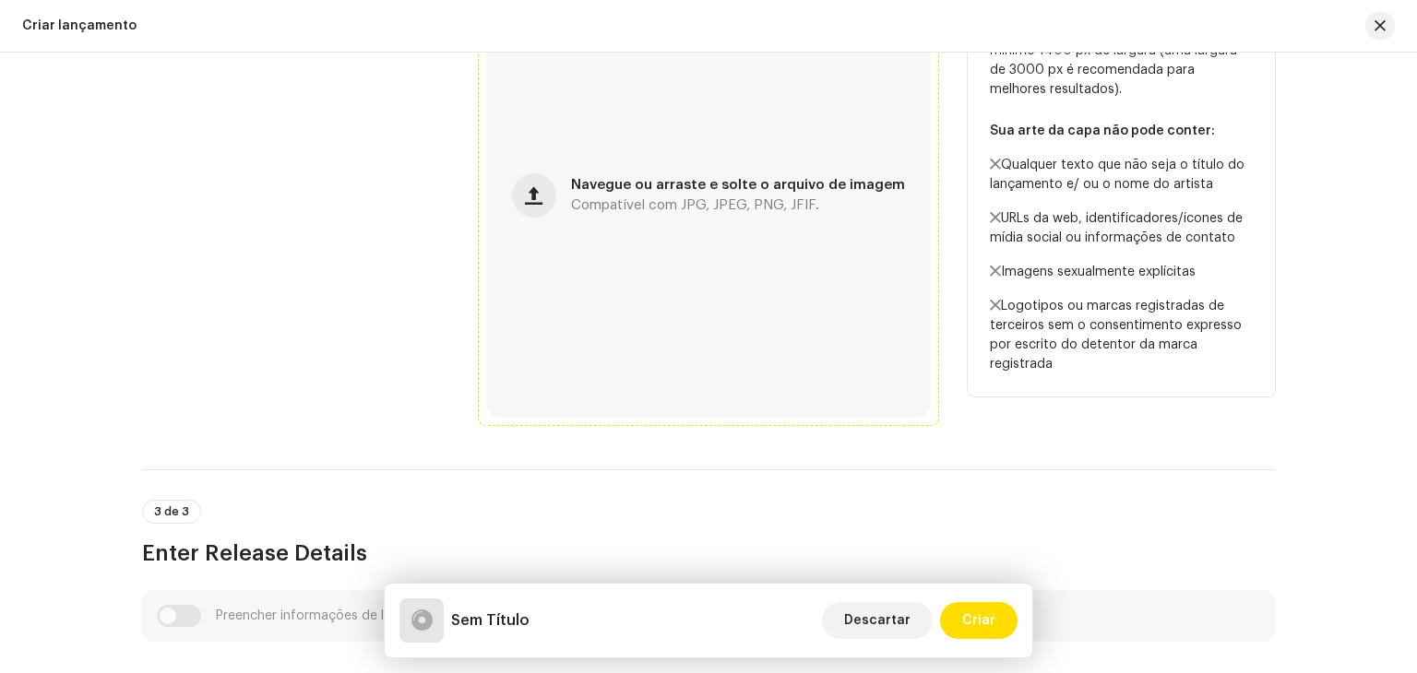
click at [715, 281] on div "Navegue ou arraste e solte o arquivo de imagem Compatível com JPG, JPEG, PNG, J…" at bounding box center [708, 195] width 445 height 445
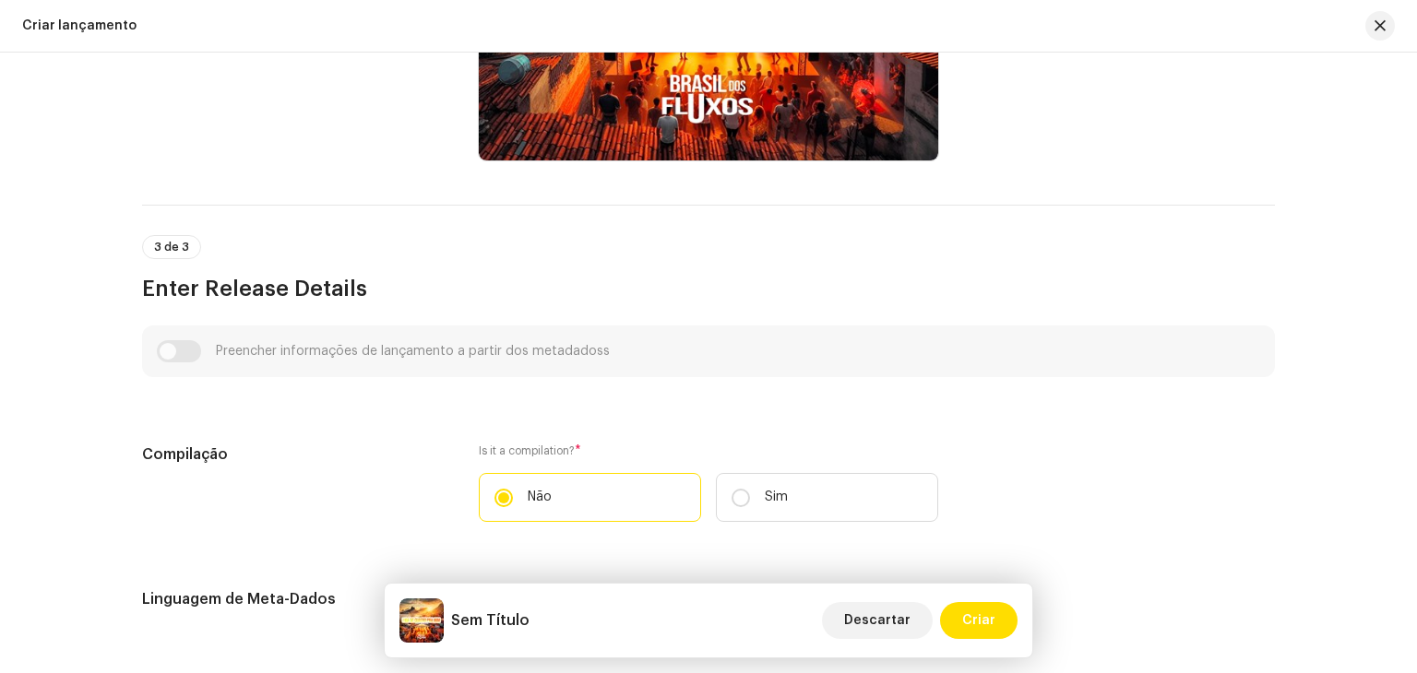
scroll to position [1015, 0]
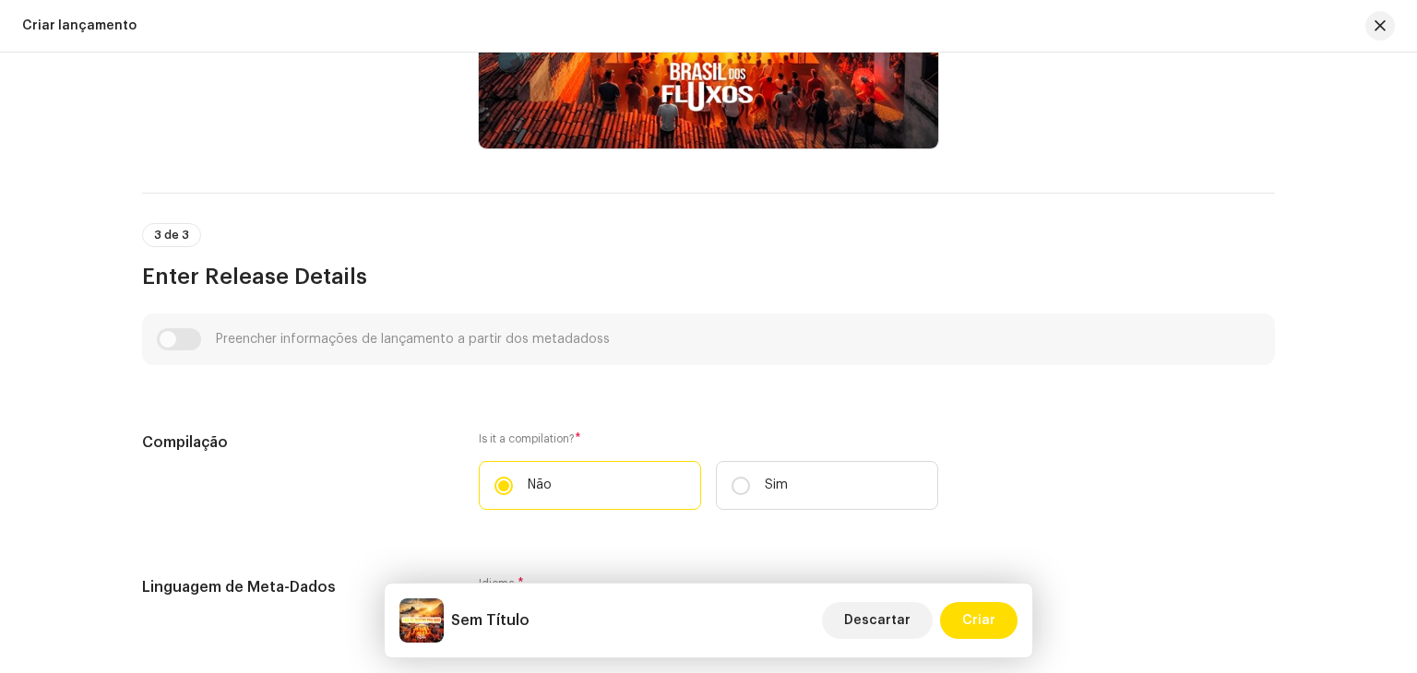
click at [177, 348] on div "Preencher informações de lançamento a partir dos metadadoss" at bounding box center [708, 339] width 1103 height 22
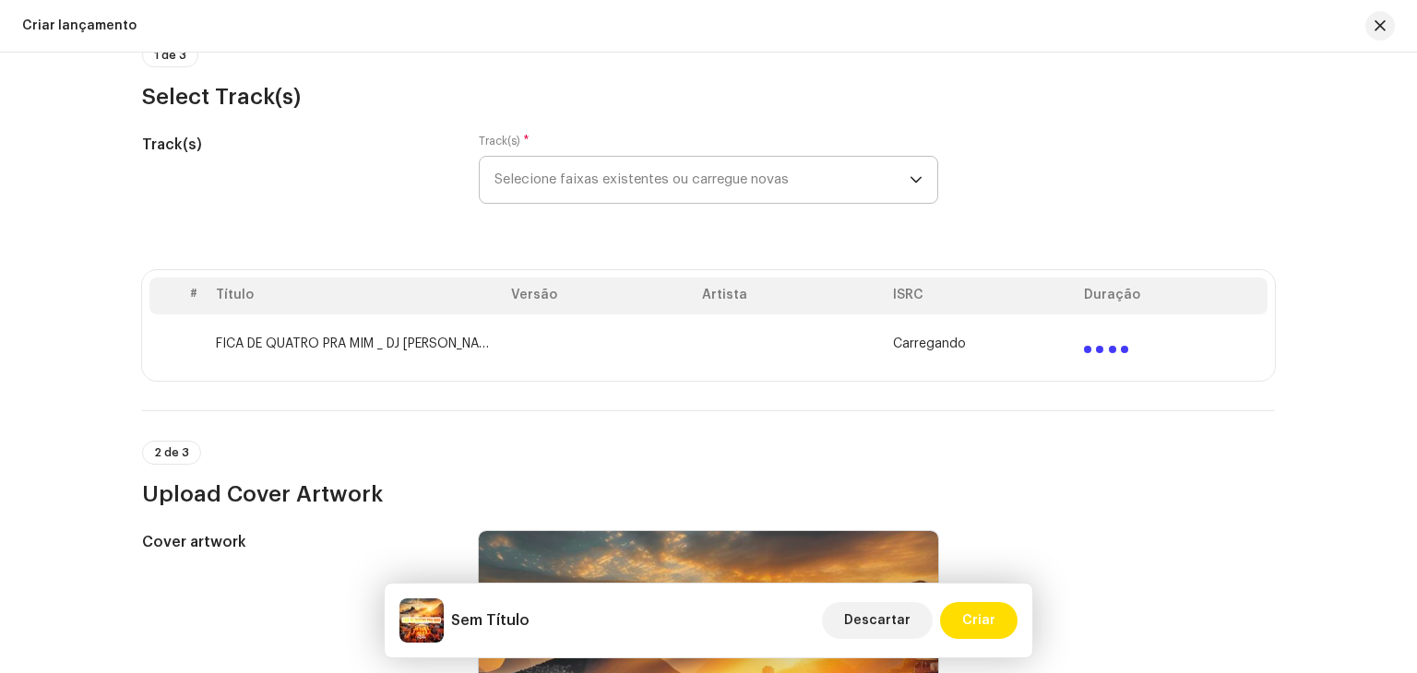
scroll to position [184, 0]
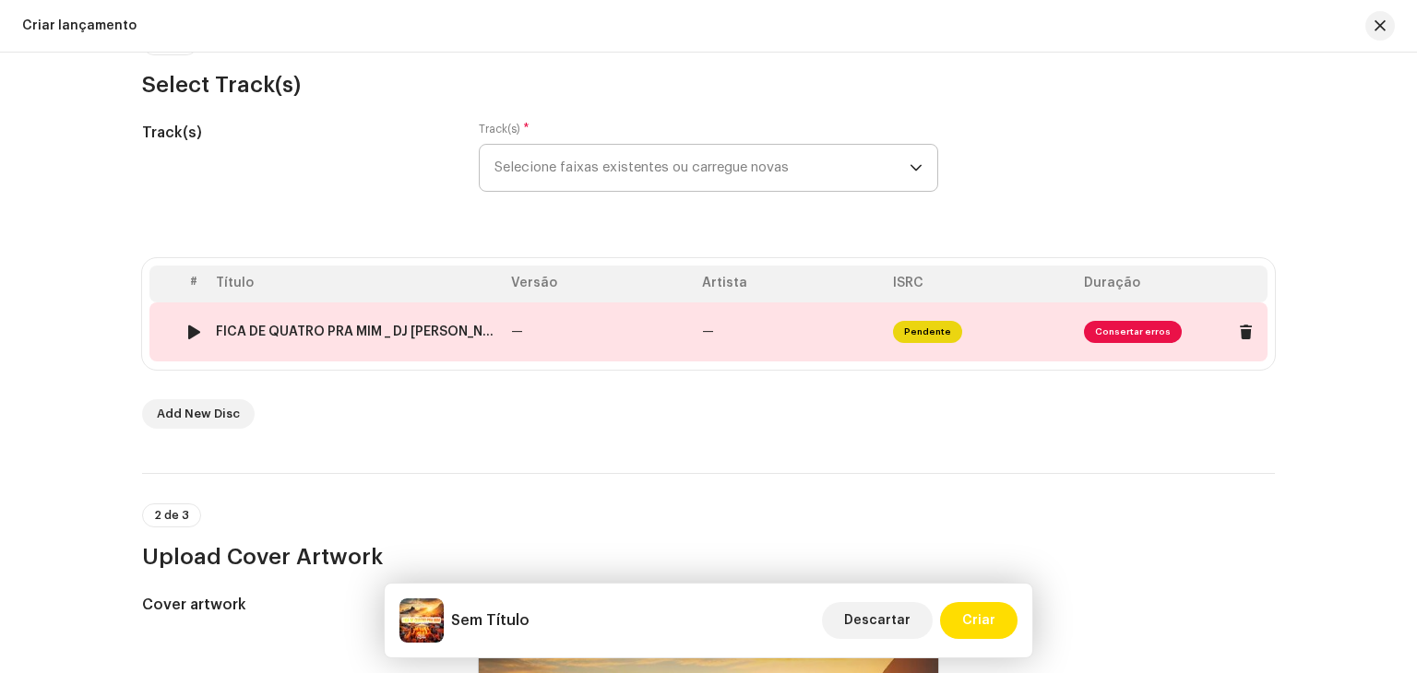
click at [780, 325] on td "—" at bounding box center [790, 332] width 191 height 59
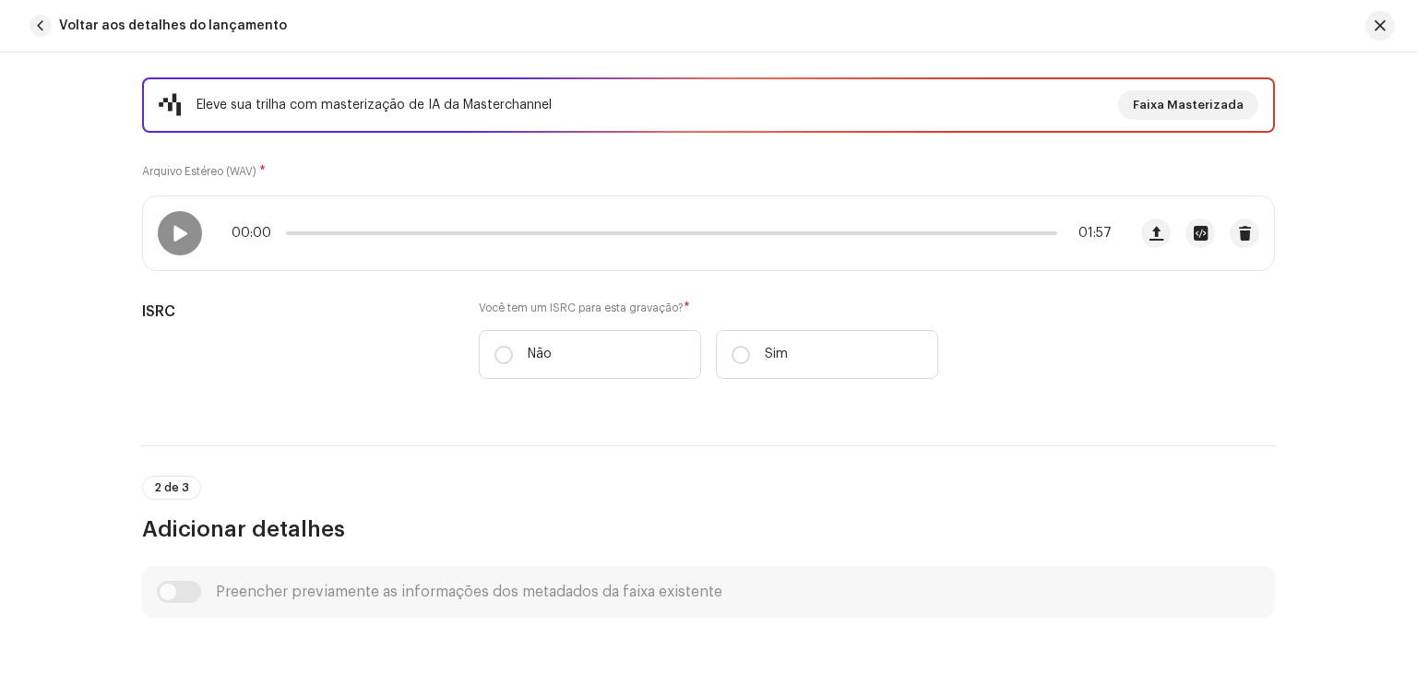
scroll to position [369, 0]
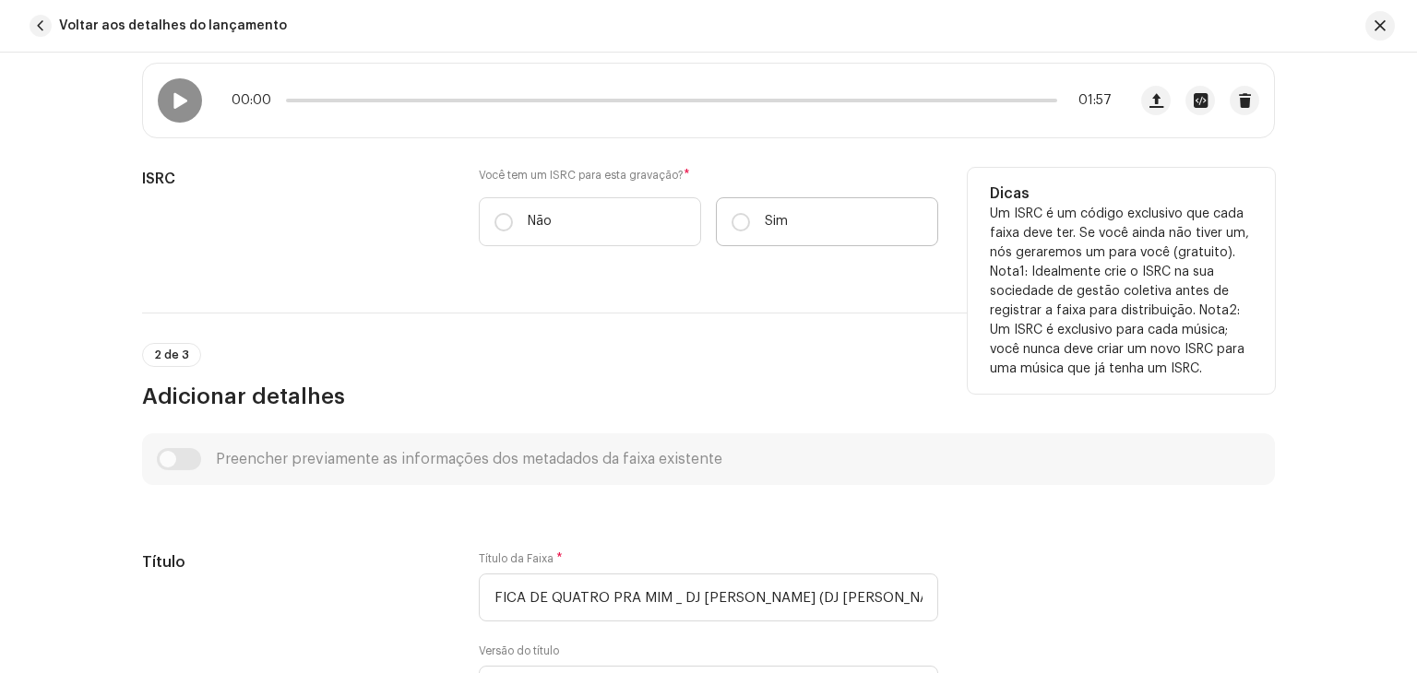
click at [788, 230] on label "Sim" at bounding box center [827, 221] width 222 height 49
click at [750, 230] on input "Sim" at bounding box center [740, 222] width 18 height 18
radio input "true"
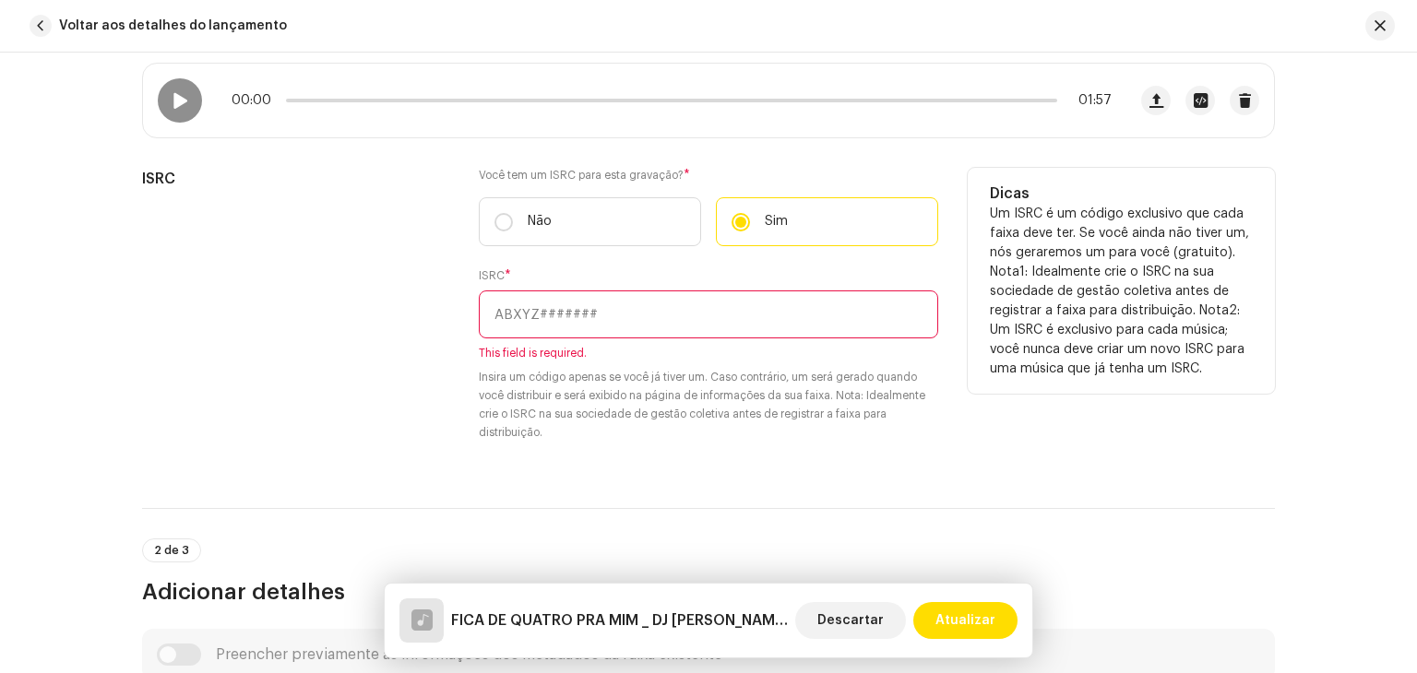
click at [587, 326] on input "text" at bounding box center [708, 315] width 459 height 48
paste input "BKZM42500087"
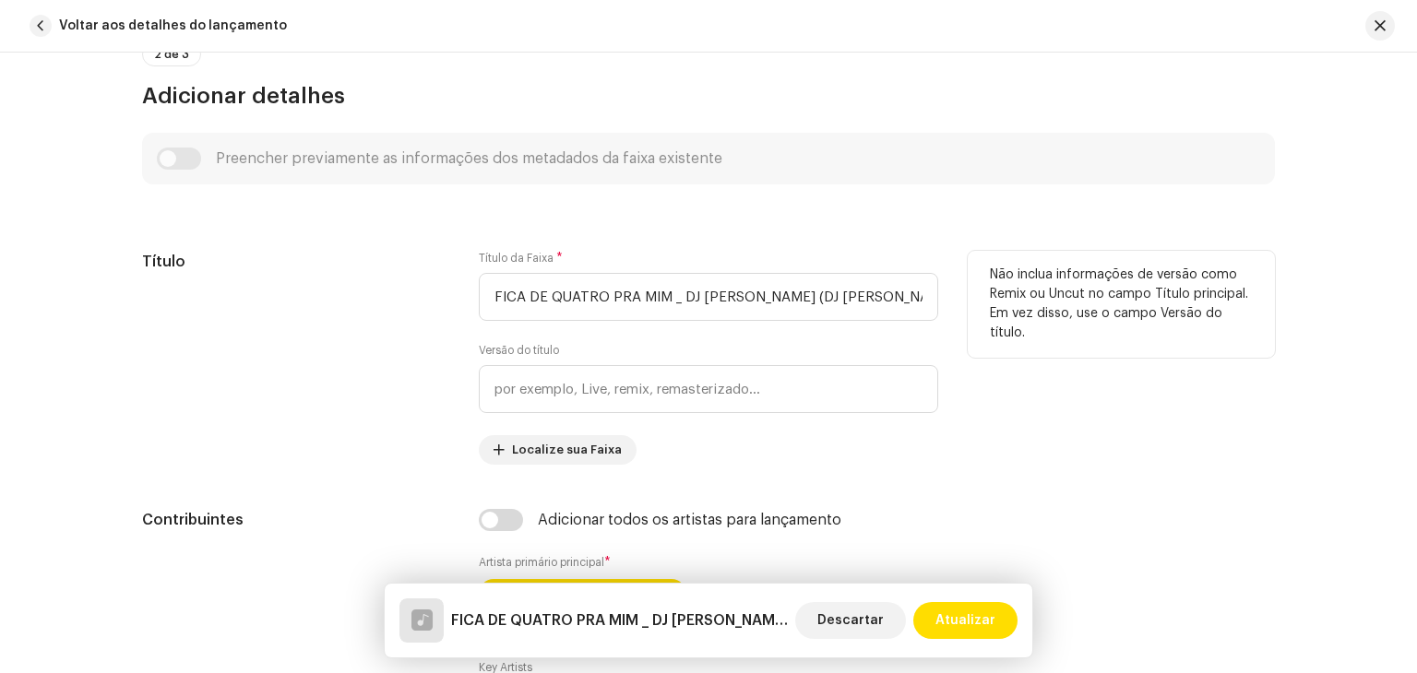
scroll to position [830, 0]
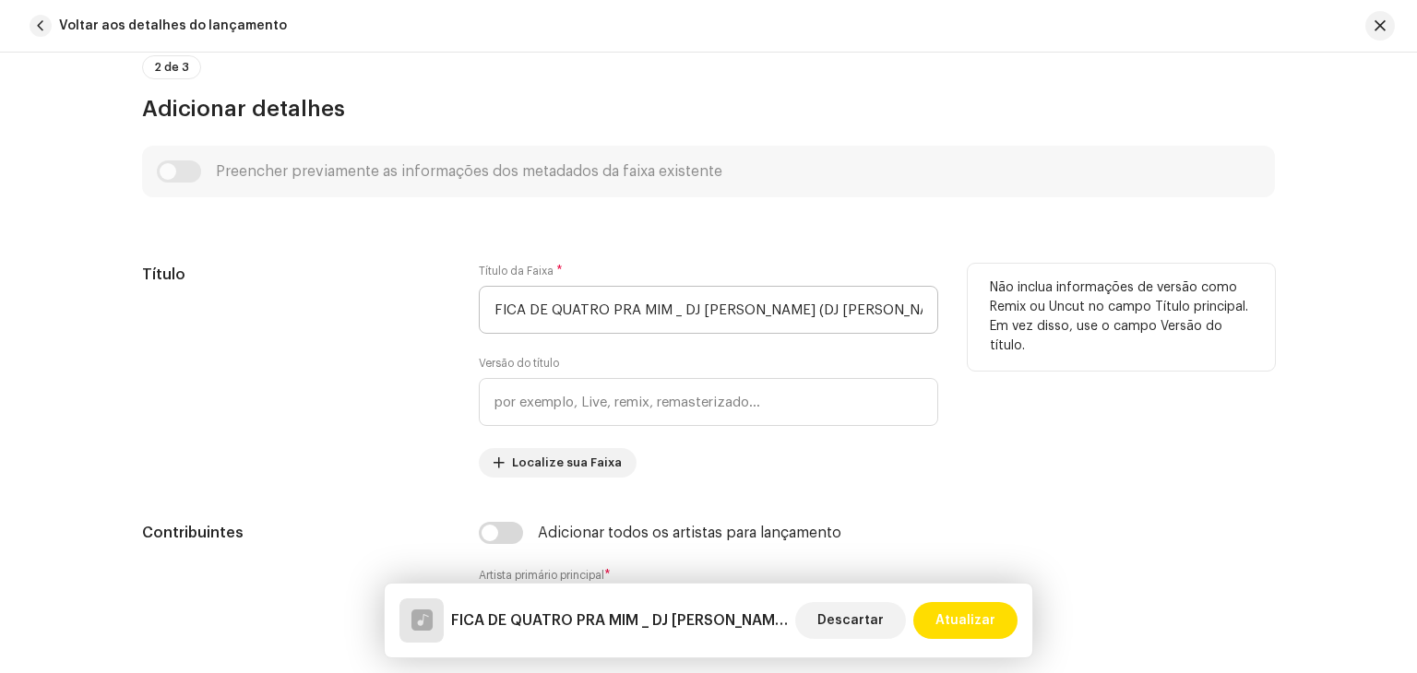
type input "BKZM42500087"
click at [671, 318] on input "FICA DE QUATRO PRA MIM _ DJ [PERSON_NAME] (DJ [PERSON_NAME]) - [PERSON_NAME].wav" at bounding box center [708, 310] width 459 height 48
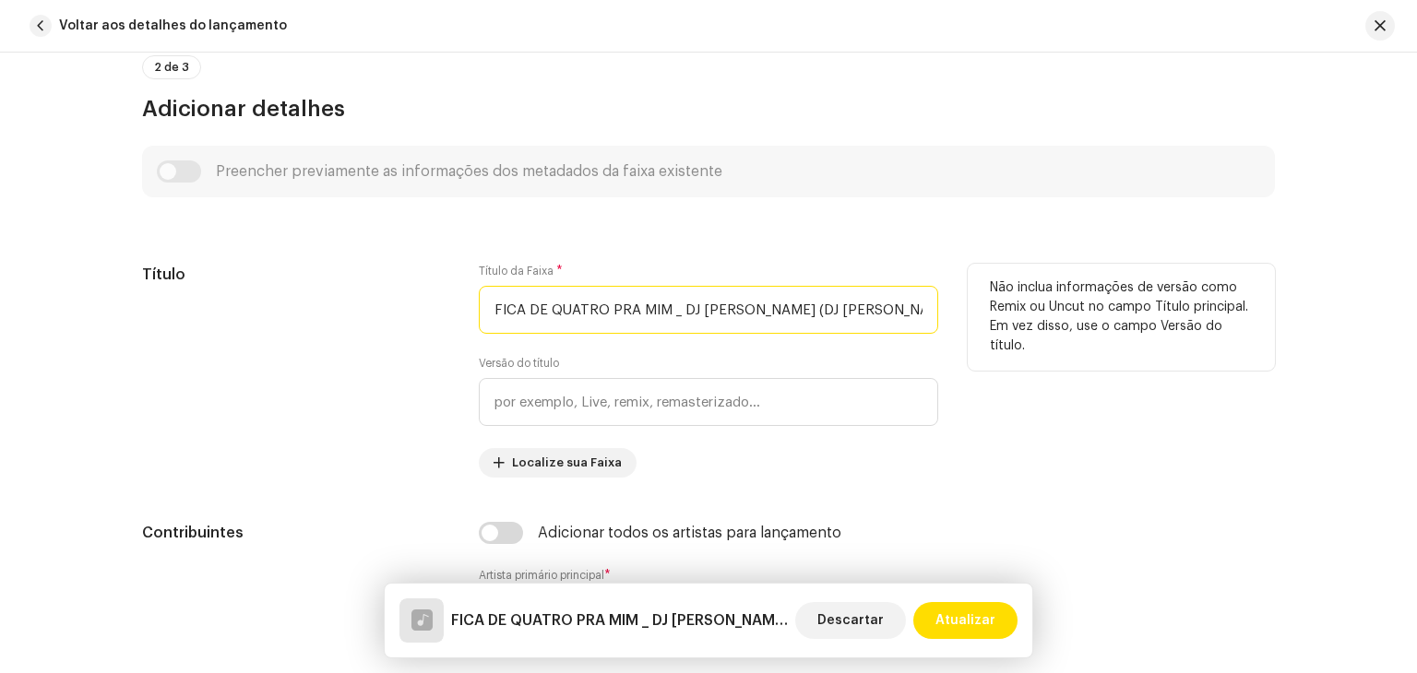
click at [664, 311] on input "FICA DE QUATRO PRA MIM _ DJ [PERSON_NAME] (DJ [PERSON_NAME]) - [PERSON_NAME].wav" at bounding box center [708, 310] width 459 height 48
drag, startPoint x: 664, startPoint y: 308, endPoint x: 1175, endPoint y: 327, distance: 511.4
click at [1175, 327] on div "Título Título da Faixa * FICA DE QUATRO PRA MIM _ DJ [PERSON_NAME] (DJ [PERSON_…" at bounding box center [708, 371] width 1133 height 214
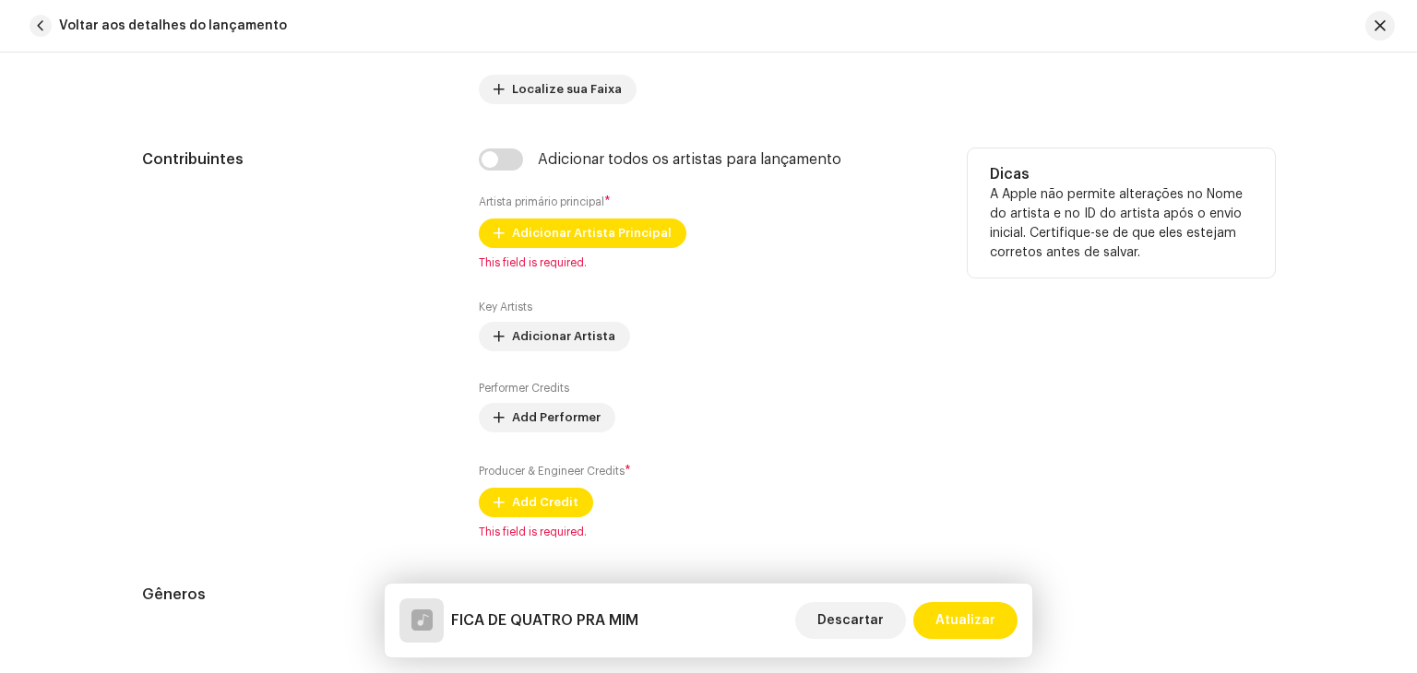
scroll to position [1199, 0]
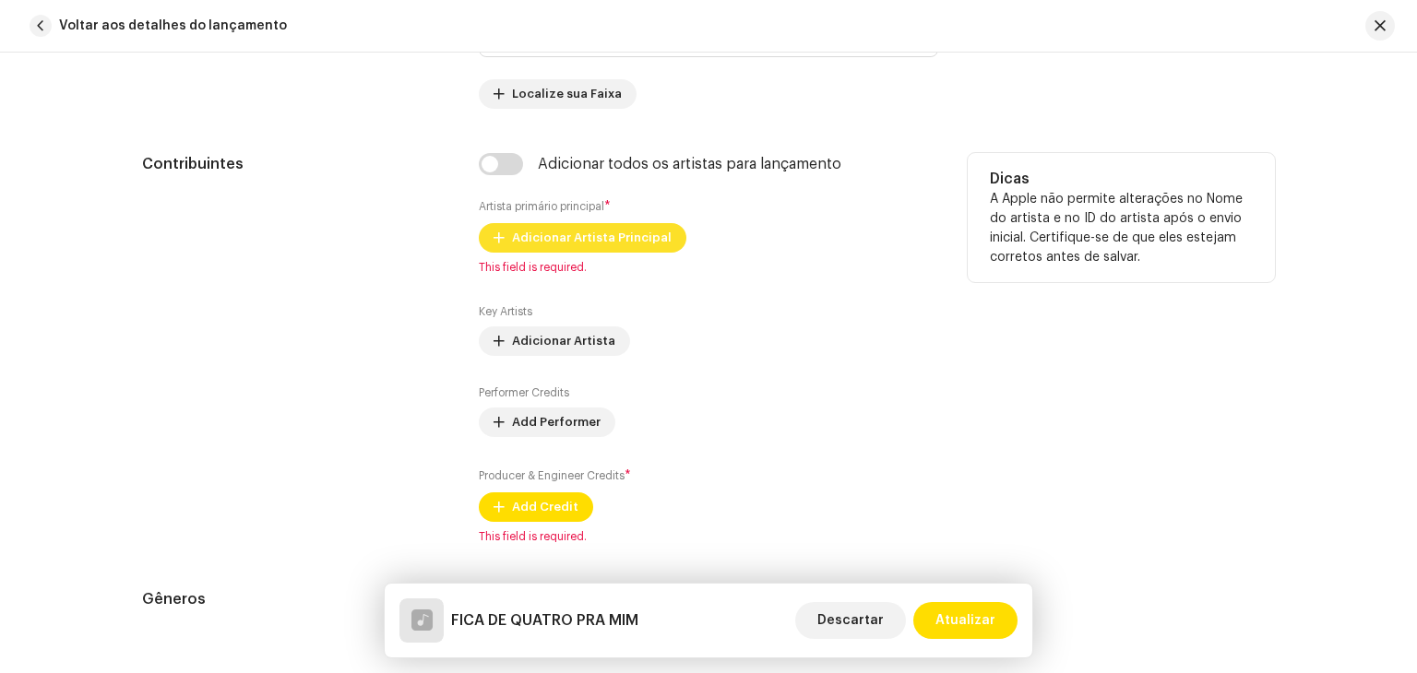
type input "FICA DE QUATRO PRA MIM"
click at [619, 251] on span "Adicionar Artista Principal" at bounding box center [592, 238] width 160 height 37
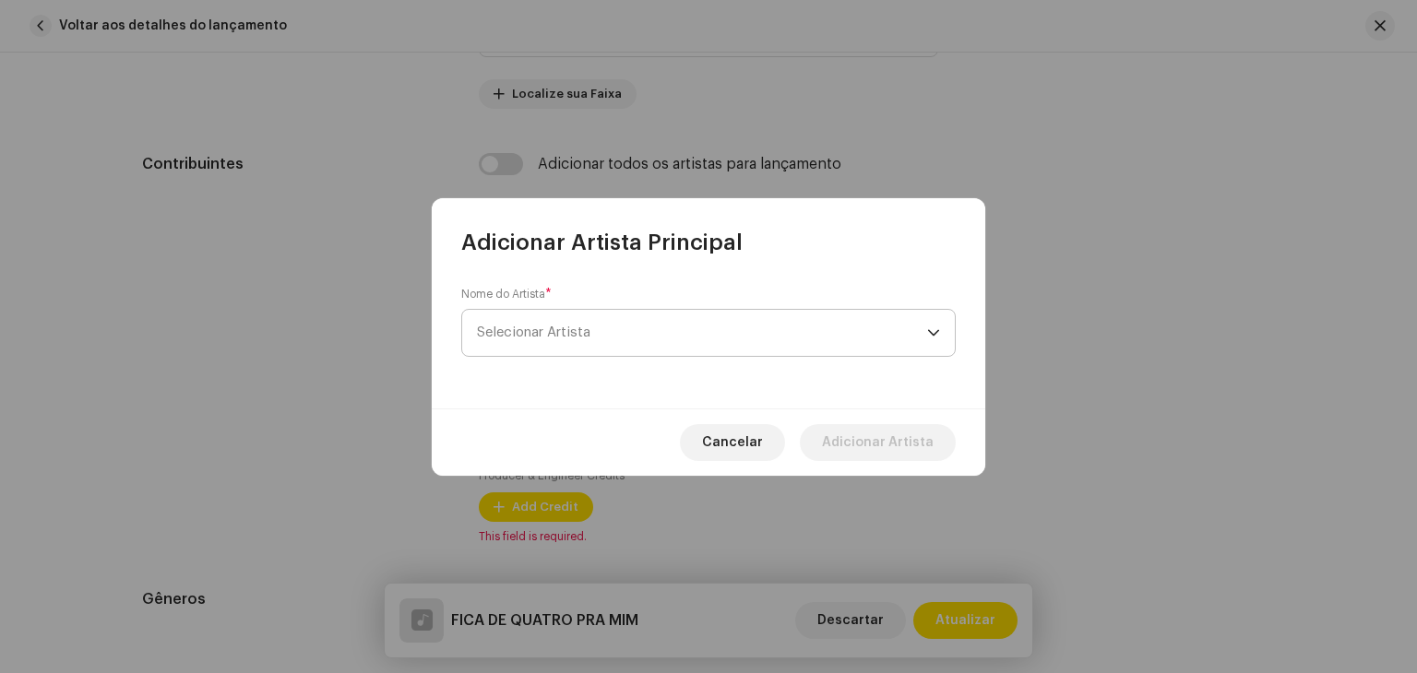
click at [619, 309] on p-select "Selecionar Artista" at bounding box center [708, 333] width 494 height 48
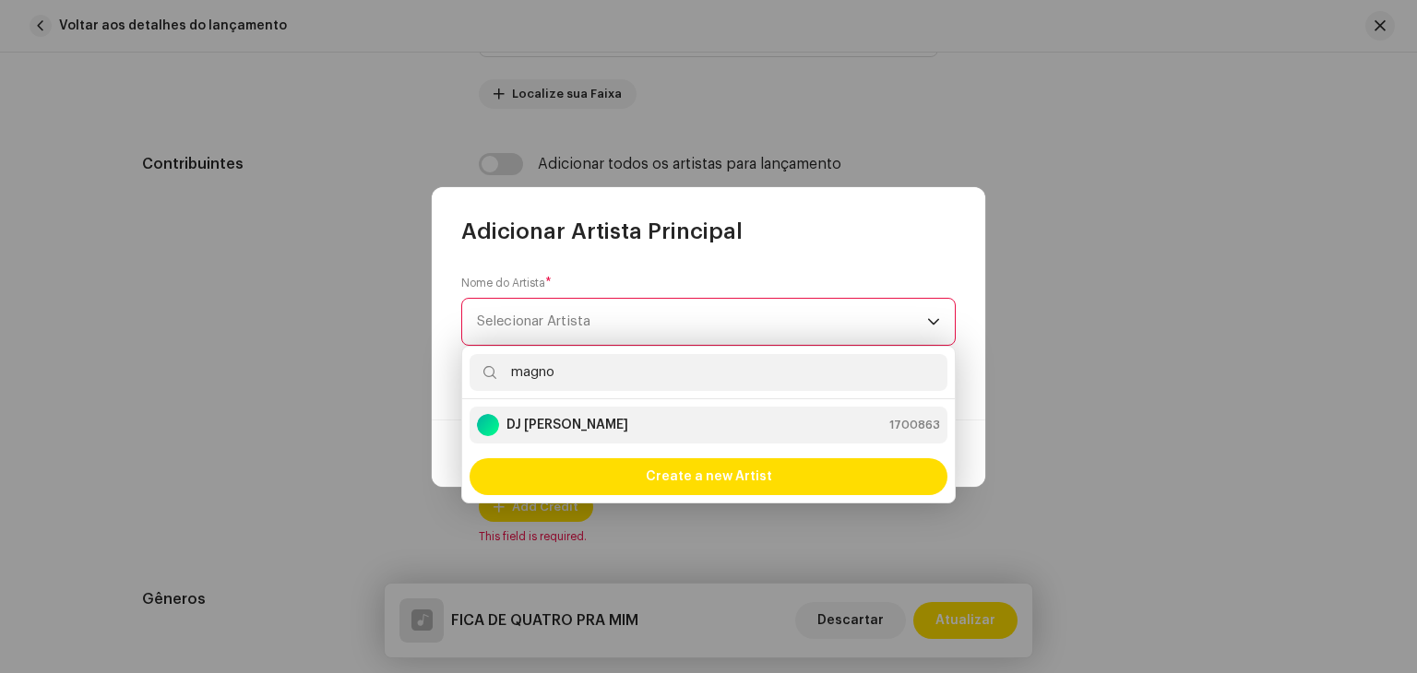
type input "magno"
click at [594, 422] on div "DJ [PERSON_NAME] 1700863" at bounding box center [708, 425] width 463 height 22
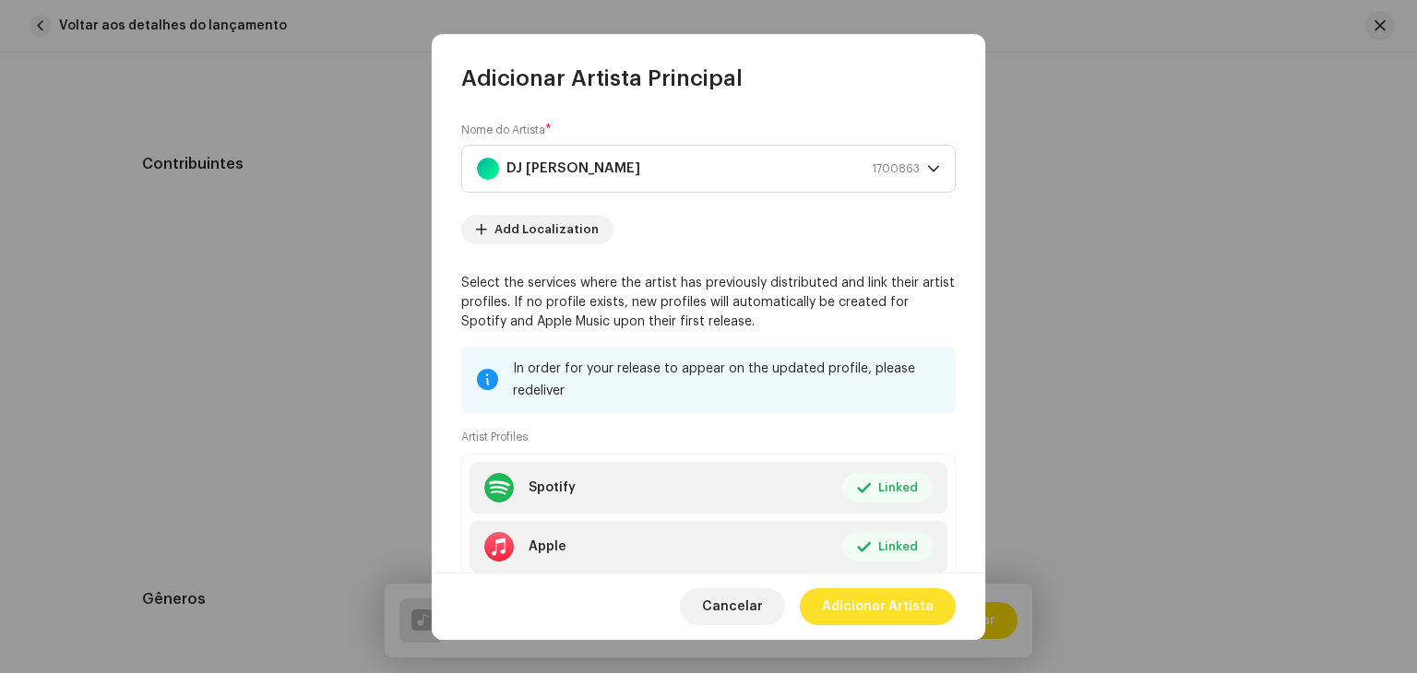
click at [883, 603] on span "Adicionar Artista" at bounding box center [878, 606] width 112 height 37
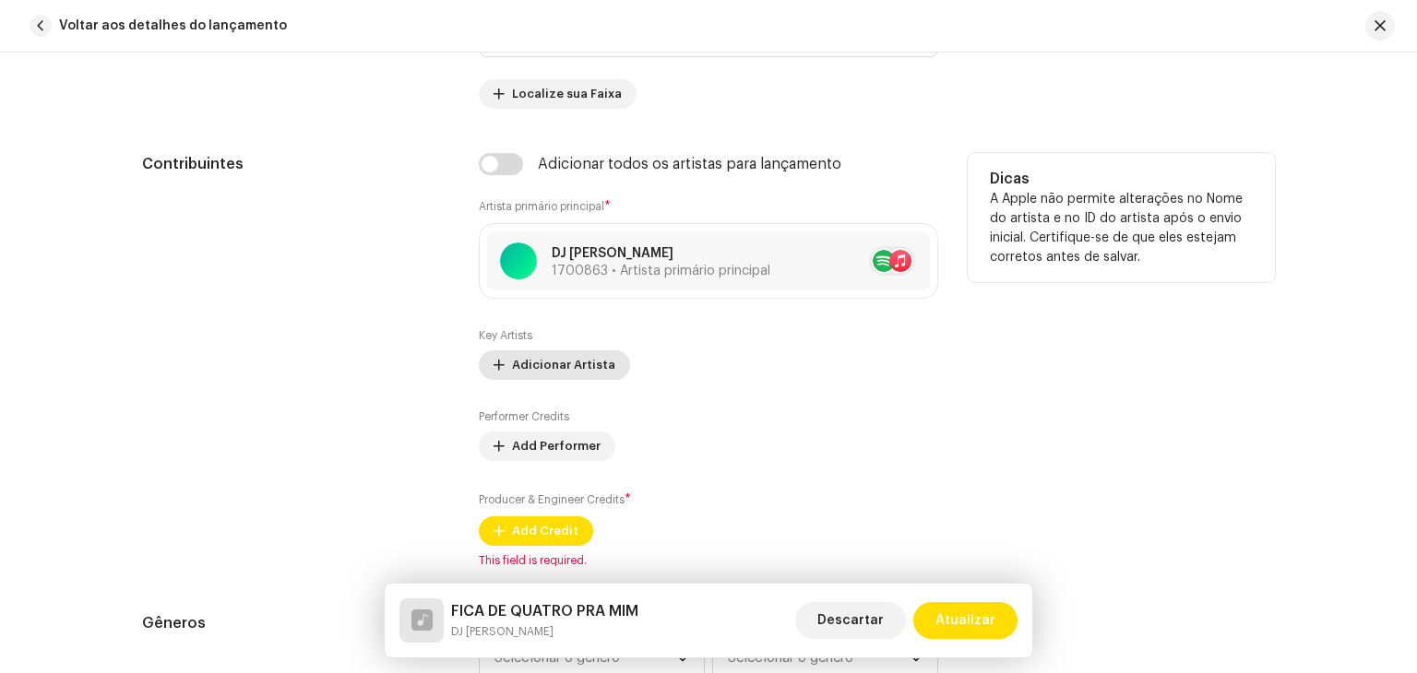
click at [572, 364] on span "Adicionar Artista" at bounding box center [563, 365] width 103 height 37
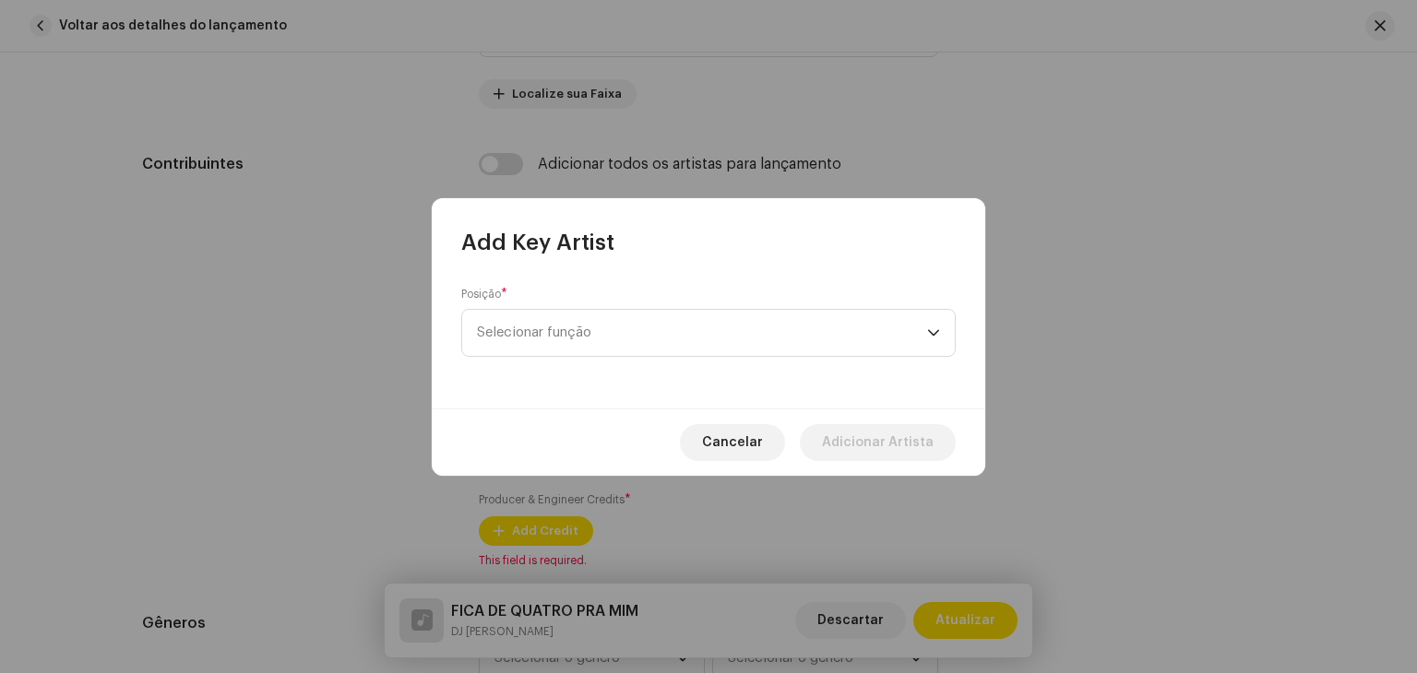
click at [590, 362] on div "Posição * Selecionar função" at bounding box center [708, 332] width 553 height 151
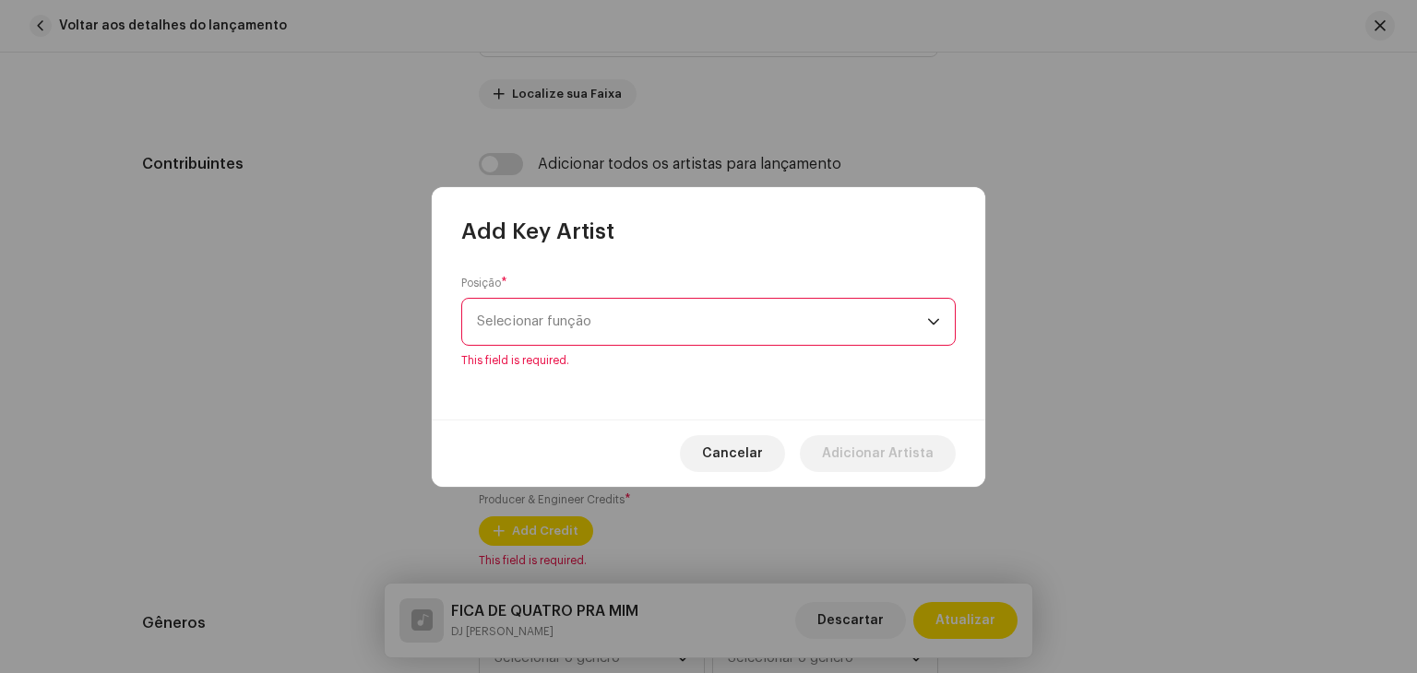
click at [606, 339] on span "Selecionar função" at bounding box center [702, 322] width 450 height 46
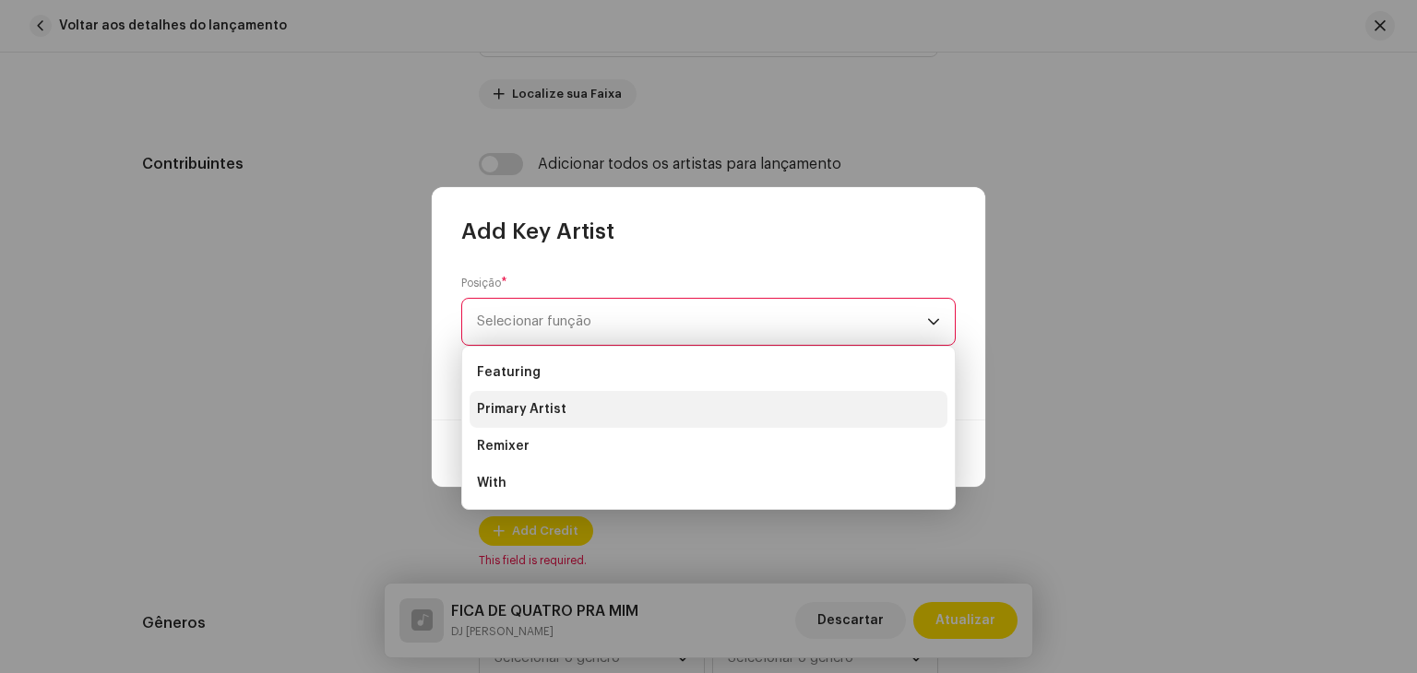
click at [588, 407] on li "Primary Artist" at bounding box center [708, 409] width 478 height 37
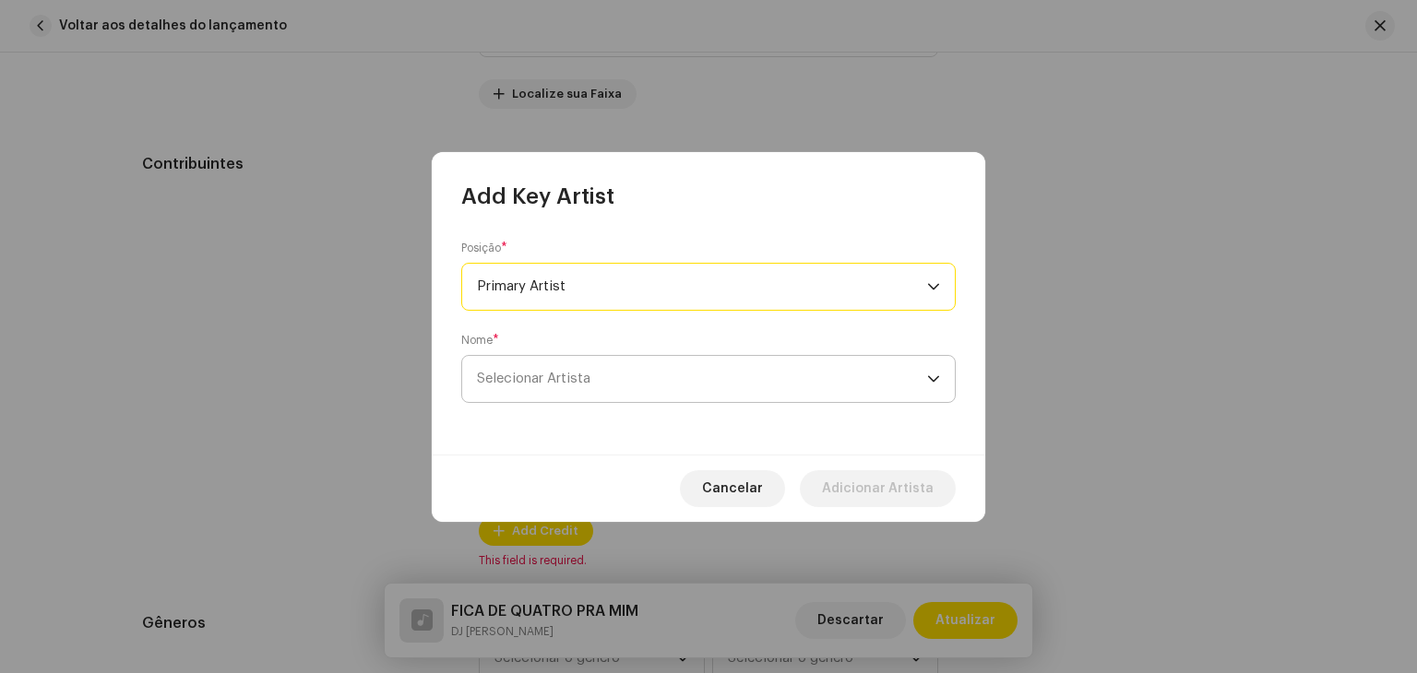
click at [594, 377] on span "Selecionar Artista" at bounding box center [702, 379] width 450 height 46
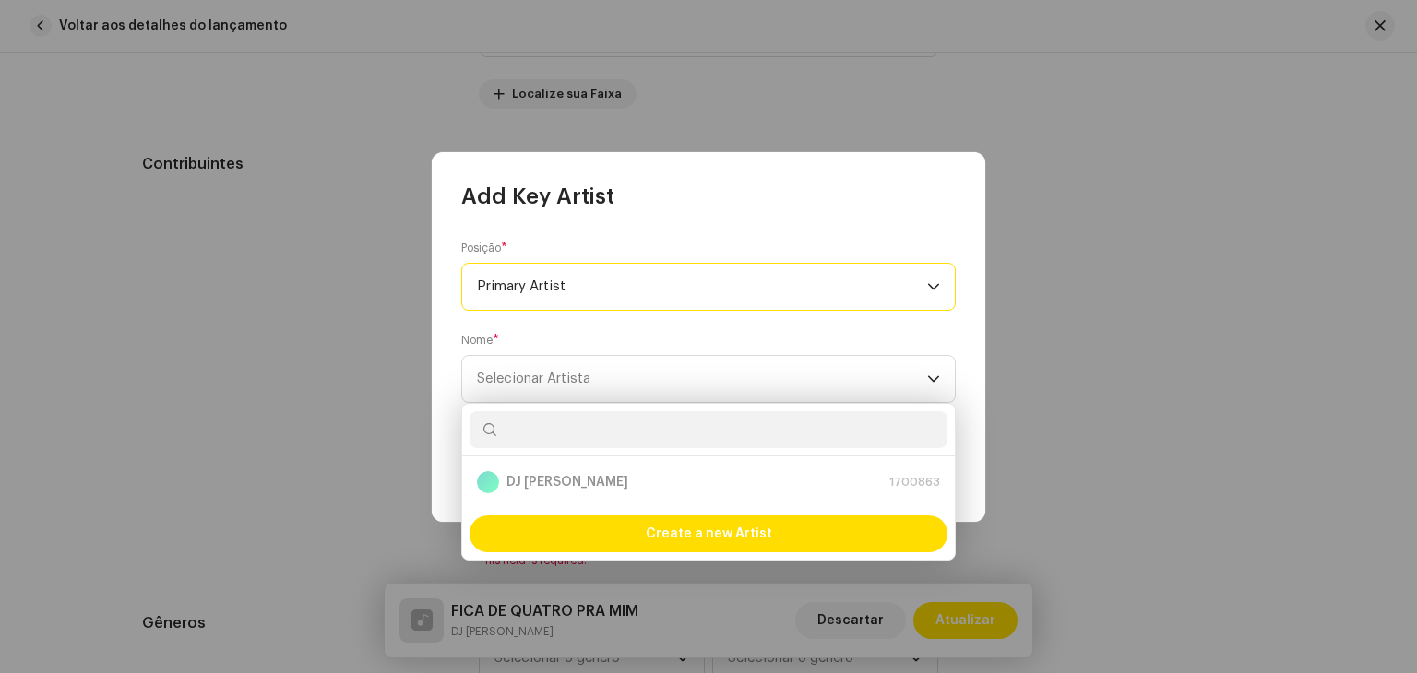
click at [607, 289] on span "Primary Artist" at bounding box center [702, 287] width 450 height 46
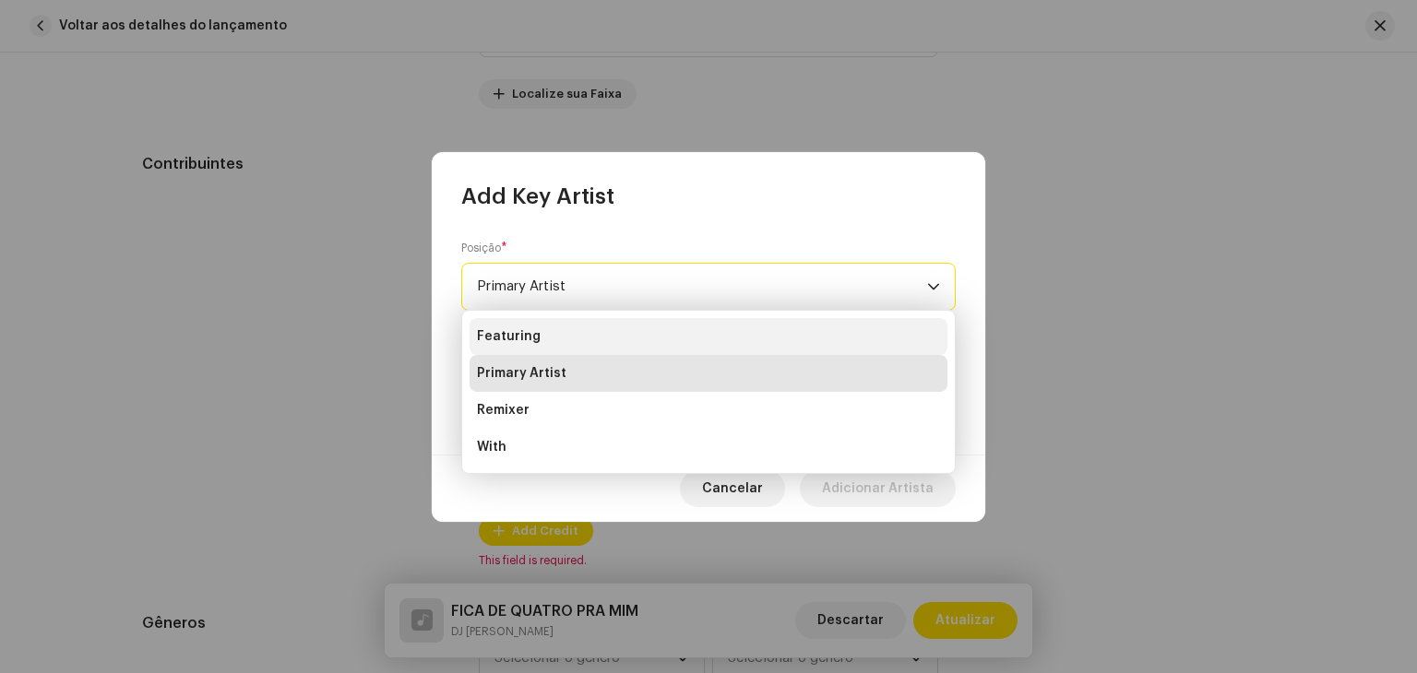
click at [576, 340] on li "Featuring" at bounding box center [708, 336] width 478 height 37
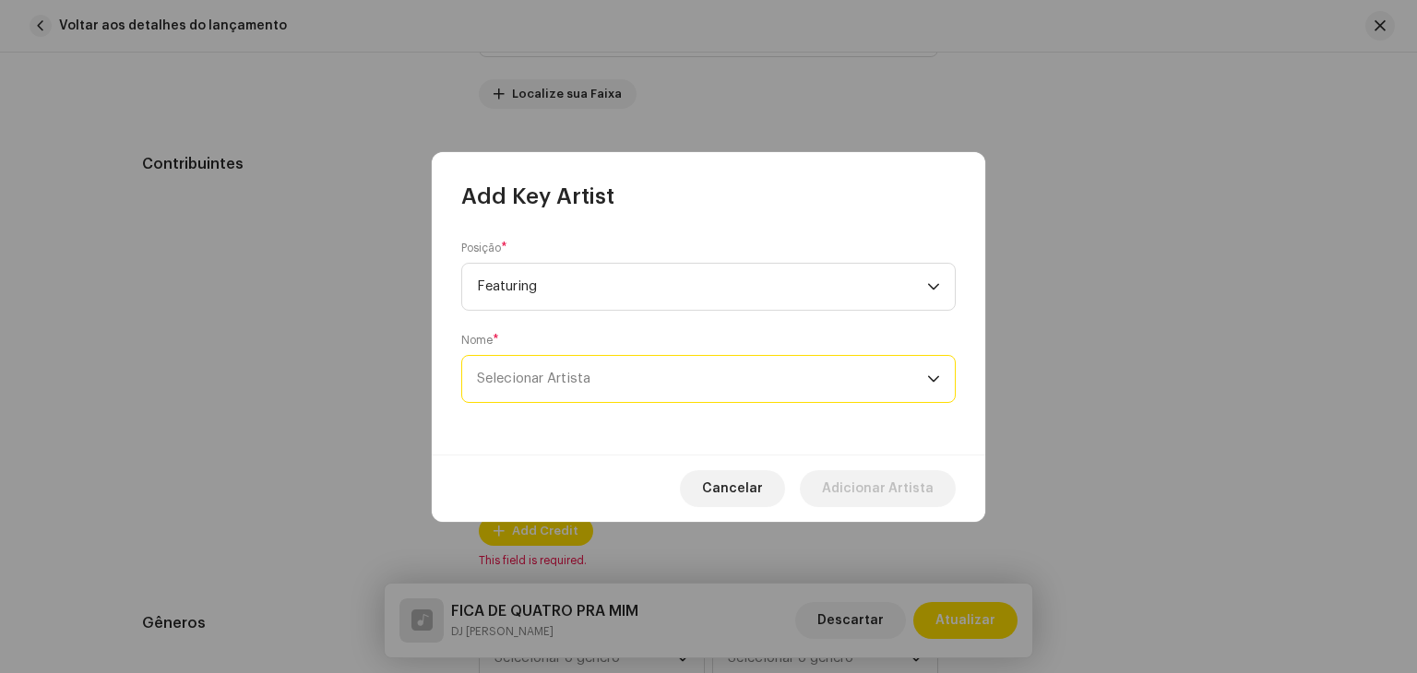
click at [591, 386] on span "Selecionar Artista" at bounding box center [702, 379] width 450 height 46
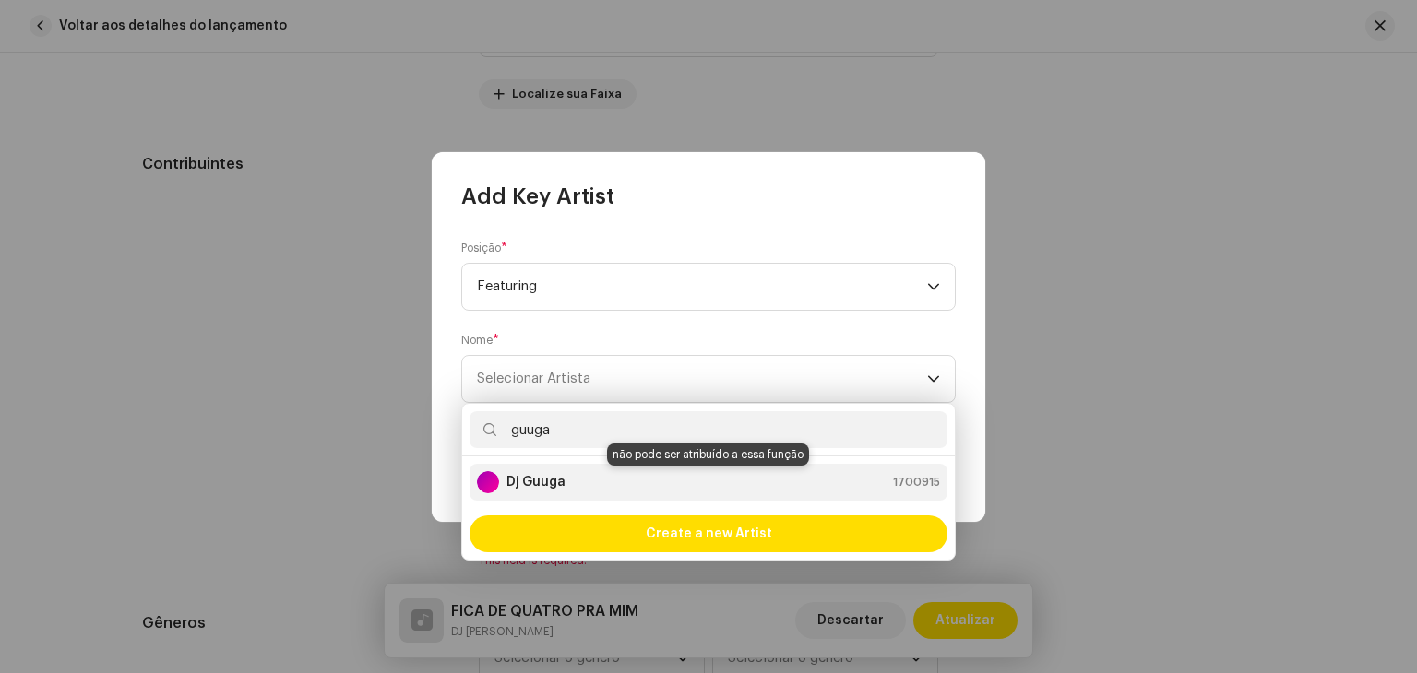
type input "guuga"
click at [594, 486] on div "Dj Guuga 1700915" at bounding box center [708, 482] width 463 height 22
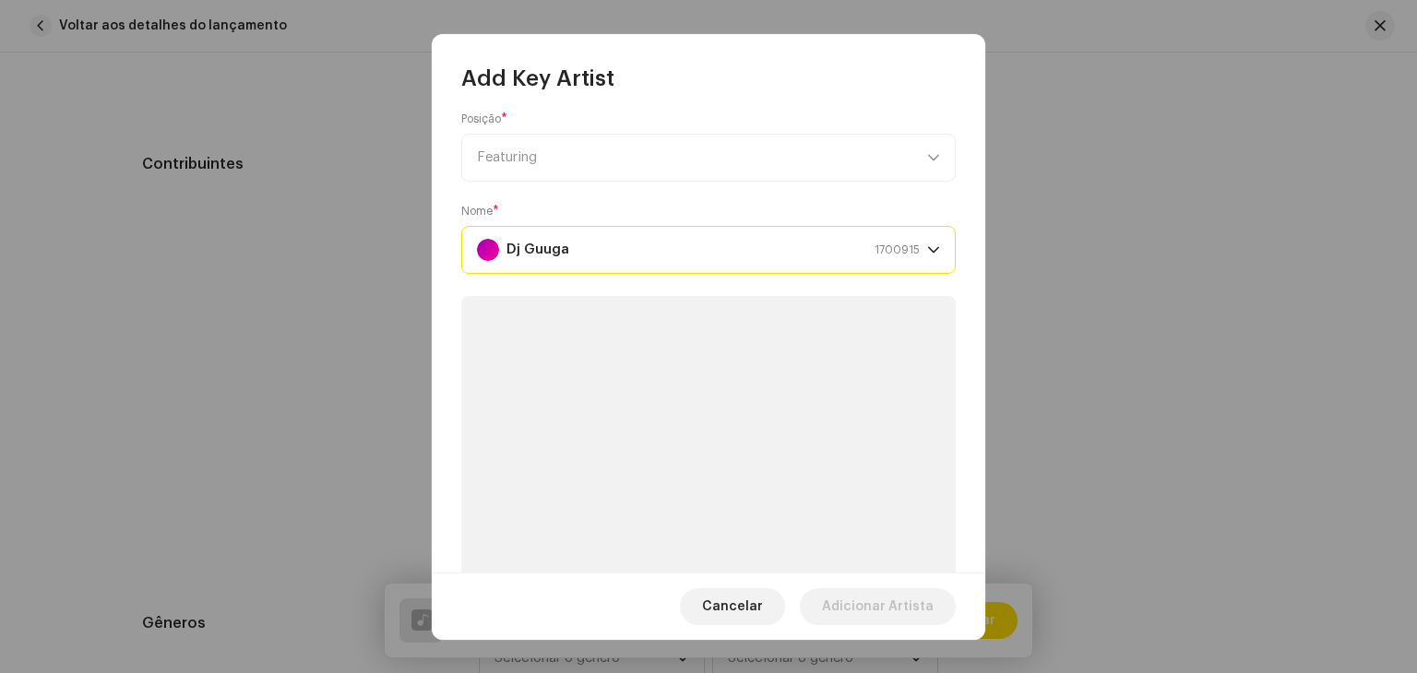
scroll to position [0, 0]
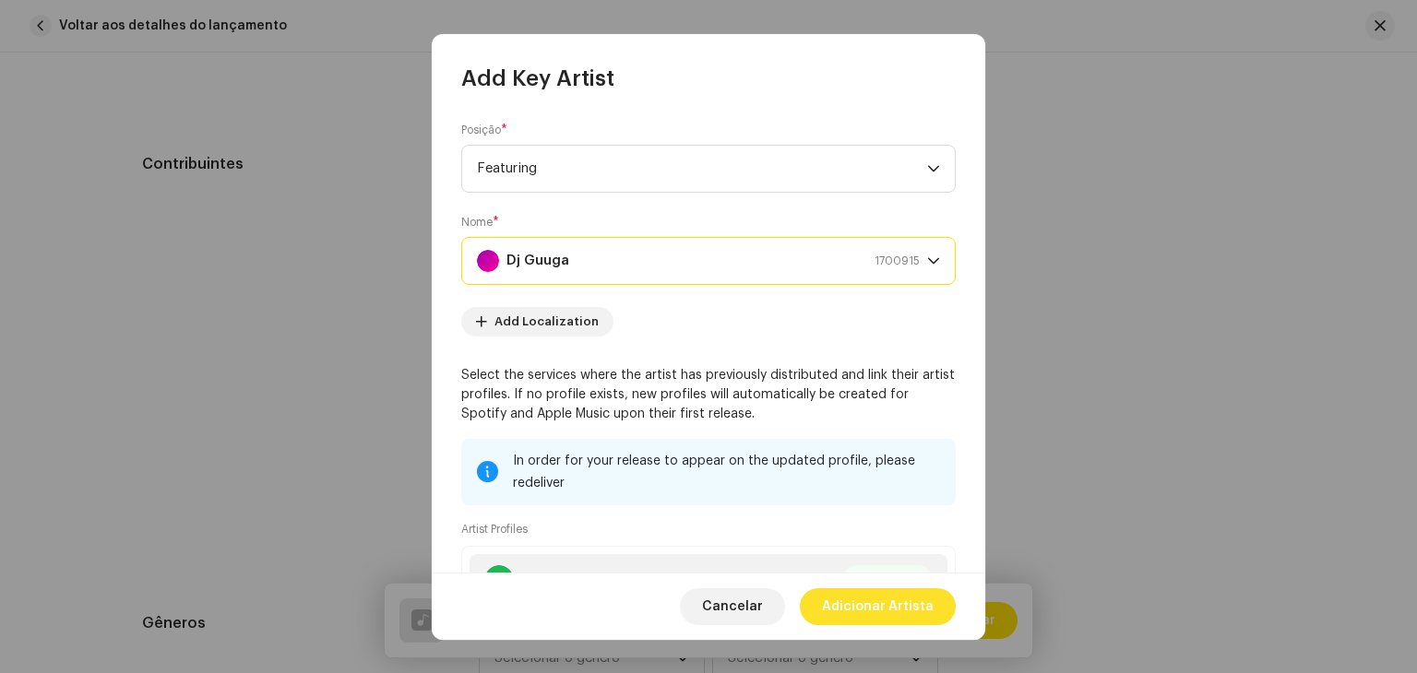
click at [918, 612] on span "Adicionar Artista" at bounding box center [878, 606] width 112 height 37
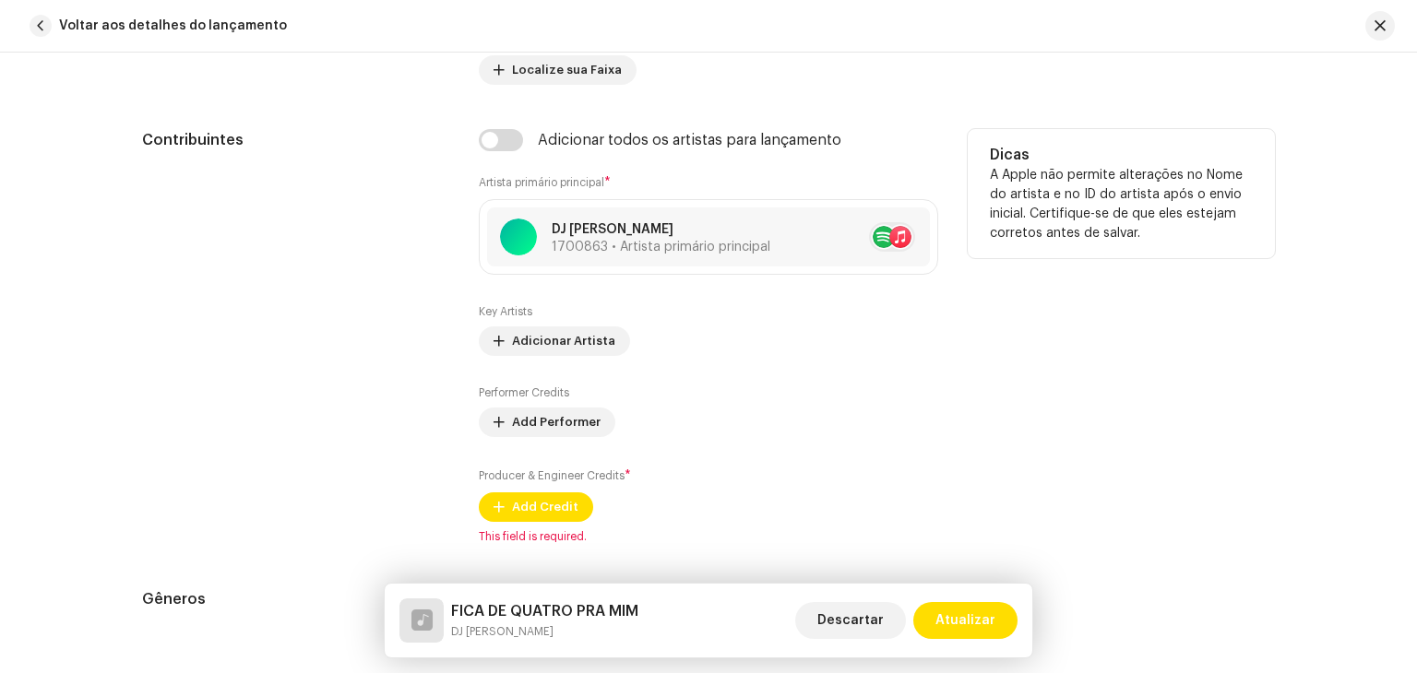
scroll to position [1384, 0]
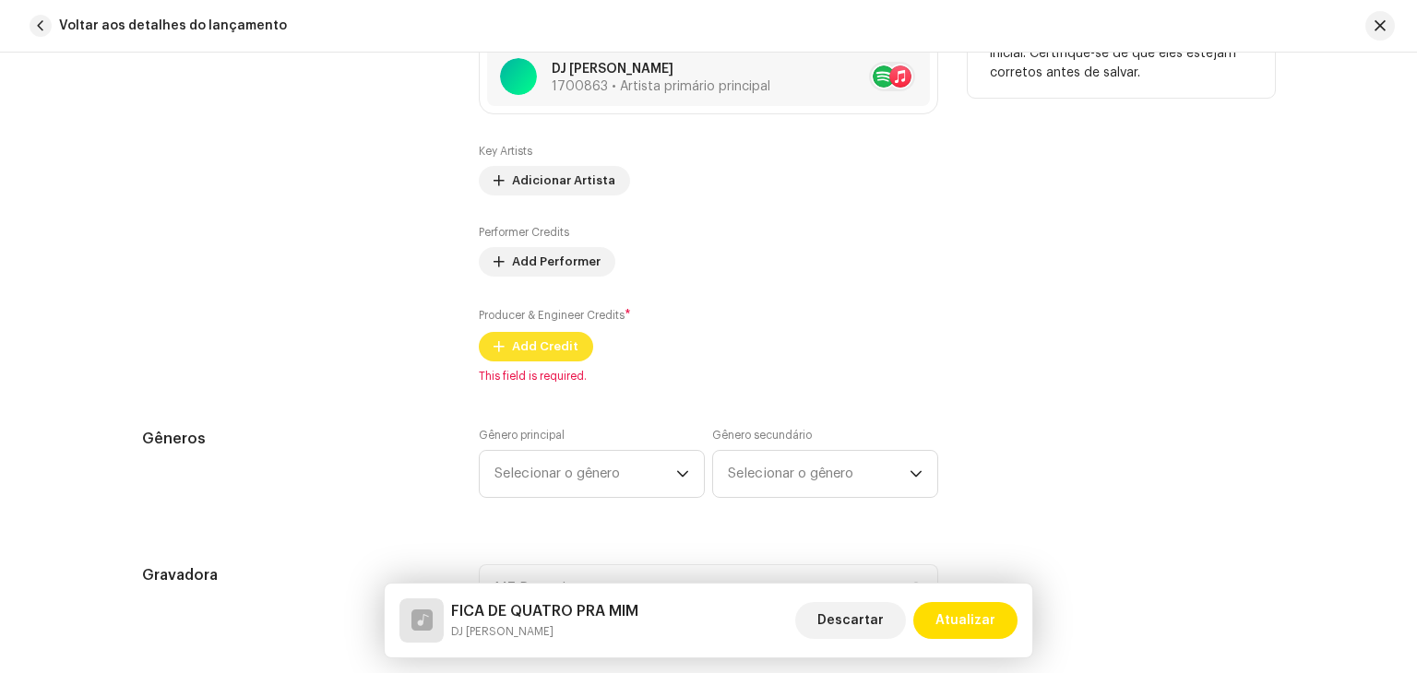
click at [550, 280] on span "Add Performer" at bounding box center [556, 262] width 89 height 37
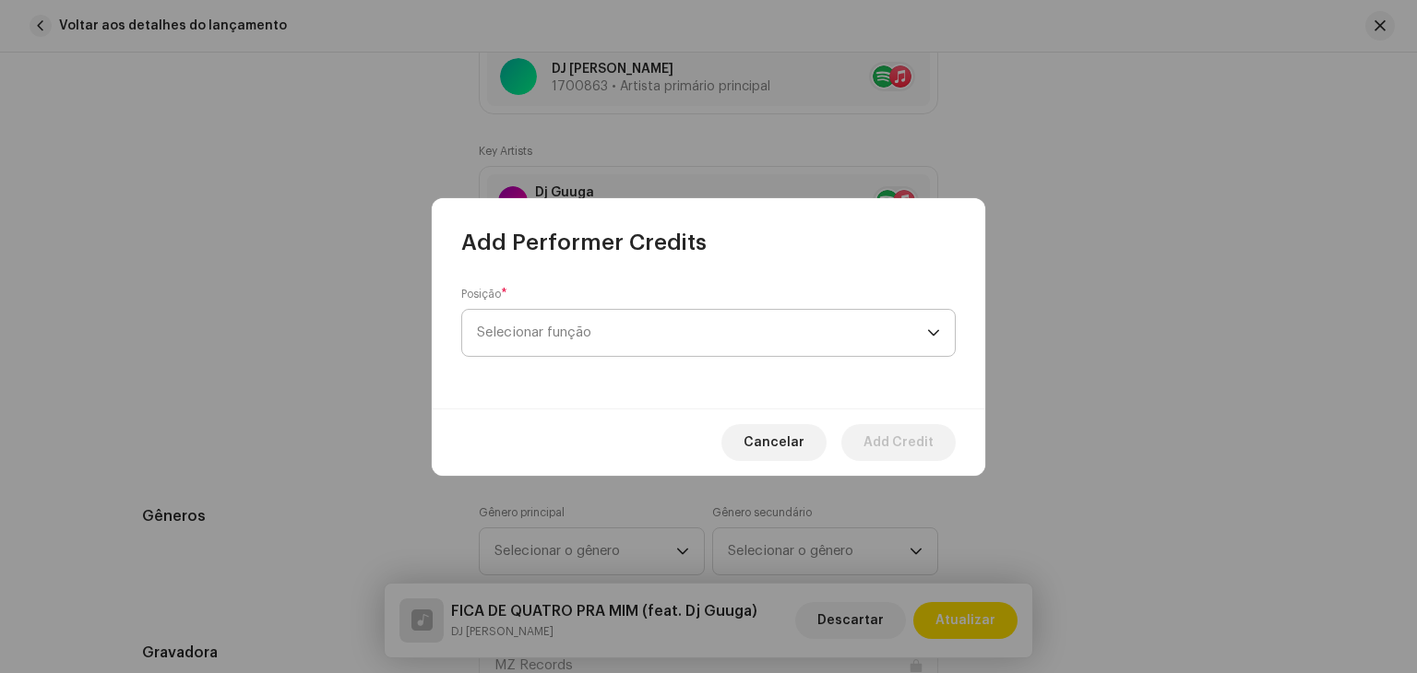
click at [635, 345] on span "Selecionar função" at bounding box center [702, 333] width 450 height 46
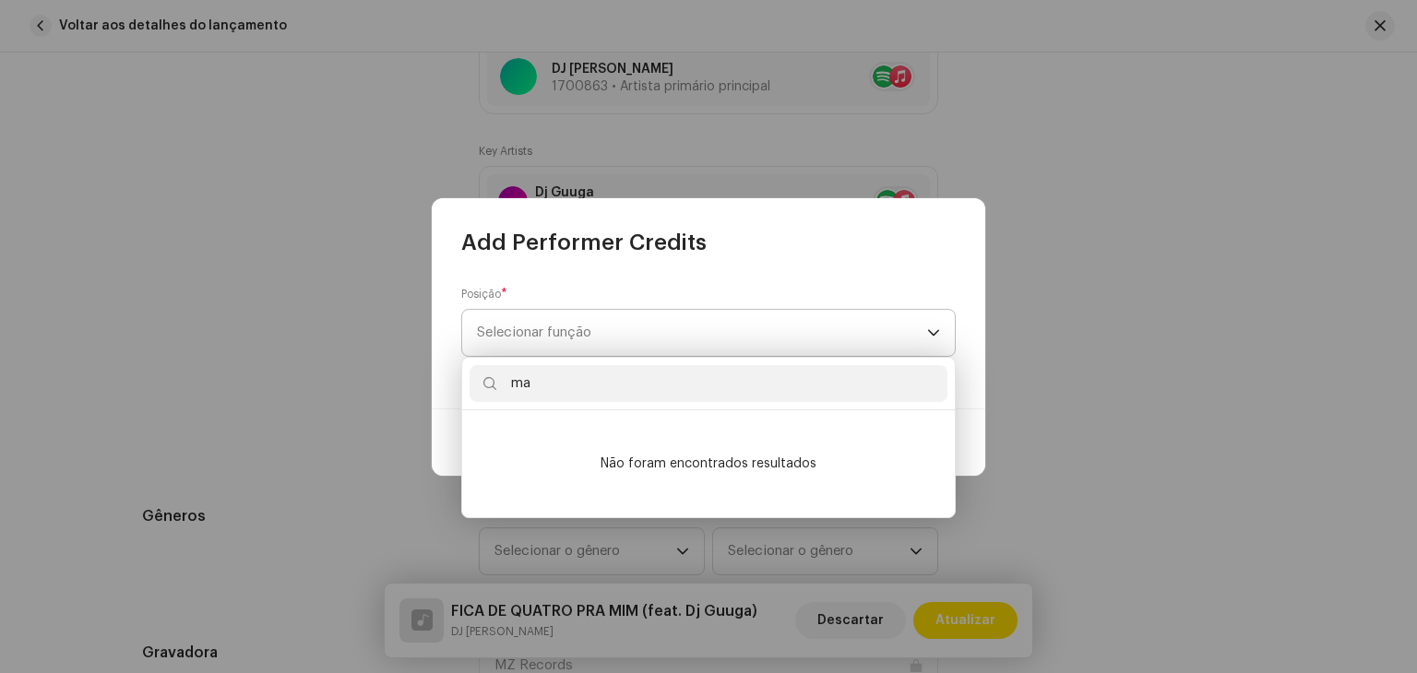
type input "m"
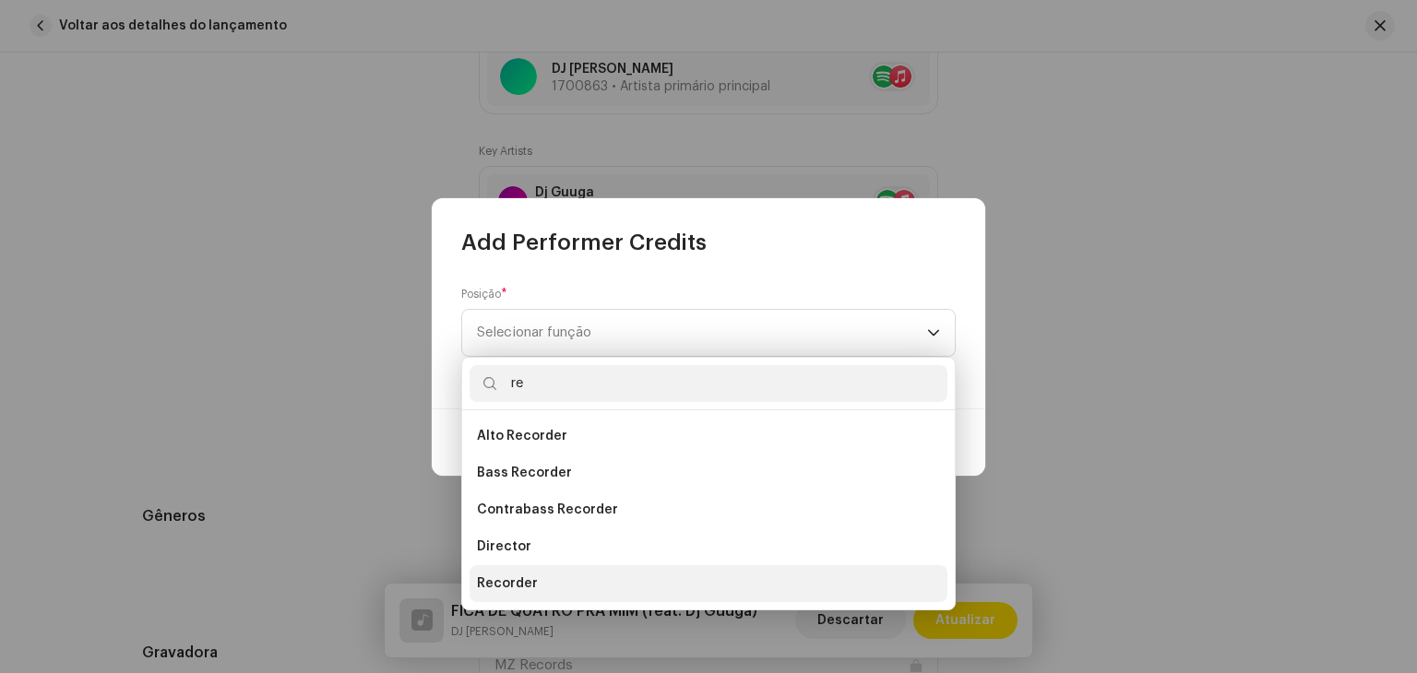
type input "r"
type input "rec"
click at [537, 588] on li "Recorder" at bounding box center [708, 583] width 478 height 37
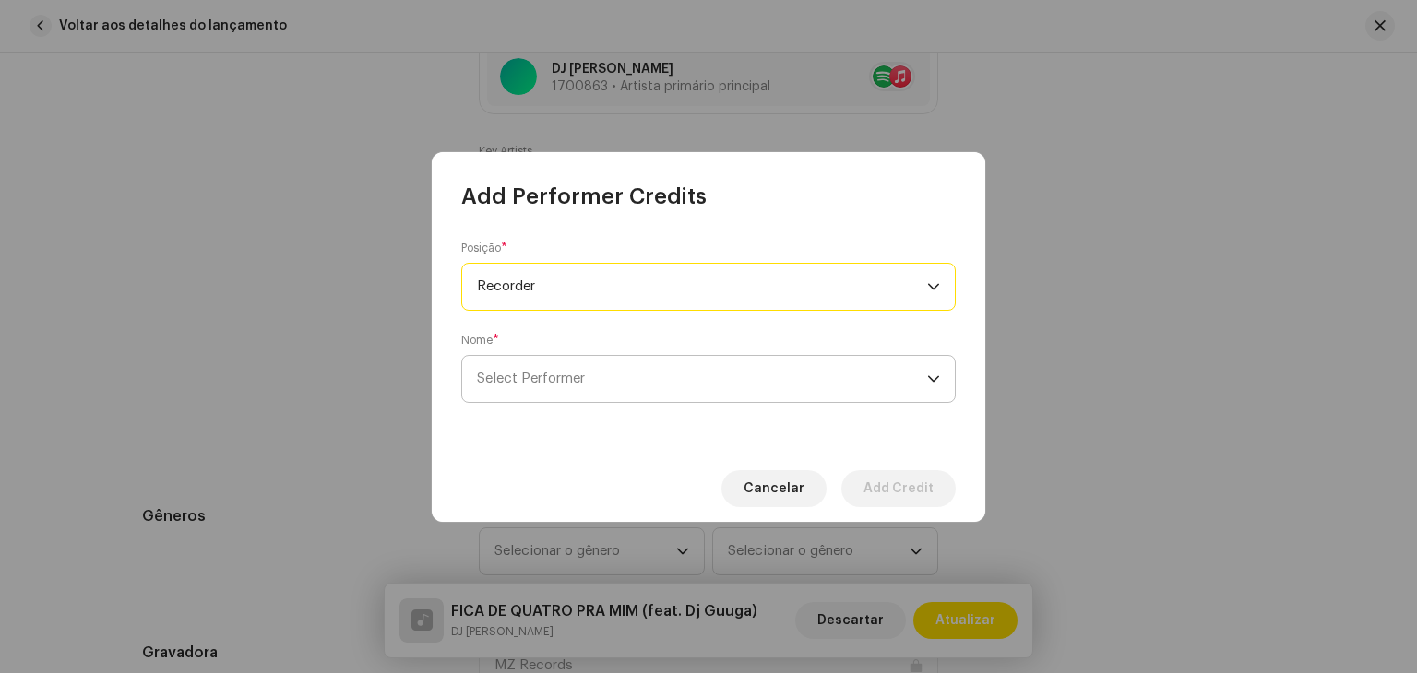
click at [716, 398] on span "Select Performer" at bounding box center [702, 379] width 450 height 46
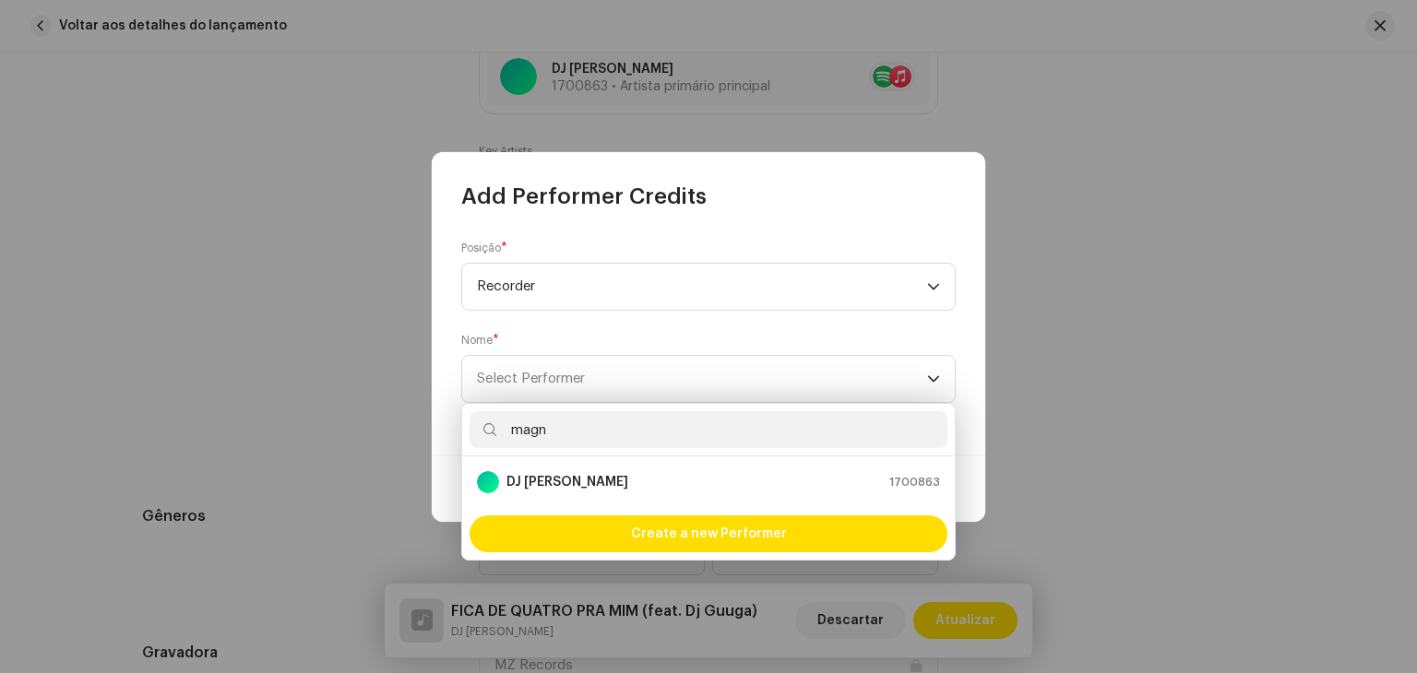
type input "magn"
click at [580, 492] on div "DJ [PERSON_NAME] 1700863" at bounding box center [708, 482] width 463 height 22
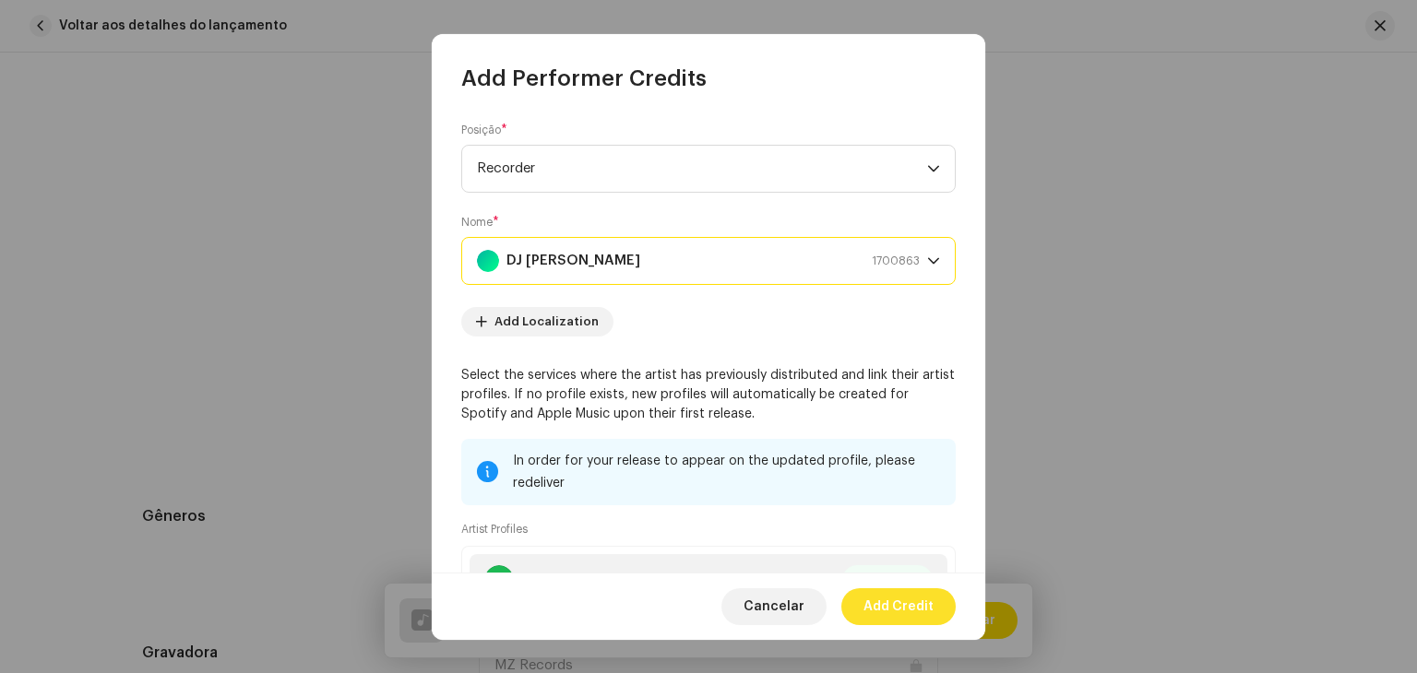
click at [928, 613] on span "Add Credit" at bounding box center [898, 606] width 70 height 37
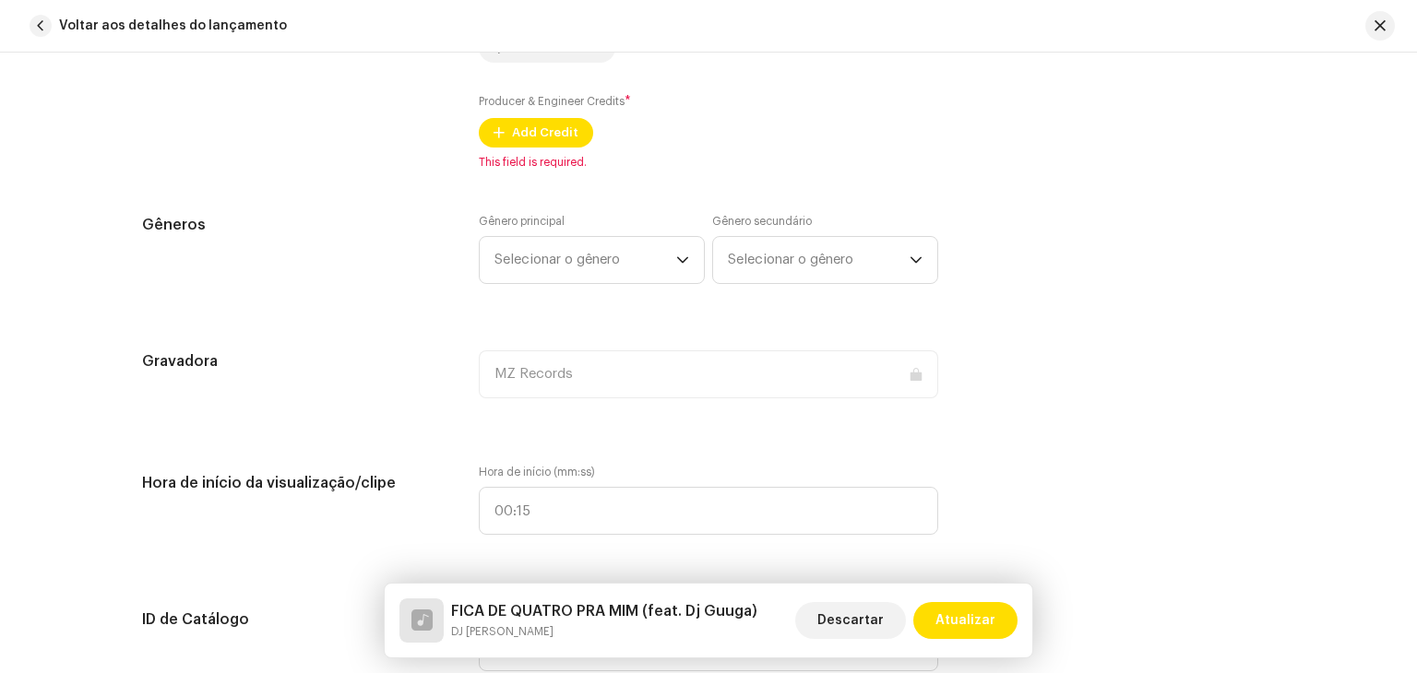
scroll to position [1568, 0]
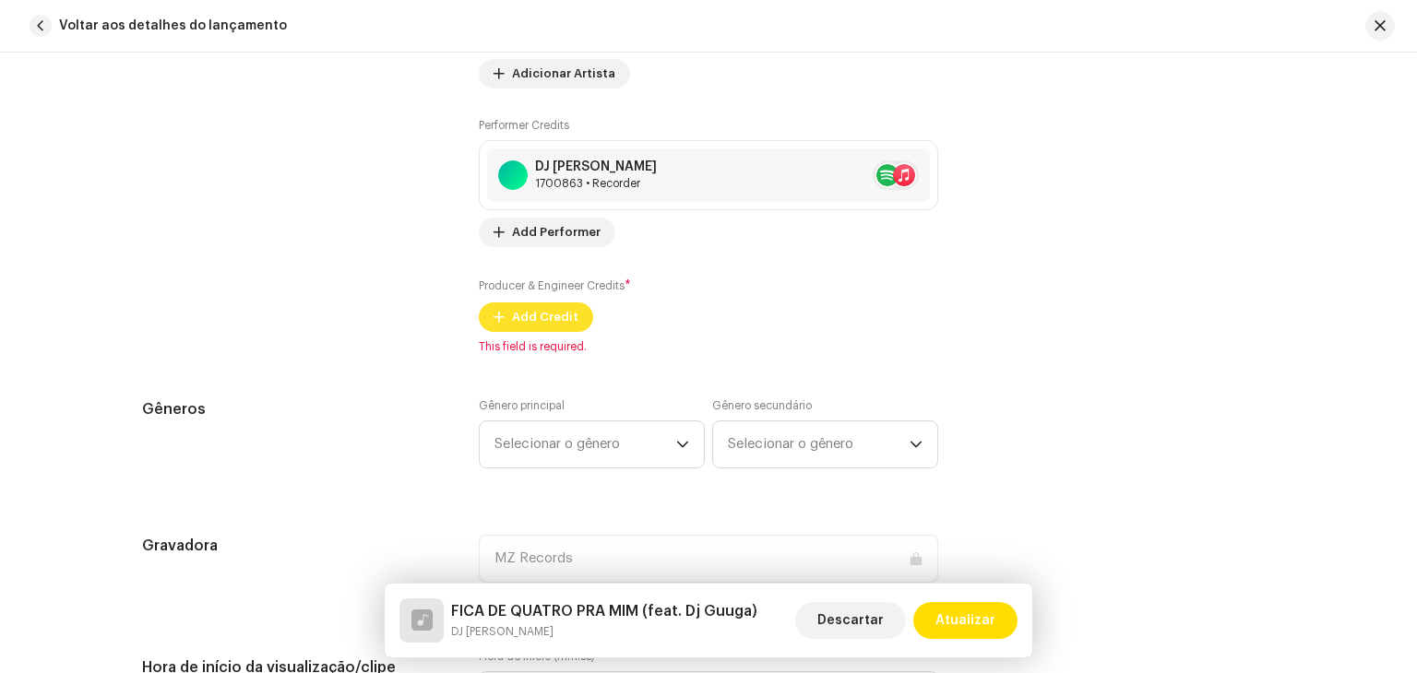
click at [561, 327] on span "Add Credit" at bounding box center [545, 317] width 66 height 37
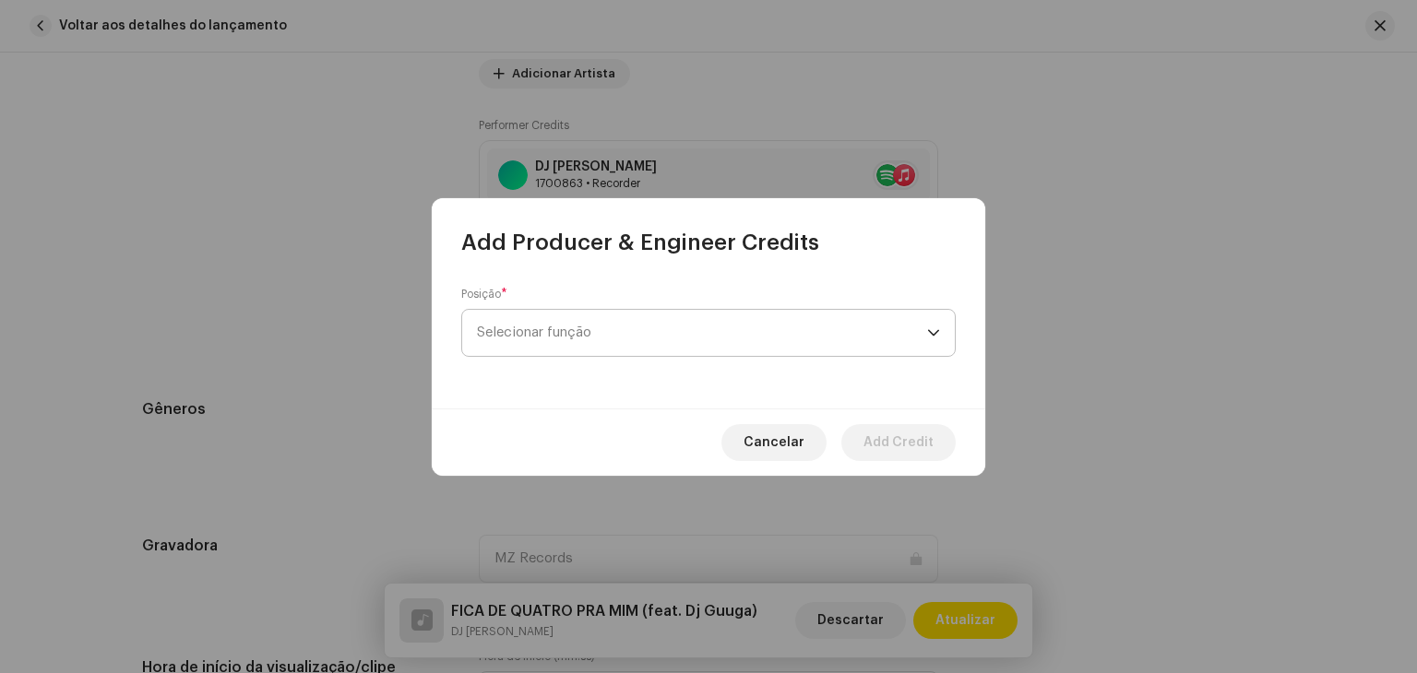
click at [579, 332] on span "Selecionar função" at bounding box center [702, 333] width 450 height 46
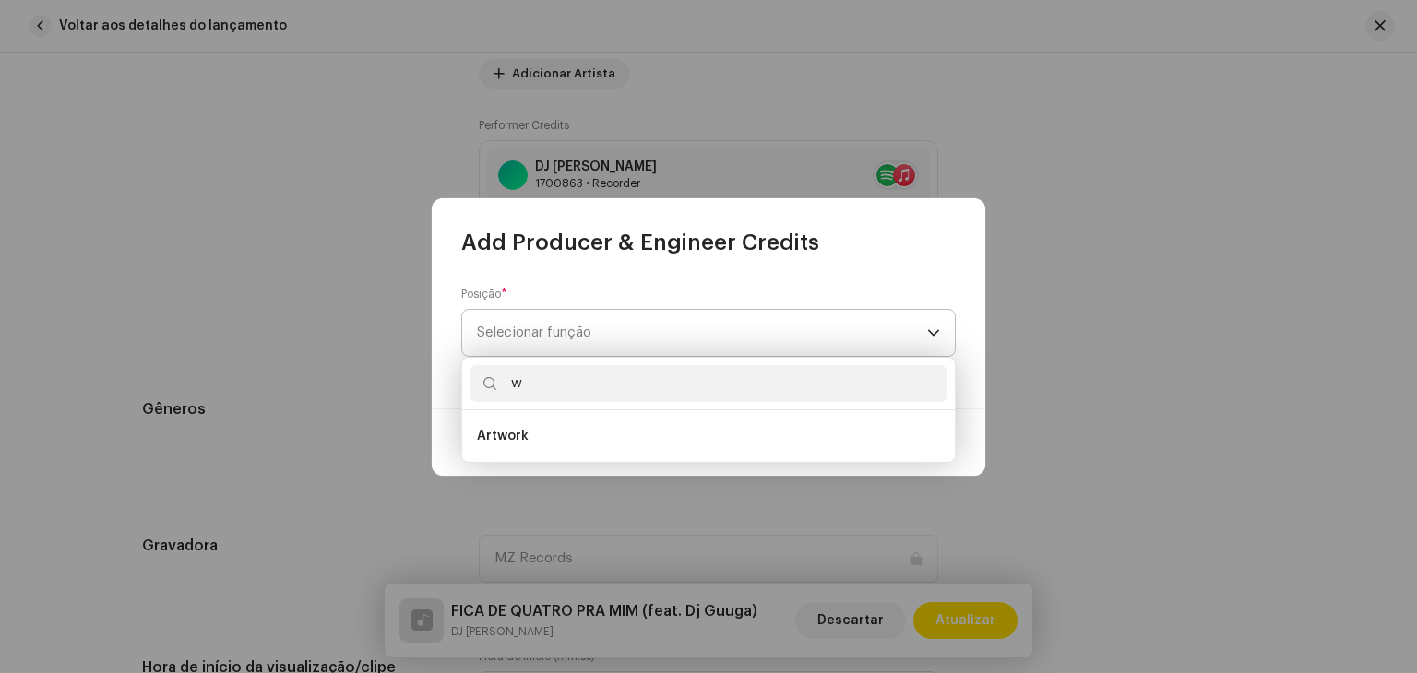
type input "wa"
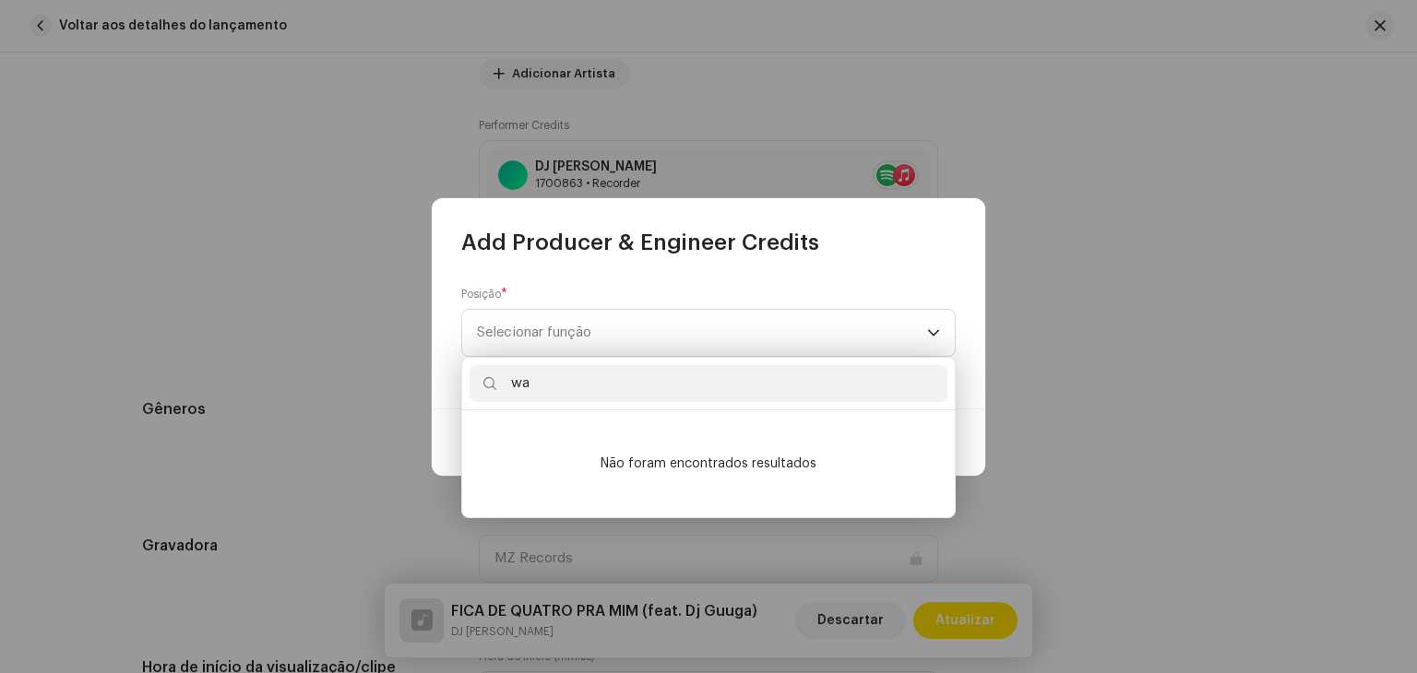
click at [553, 380] on input "wa" at bounding box center [708, 383] width 478 height 37
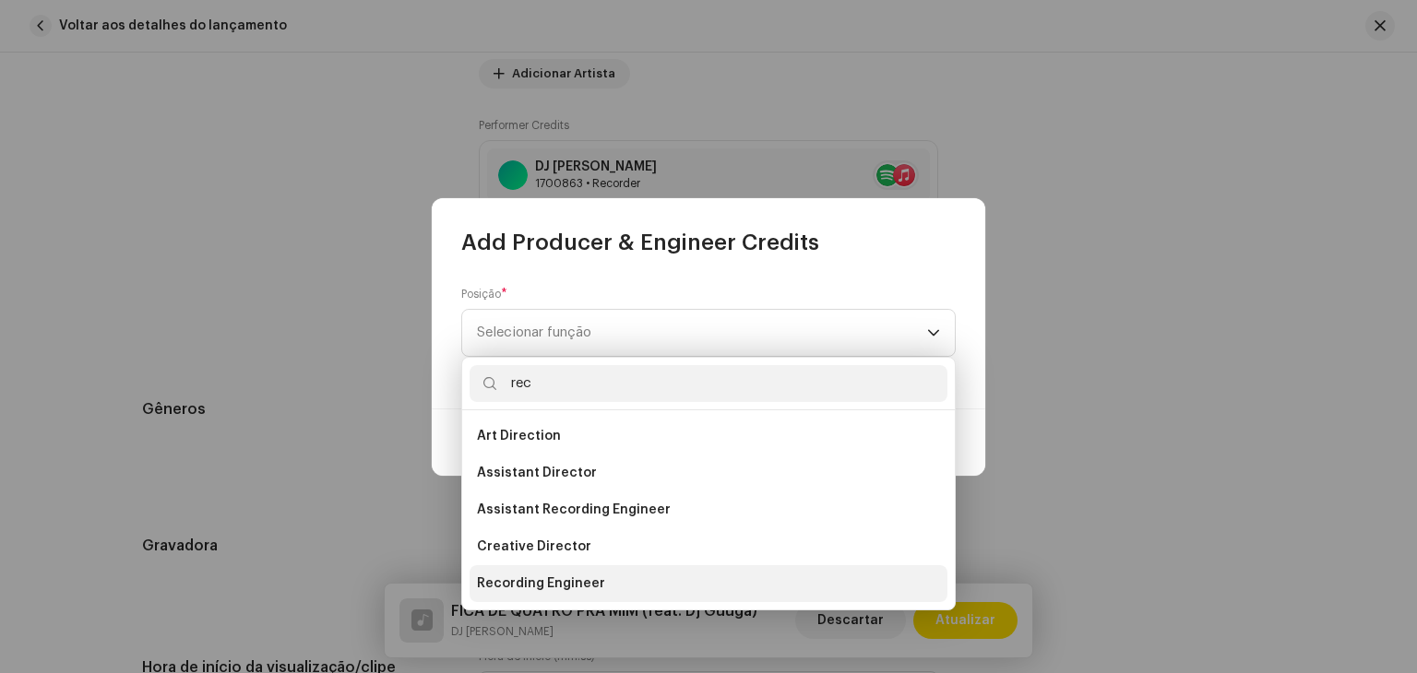
type input "rec"
click at [546, 566] on li "Recording Engineer" at bounding box center [708, 583] width 478 height 37
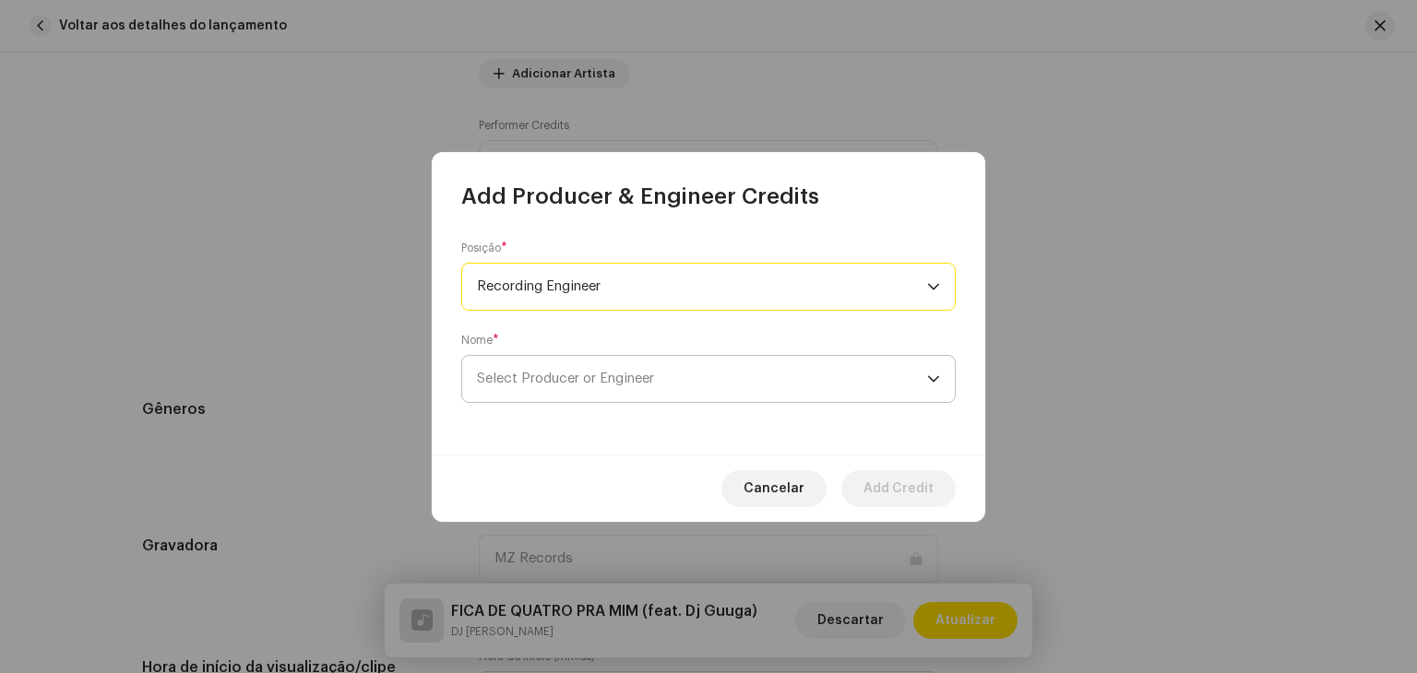
click at [600, 384] on span "Select Producer or Engineer" at bounding box center [565, 379] width 177 height 14
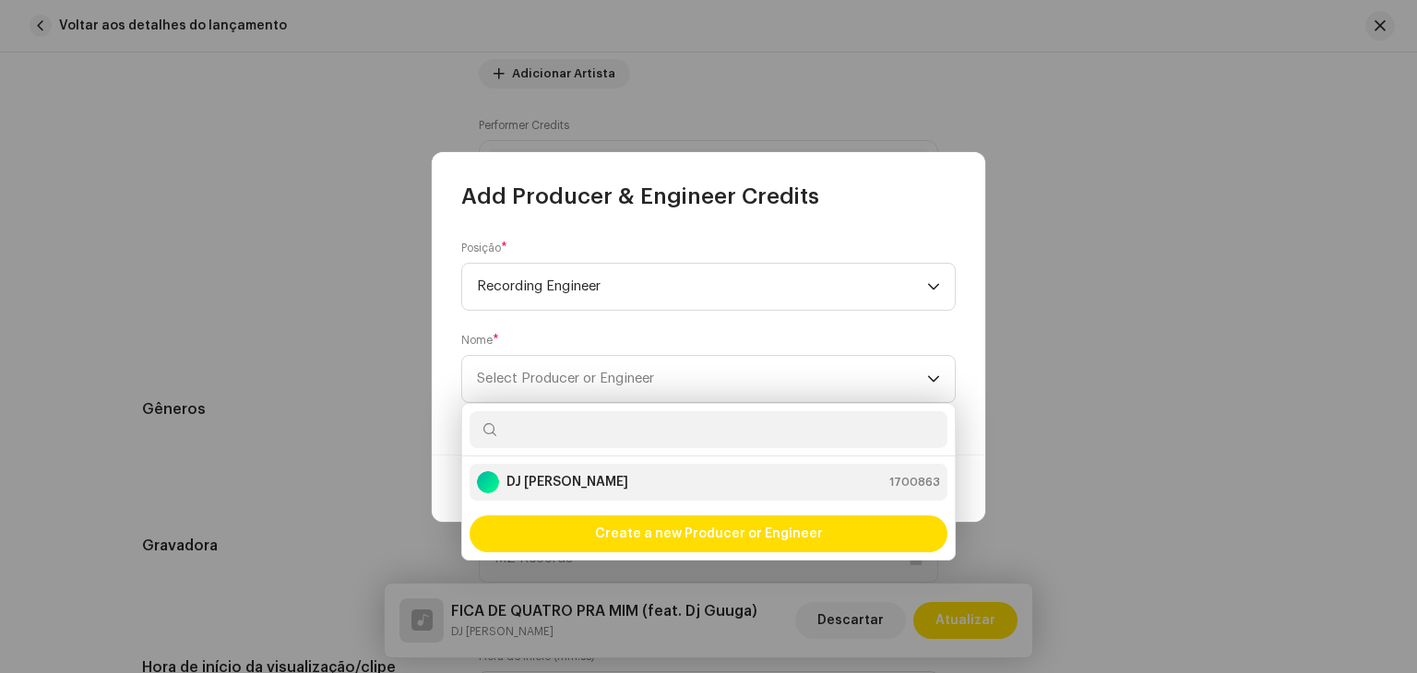
click at [583, 487] on div "DJ [PERSON_NAME] 1700863" at bounding box center [708, 482] width 463 height 22
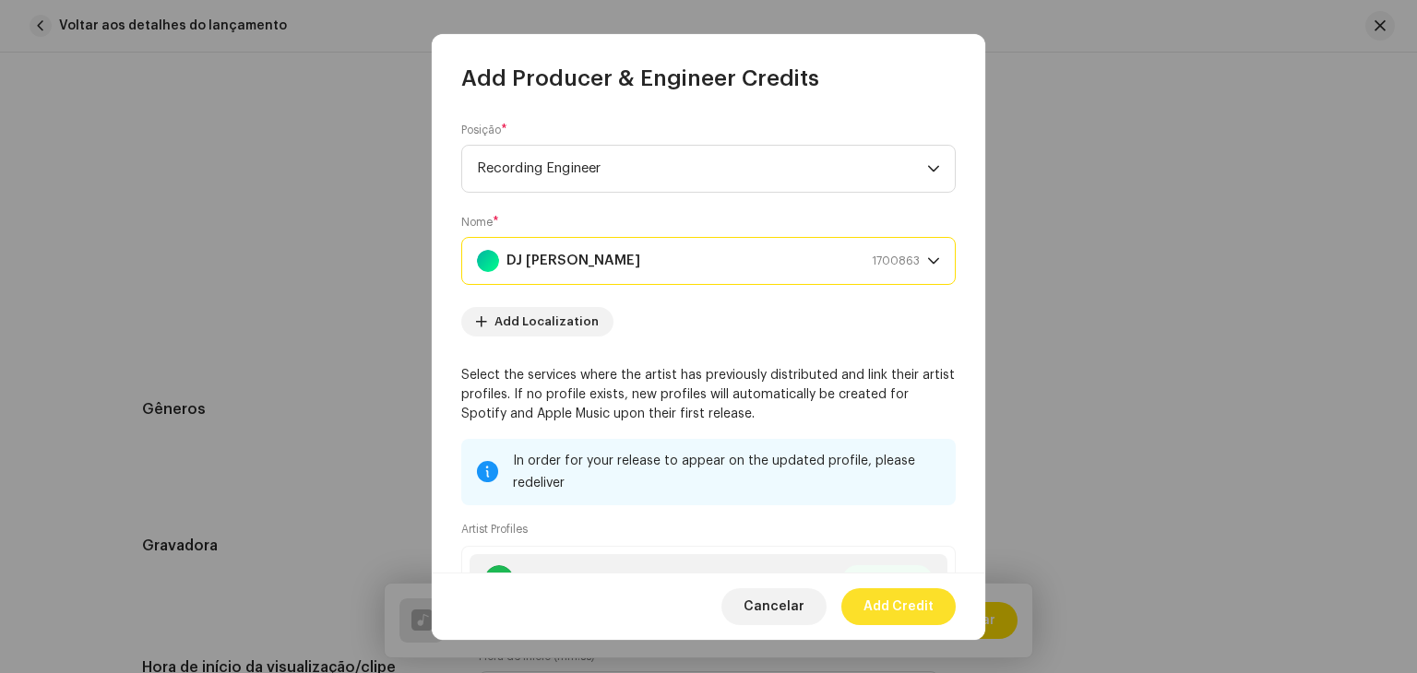
click at [922, 603] on span "Add Credit" at bounding box center [898, 606] width 70 height 37
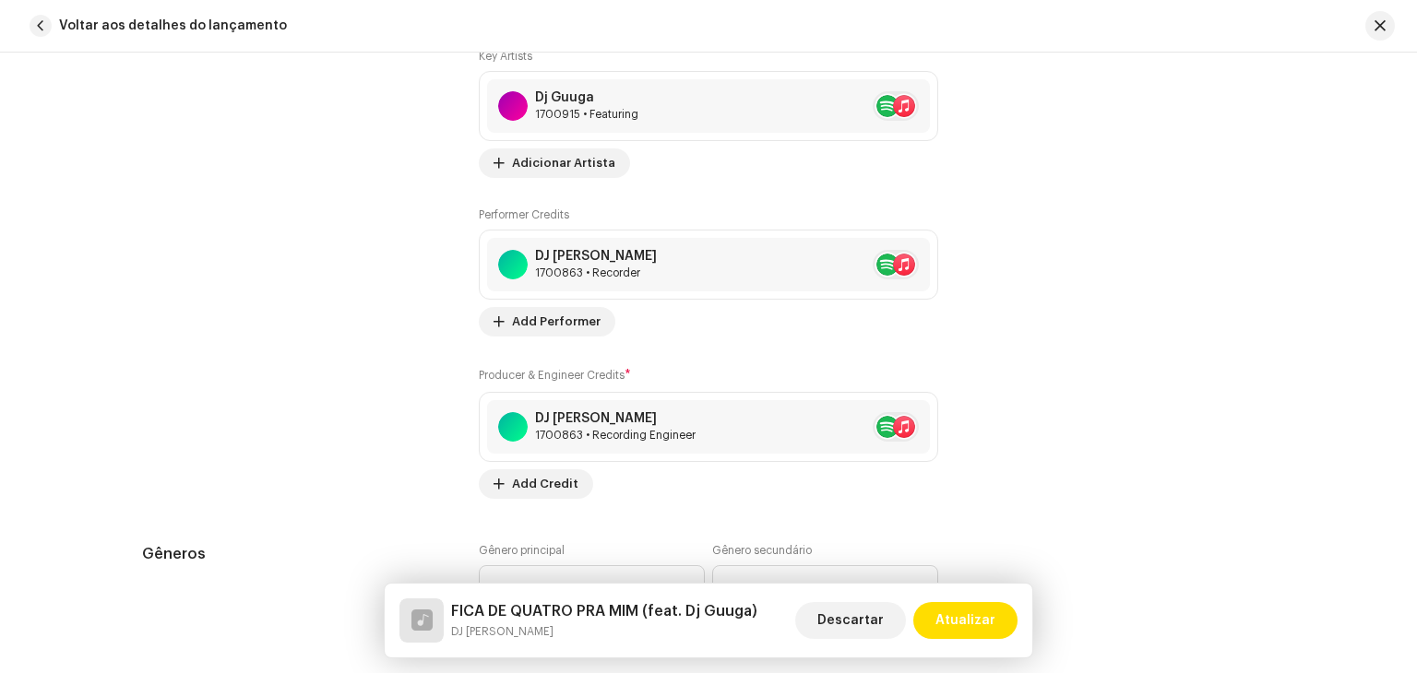
scroll to position [1476, 0]
click at [909, 268] on button at bounding box center [908, 267] width 22 height 22
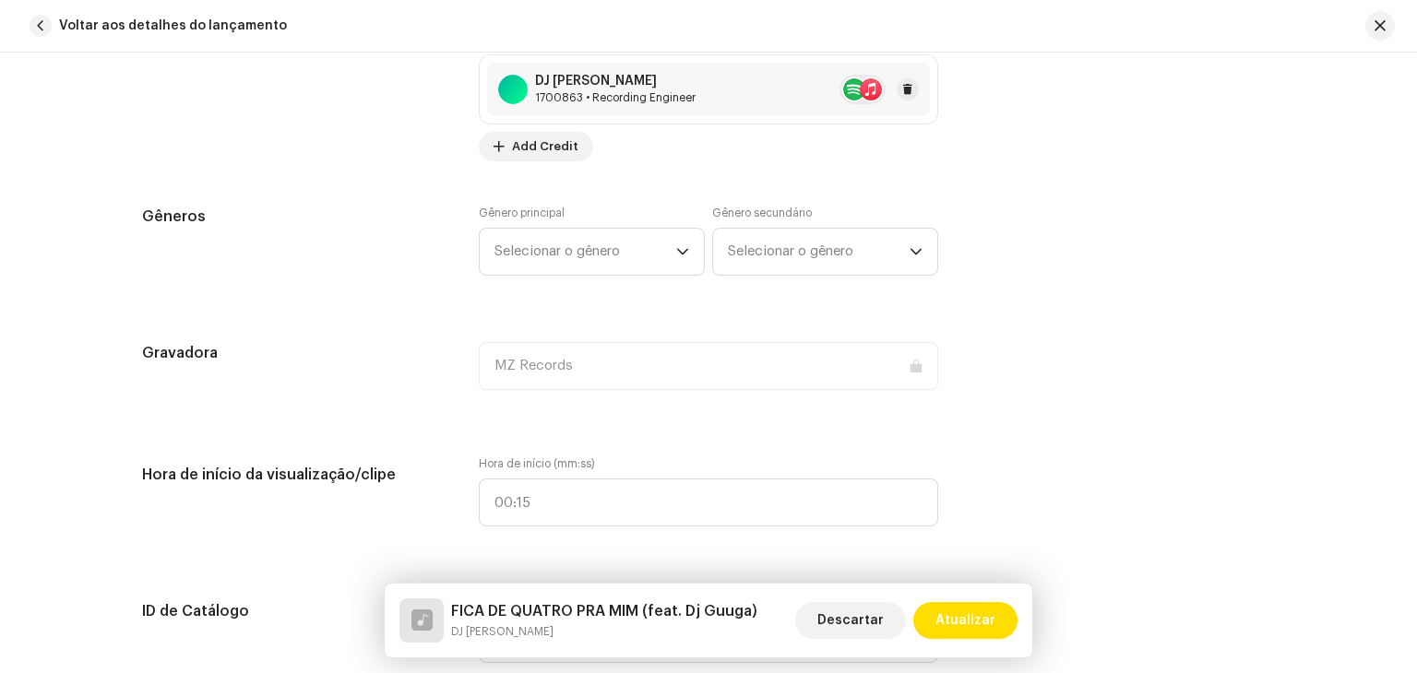
scroll to position [1845, 0]
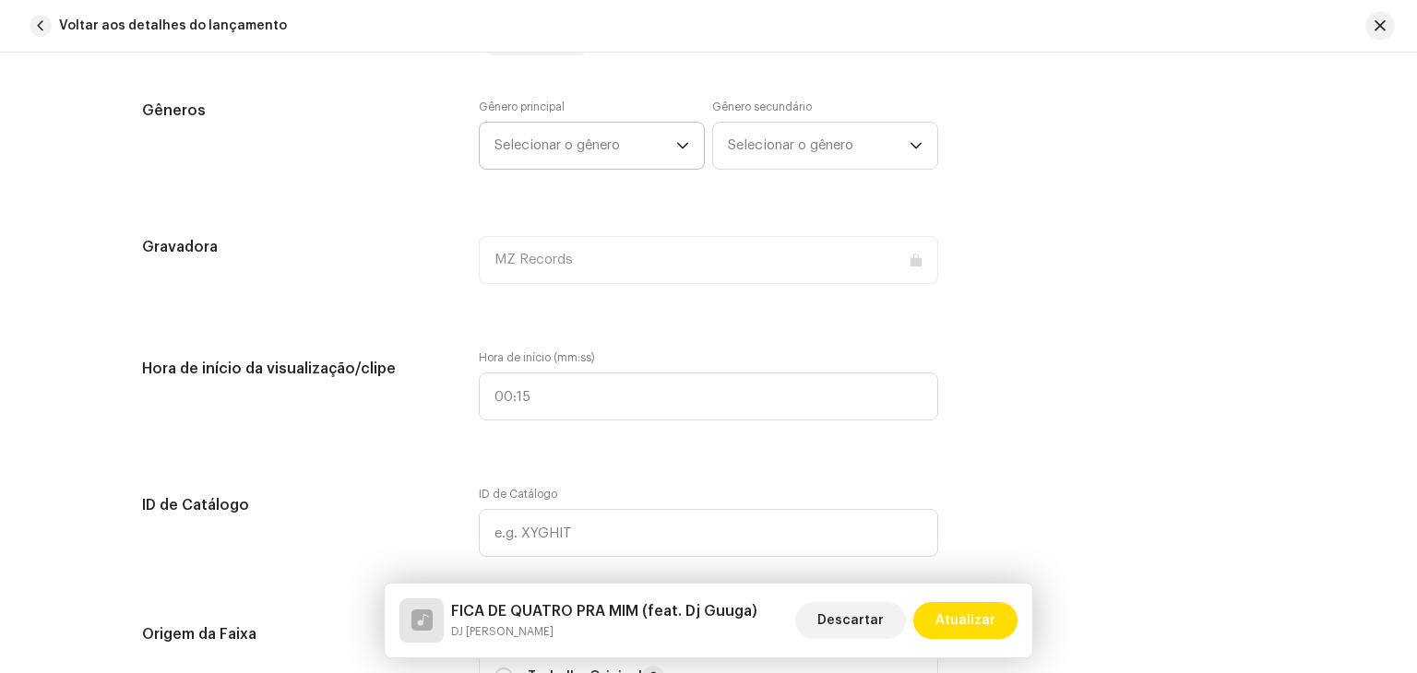
click at [609, 148] on span "Selecionar o gênero" at bounding box center [585, 146] width 182 height 46
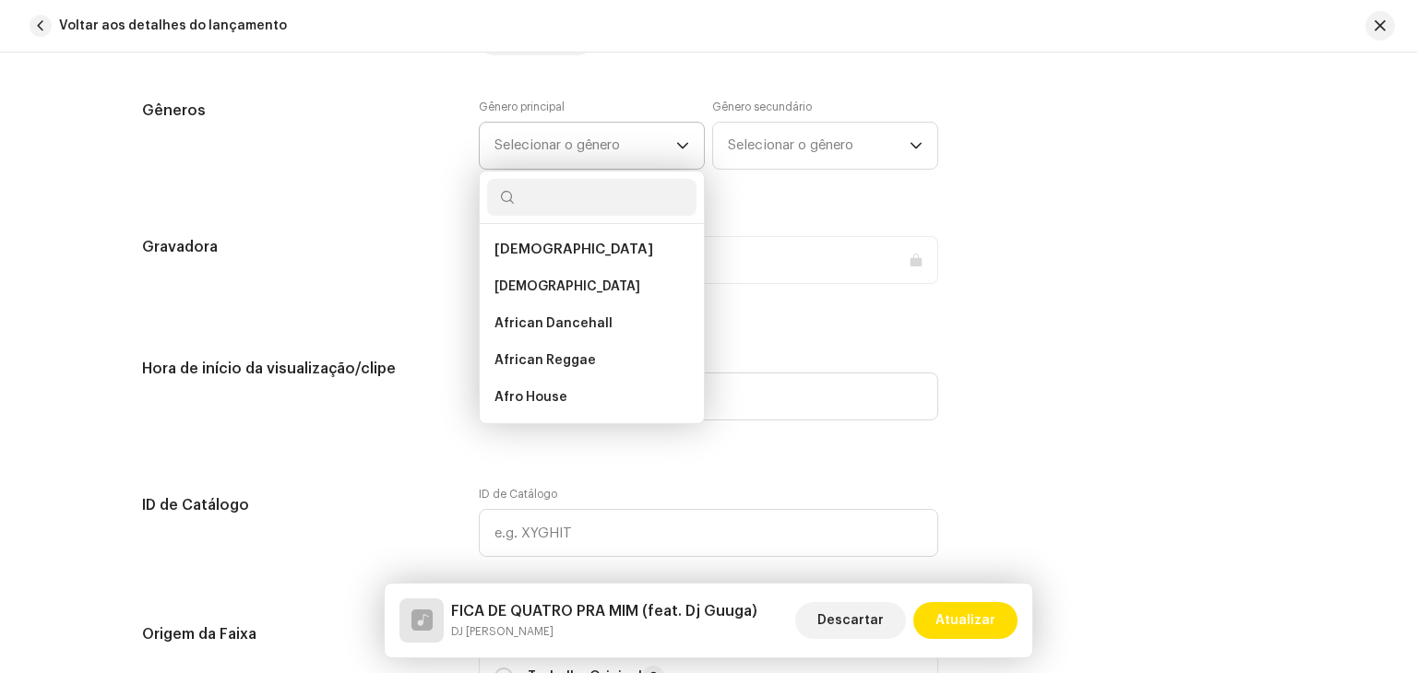
click at [584, 207] on input "text" at bounding box center [591, 197] width 209 height 37
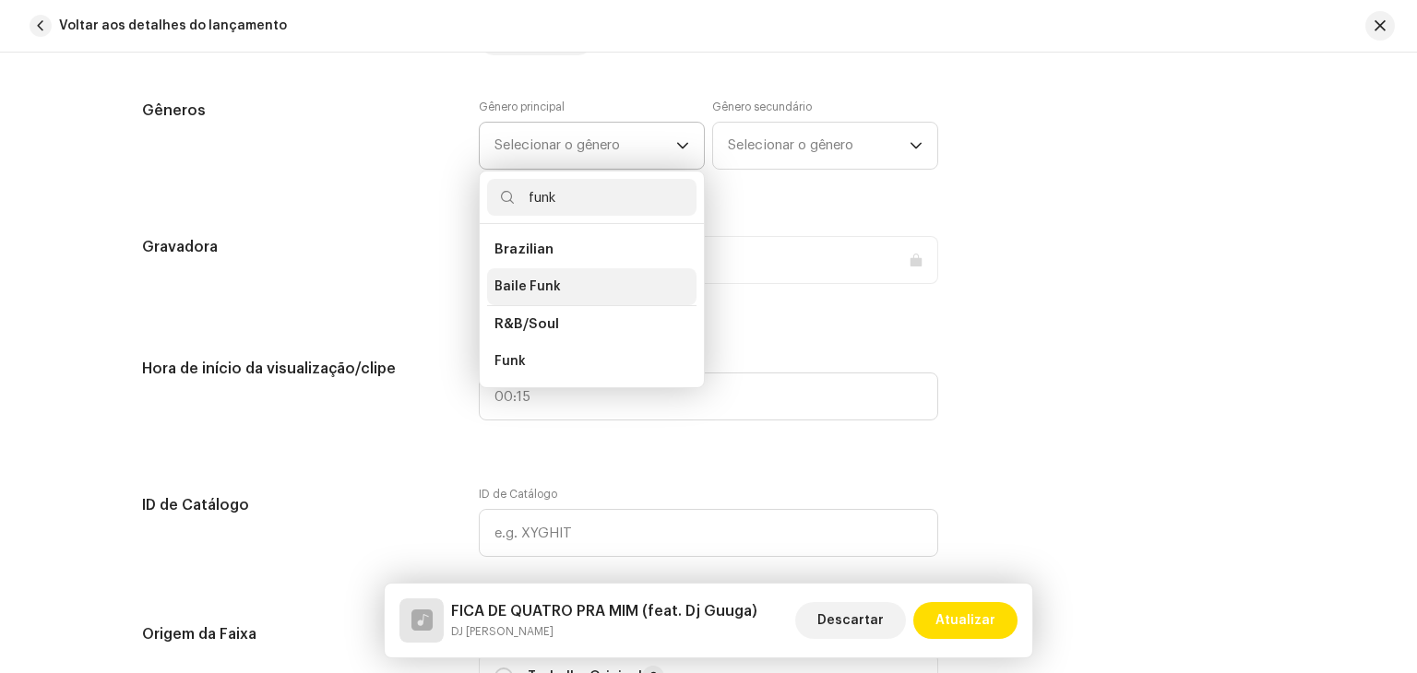
type input "funk"
click at [588, 274] on li "Baile Funk" at bounding box center [591, 286] width 209 height 37
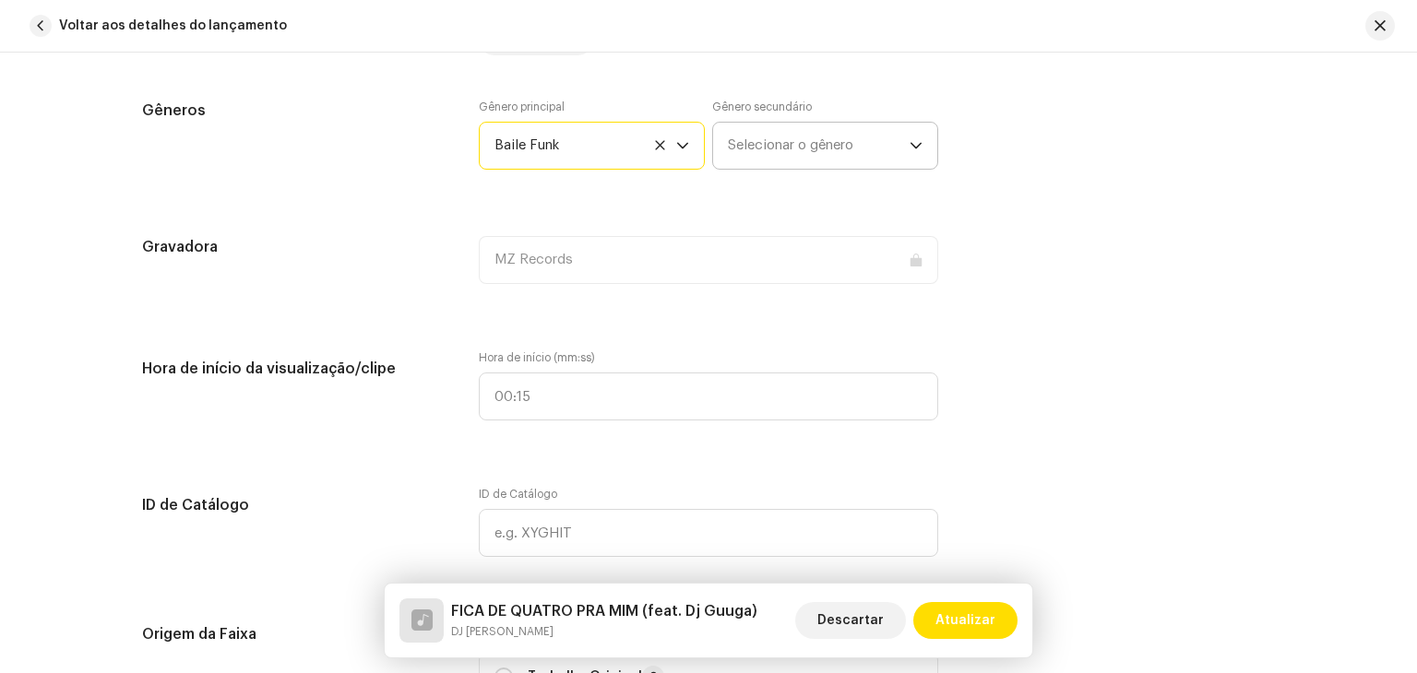
click at [772, 160] on span "Selecionar o gênero" at bounding box center [819, 146] width 182 height 46
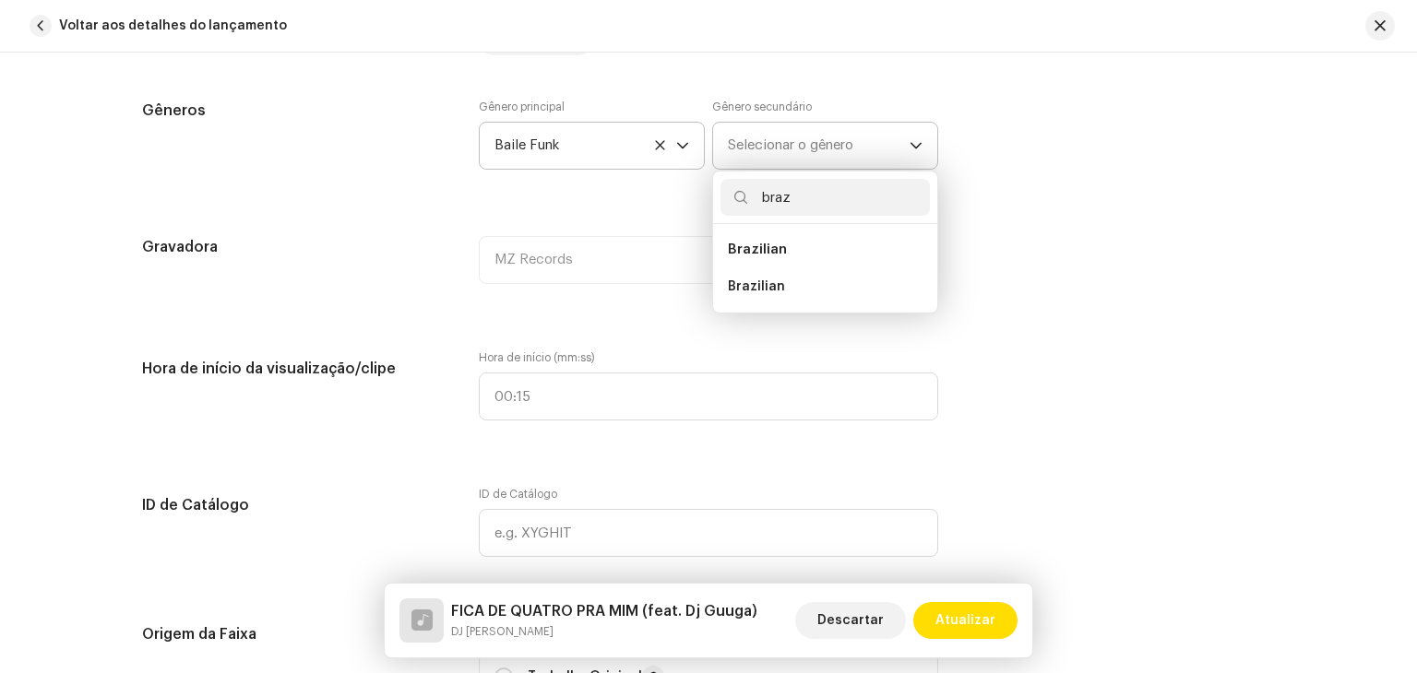
type input "braz"
click at [766, 246] on span "Brazilian" at bounding box center [757, 250] width 59 height 14
drag, startPoint x: 765, startPoint y: 263, endPoint x: 768, endPoint y: 285, distance: 22.4
click at [768, 285] on ul "Brazilian Brazilian" at bounding box center [825, 268] width 224 height 89
click at [768, 285] on span "Brazilian" at bounding box center [756, 287] width 57 height 18
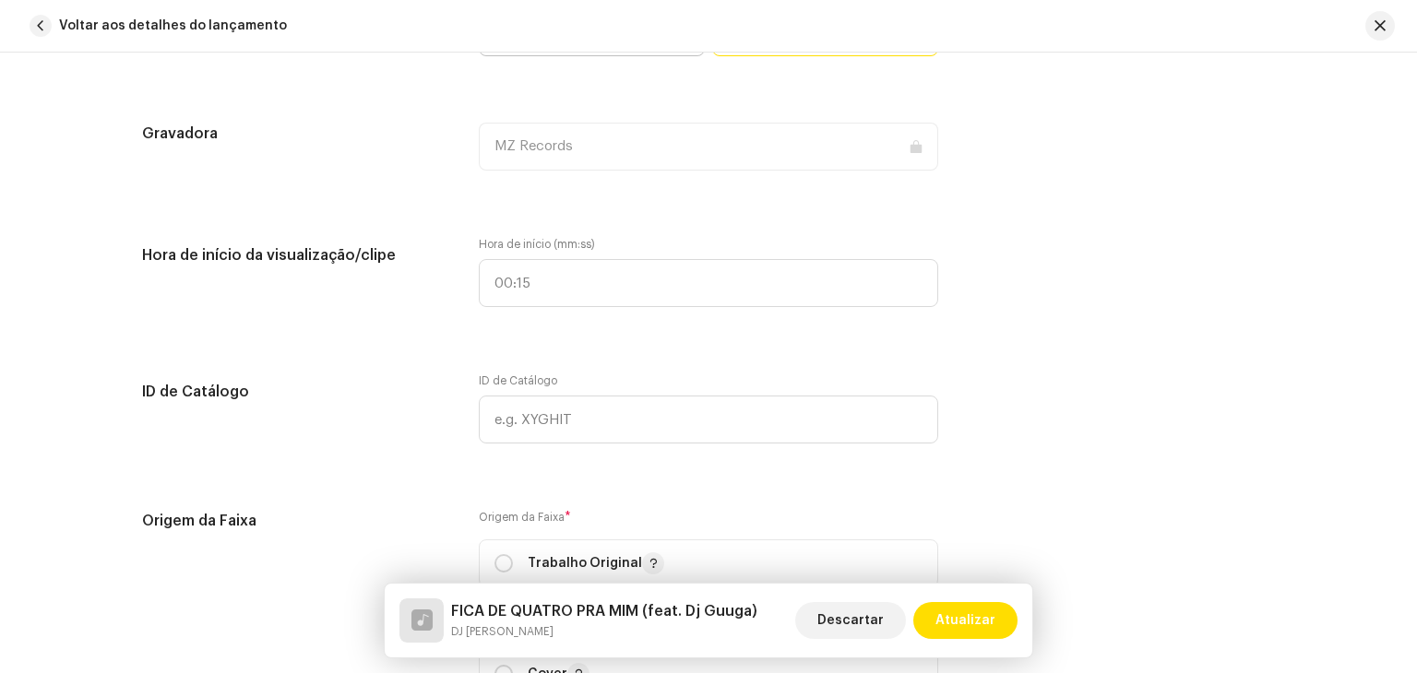
scroll to position [2306, 0]
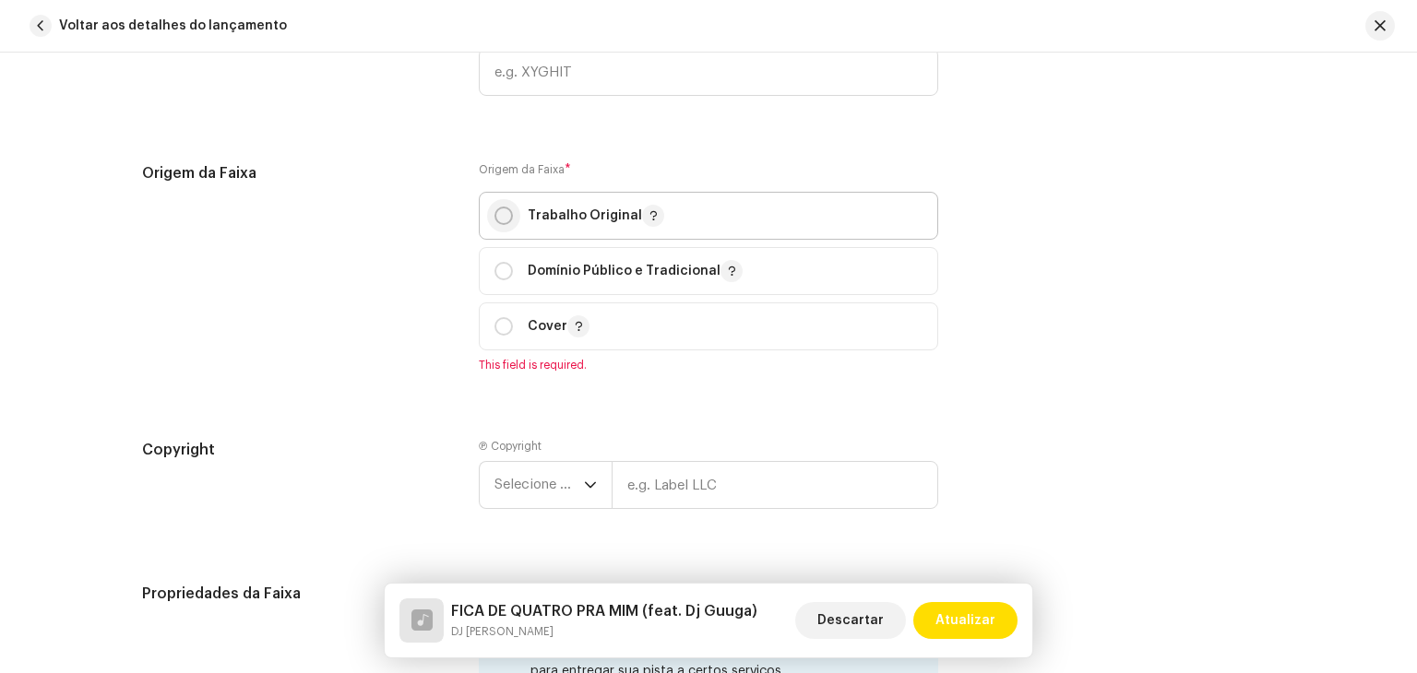
click at [505, 223] on input "radio" at bounding box center [503, 216] width 18 height 18
radio input "true"
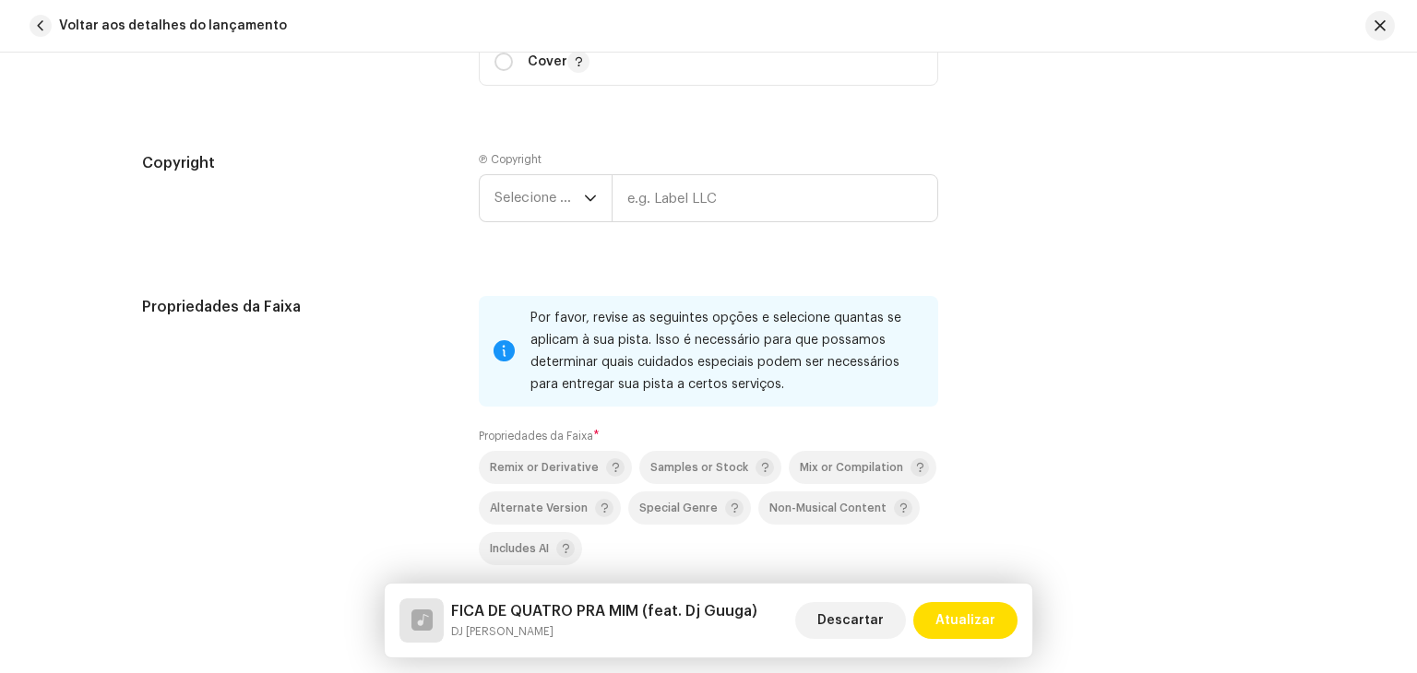
scroll to position [2583, 0]
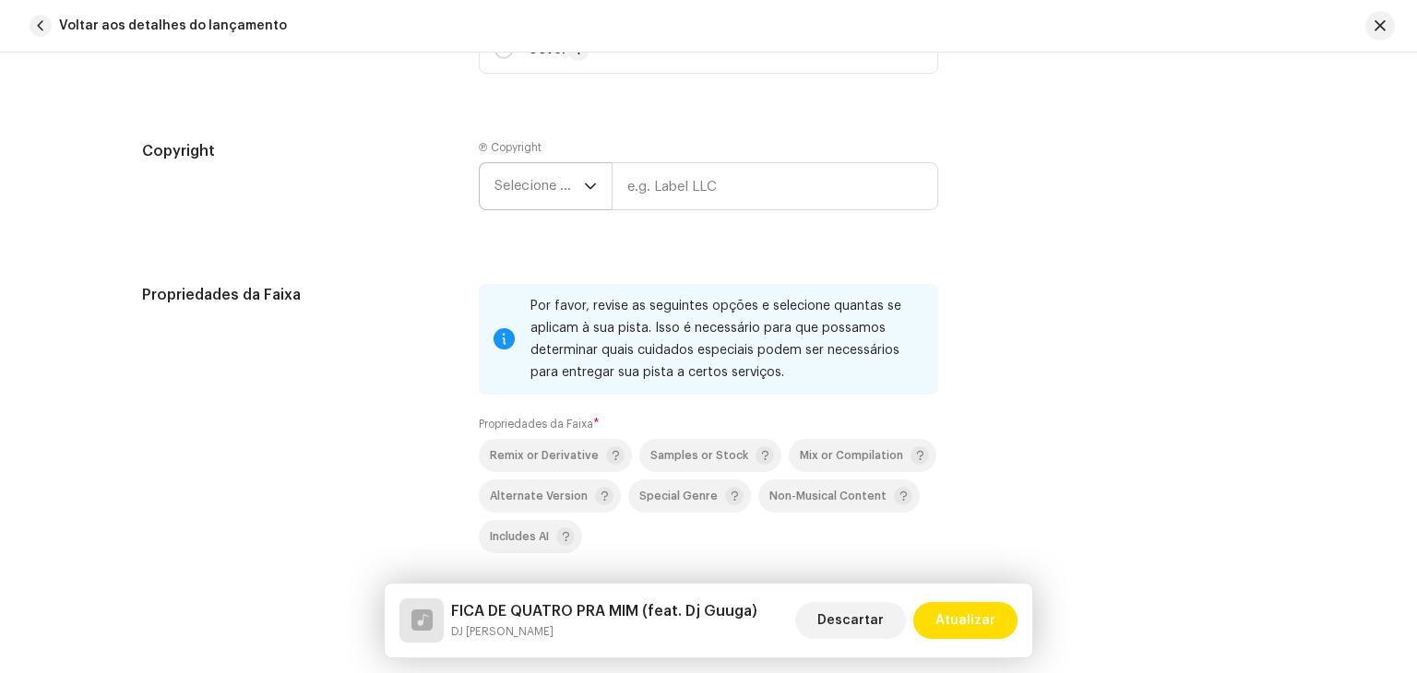
click at [531, 188] on span "Selecione o ano" at bounding box center [538, 186] width 89 height 46
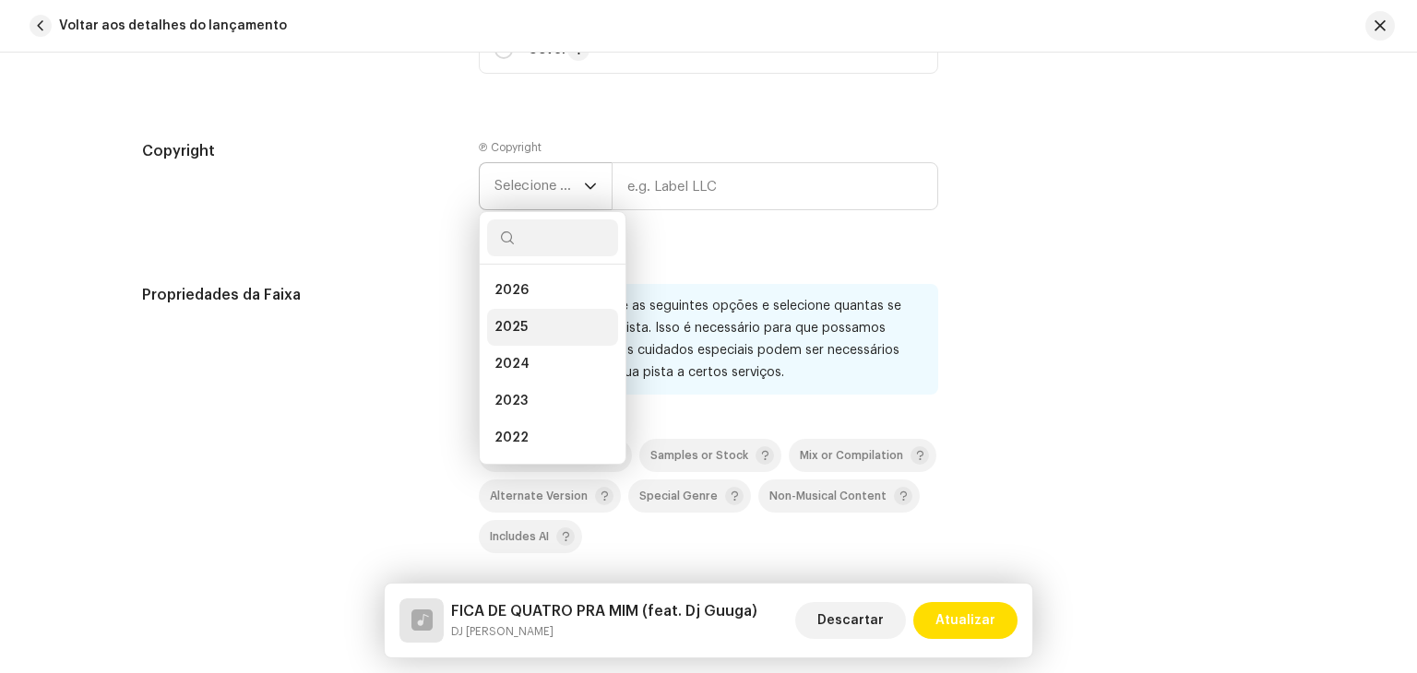
click at [517, 324] on span "2025" at bounding box center [510, 327] width 33 height 18
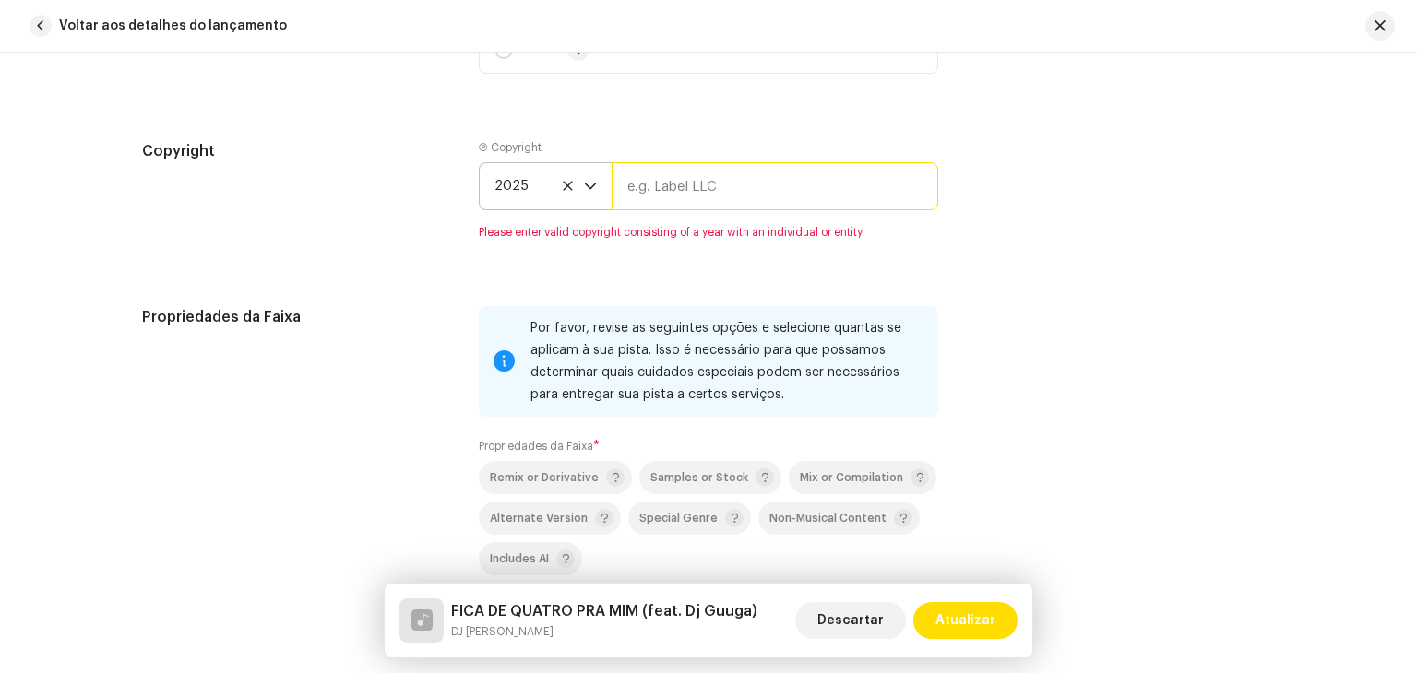
click at [681, 178] on input "text" at bounding box center [775, 186] width 327 height 48
type input "Brasil dos Fluxos"
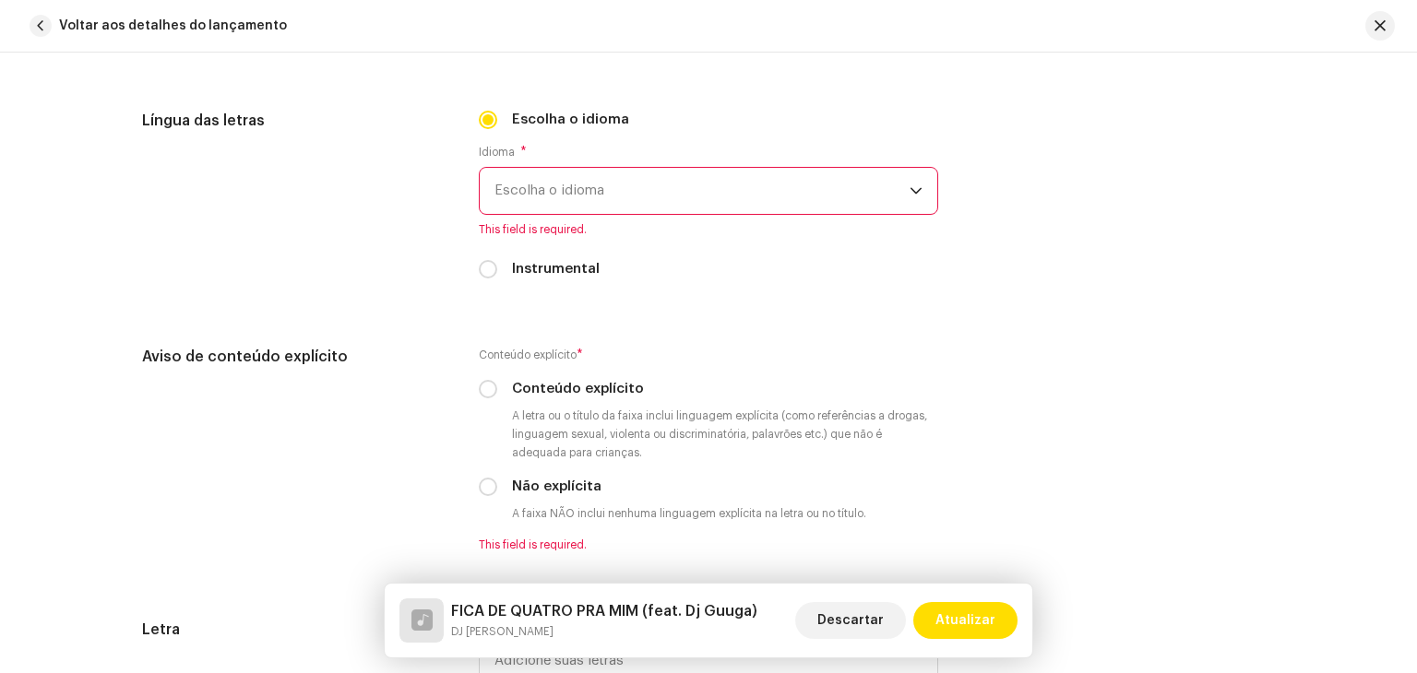
scroll to position [3136, 0]
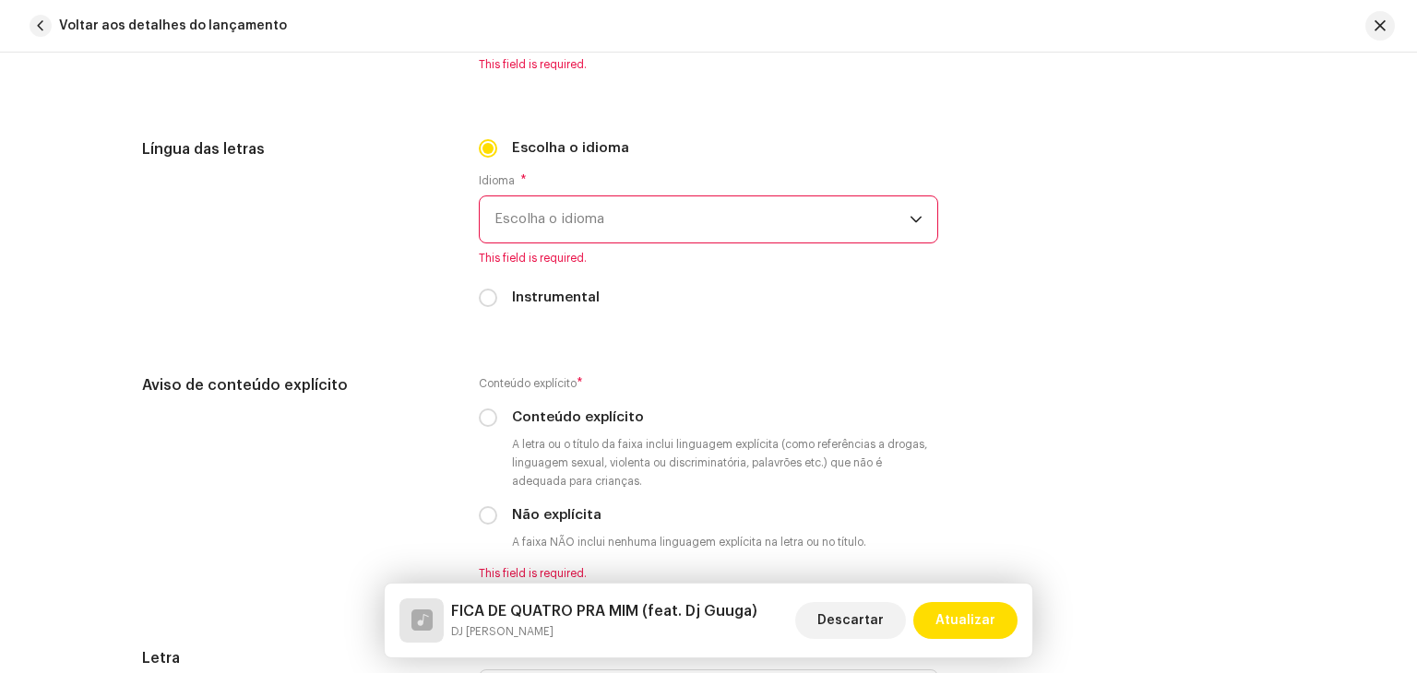
click at [579, 230] on span "Escolha o idioma" at bounding box center [701, 219] width 415 height 46
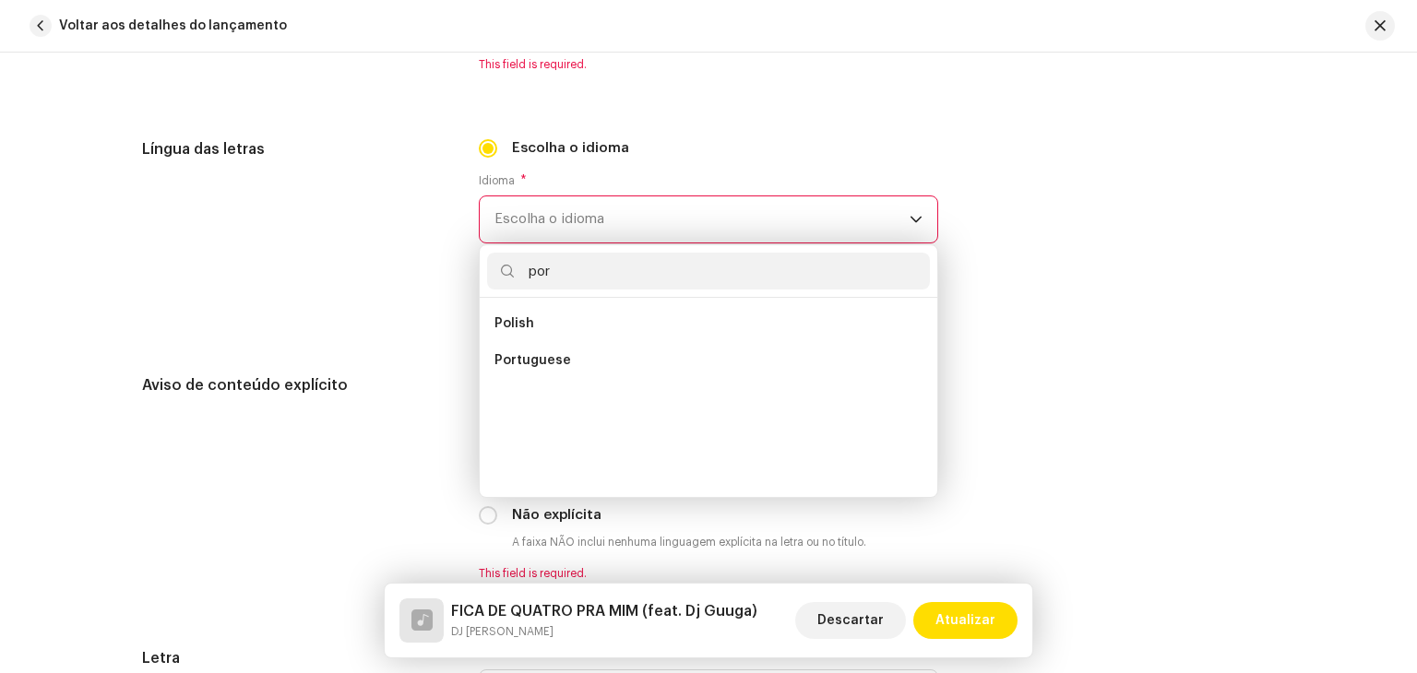
scroll to position [0, 0]
type input "por"
click at [546, 333] on span "Portuguese" at bounding box center [532, 324] width 77 height 18
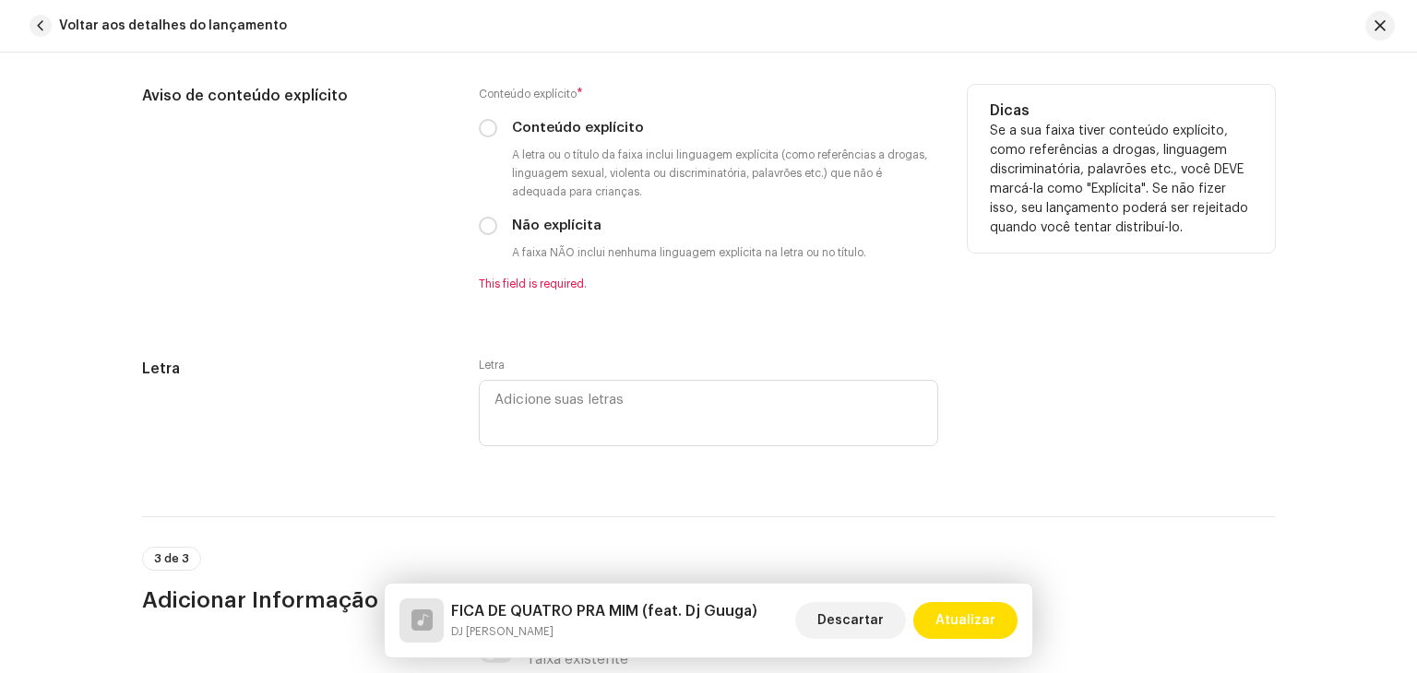
scroll to position [3505, 0]
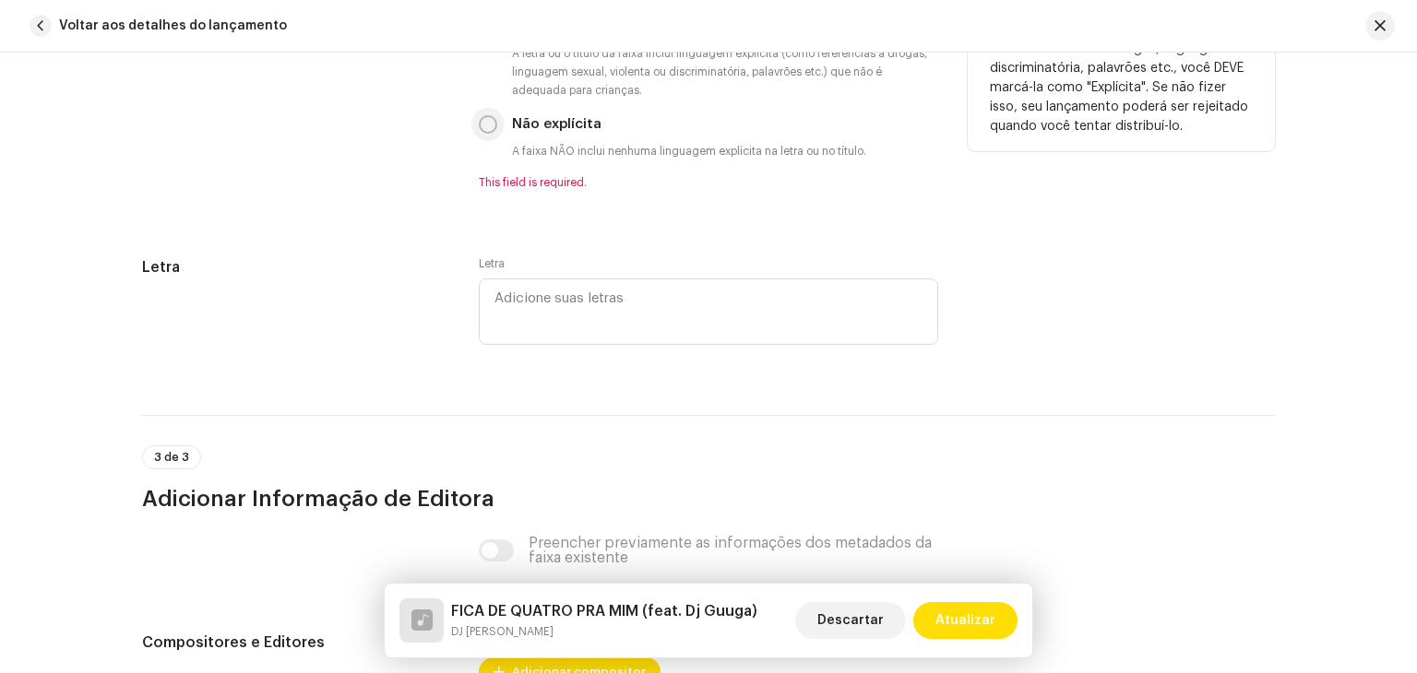
click at [492, 126] on input "Não explícita" at bounding box center [488, 124] width 18 height 18
radio input "true"
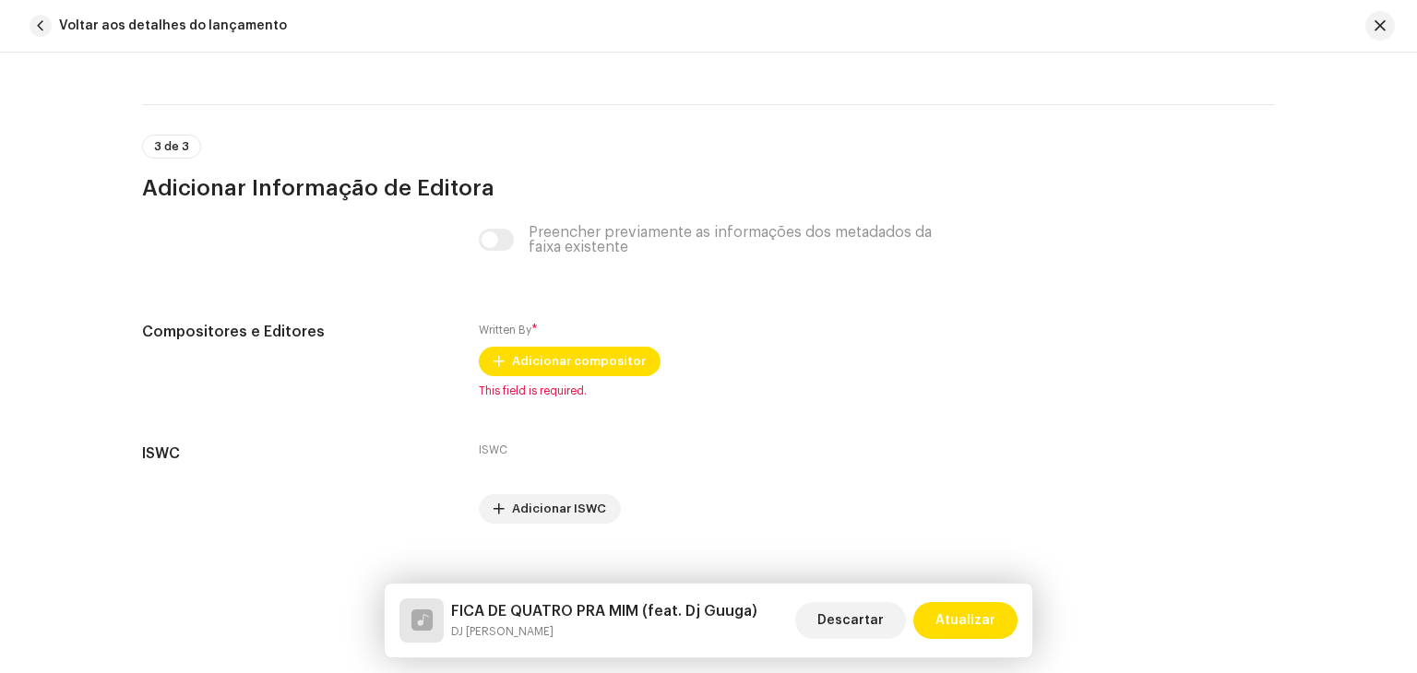
scroll to position [3826, 0]
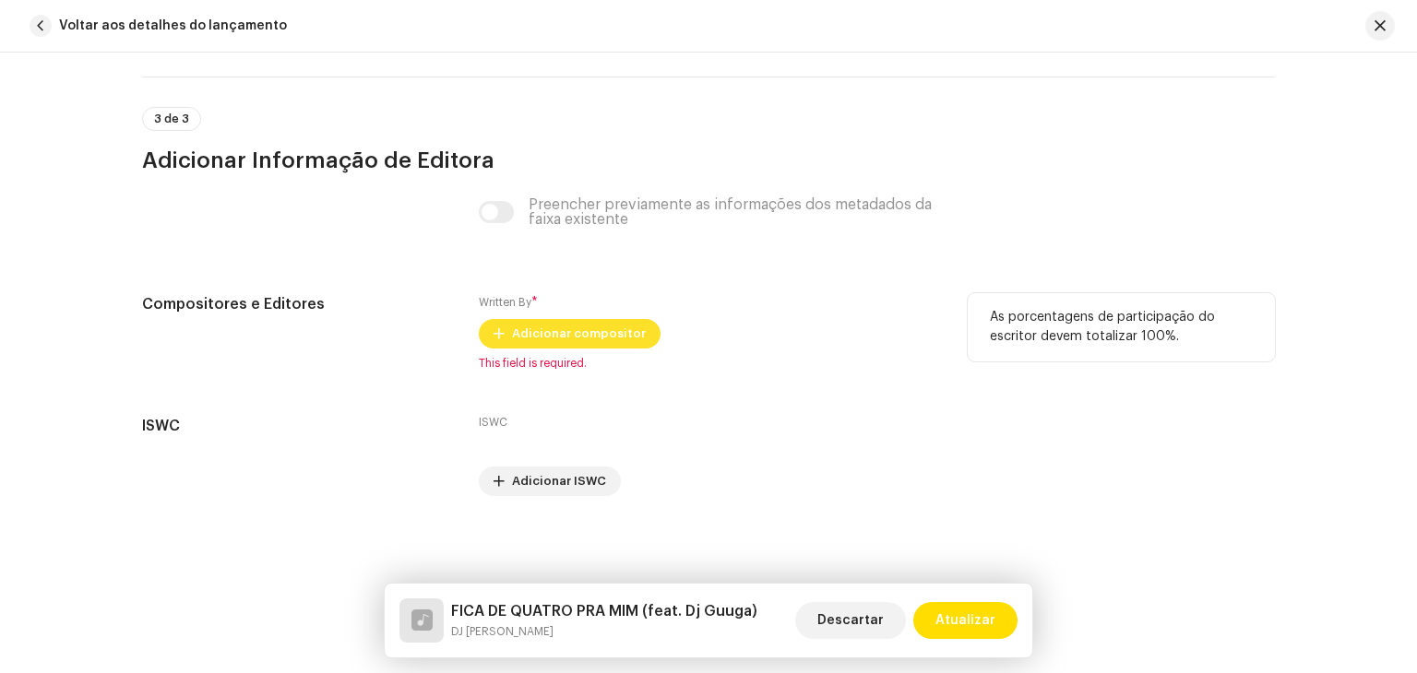
click at [539, 337] on span "Adicionar compositor" at bounding box center [579, 333] width 134 height 37
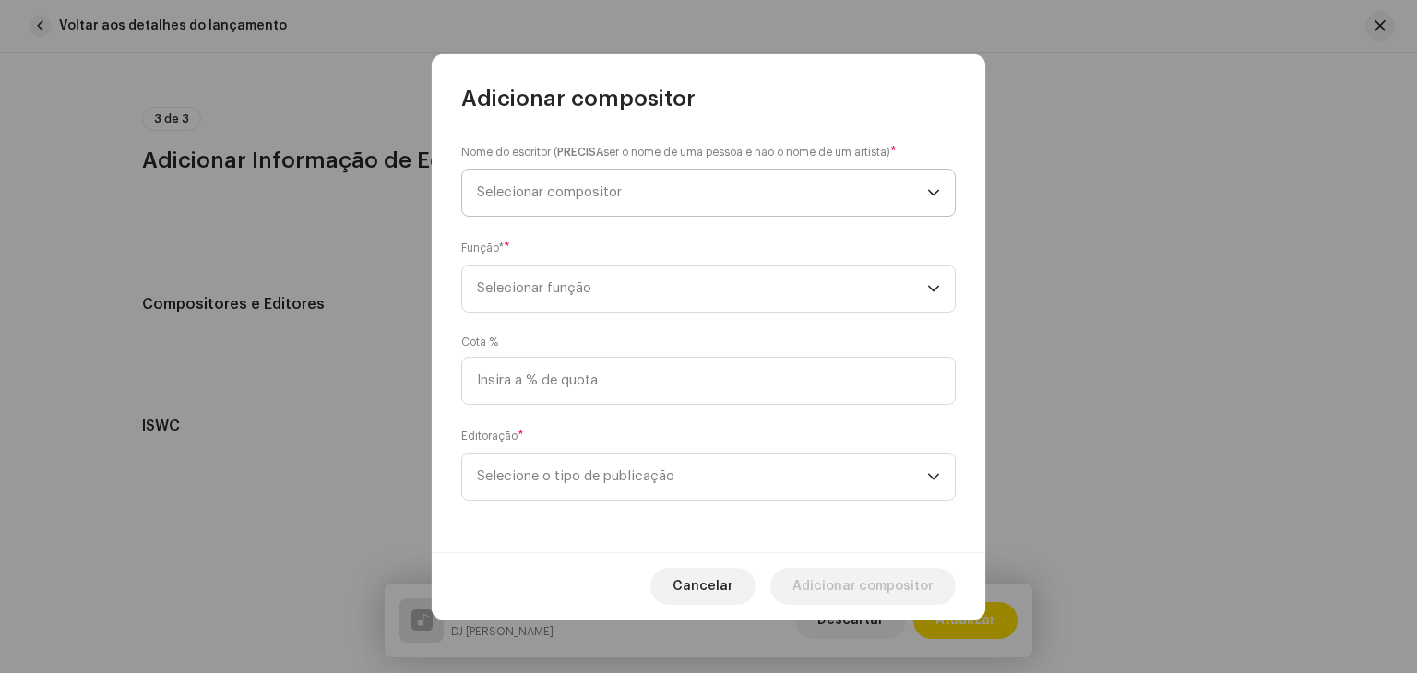
click at [593, 200] on span "Selecionar compositor" at bounding box center [702, 193] width 450 height 46
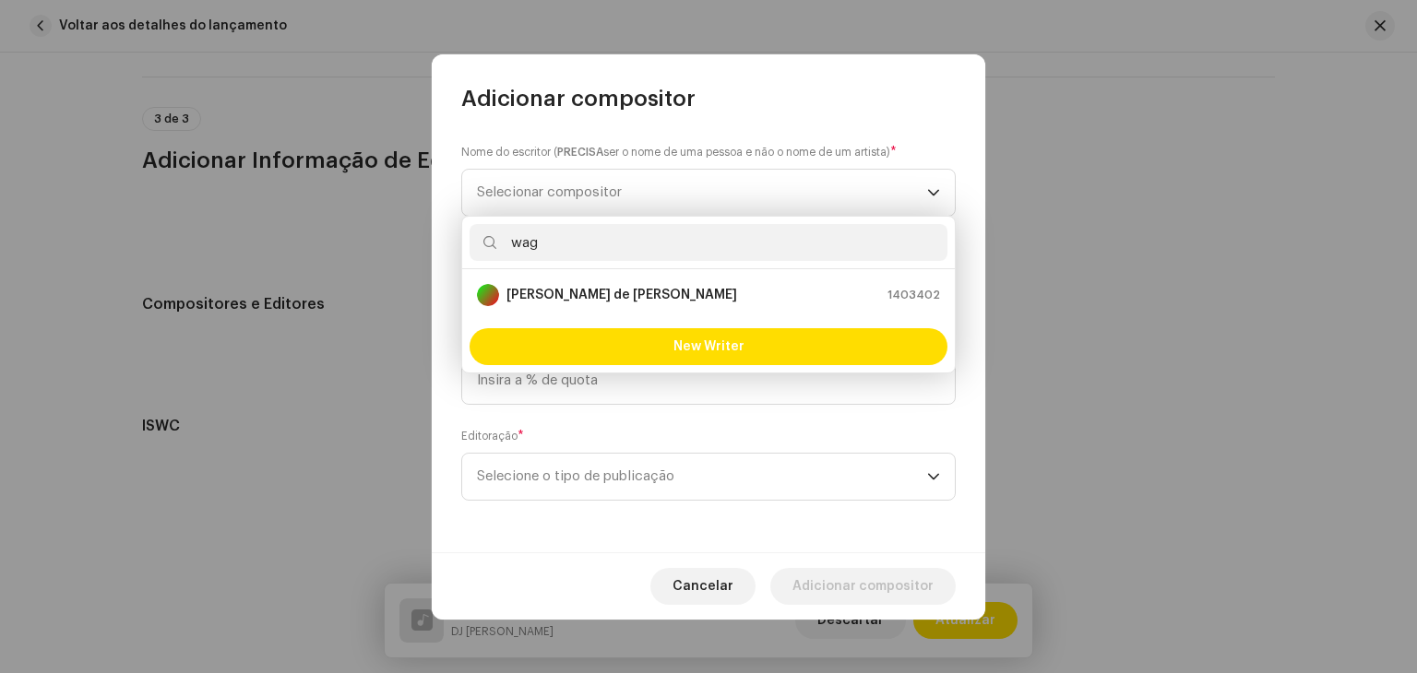
type input "wag"
click at [571, 298] on strong "[PERSON_NAME] de [PERSON_NAME]" at bounding box center [621, 295] width 231 height 18
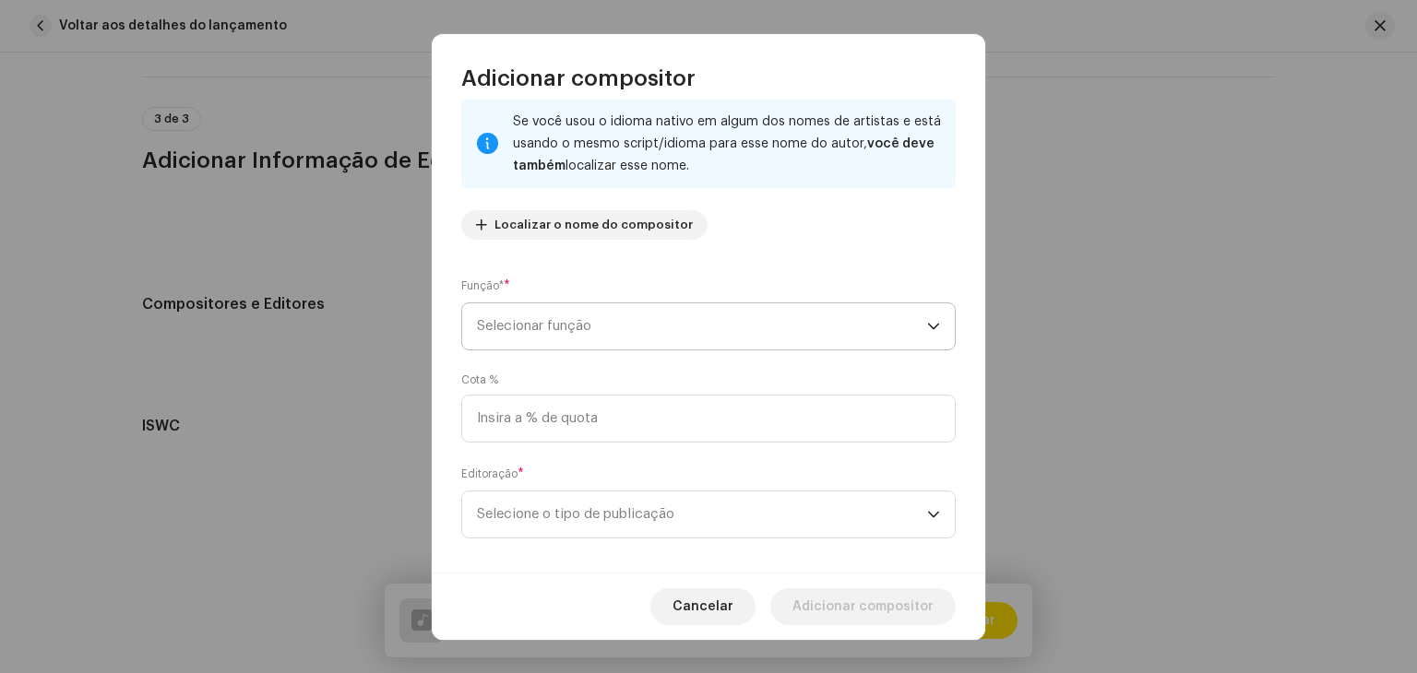
scroll to position [129, 0]
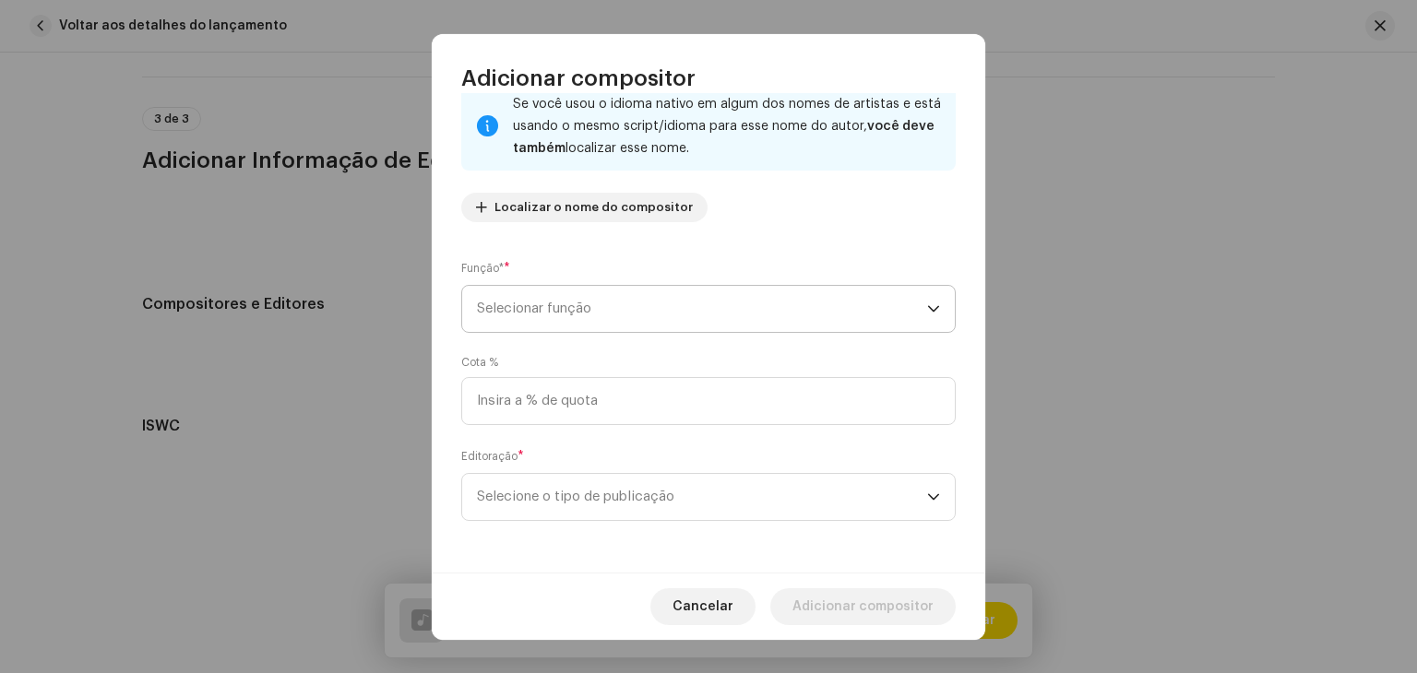
click at [615, 315] on span "Selecionar função" at bounding box center [702, 309] width 450 height 46
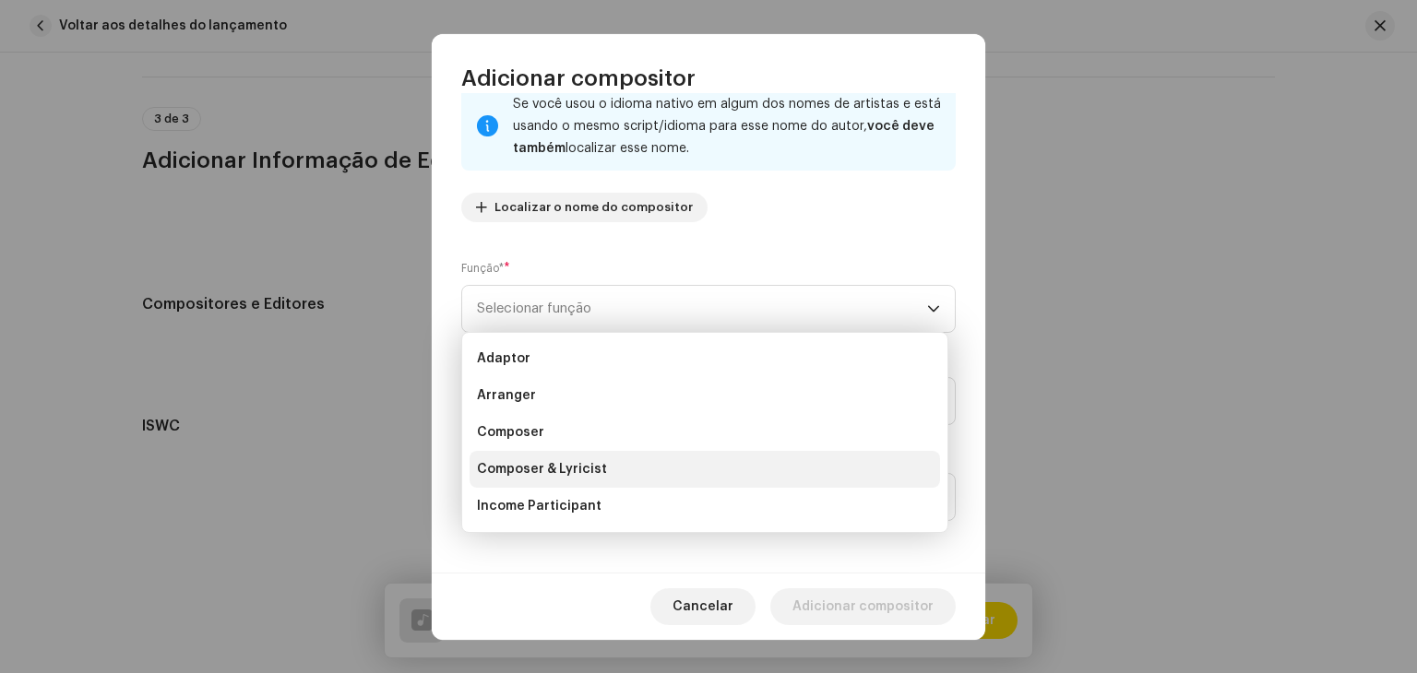
click at [532, 473] on span "Composer & Lyricist" at bounding box center [542, 469] width 130 height 18
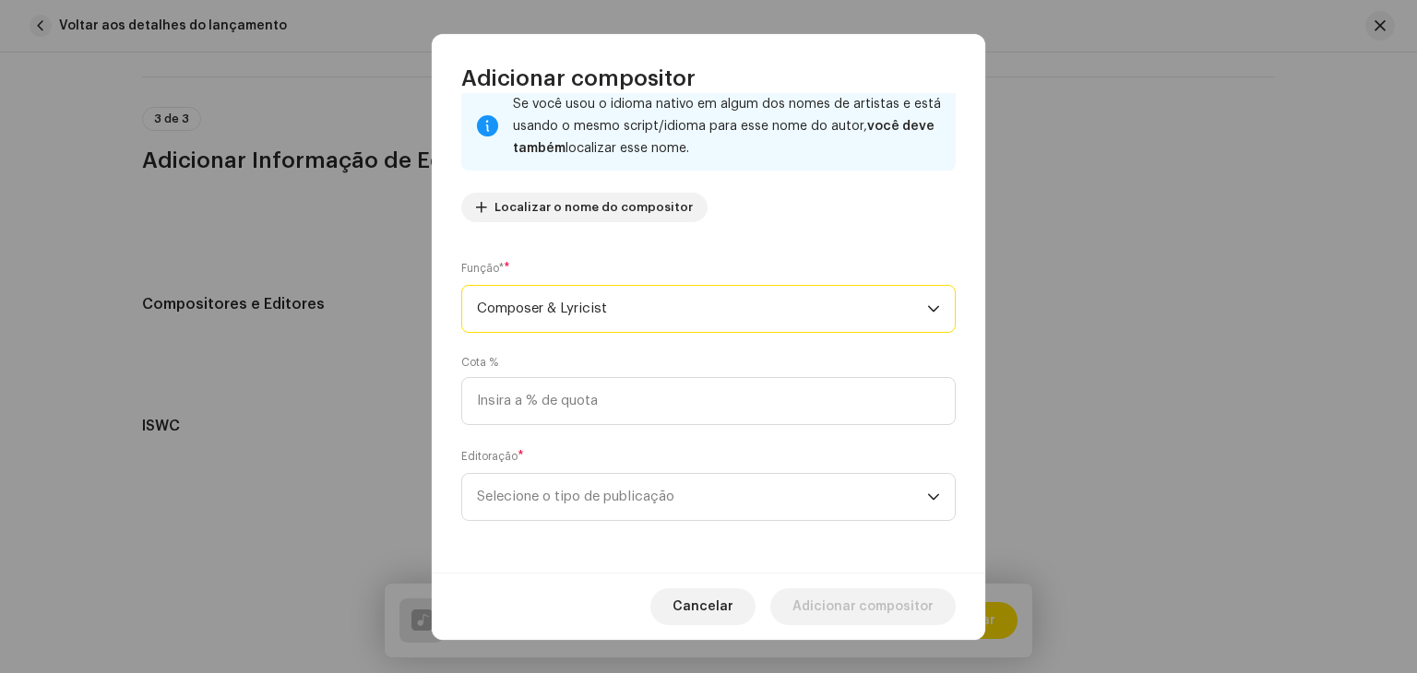
click at [593, 458] on div "Editoração * Selecione o tipo de publicação" at bounding box center [708, 484] width 494 height 74
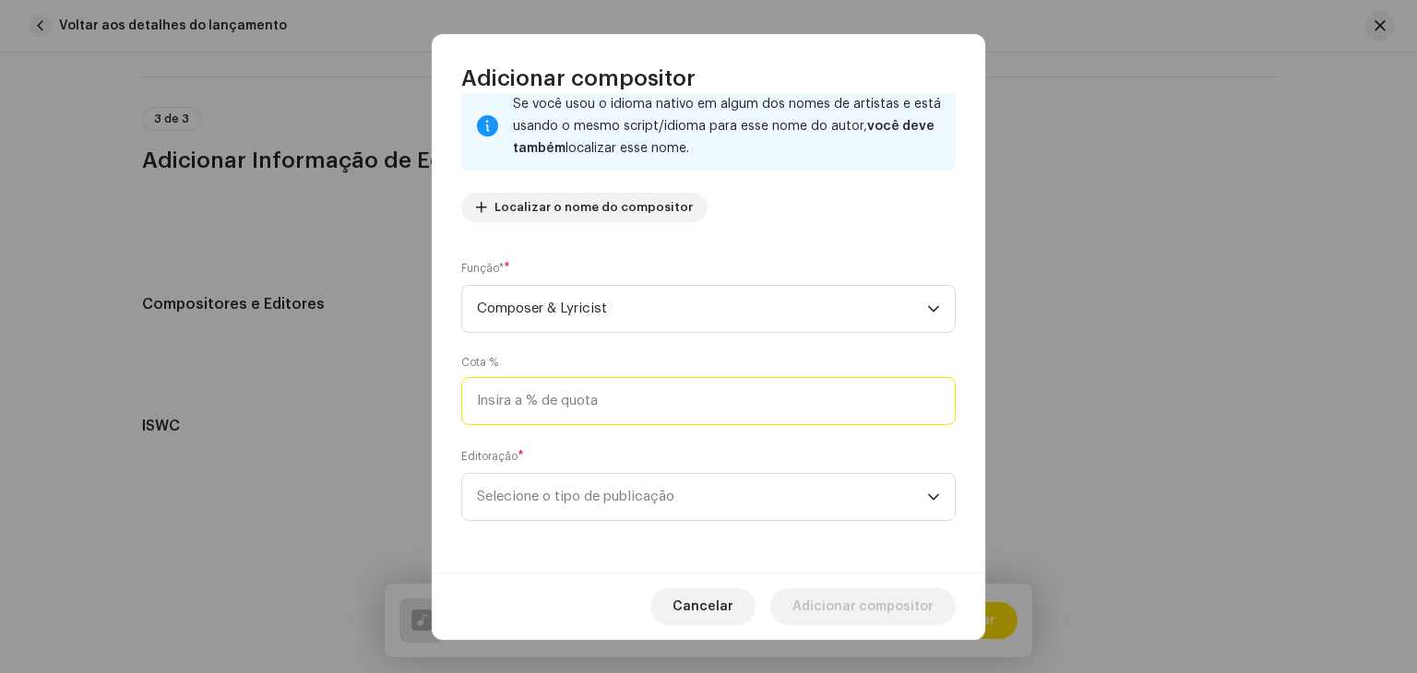
click at [600, 421] on input at bounding box center [708, 401] width 494 height 48
type input "100,00"
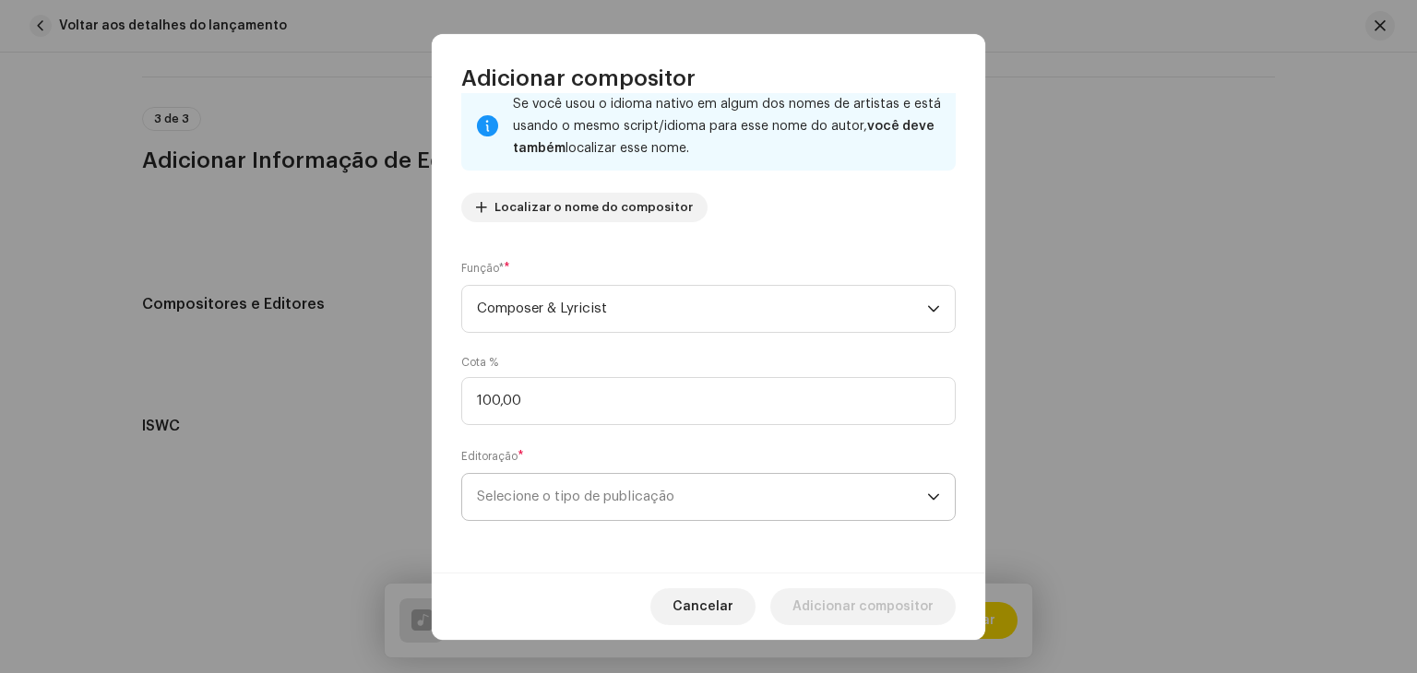
click at [627, 517] on span "Selecione o tipo de publicação" at bounding box center [702, 497] width 450 height 46
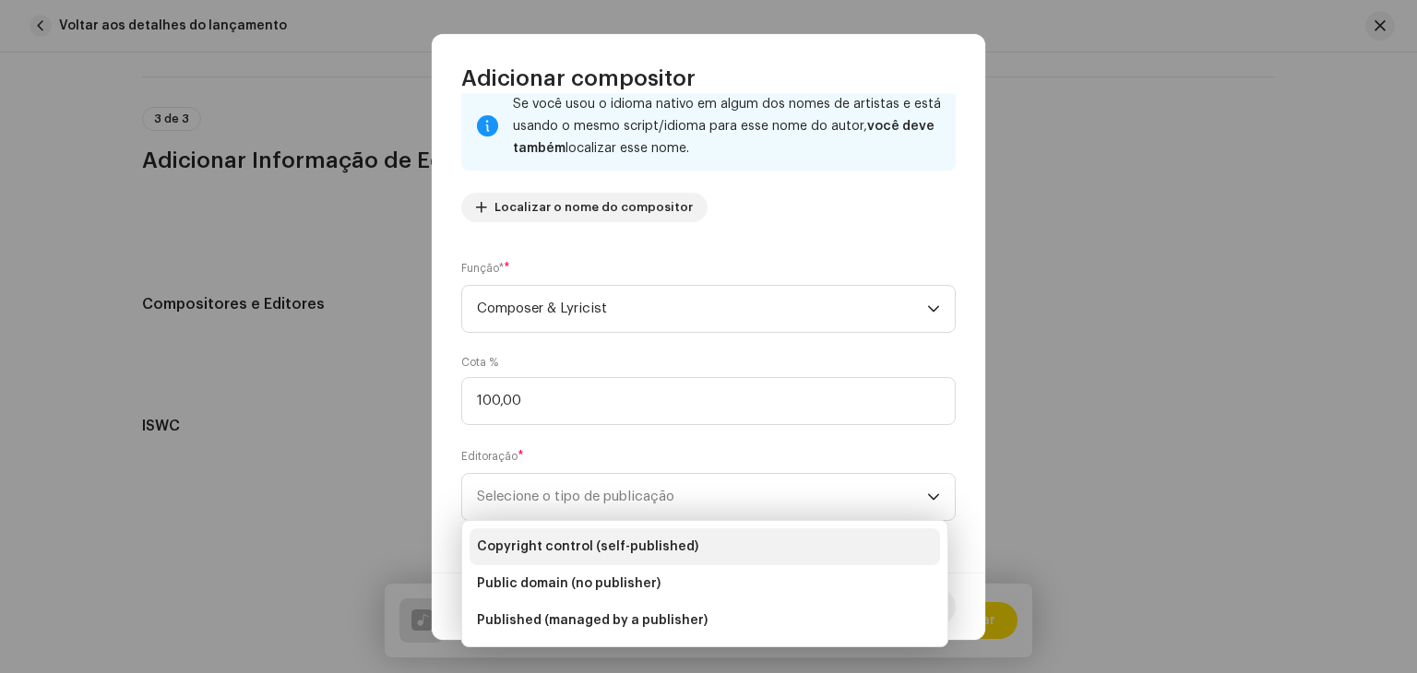
click at [630, 540] on span "Copyright control (self-published)" at bounding box center [587, 547] width 221 height 18
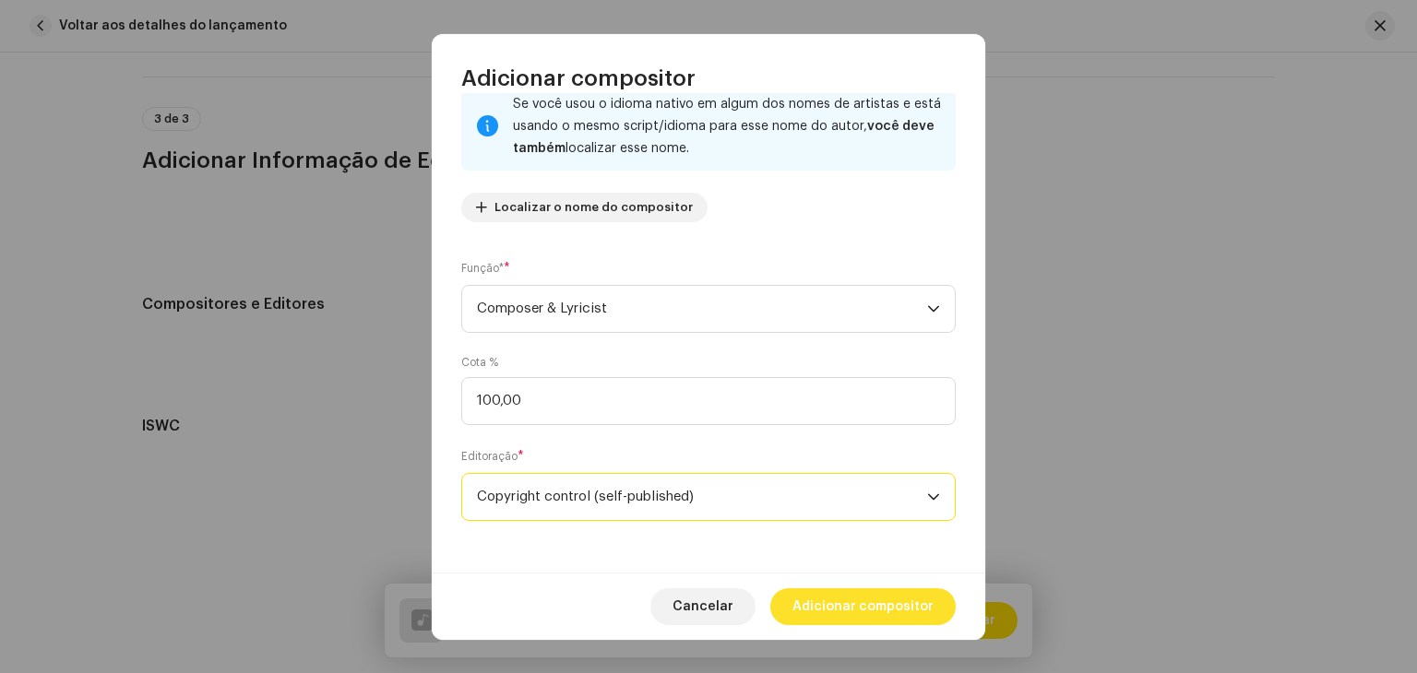
click at [847, 602] on span "Adicionar compositor" at bounding box center [862, 606] width 141 height 37
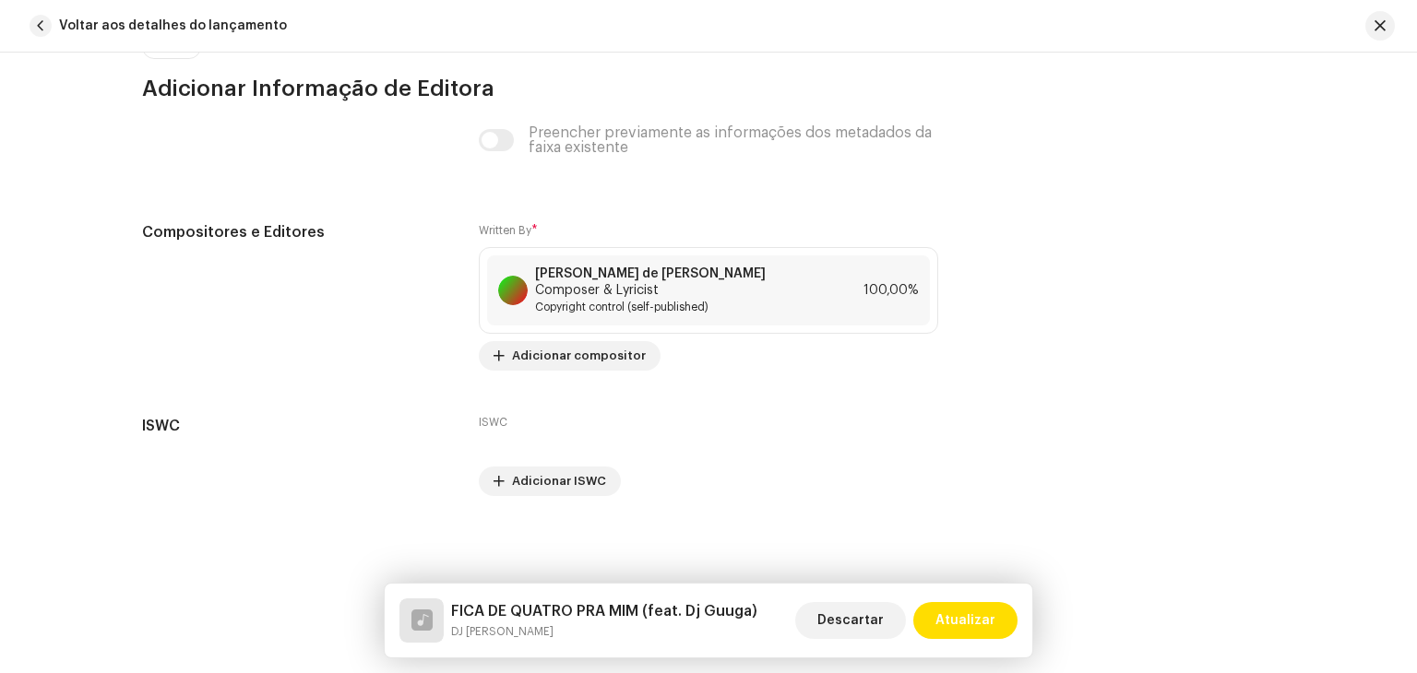
scroll to position [3897, 0]
click at [996, 632] on button "Atualizar" at bounding box center [965, 620] width 104 height 37
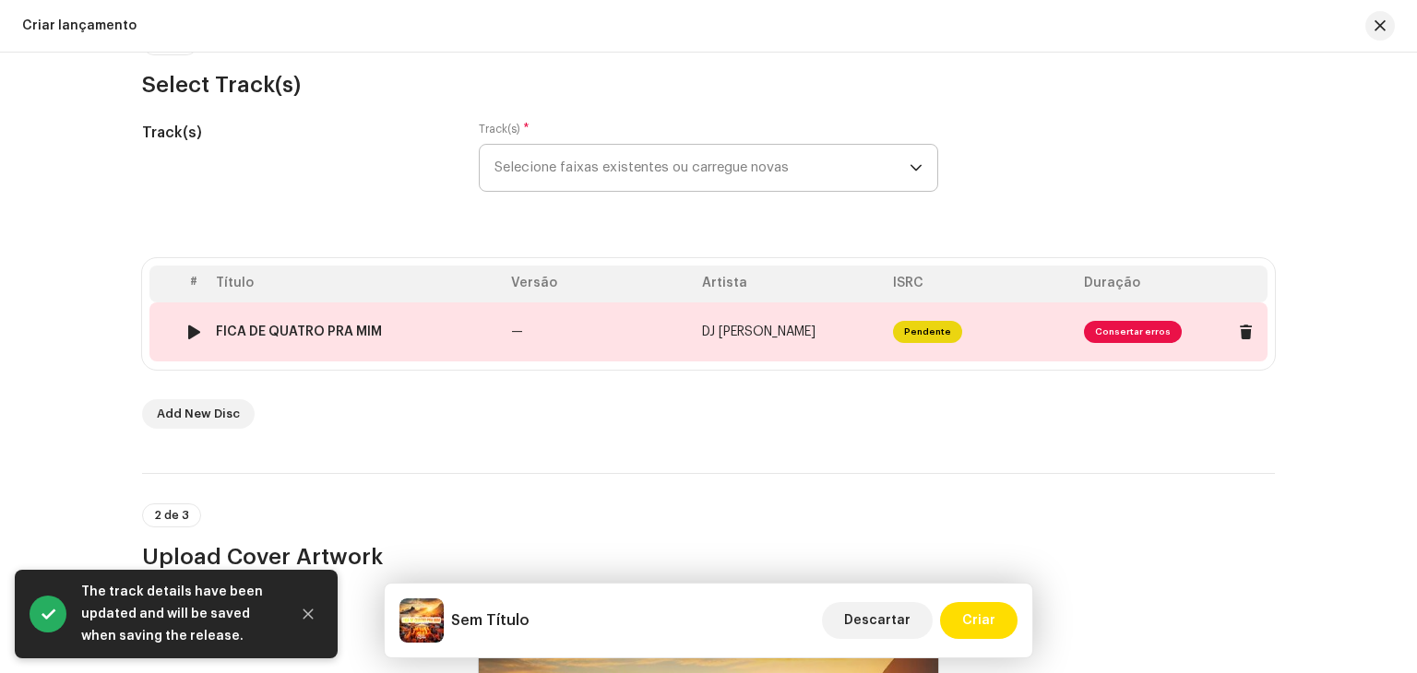
click at [606, 321] on td "—" at bounding box center [599, 332] width 191 height 59
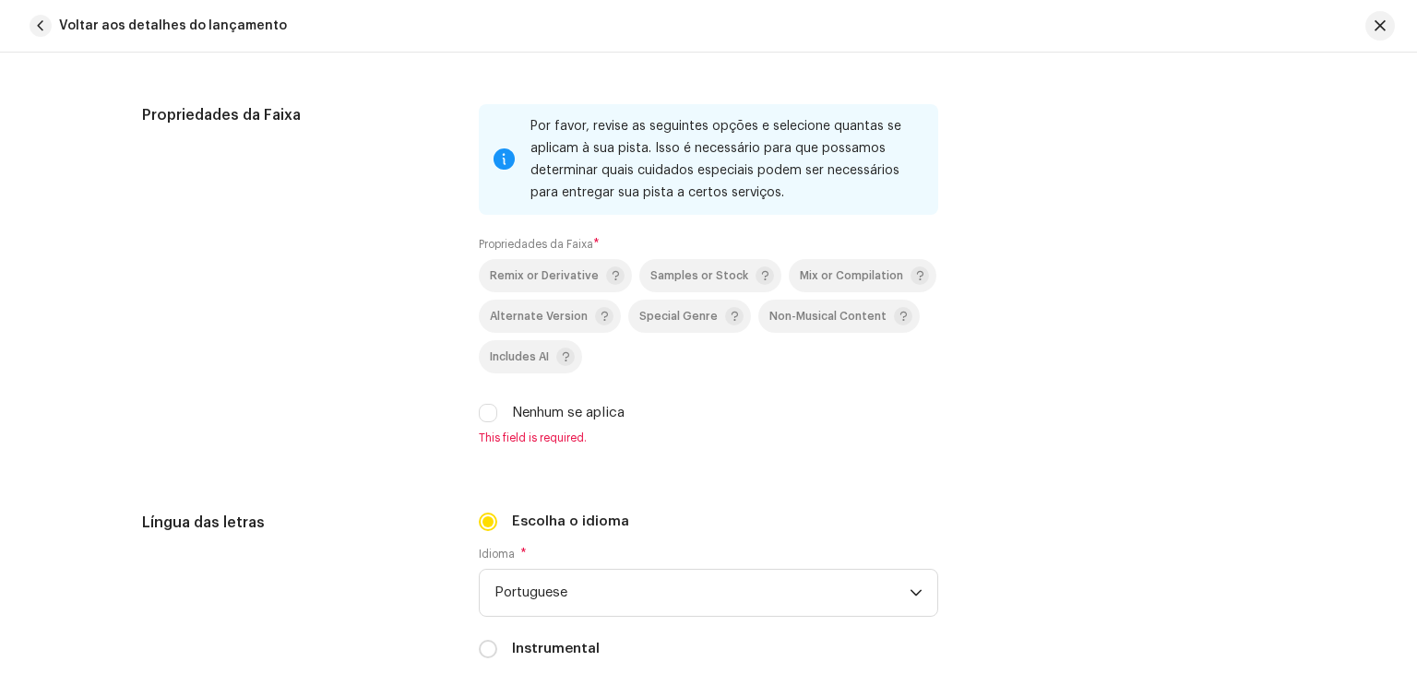
scroll to position [2767, 0]
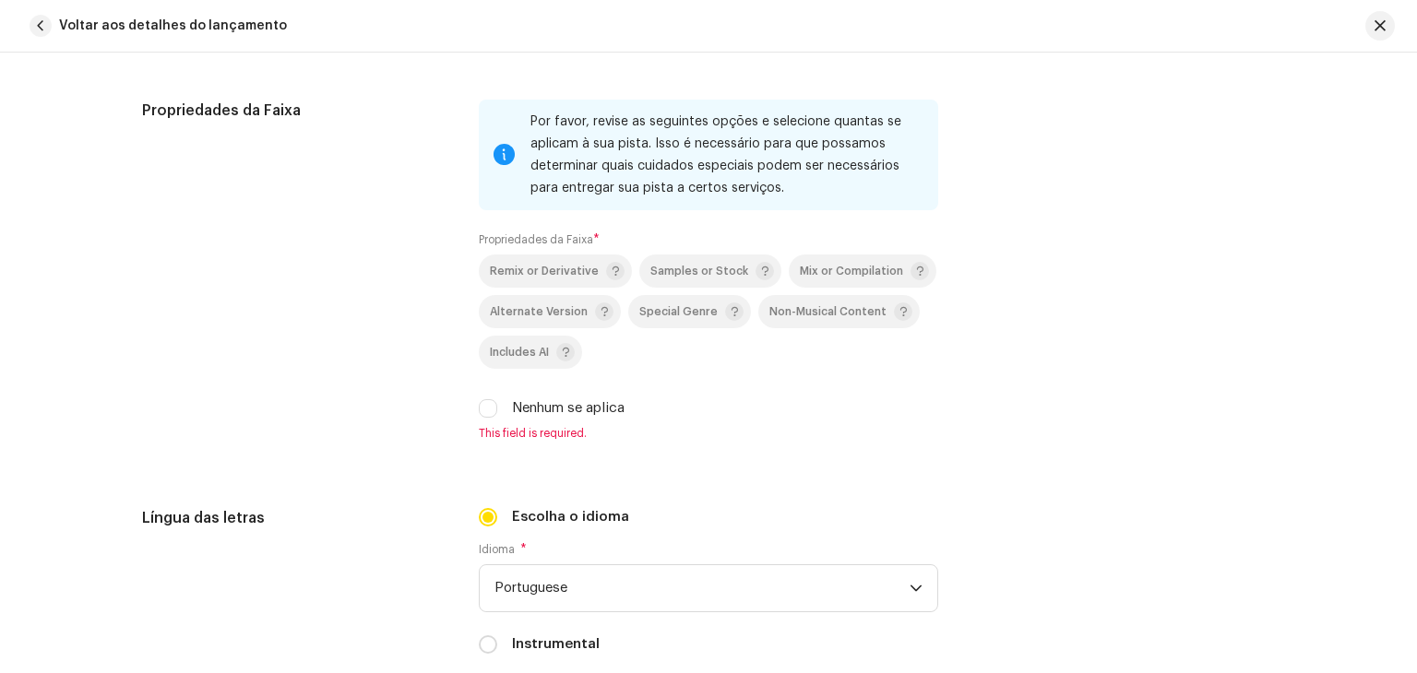
click at [495, 403] on div "Nenhum se aplica" at bounding box center [708, 408] width 459 height 20
click at [492, 410] on input "Nenhum se aplica" at bounding box center [488, 408] width 18 height 18
checkbox input "true"
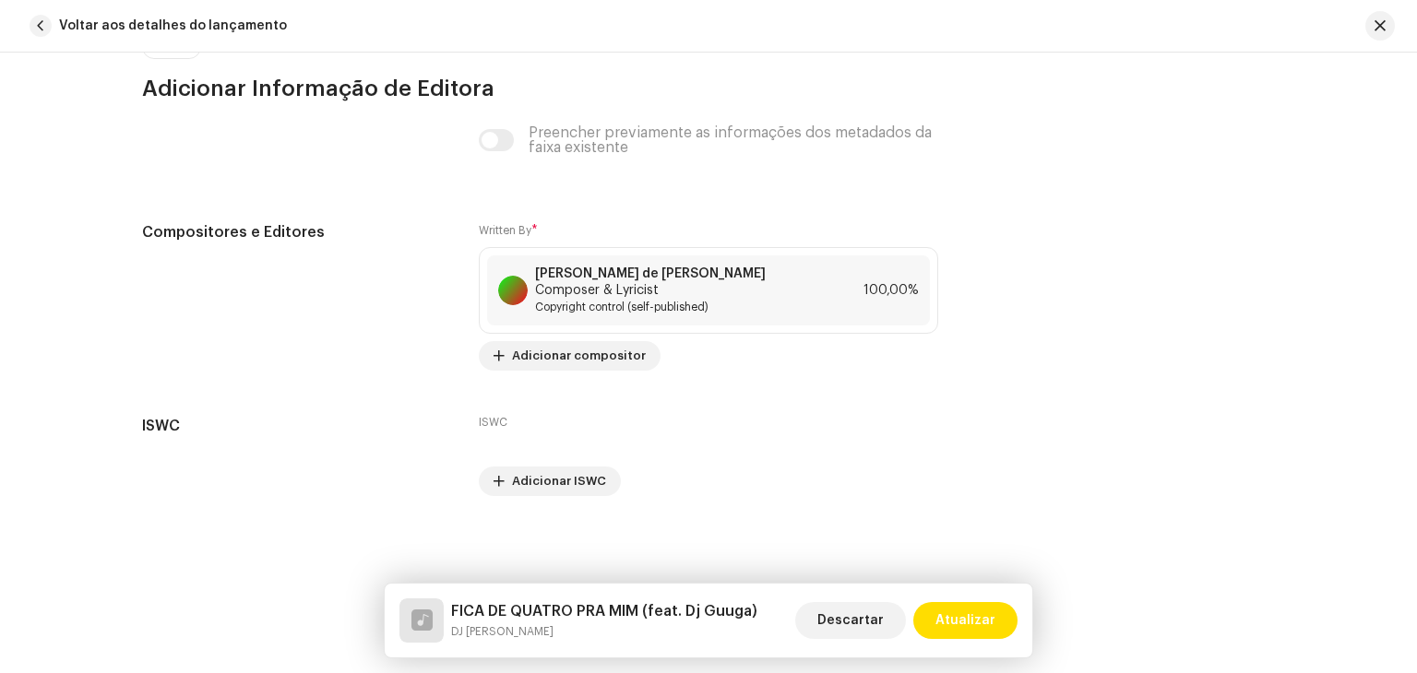
scroll to position [3874, 0]
click at [976, 647] on div "FICA DE QUATRO PRA MIM (feat. Dj Guuga) DJ MAGNO Descartar Atualizar" at bounding box center [709, 621] width 648 height 74
click at [966, 621] on span "Atualizar" at bounding box center [965, 620] width 60 height 37
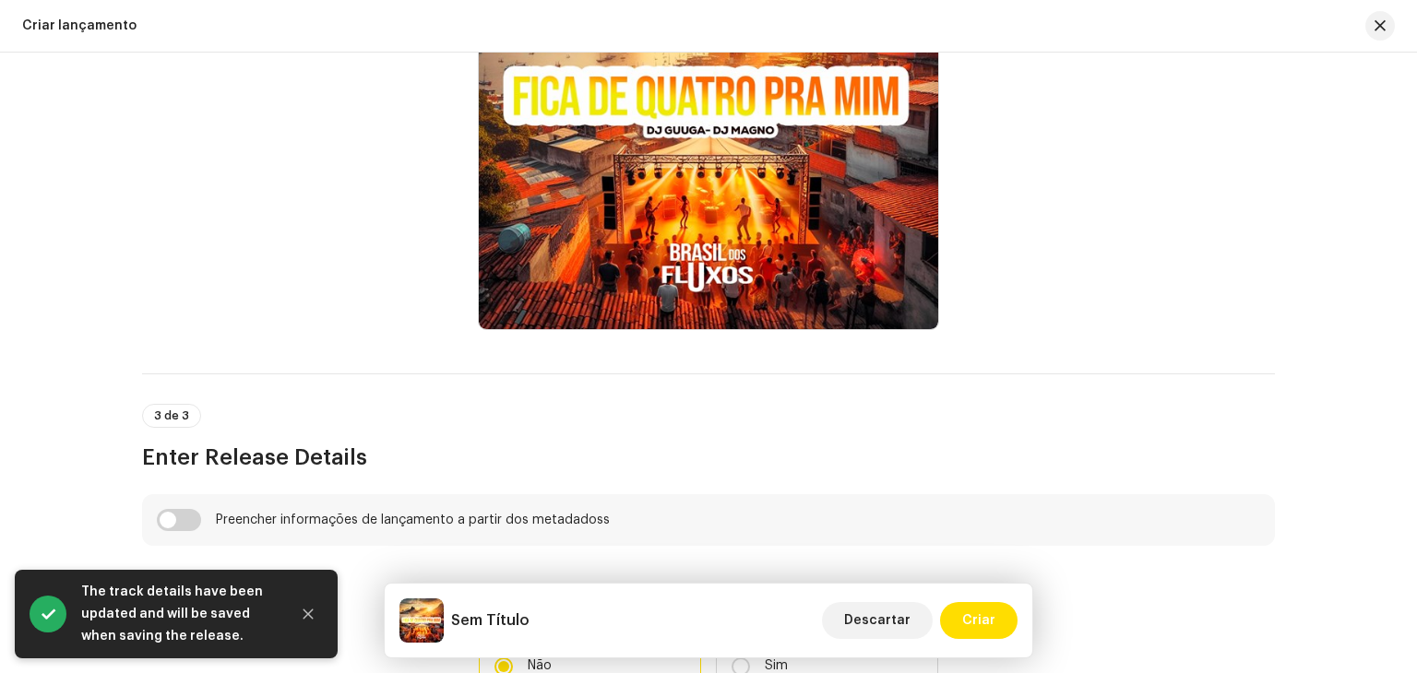
scroll to position [922, 0]
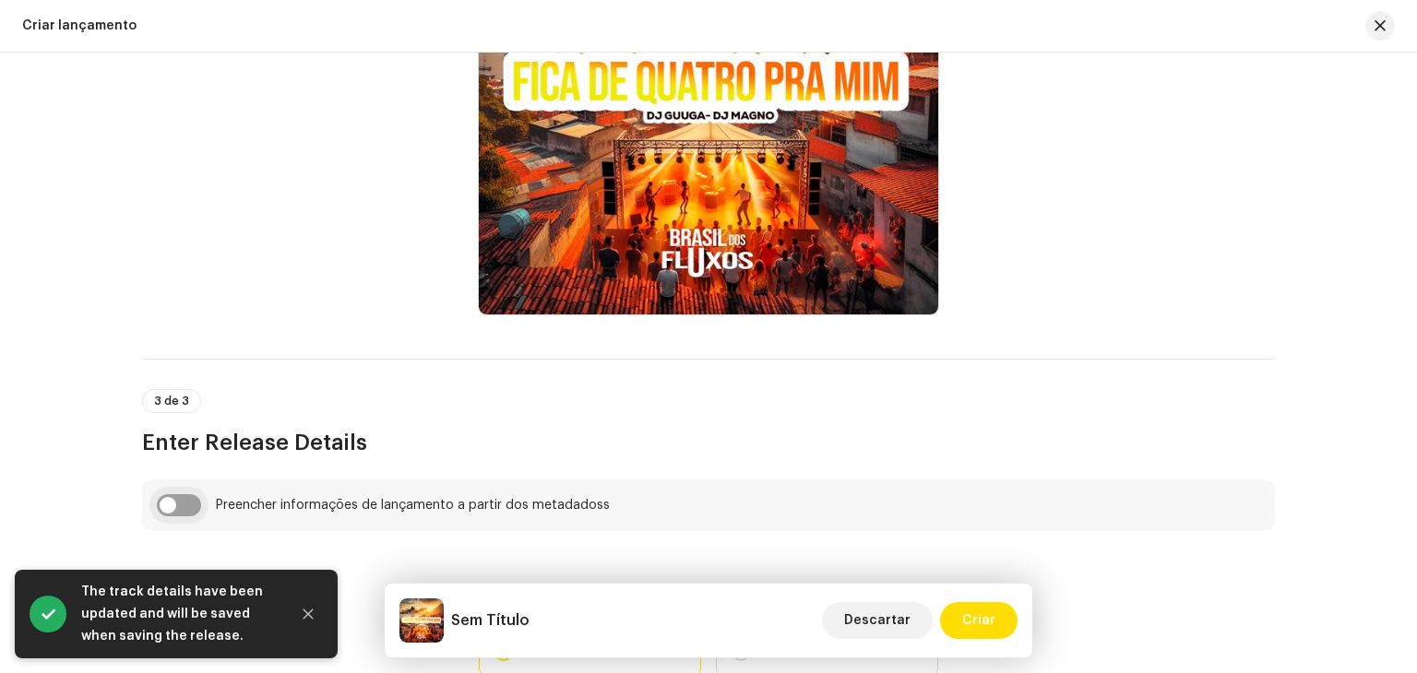
click at [184, 502] on input "checkbox" at bounding box center [179, 505] width 44 height 22
checkbox input "true"
type input "FICA DE QUATRO PRA MIM"
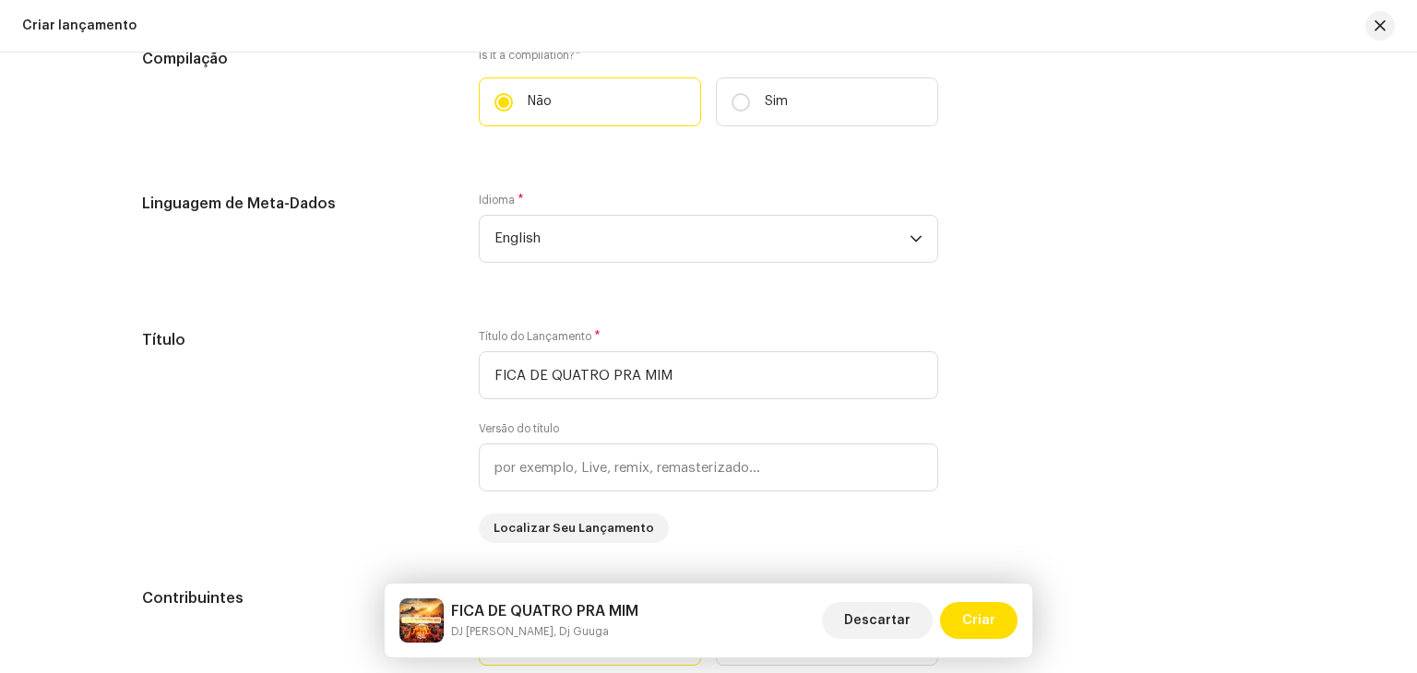
scroll to position [1568, 0]
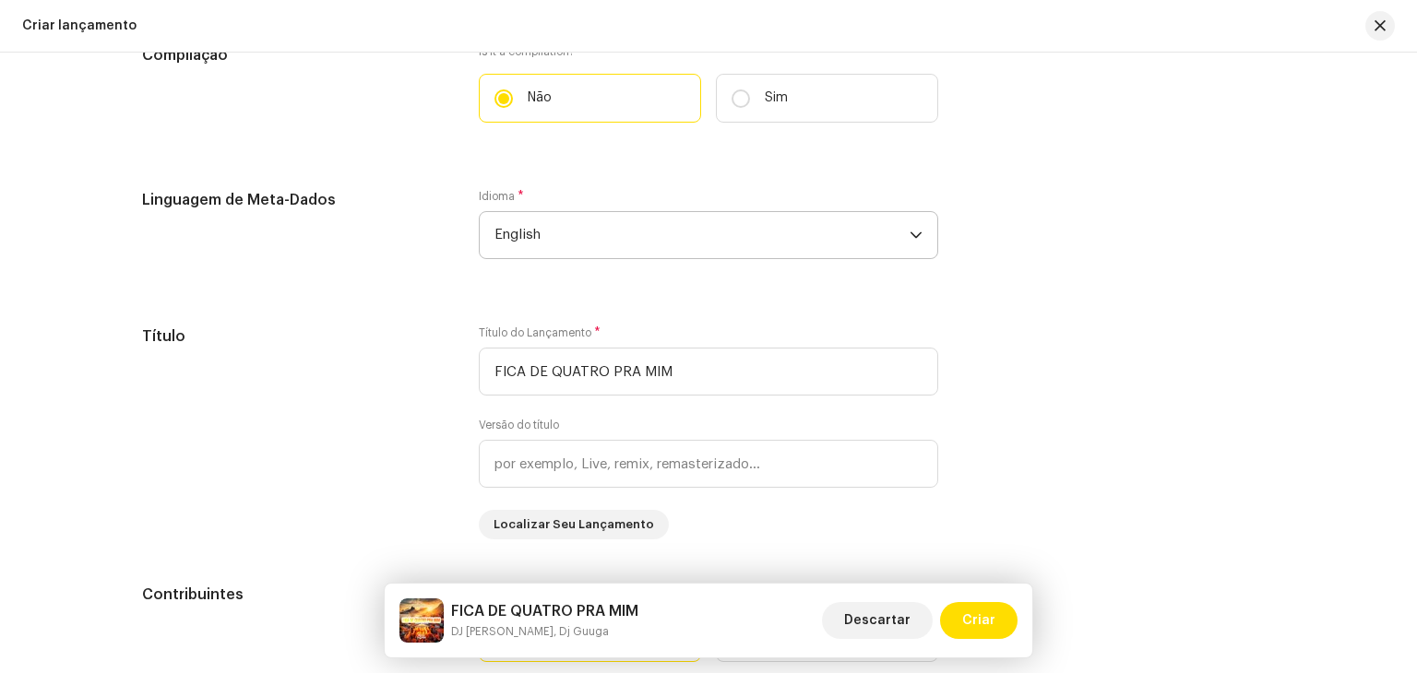
click at [576, 239] on span "English" at bounding box center [701, 235] width 415 height 46
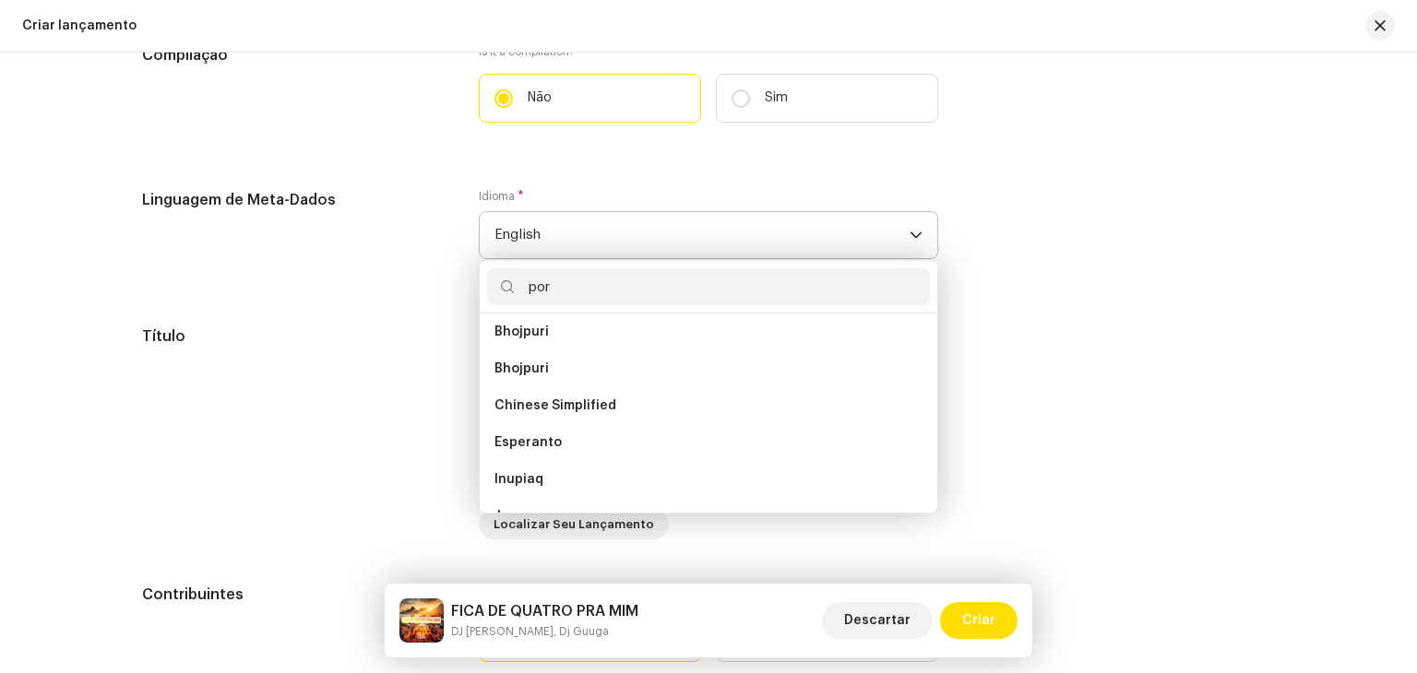
scroll to position [0, 0]
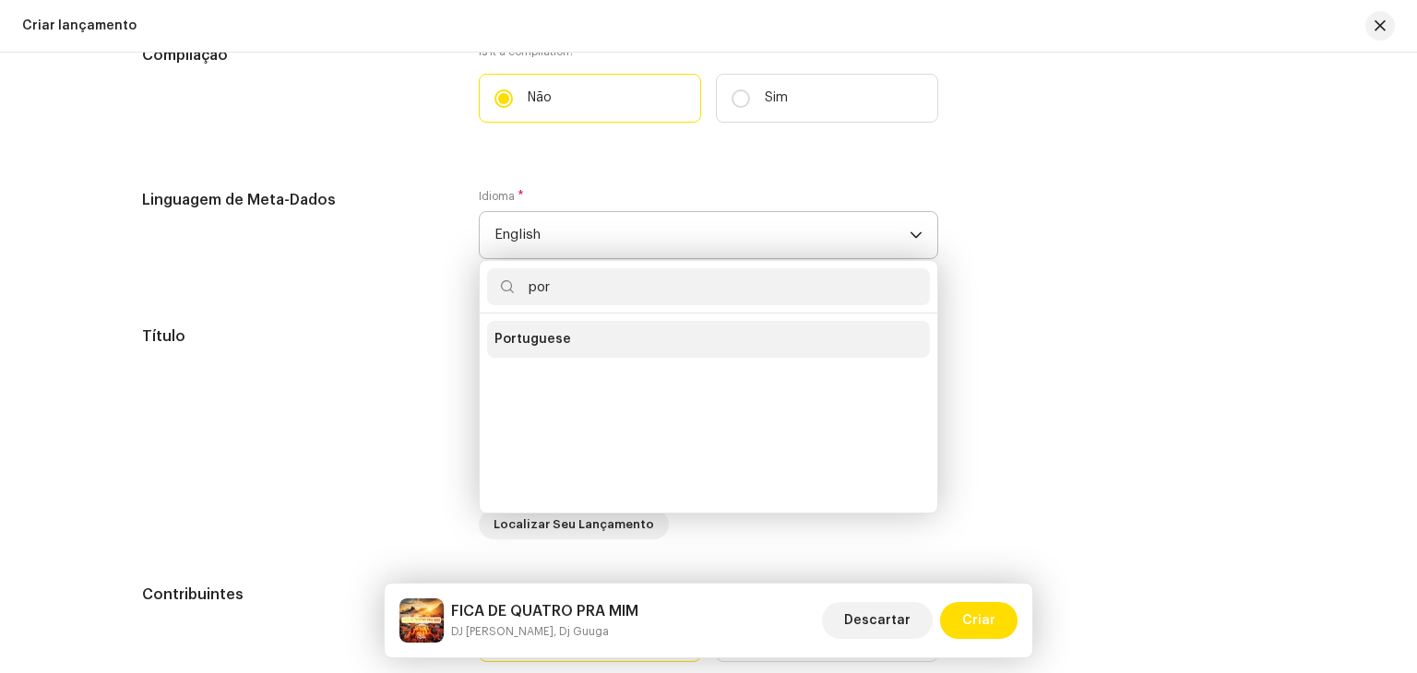
type input "por"
click at [581, 338] on li "Portuguese" at bounding box center [708, 339] width 443 height 37
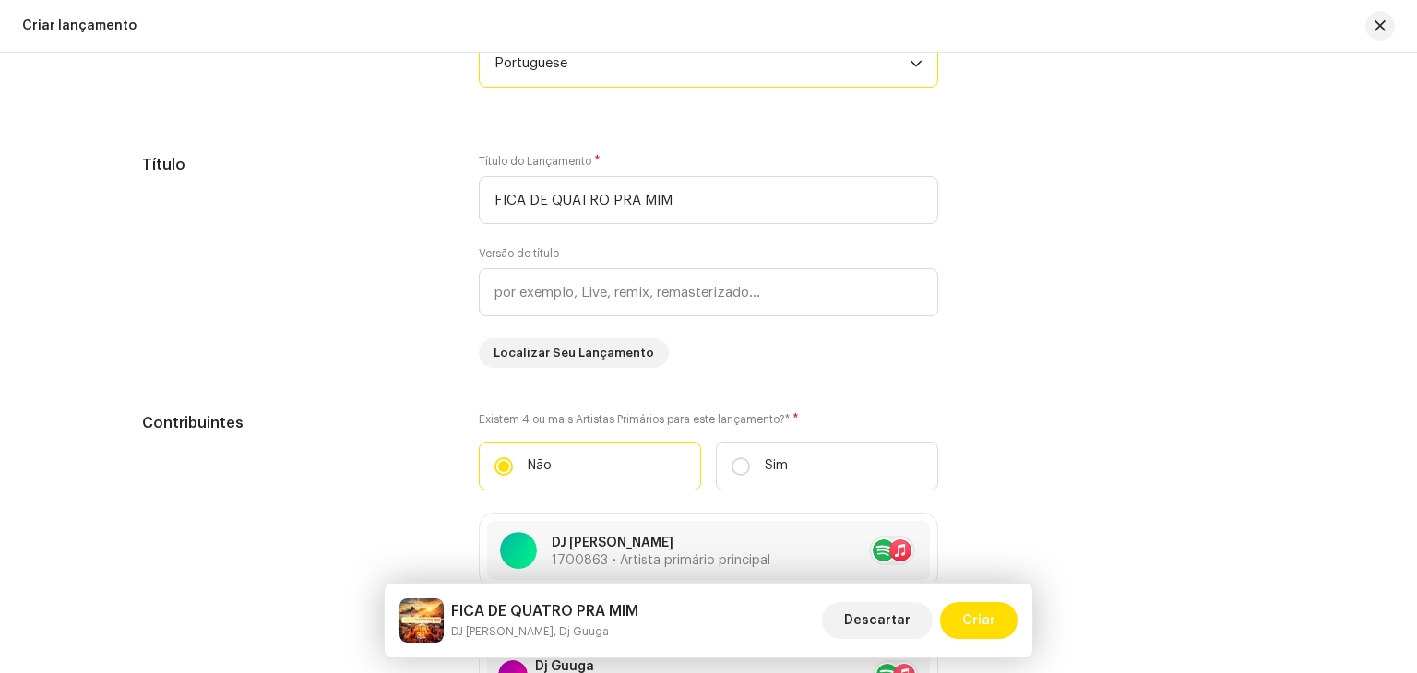
scroll to position [1753, 0]
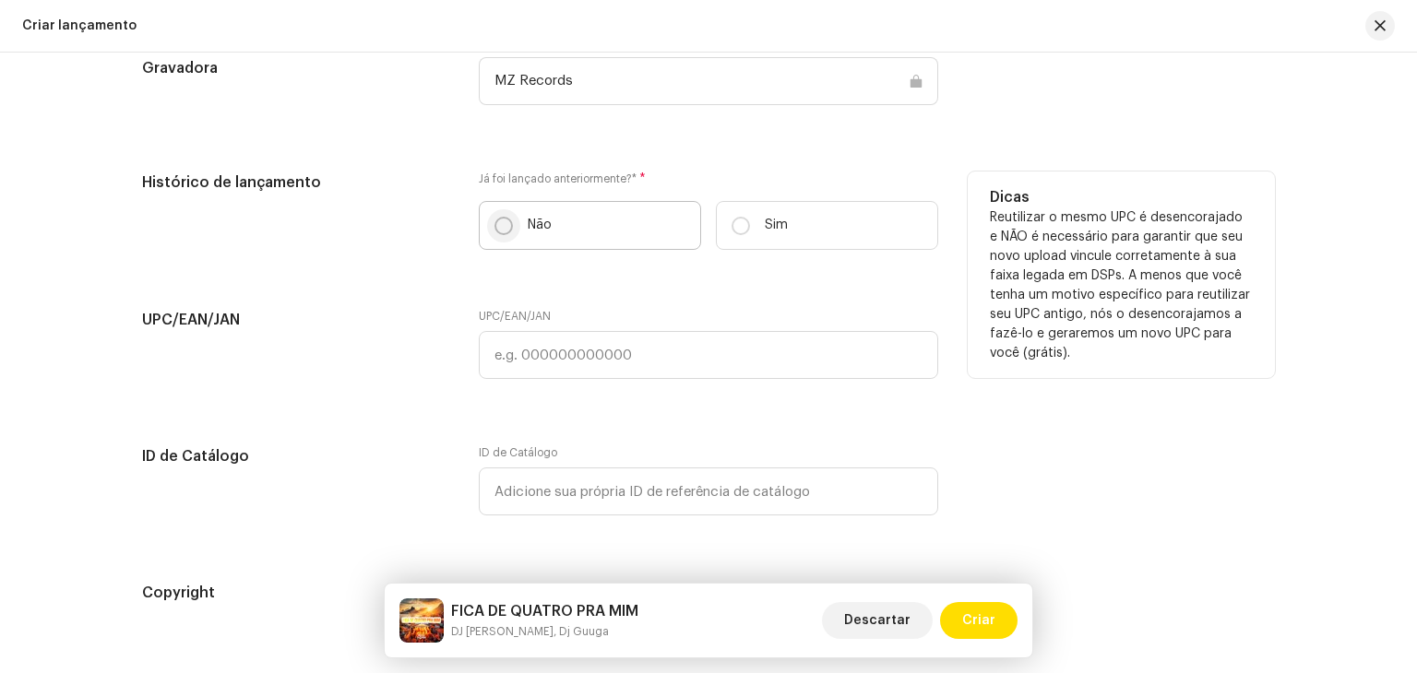
click at [496, 233] on input "Não" at bounding box center [503, 226] width 18 height 18
radio input "true"
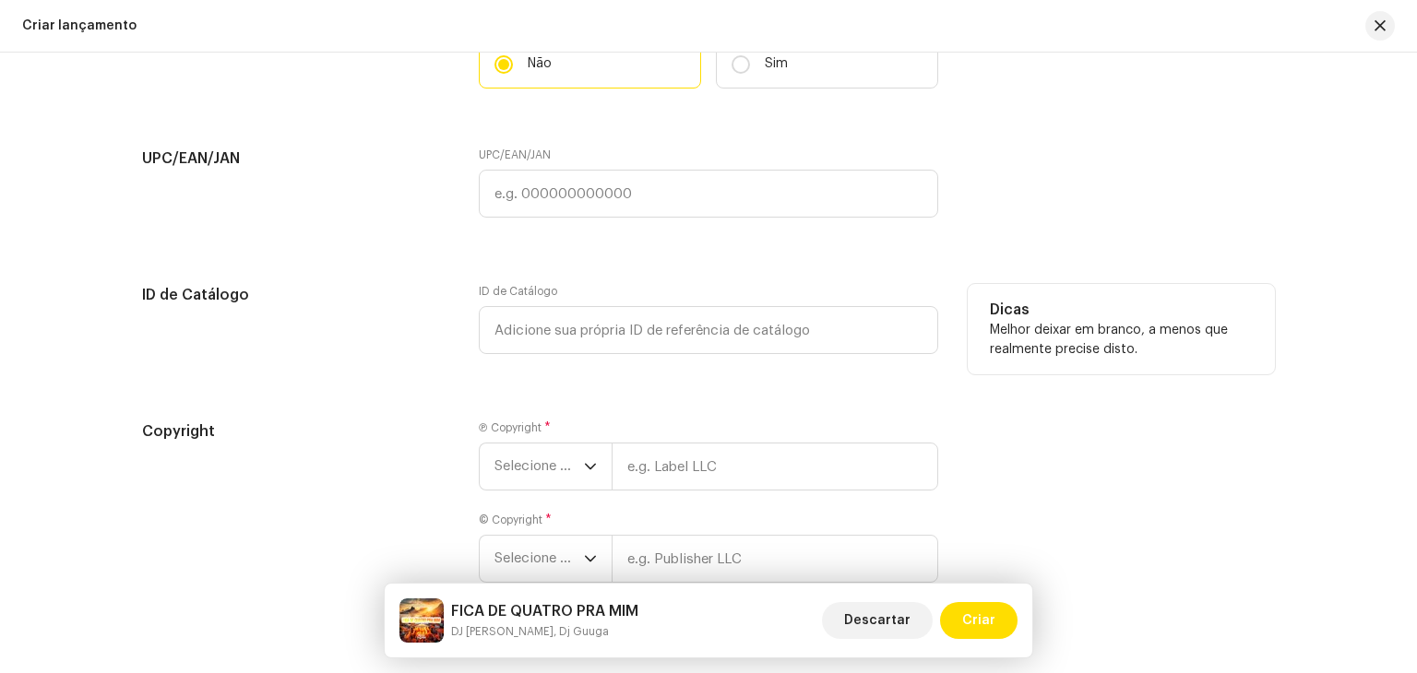
scroll to position [3038, 0]
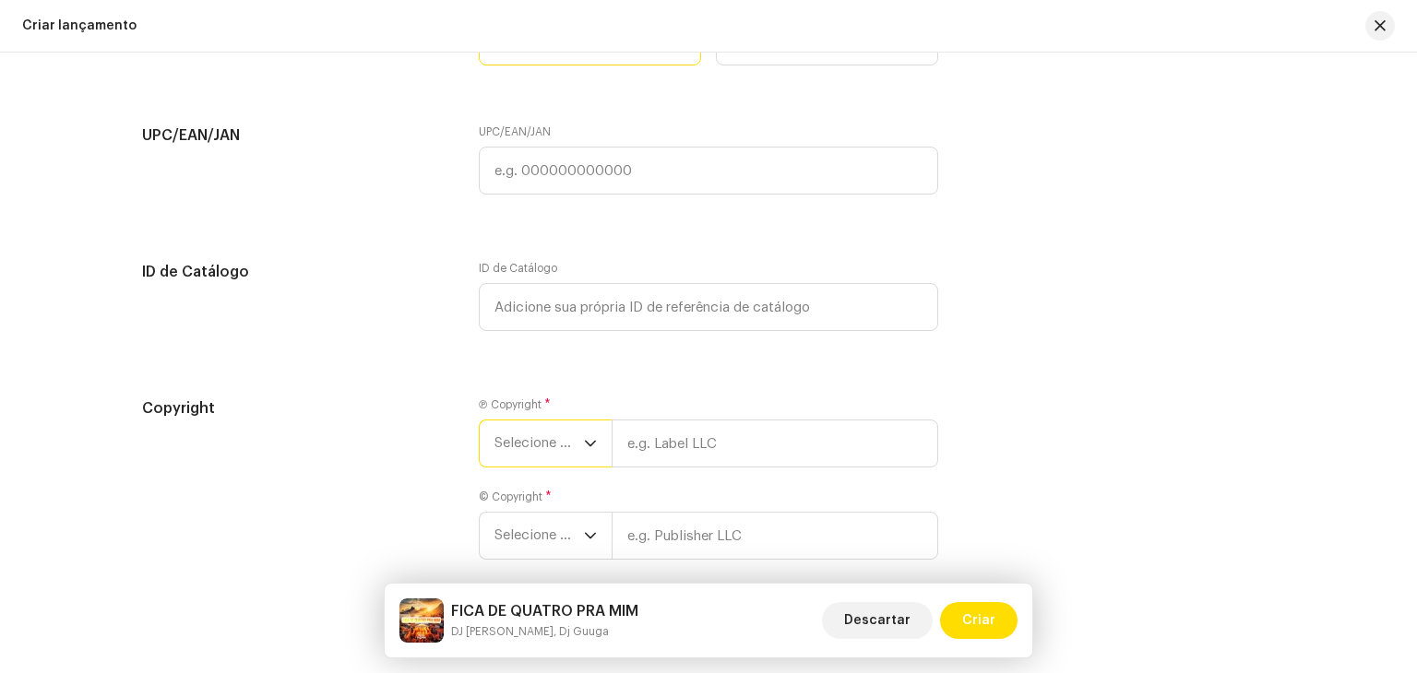
click at [560, 434] on span "Selecione o ano" at bounding box center [538, 444] width 89 height 46
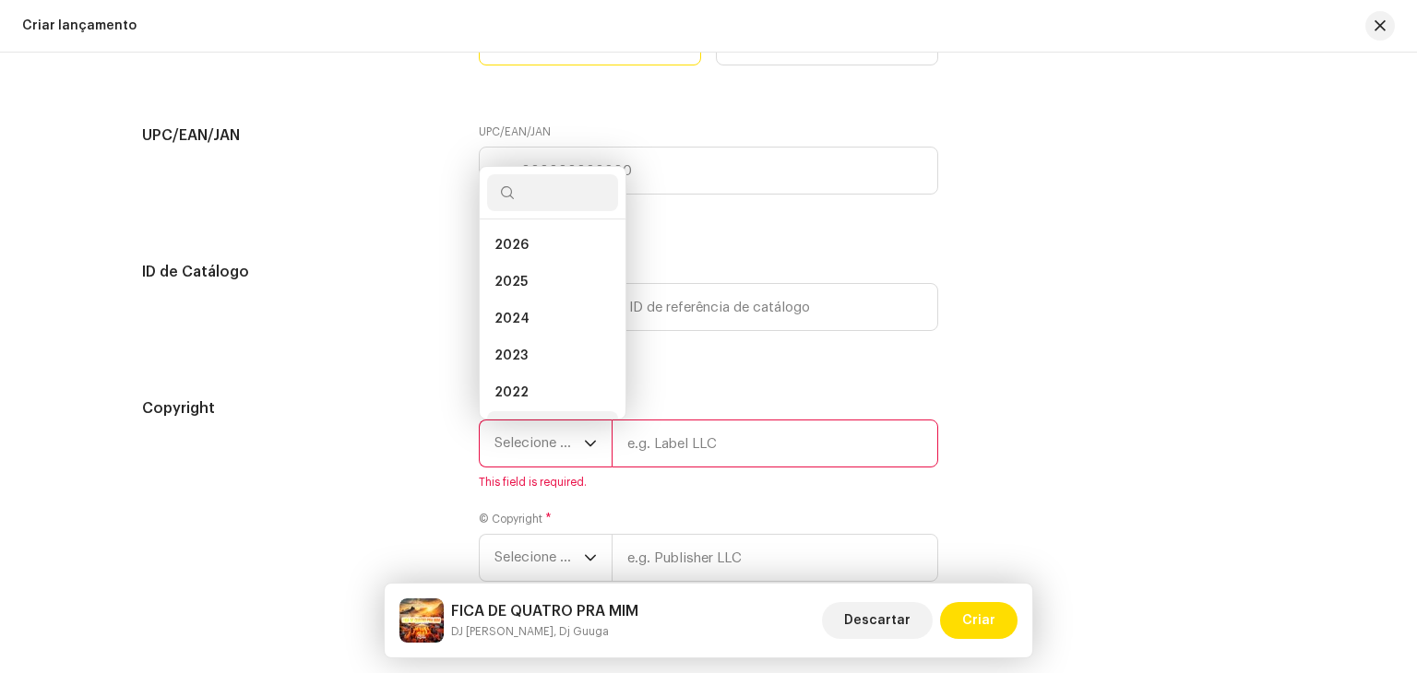
scroll to position [30, 0]
click at [513, 256] on span "2025" at bounding box center [510, 253] width 33 height 18
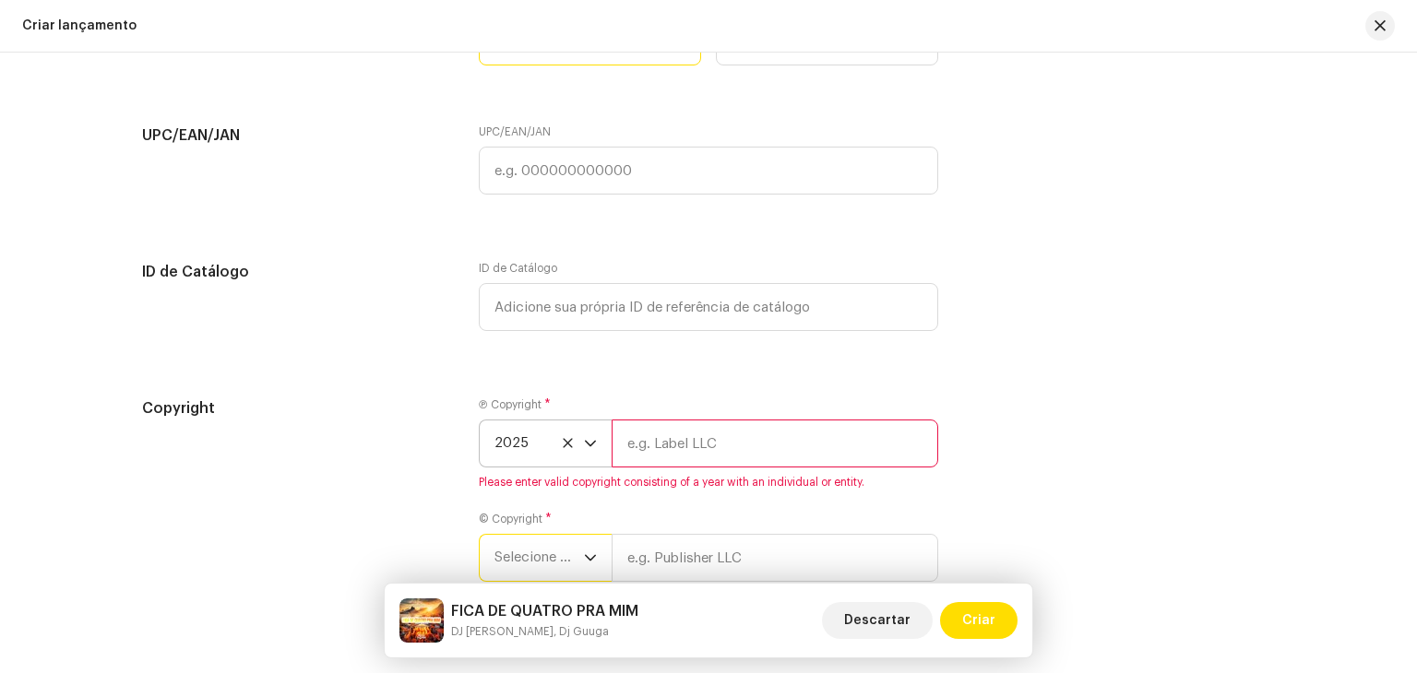
click at [541, 553] on span "Selecione o ano" at bounding box center [538, 558] width 89 height 46
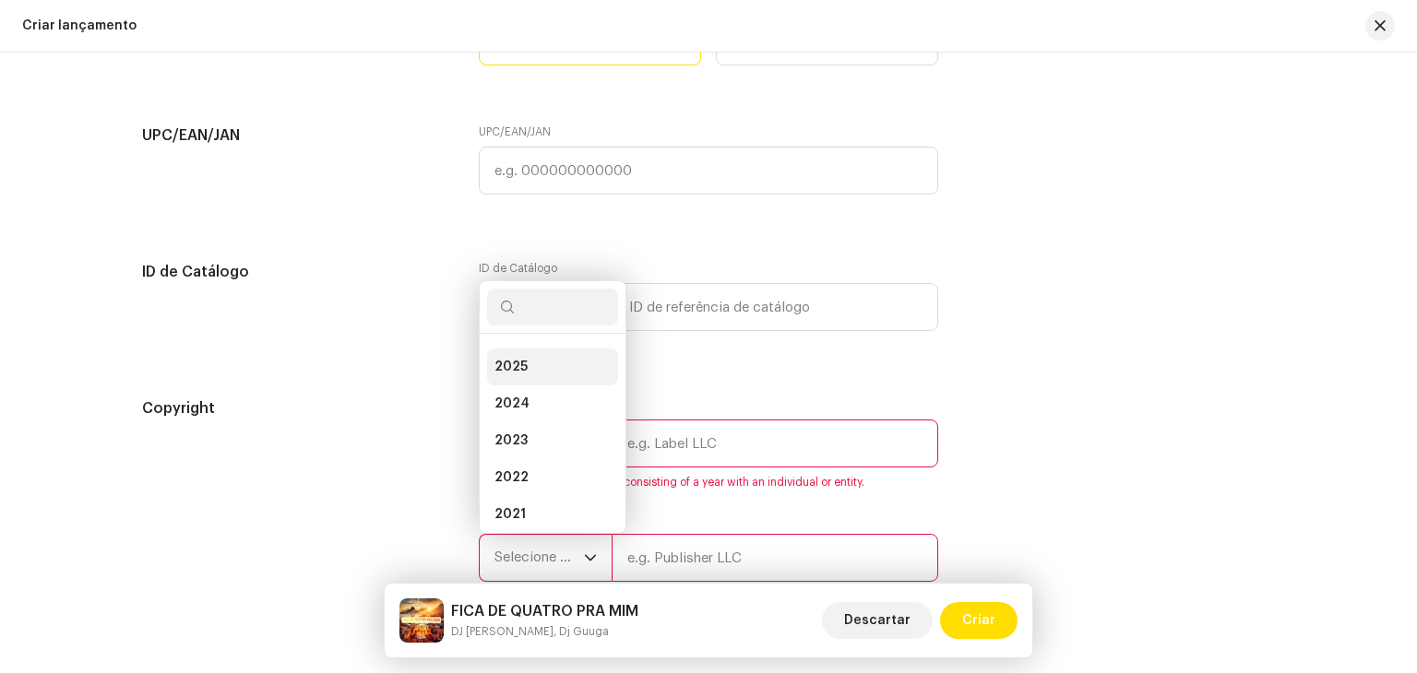
click at [559, 382] on li "2025" at bounding box center [552, 367] width 131 height 37
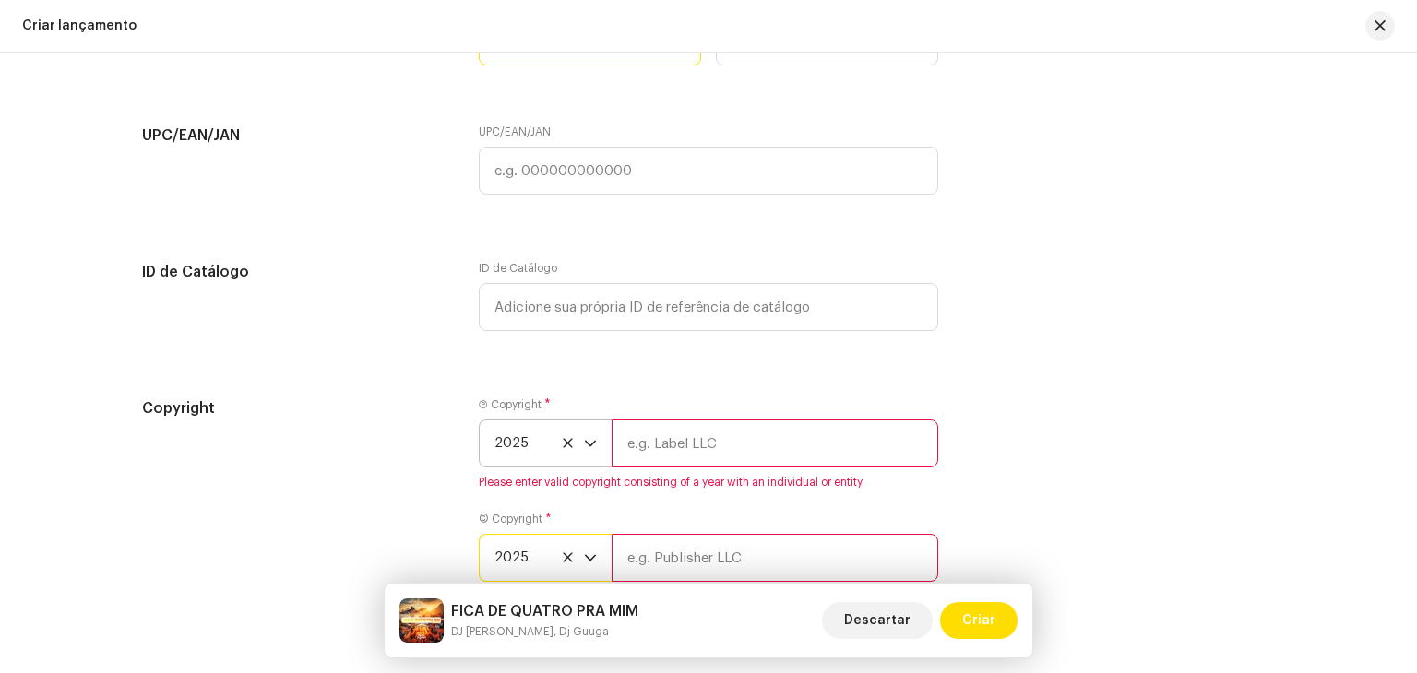
click at [671, 432] on input "text" at bounding box center [775, 444] width 327 height 48
type input "Brasil dos Fluxos"
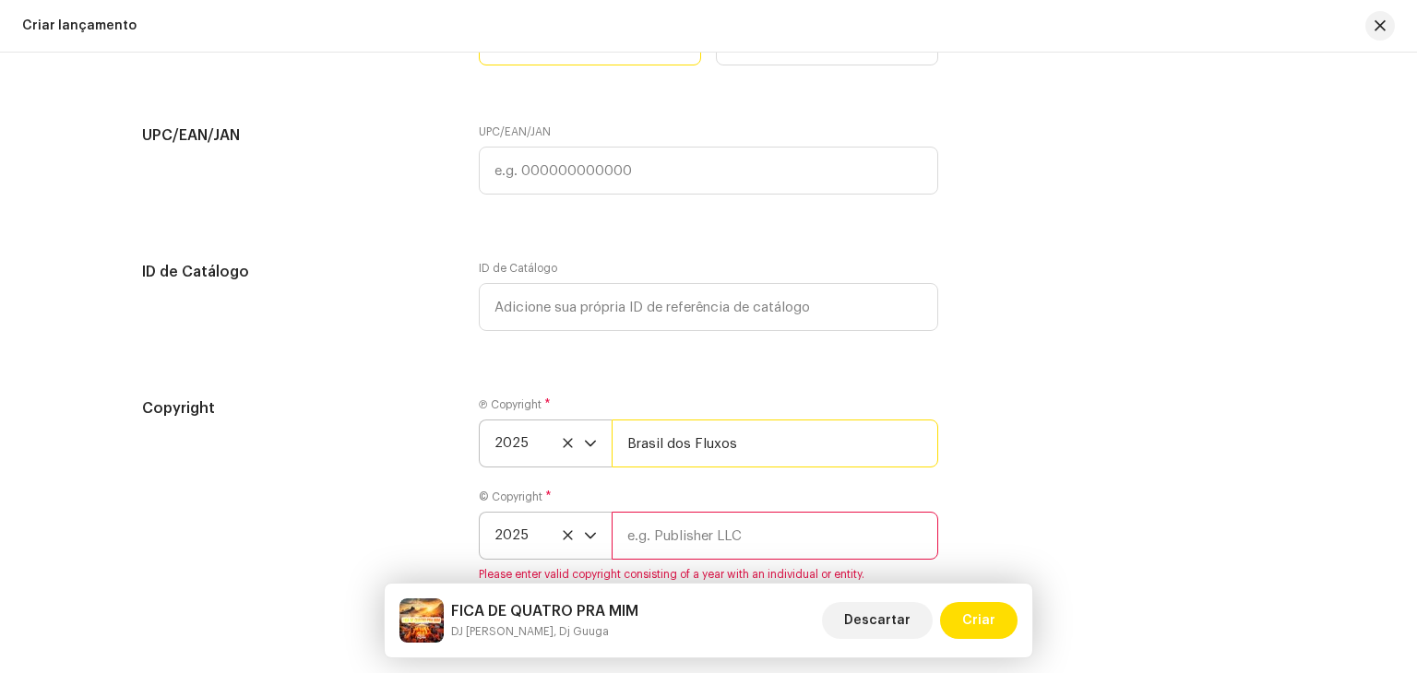
click at [709, 444] on input "Brasil dos Fluxos" at bounding box center [775, 444] width 327 height 48
drag, startPoint x: 705, startPoint y: 510, endPoint x: 691, endPoint y: 530, distance: 24.6
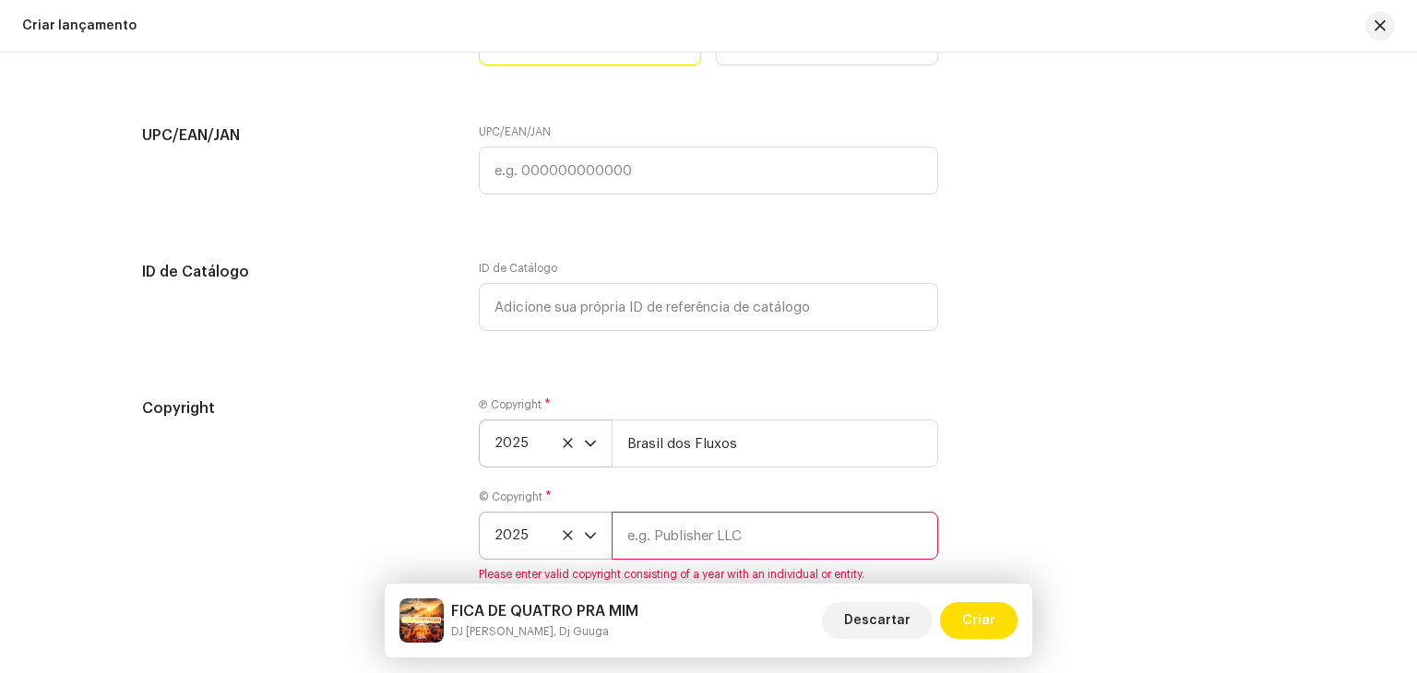
click at [705, 511] on div "© Copyright * 2025 Please enter valid copyright consisting of a year with an in…" at bounding box center [708, 536] width 459 height 92
click at [695, 533] on input "text" at bounding box center [775, 536] width 327 height 48
paste input "Brasil dos Fluxos"
type input "Brasil dos Fluxos"
click at [1075, 442] on div "Copyright Ⓟ Copyright * 2025 [GEOGRAPHIC_DATA] dos Fluxos © Copyright * 2025 [G…" at bounding box center [708, 490] width 1133 height 184
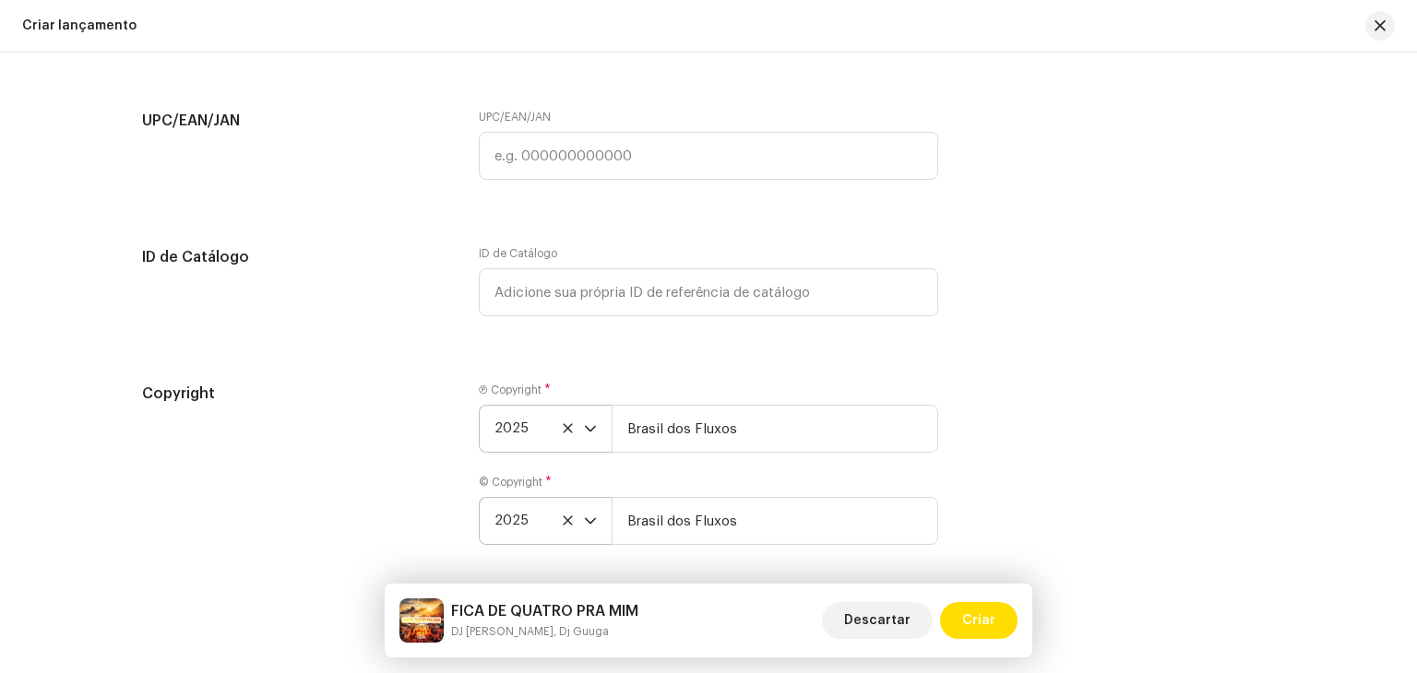
scroll to position [3038, 0]
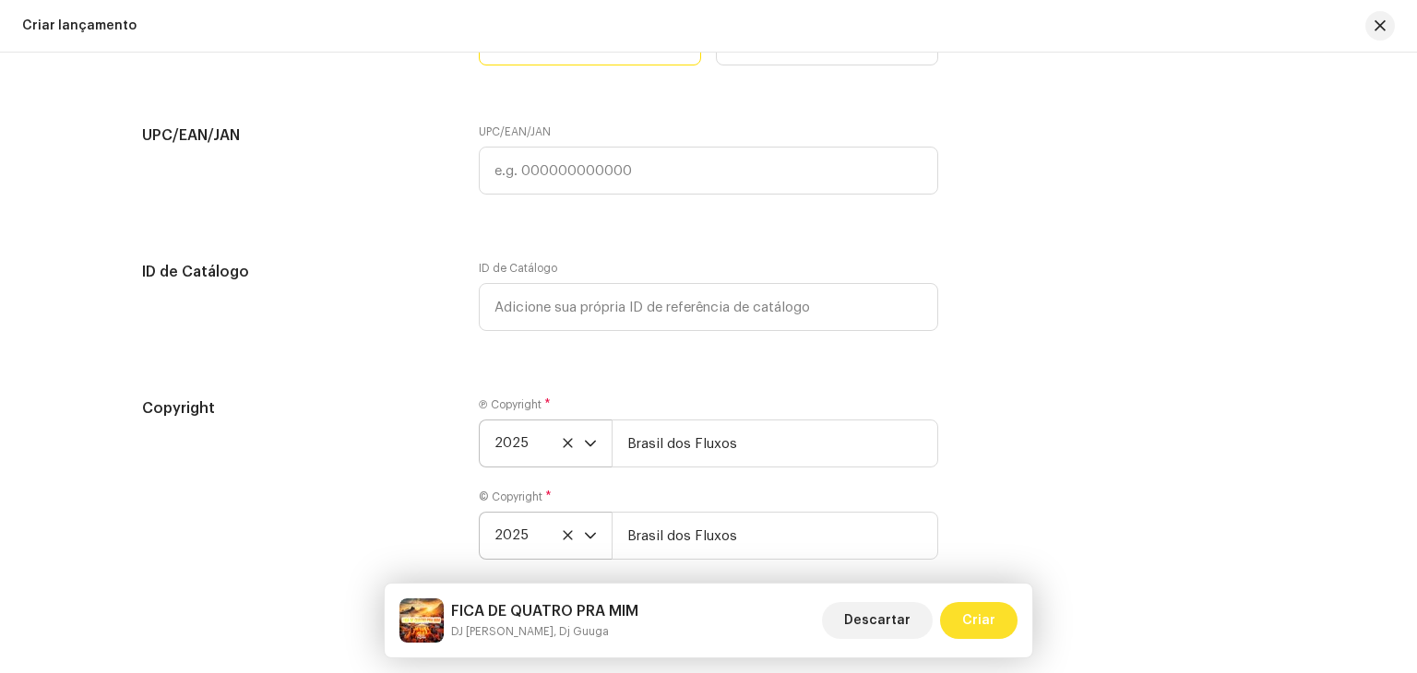
click at [975, 626] on span "Criar" at bounding box center [978, 620] width 33 height 37
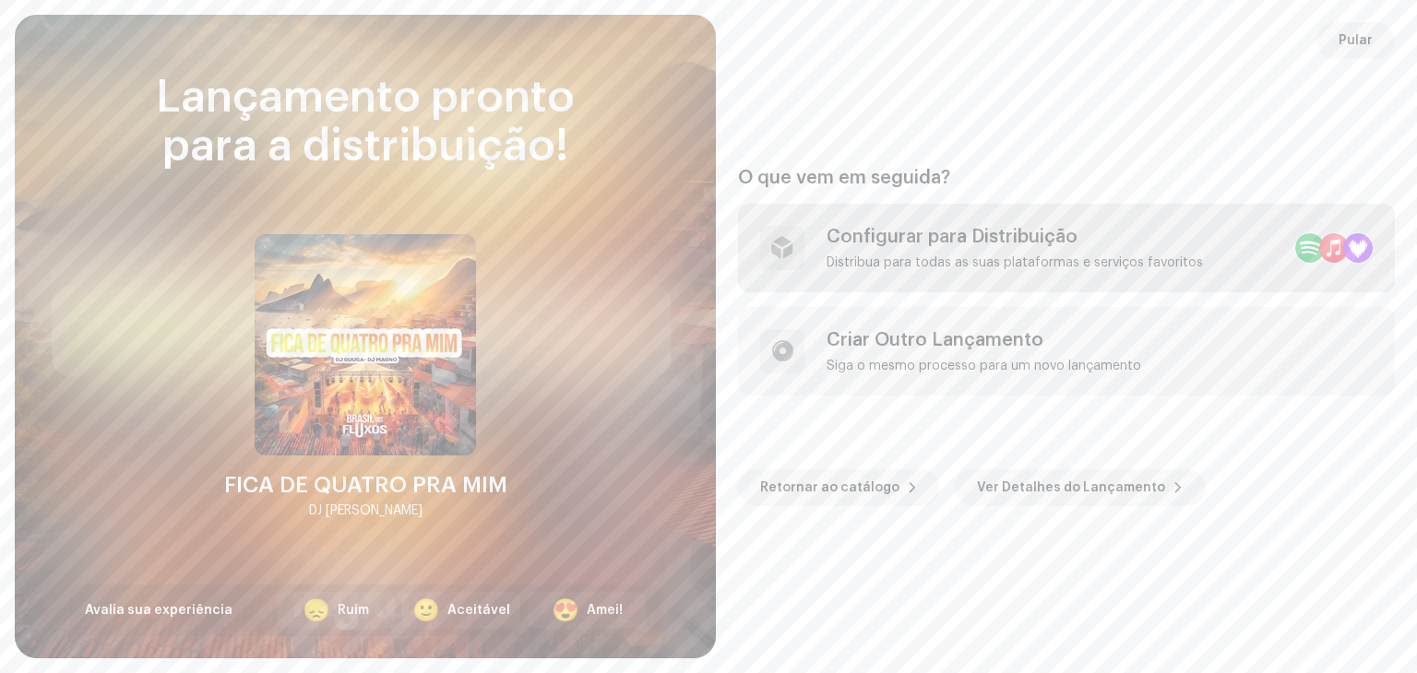
click at [1032, 232] on div "Configurar para Distribuição" at bounding box center [1014, 237] width 376 height 22
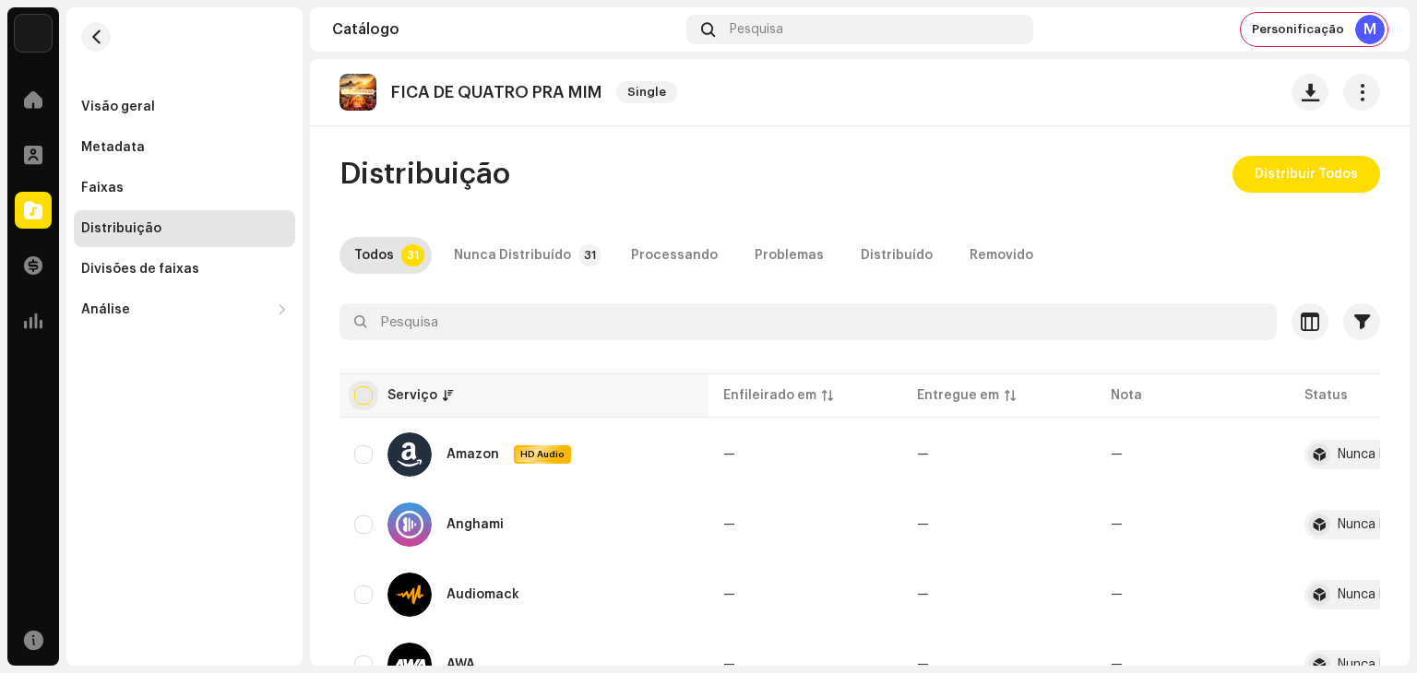
click at [363, 395] on input "checkbox" at bounding box center [363, 395] width 18 height 18
checkbox input "true"
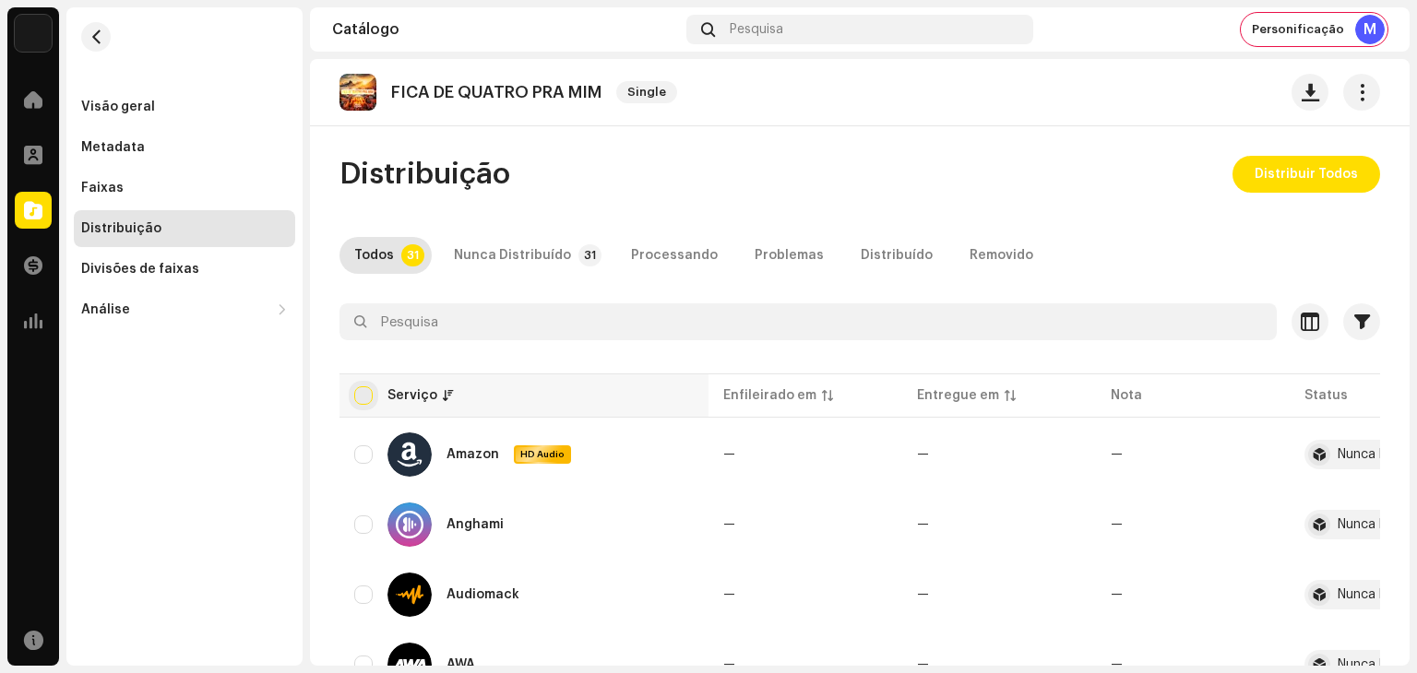
checkbox input "true"
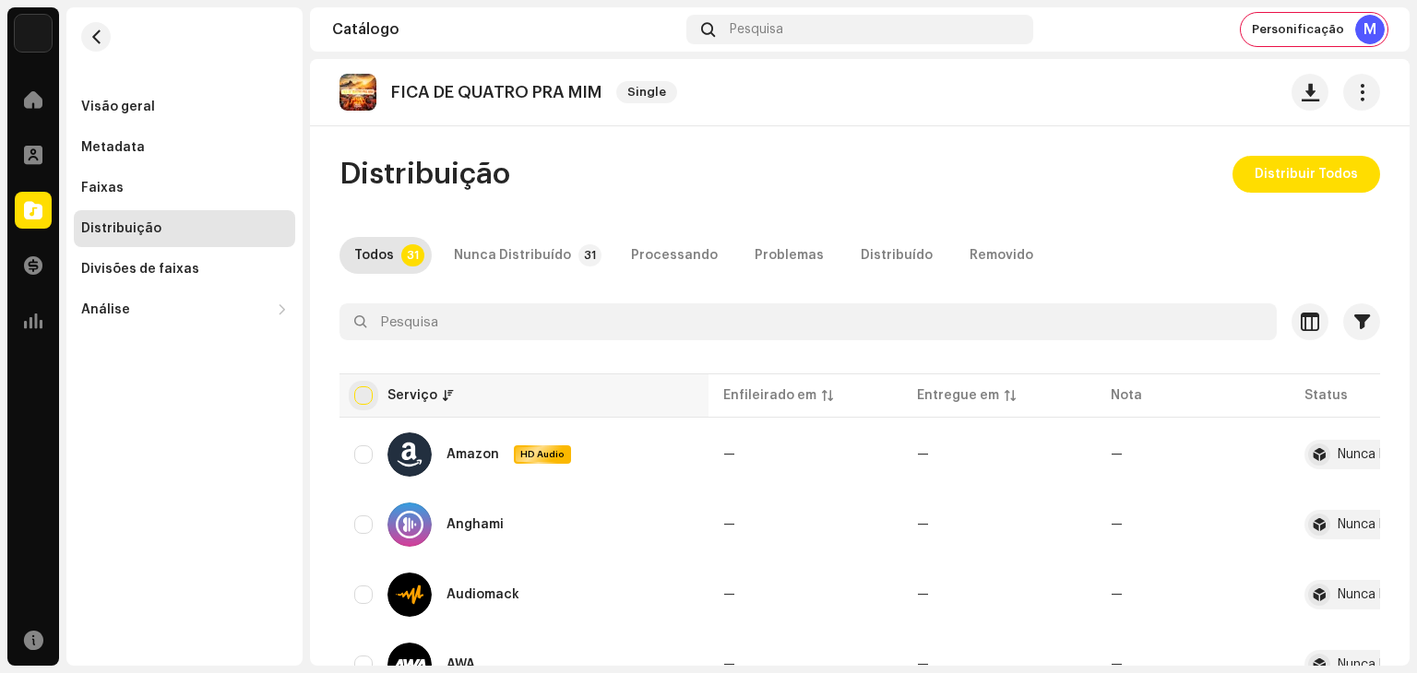
checkbox input "true"
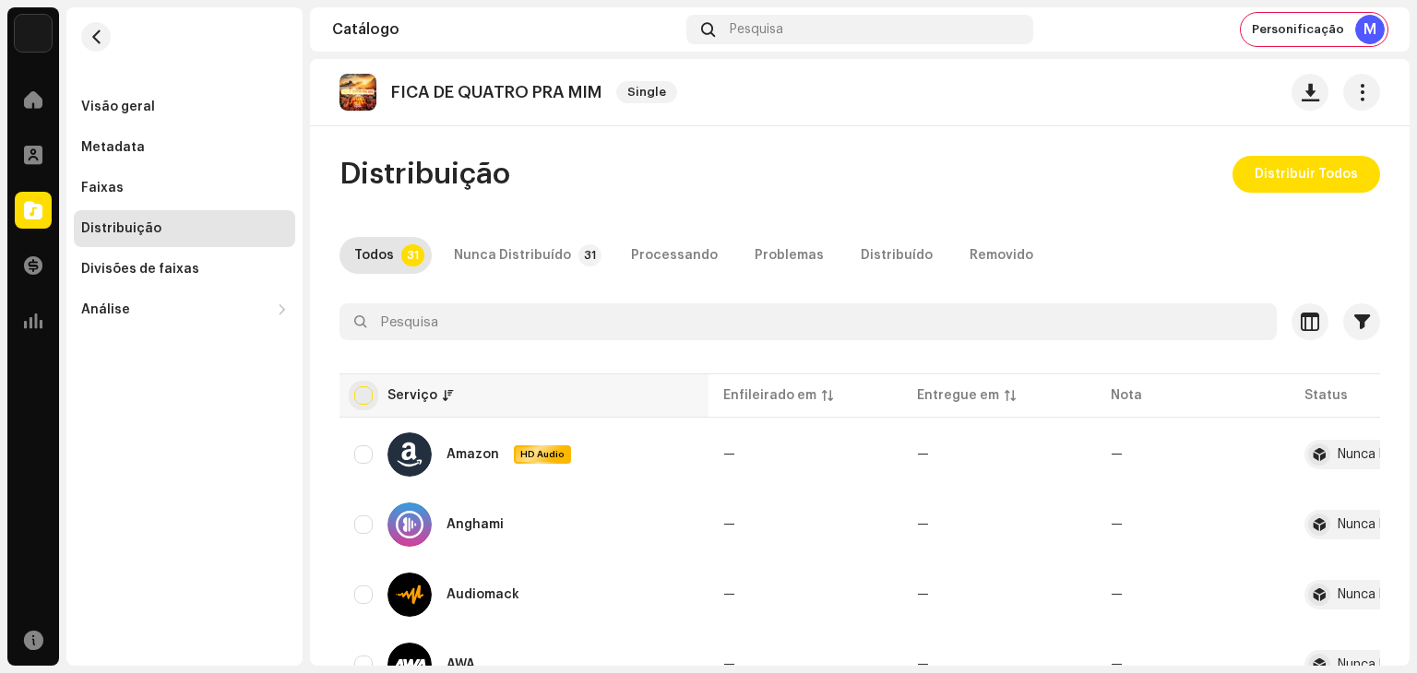
checkbox input "true"
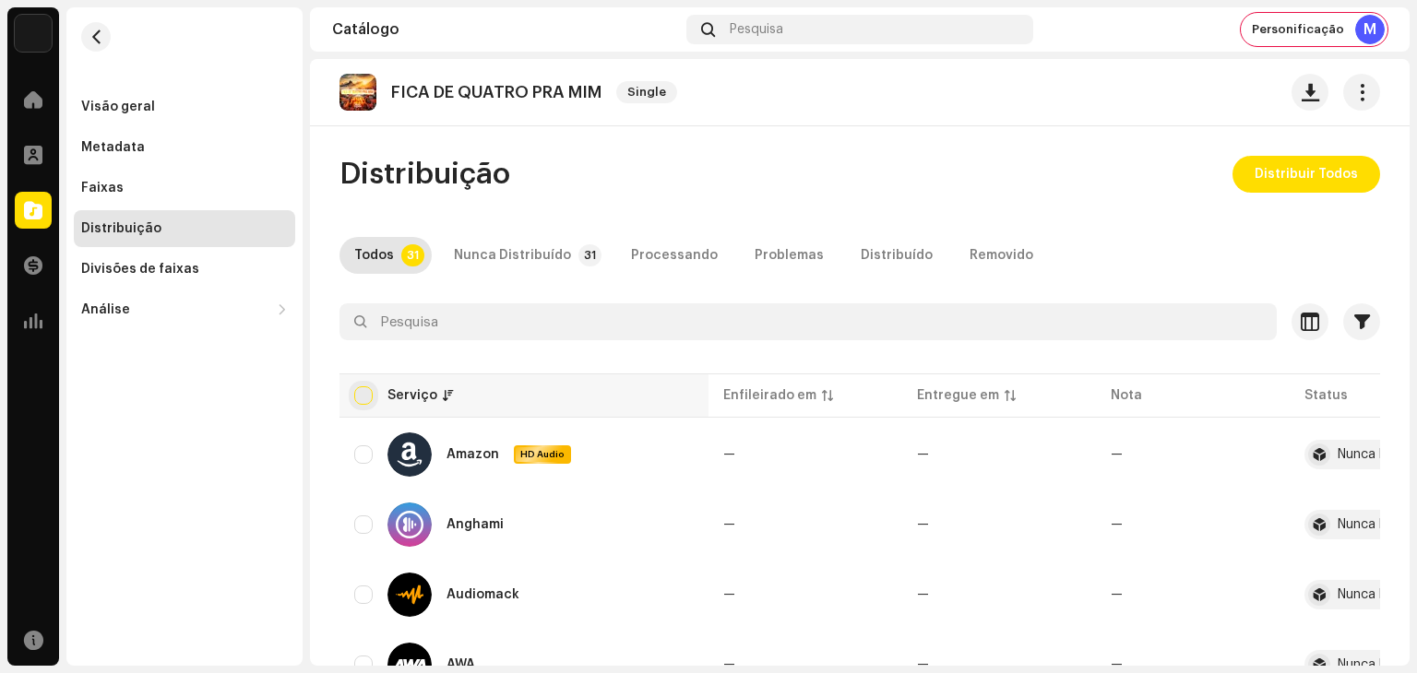
checkbox input "true"
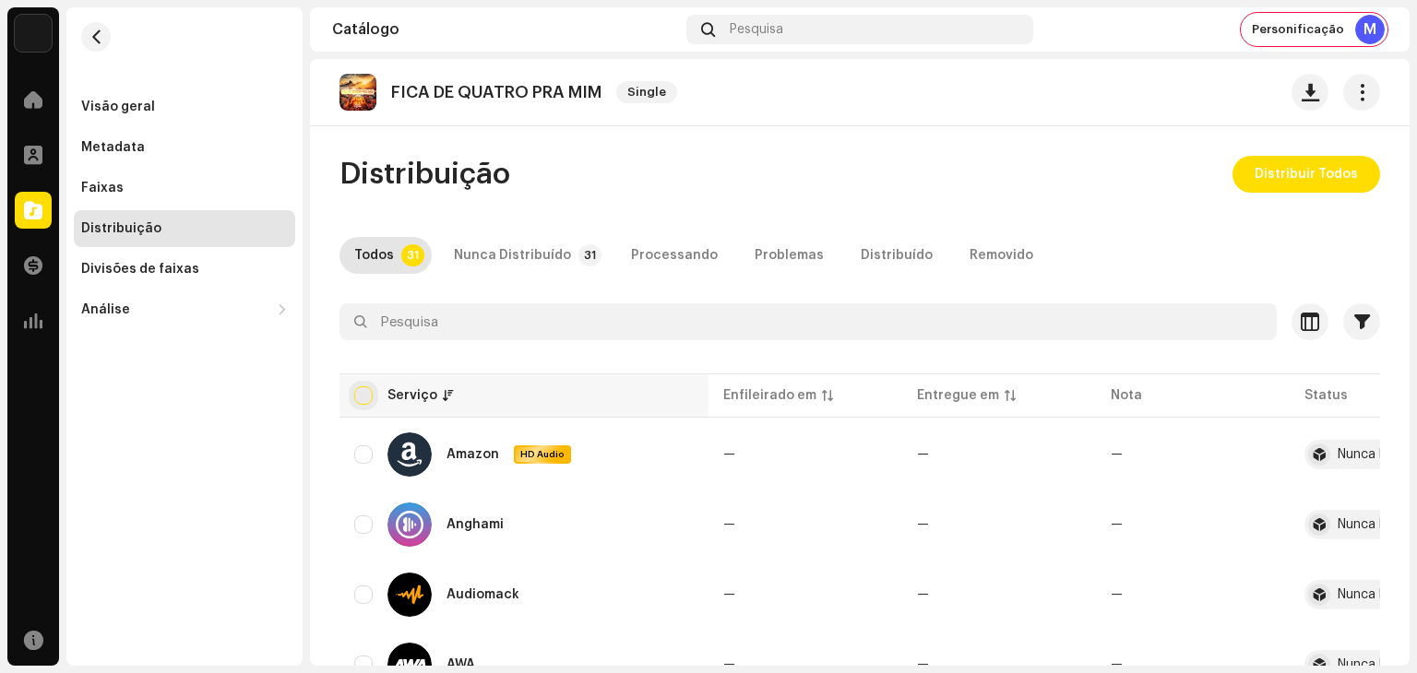
checkbox input "true"
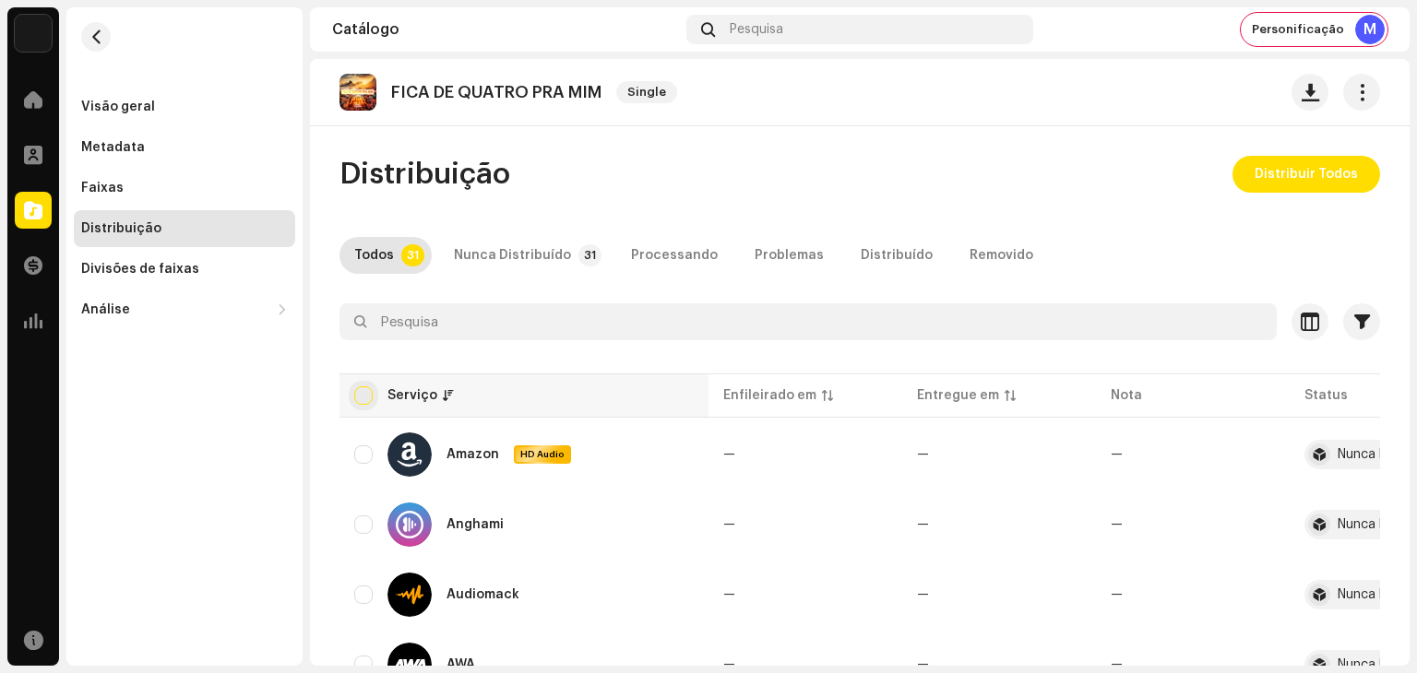
checkbox input "true"
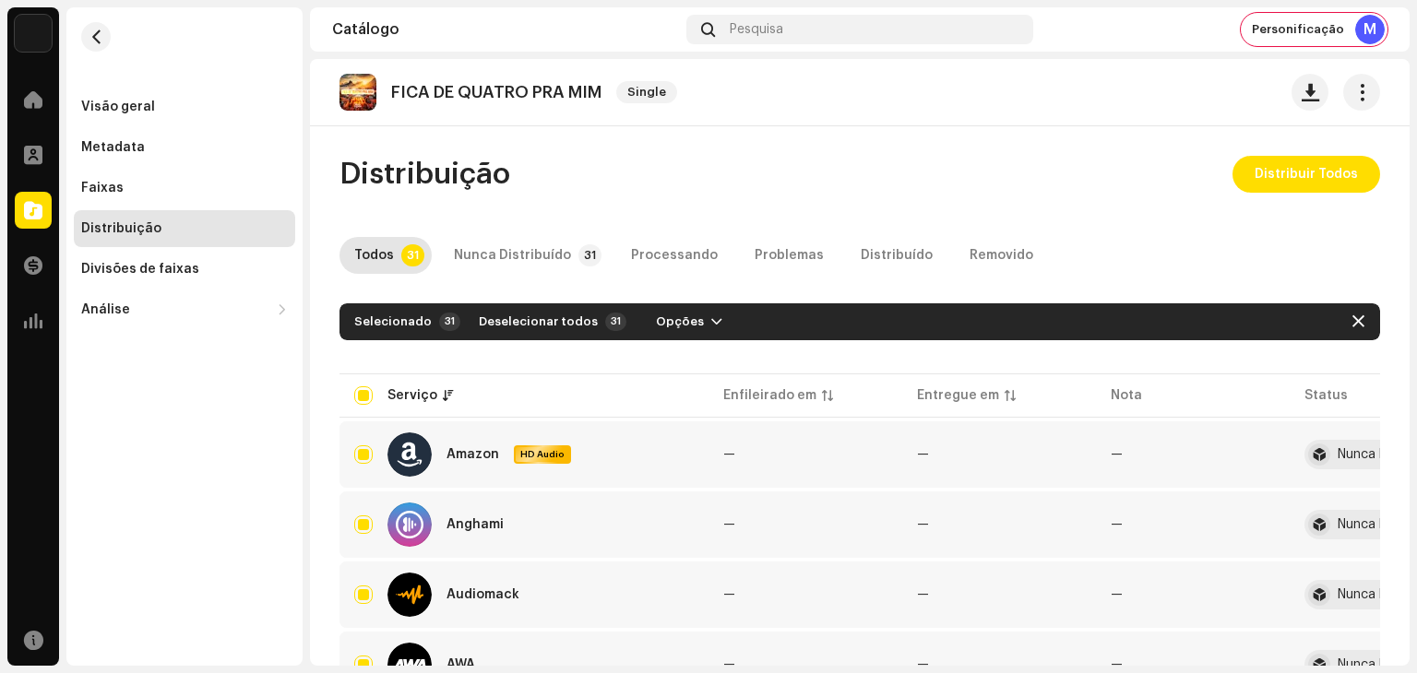
drag, startPoint x: 1293, startPoint y: 178, endPoint x: 1229, endPoint y: 193, distance: 66.2
click at [1414, 145] on div "MZ Records Home Perfil Catálogo Transações Análise Recursos Visão geral Metadat…" at bounding box center [708, 336] width 1417 height 673
click at [1277, 172] on span "Distribuir Todos" at bounding box center [1305, 174] width 103 height 37
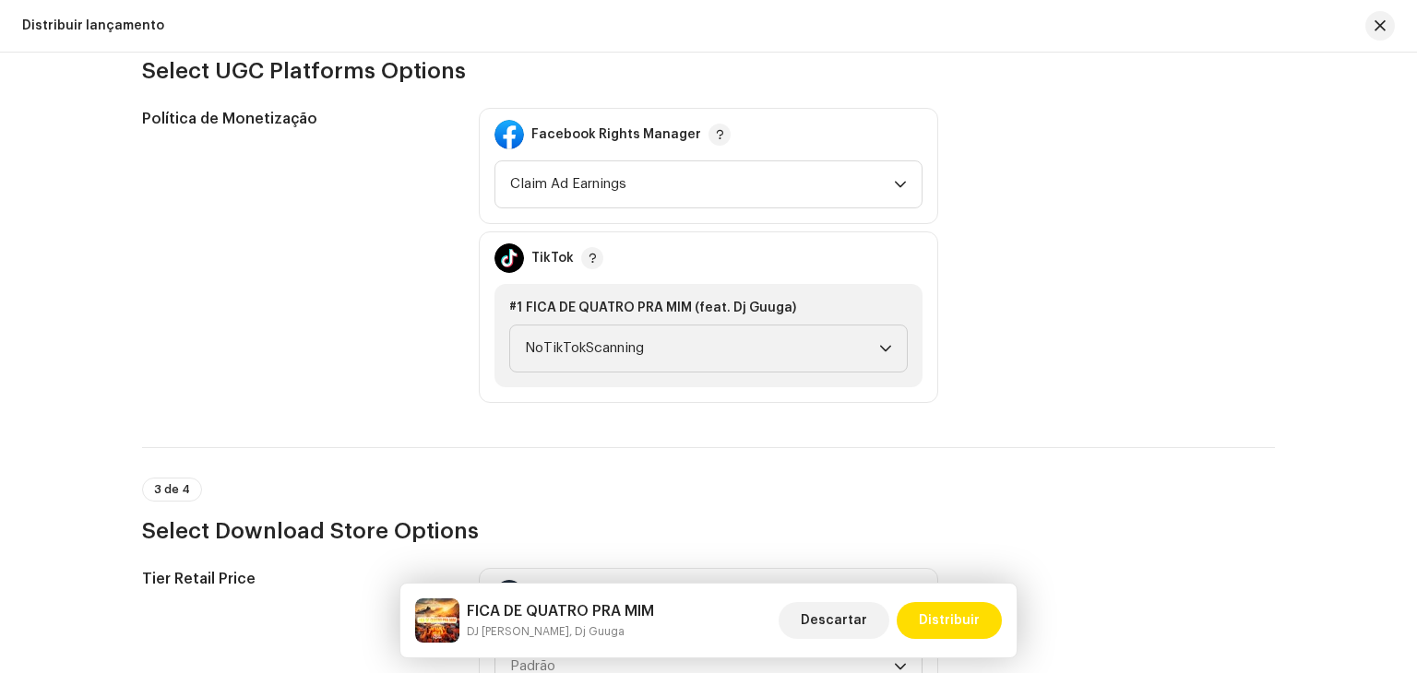
scroll to position [2066, 0]
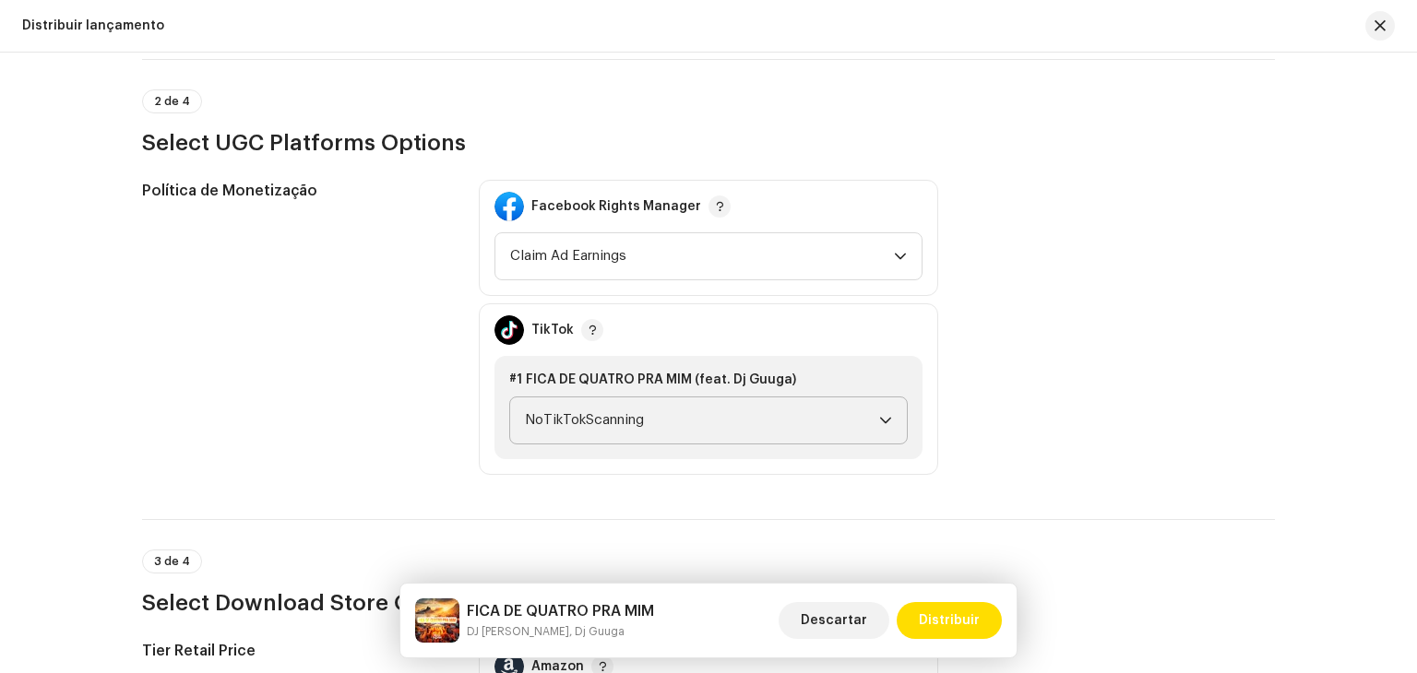
click at [576, 432] on span "NoTikTokScanning" at bounding box center [702, 421] width 354 height 46
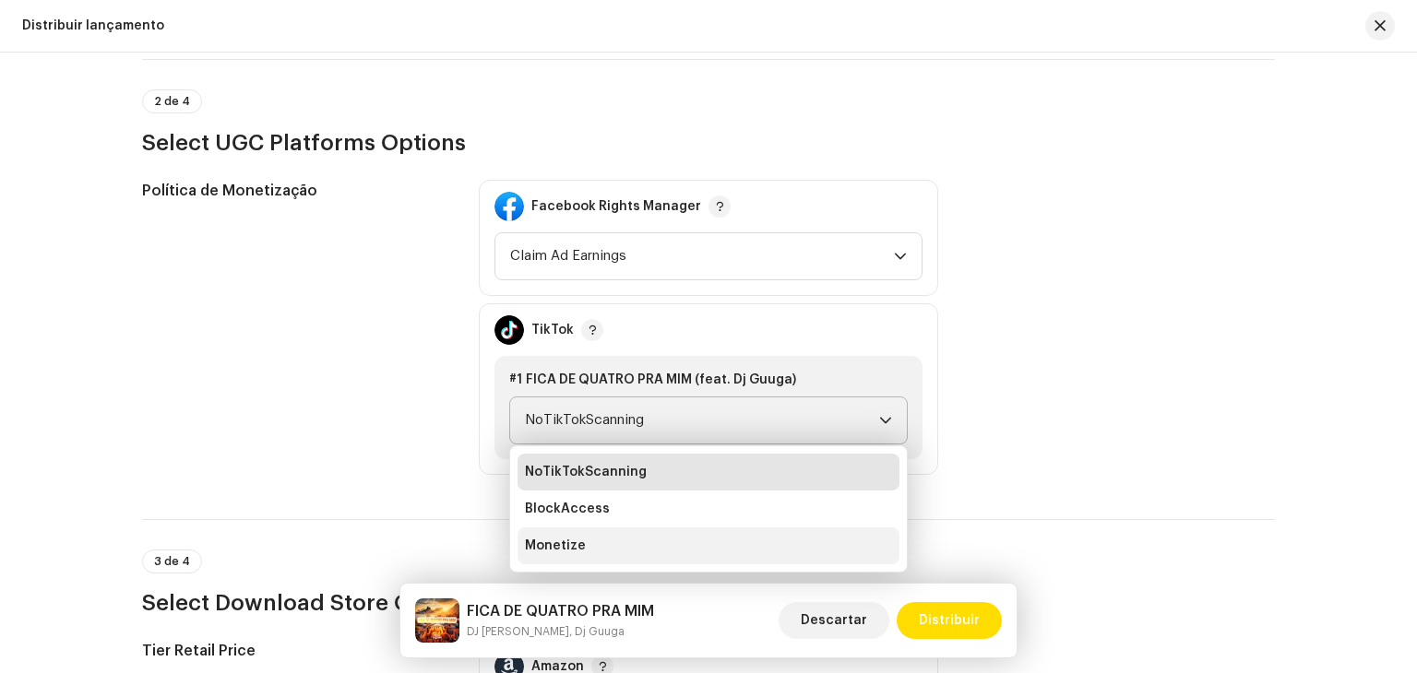
click at [583, 551] on li "Monetize" at bounding box center [708, 546] width 382 height 37
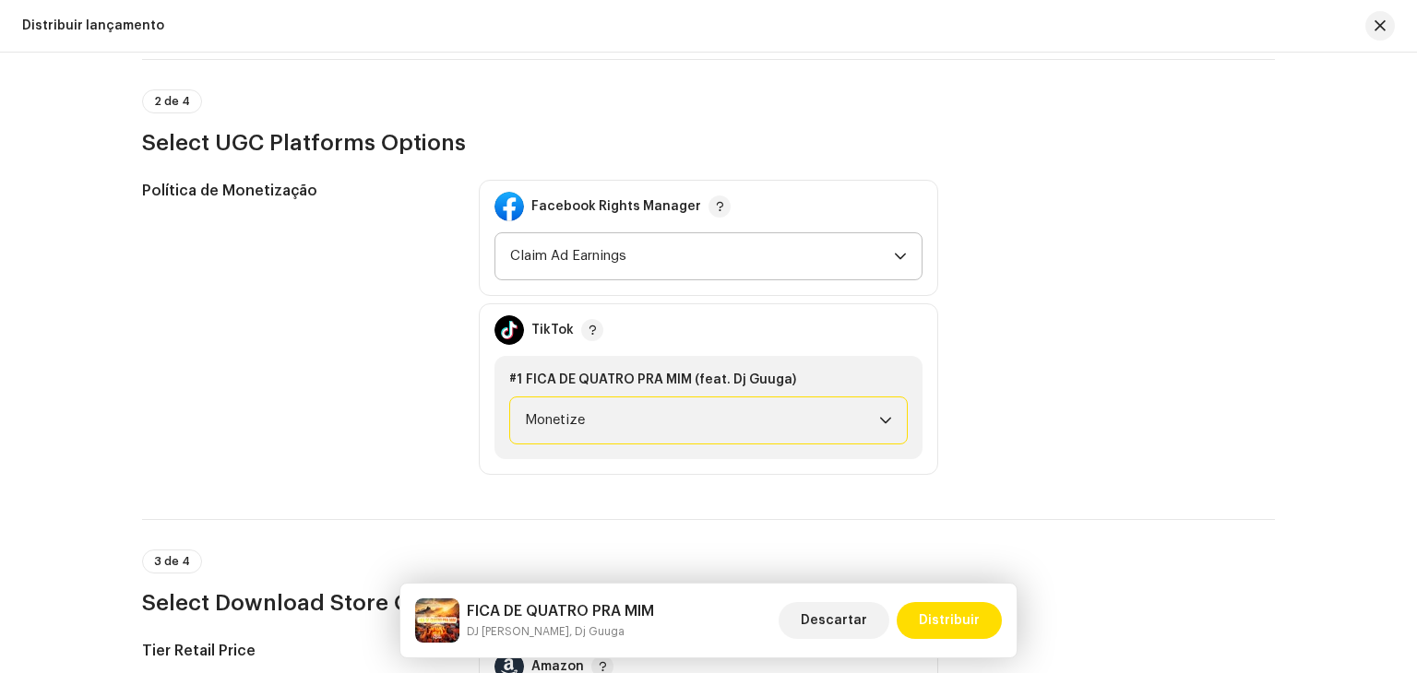
click at [627, 274] on span "Claim Ad Earnings" at bounding box center [702, 256] width 384 height 46
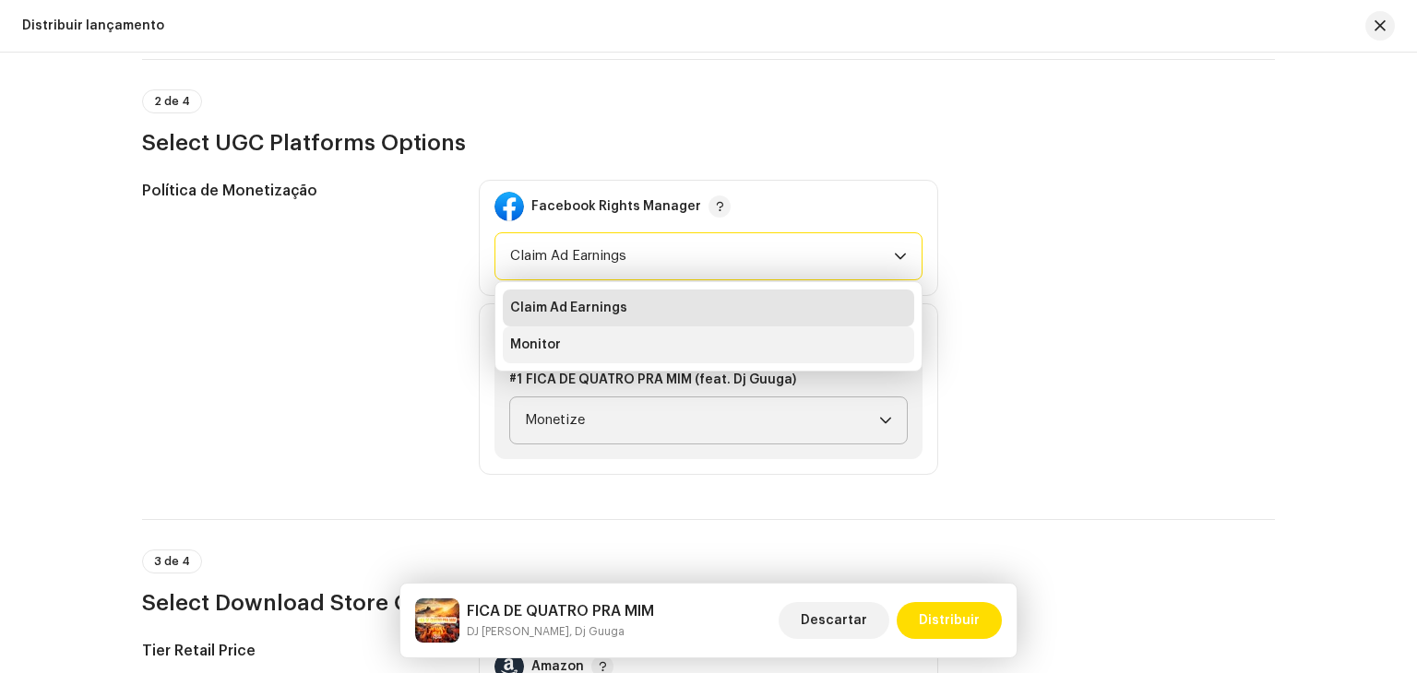
click at [623, 349] on li "Monitor" at bounding box center [708, 345] width 411 height 37
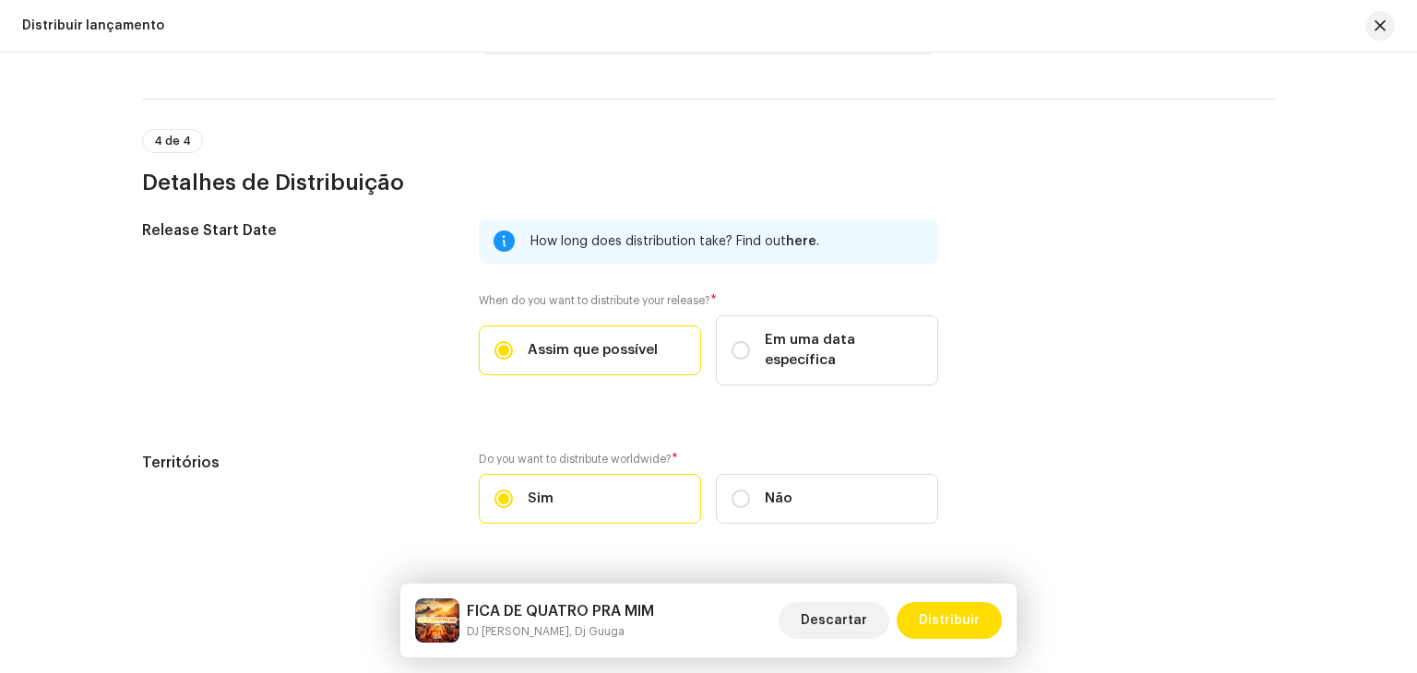
scroll to position [2965, 0]
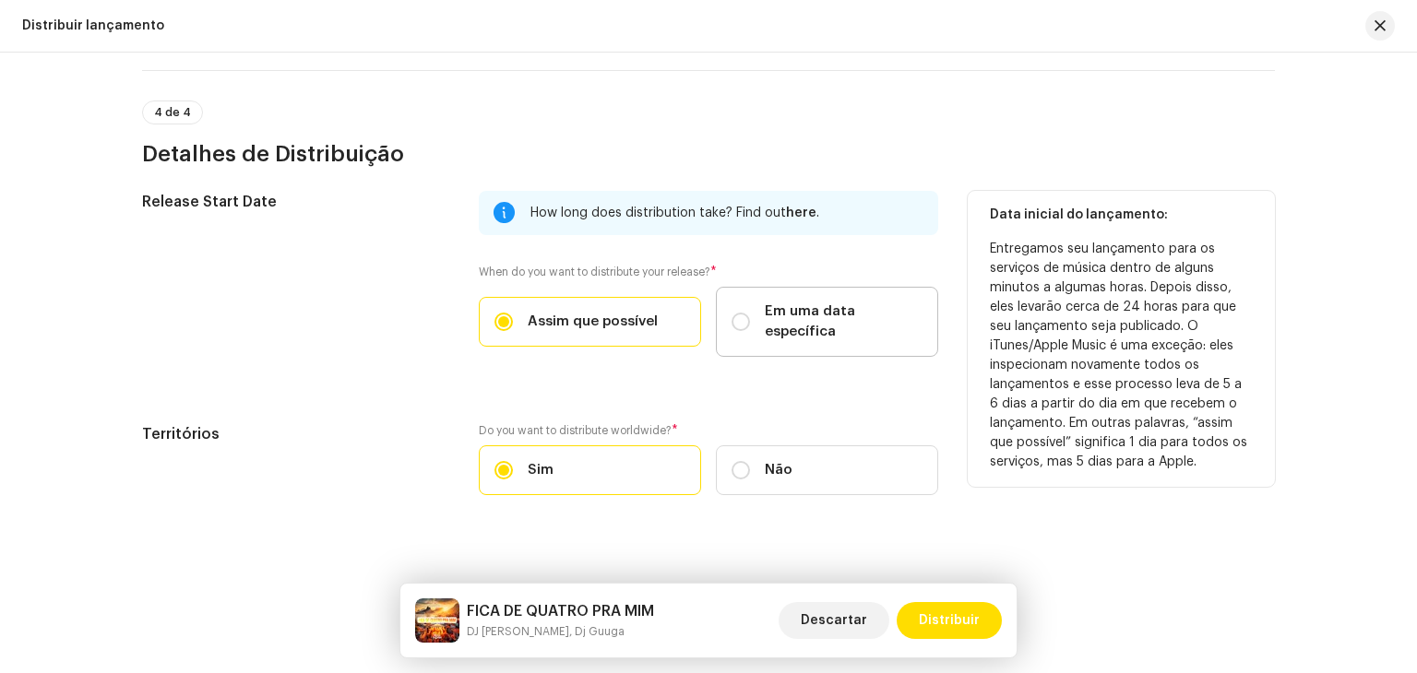
click at [756, 324] on label "Em uma data específica" at bounding box center [827, 322] width 222 height 70
click at [750, 324] on input "Em uma data específica" at bounding box center [740, 322] width 18 height 18
radio input "true"
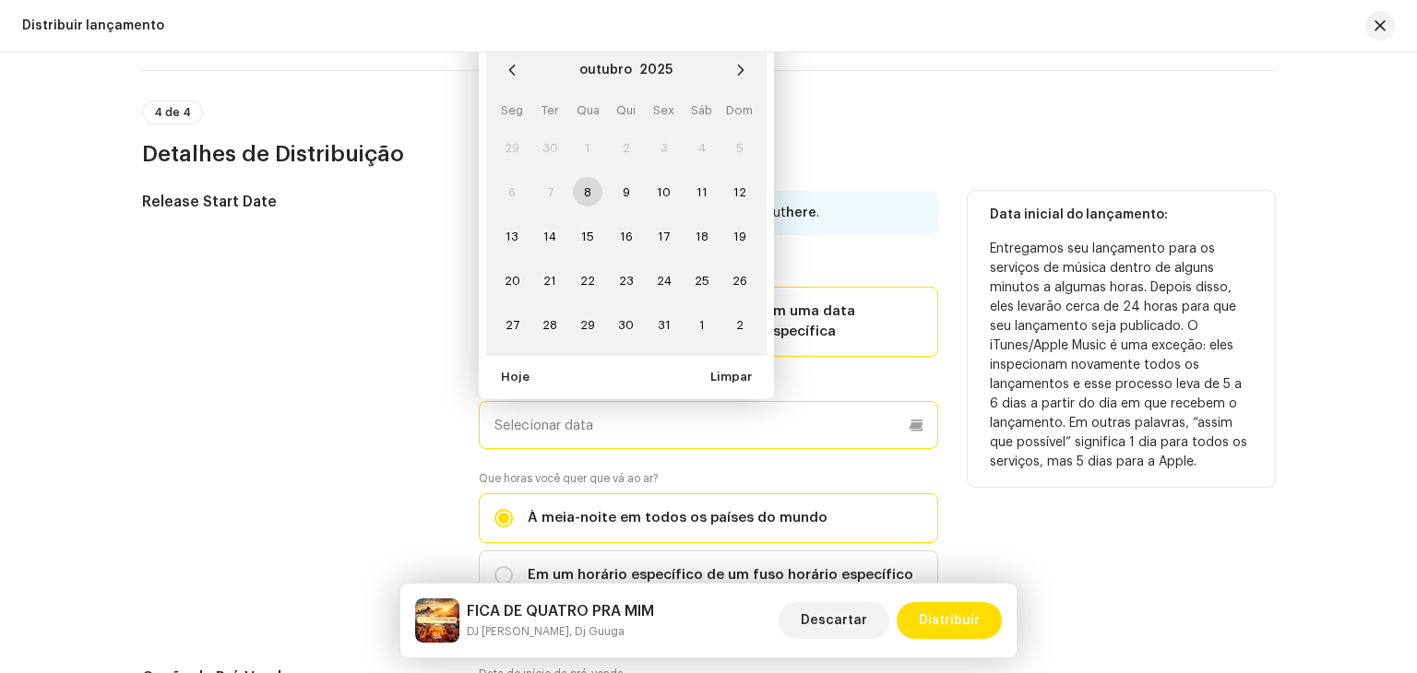
click at [627, 402] on input "text" at bounding box center [708, 425] width 459 height 48
paste input "[DATE]"
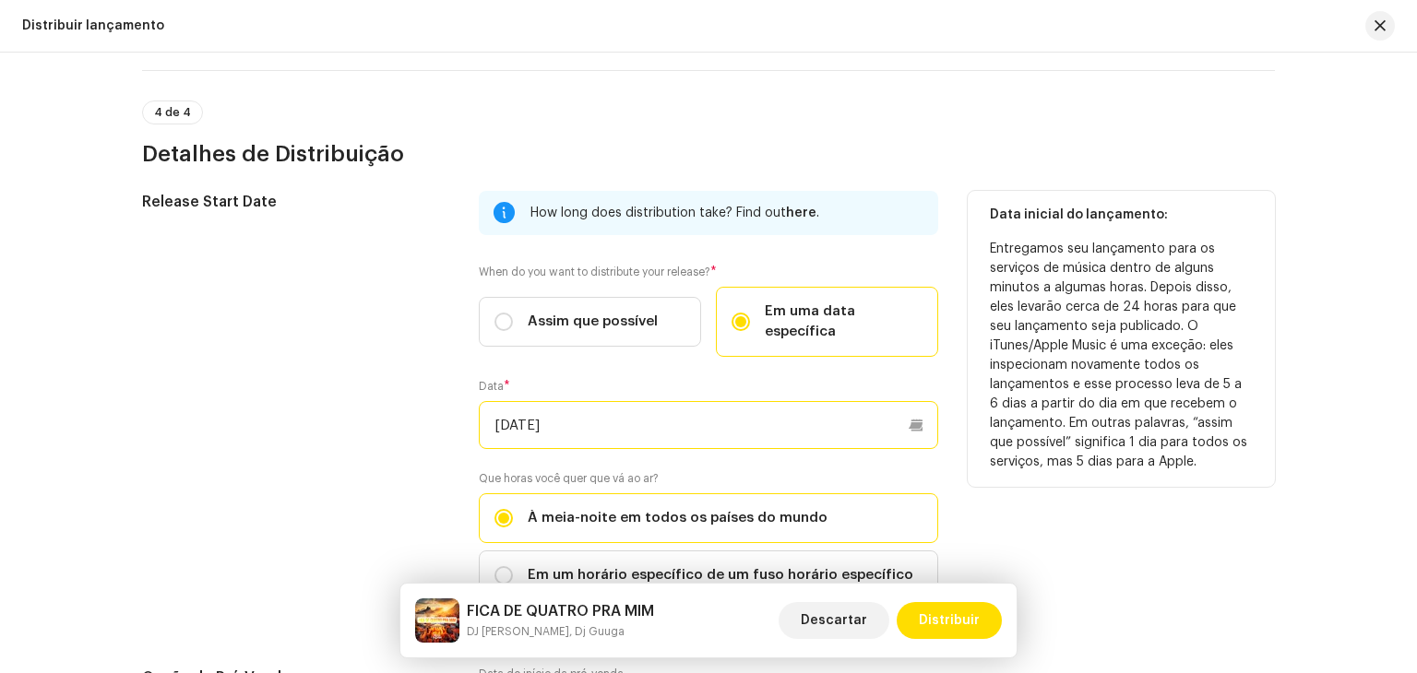
type input "[DATE]"
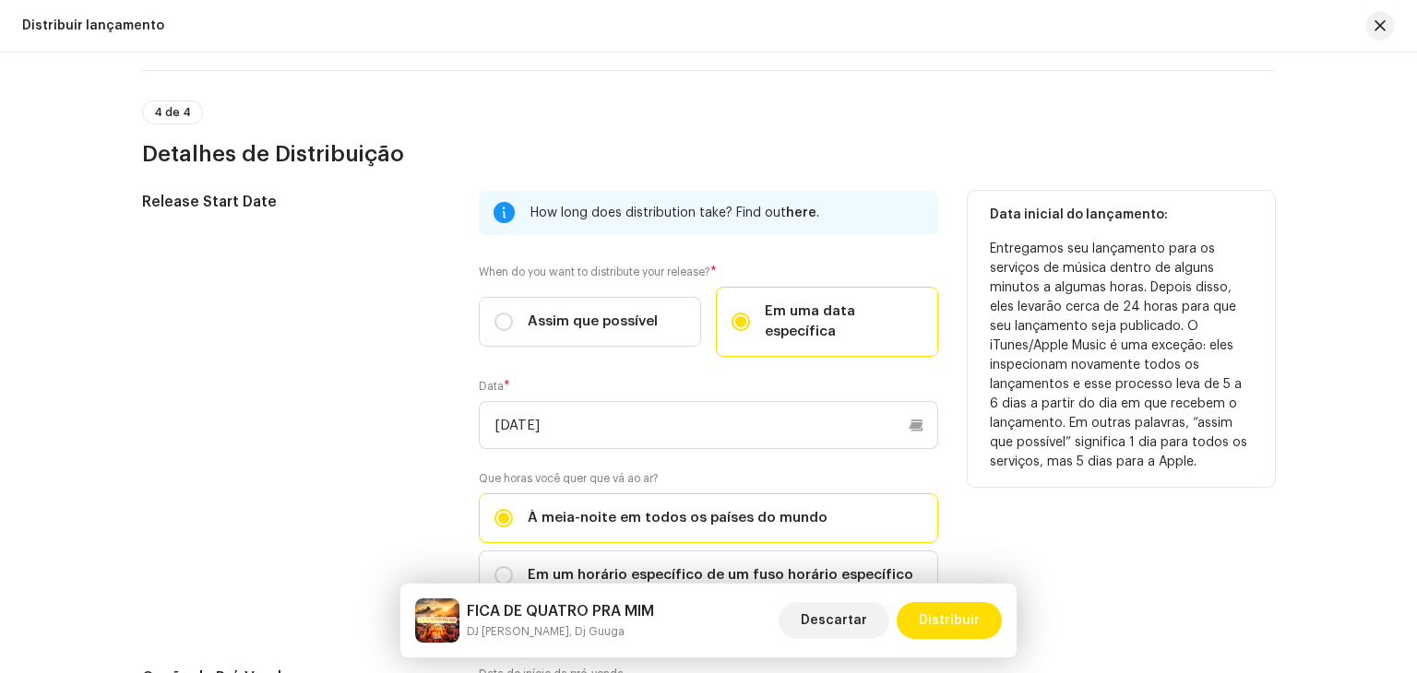
click at [285, 434] on div "Release Start Date" at bounding box center [295, 407] width 307 height 432
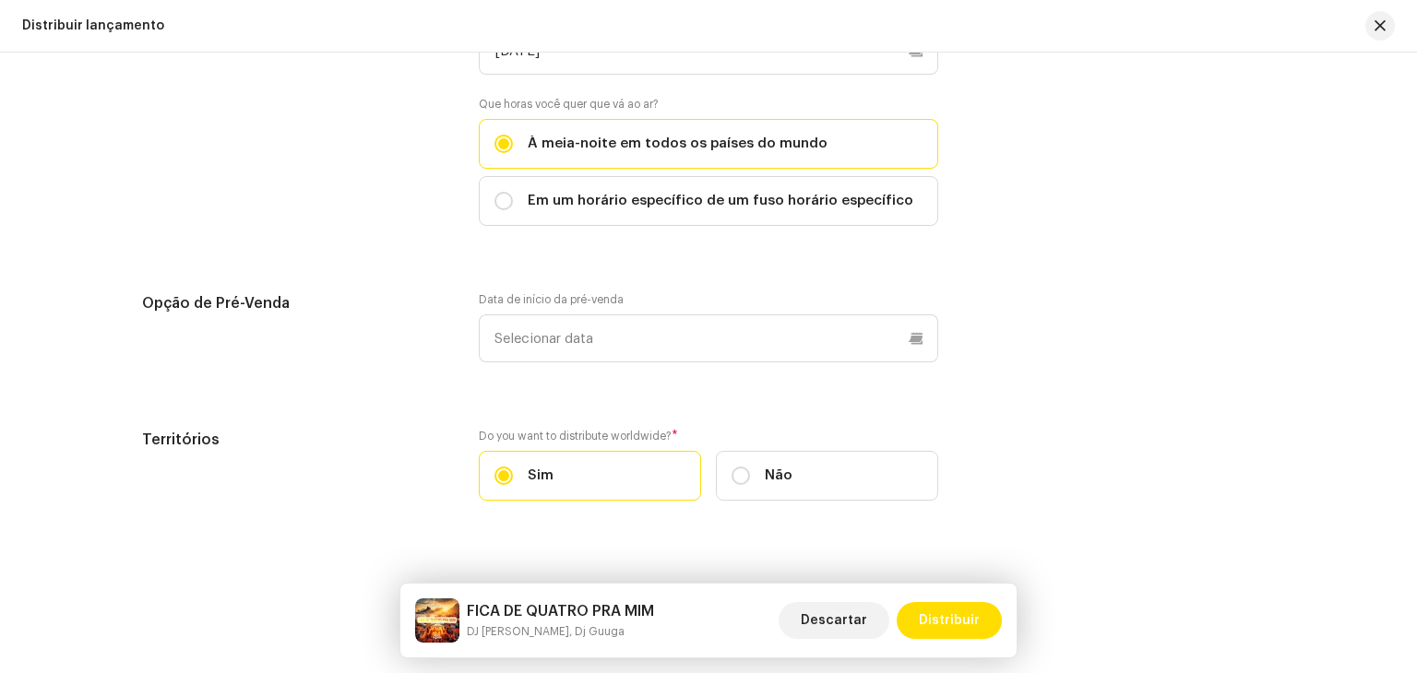
scroll to position [3345, 0]
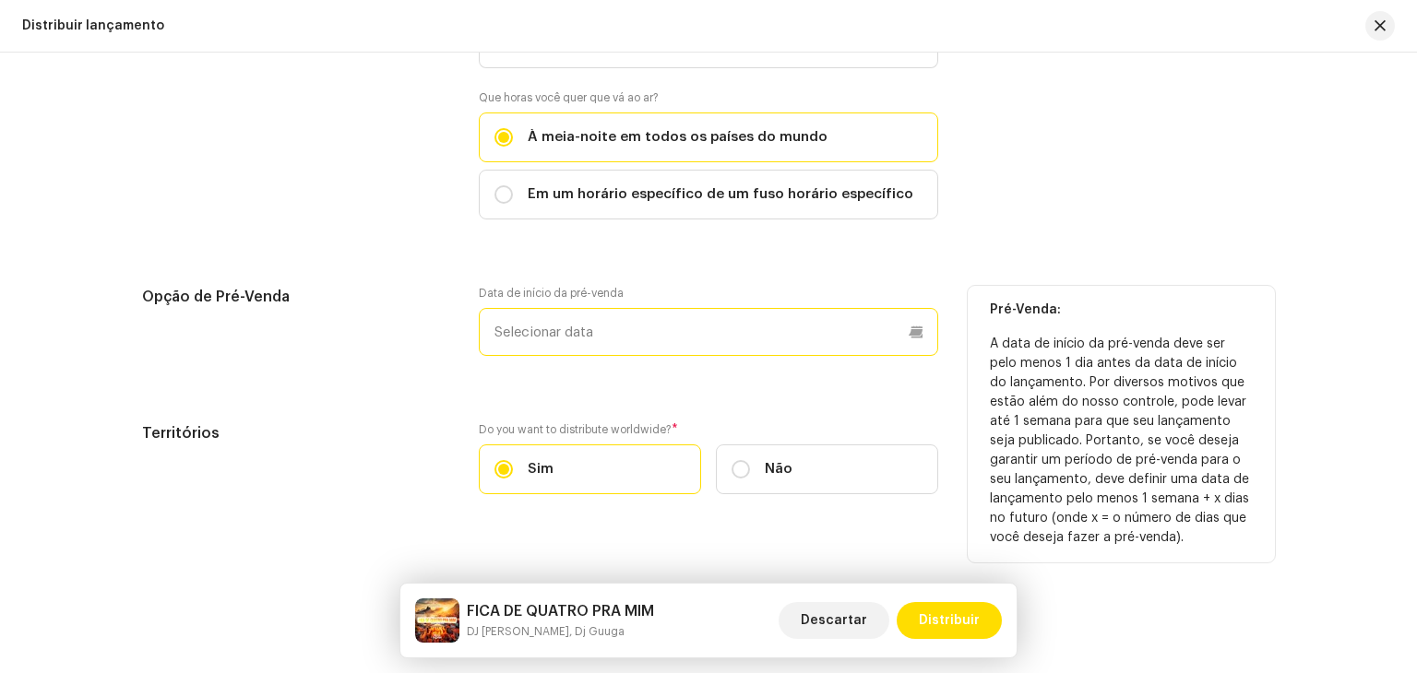
click at [655, 320] on p-datepicker at bounding box center [708, 332] width 459 height 48
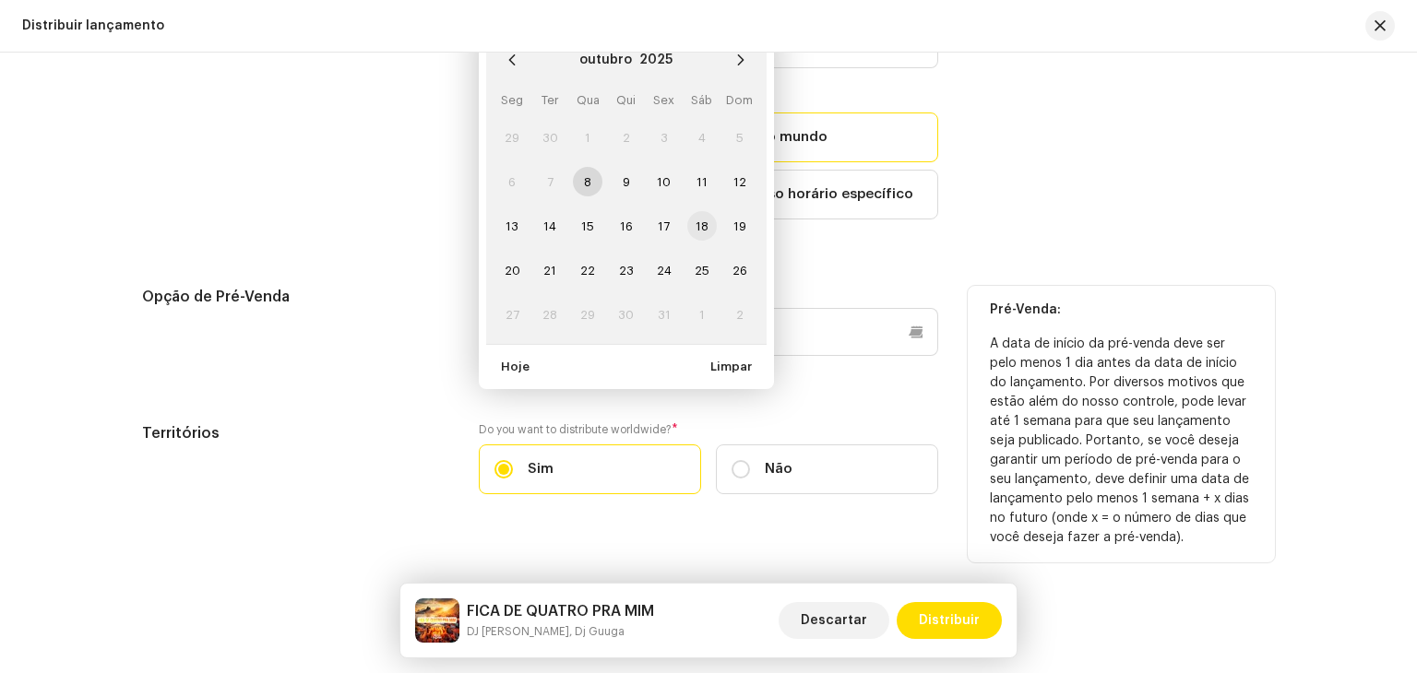
click at [708, 211] on span "18" at bounding box center [702, 226] width 30 height 30
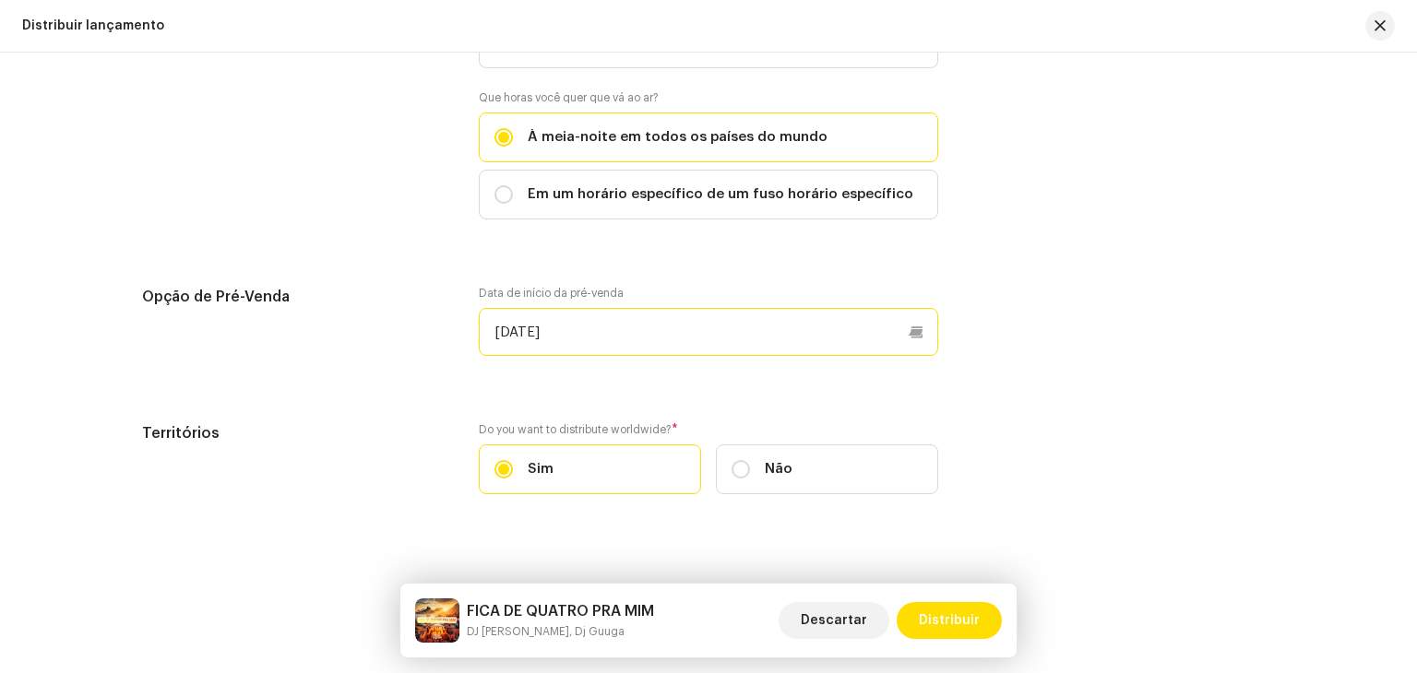
click at [677, 308] on input "[DATE]" at bounding box center [708, 332] width 459 height 48
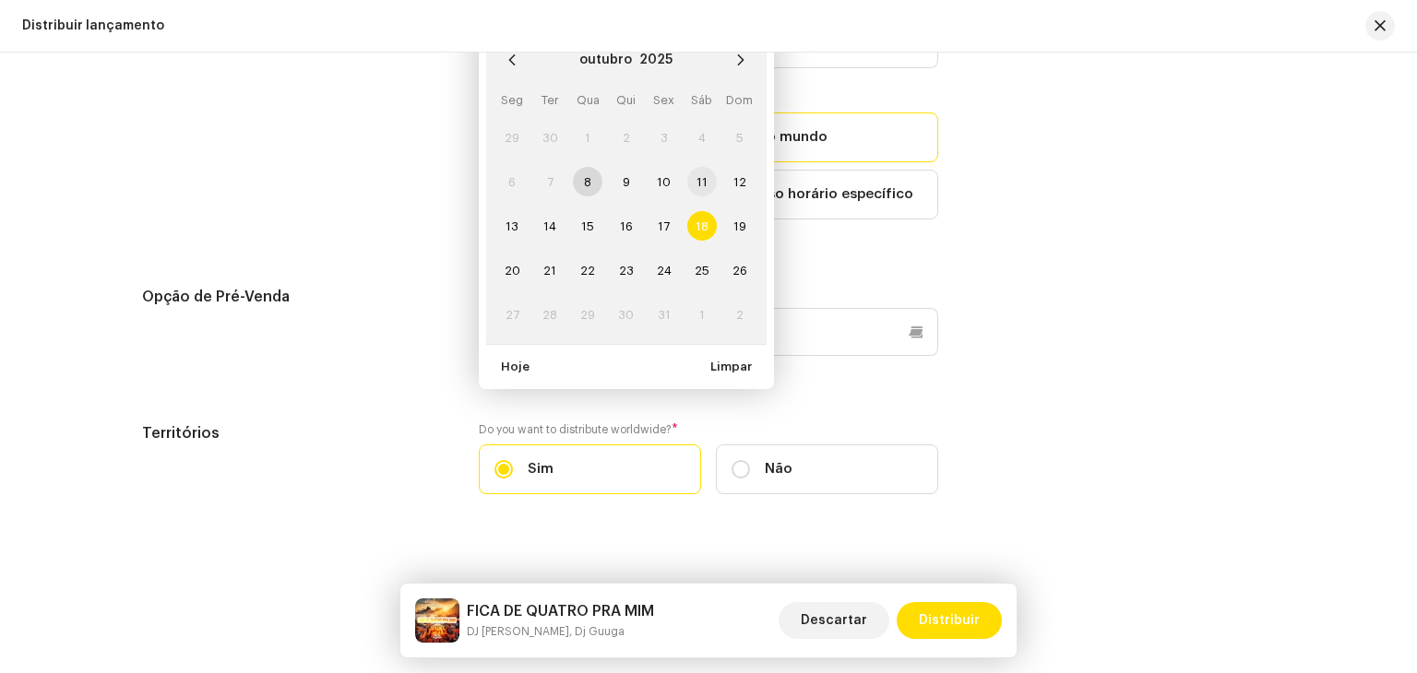
click at [699, 171] on span "11" at bounding box center [702, 182] width 30 height 30
type input "[DATE]"
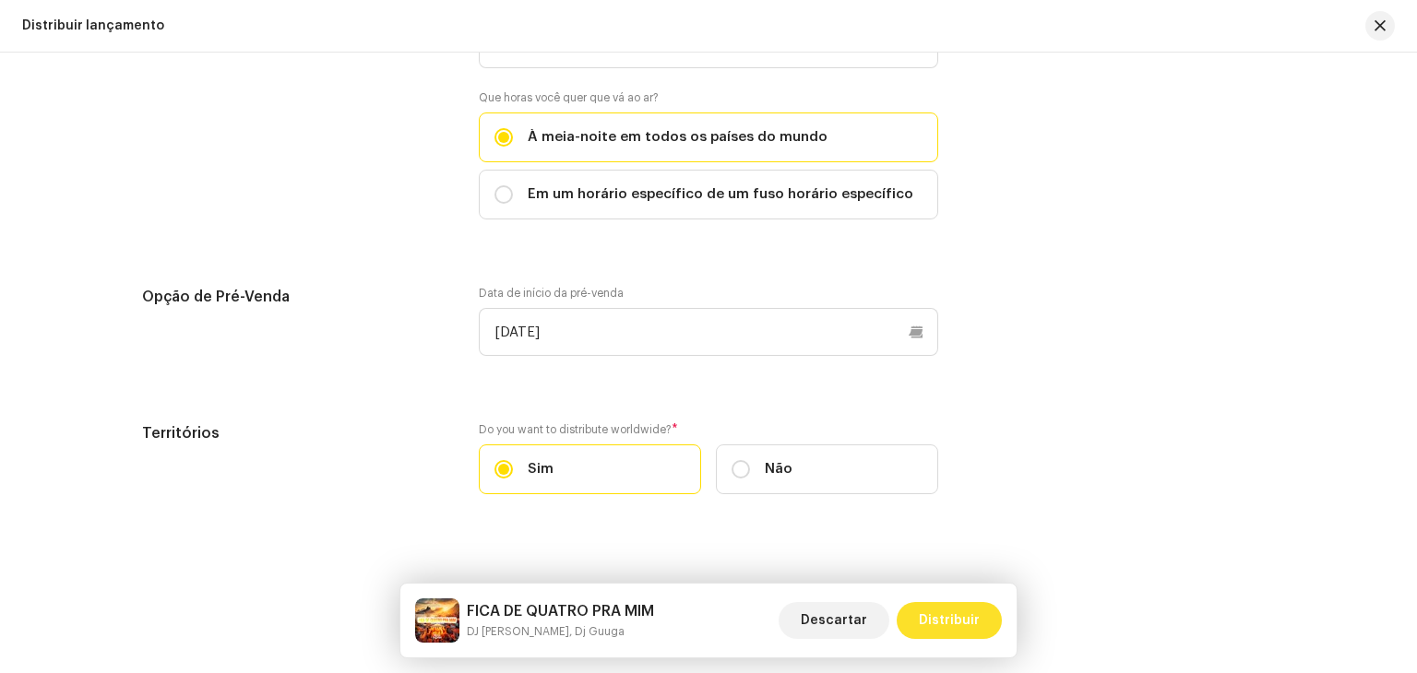
click at [959, 610] on span "Distribuir" at bounding box center [949, 620] width 61 height 37
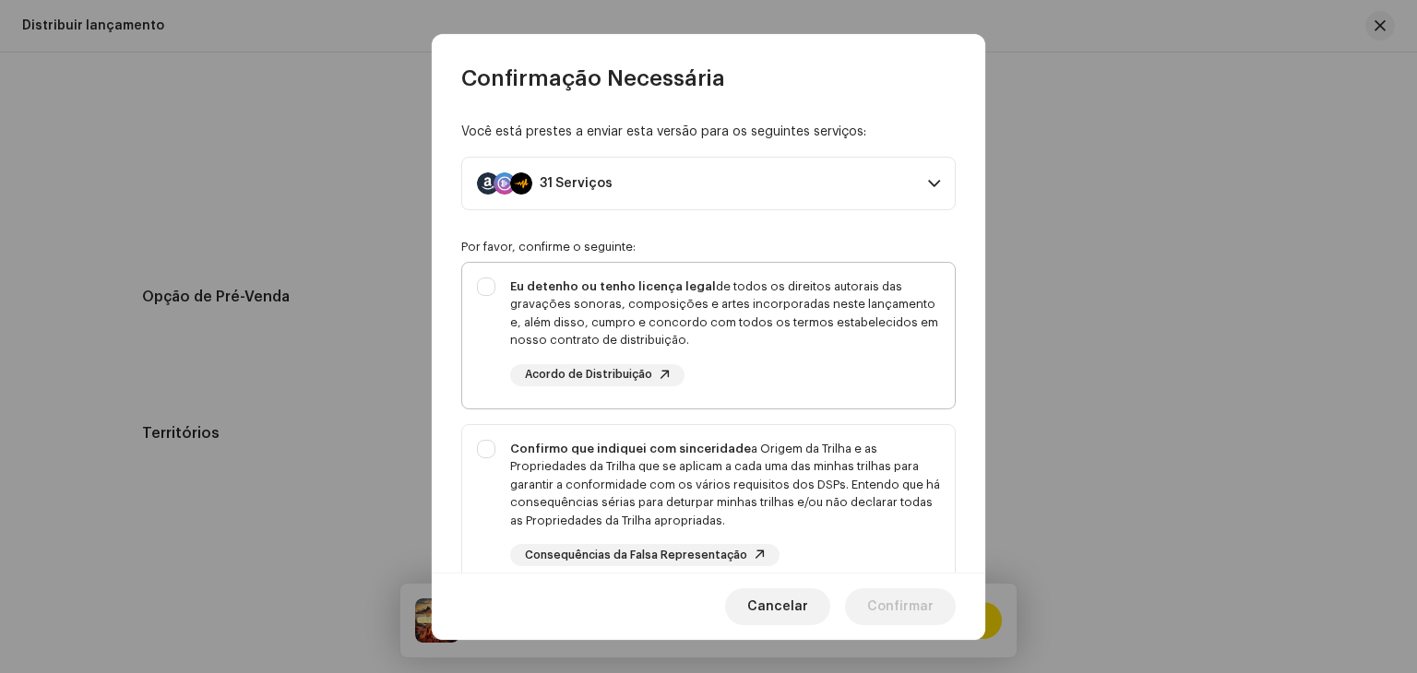
click at [540, 327] on div "Eu detenho ou tenho licença legal de todos os direitos autorais das gravações s…" at bounding box center [725, 314] width 430 height 72
checkbox input "true"
click at [516, 425] on div "Confirmo que indiquei com sinceridade a Origem da Trilha e as Propriedades da T…" at bounding box center [708, 503] width 493 height 157
checkbox input "true"
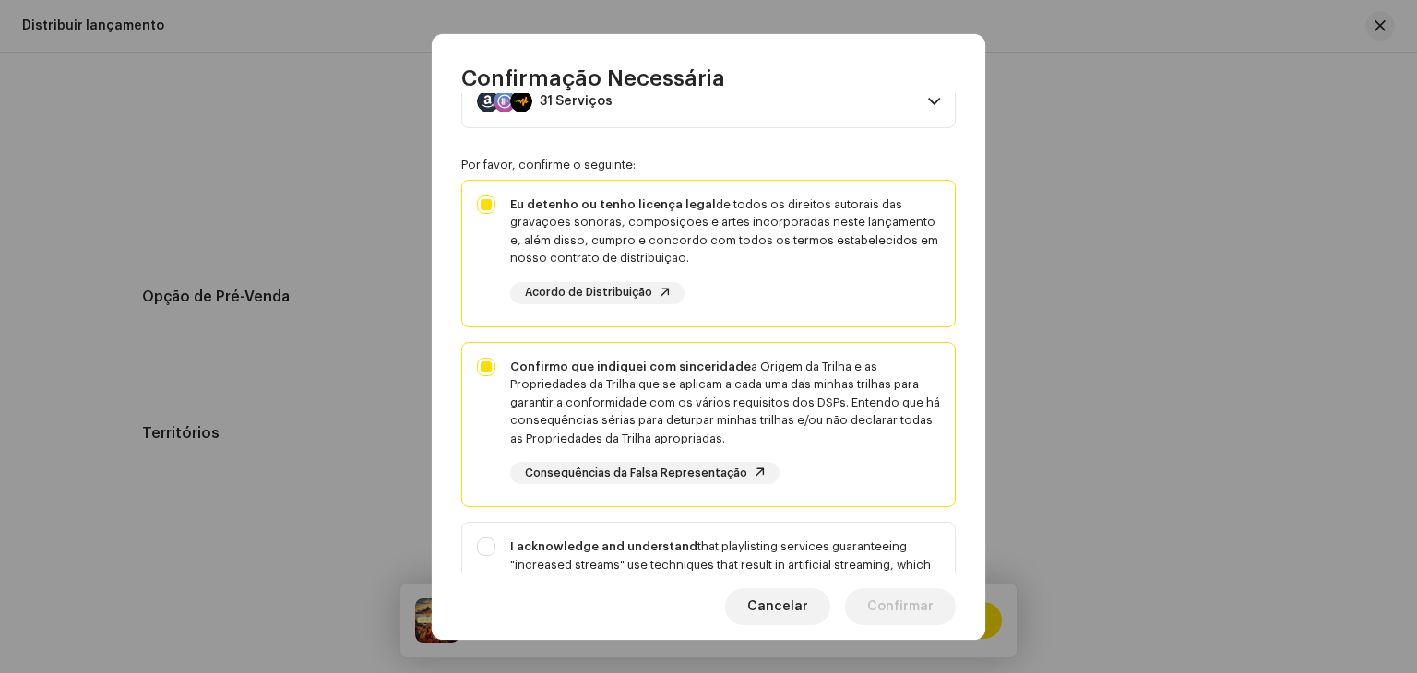
scroll to position [92, 0]
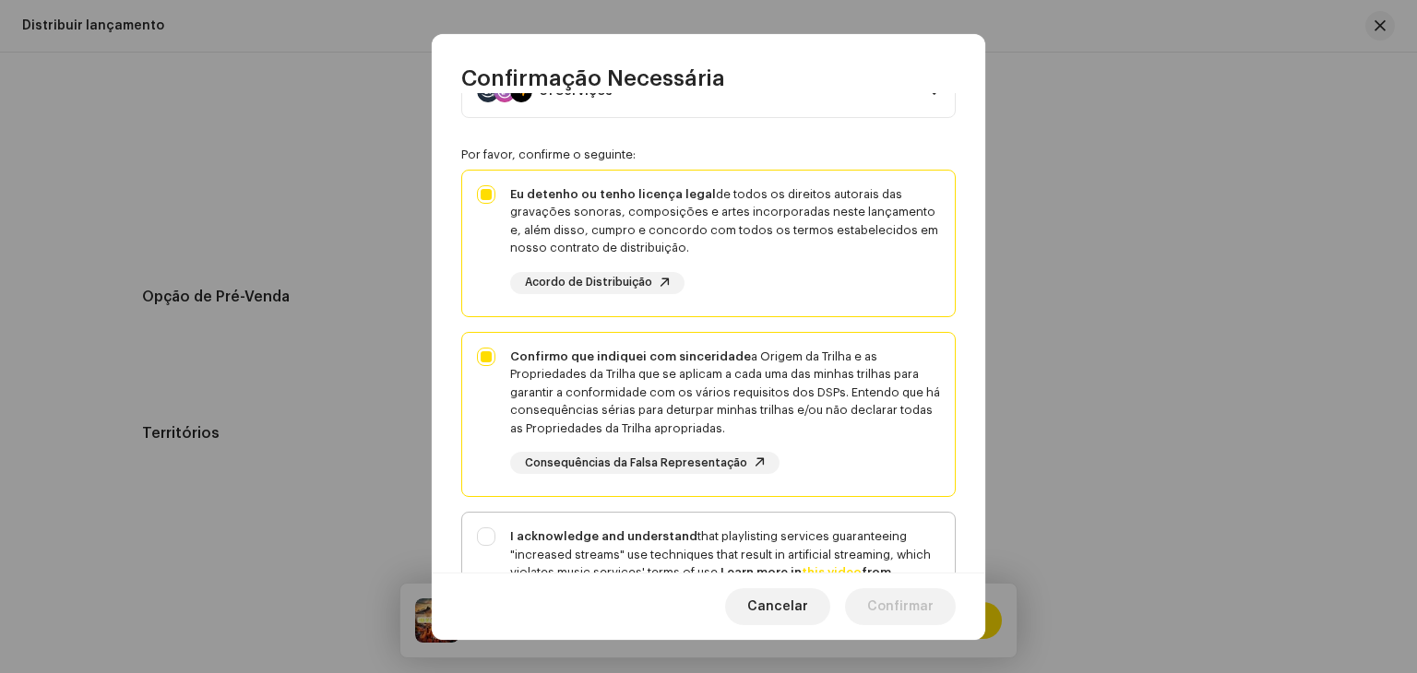
click at [553, 524] on div "I acknowledge and understand that playlisting services guaranteeing "increased …" at bounding box center [708, 597] width 493 height 168
checkbox input "true"
click at [923, 612] on span "Confirmar" at bounding box center [900, 606] width 66 height 37
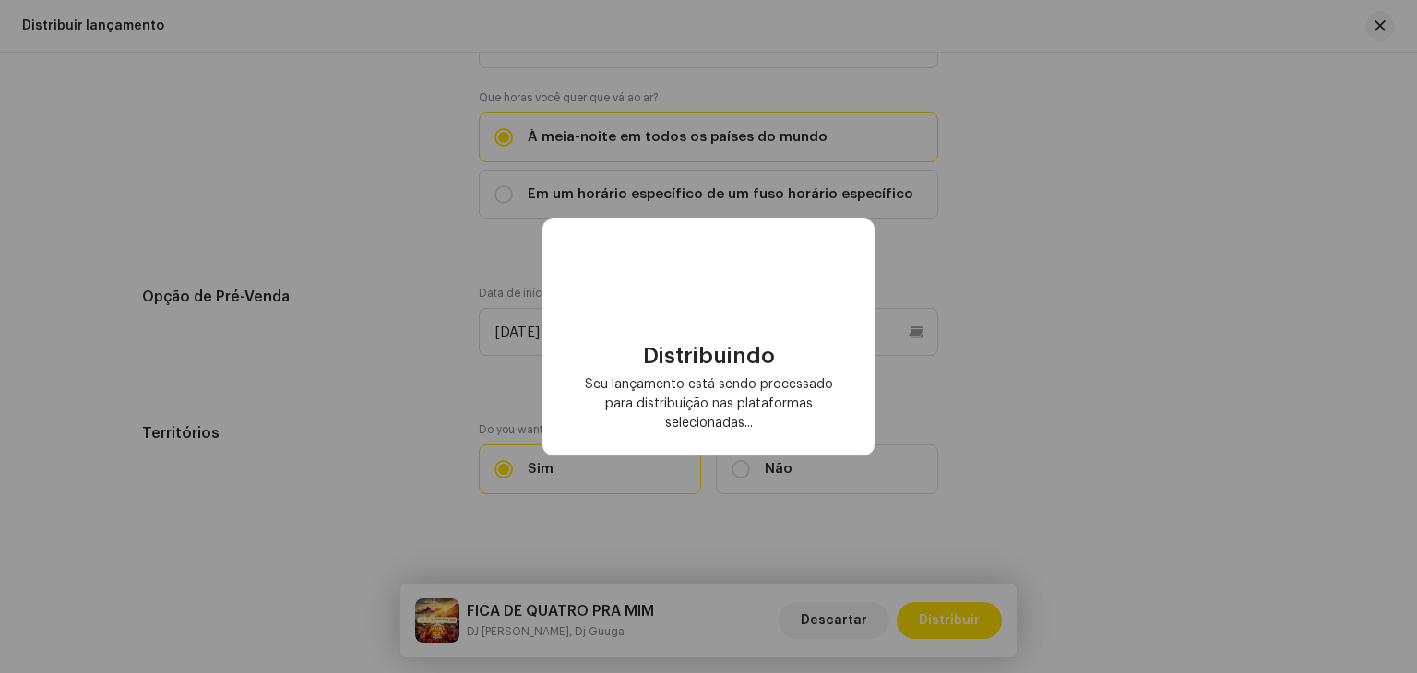
checkbox input "false"
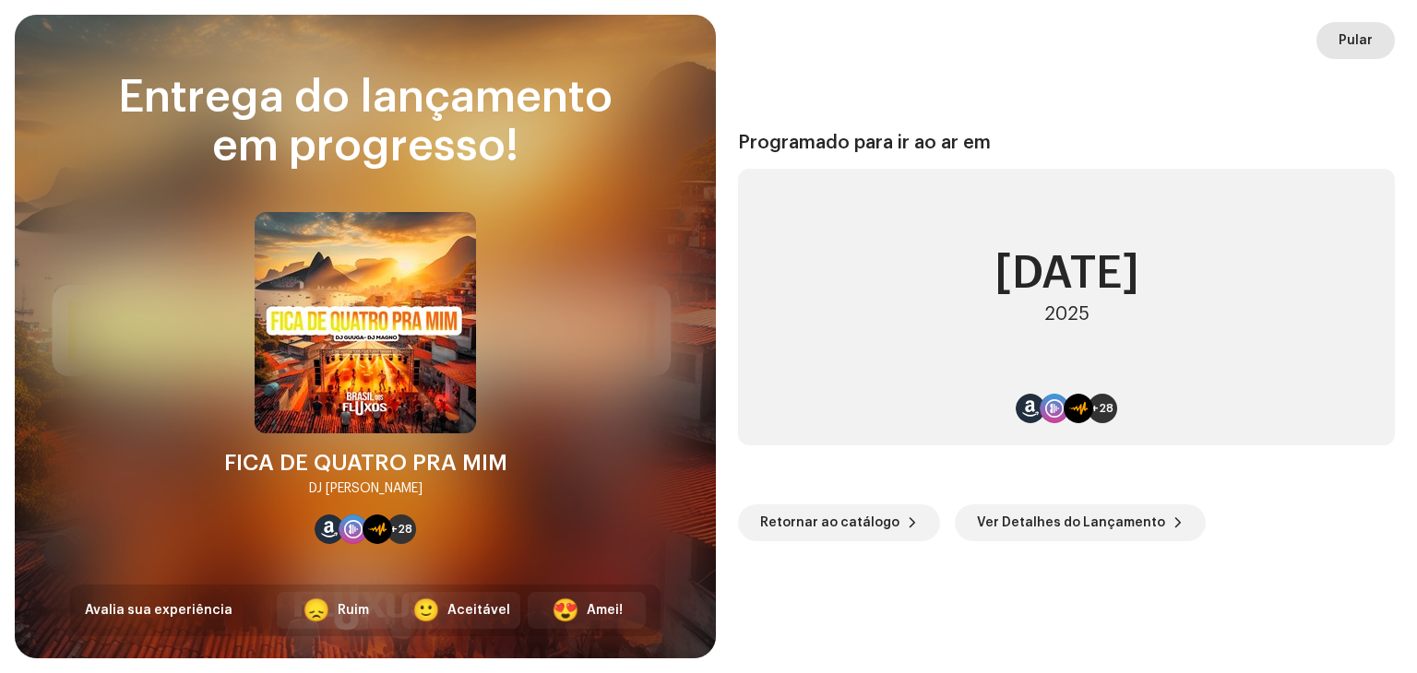
click at [1361, 44] on span "Pular" at bounding box center [1355, 40] width 34 height 37
